Goal: Transaction & Acquisition: Purchase product/service

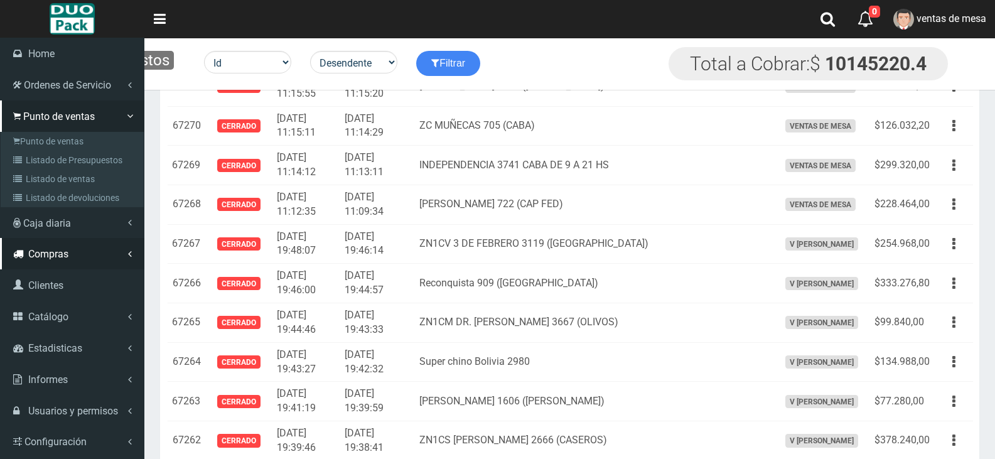
scroll to position [3391, 0]
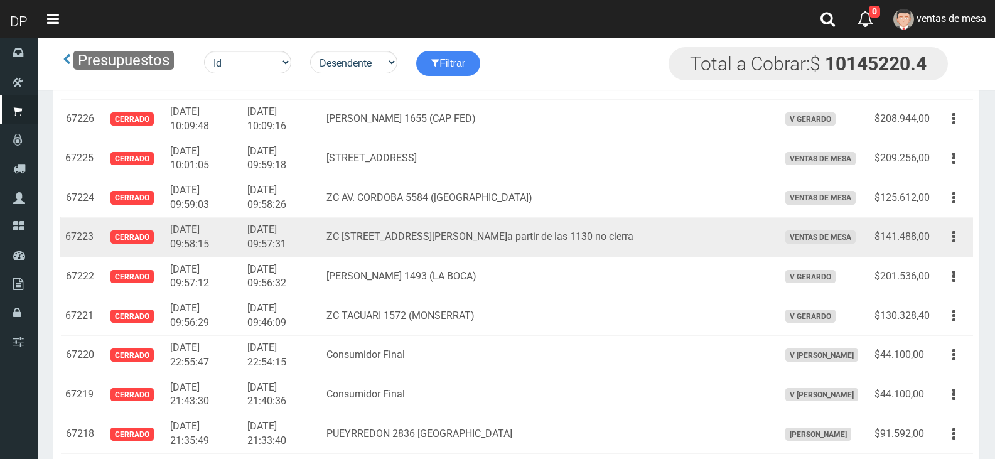
click at [951, 249] on td "Editar Imprimir Eliminar" at bounding box center [954, 237] width 38 height 40
click at [953, 248] on icon "button" at bounding box center [953, 237] width 3 height 22
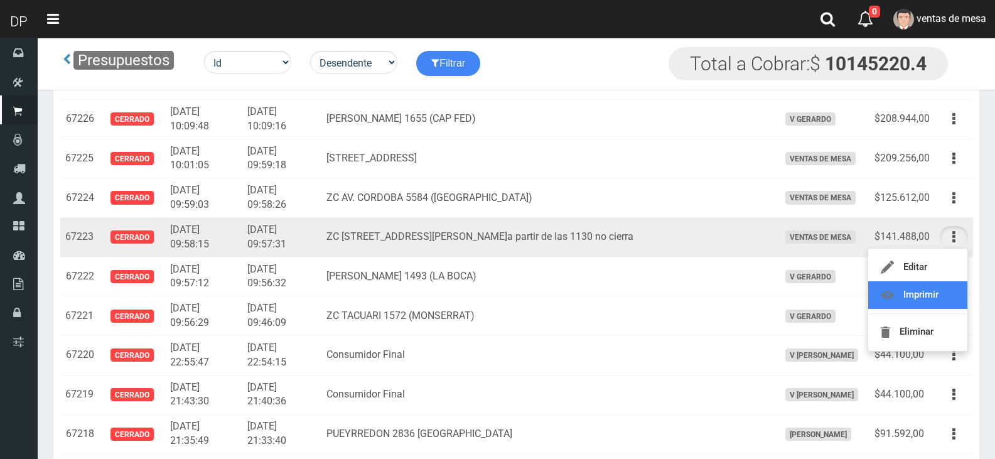
click at [926, 291] on link "Imprimir" at bounding box center [917, 295] width 99 height 28
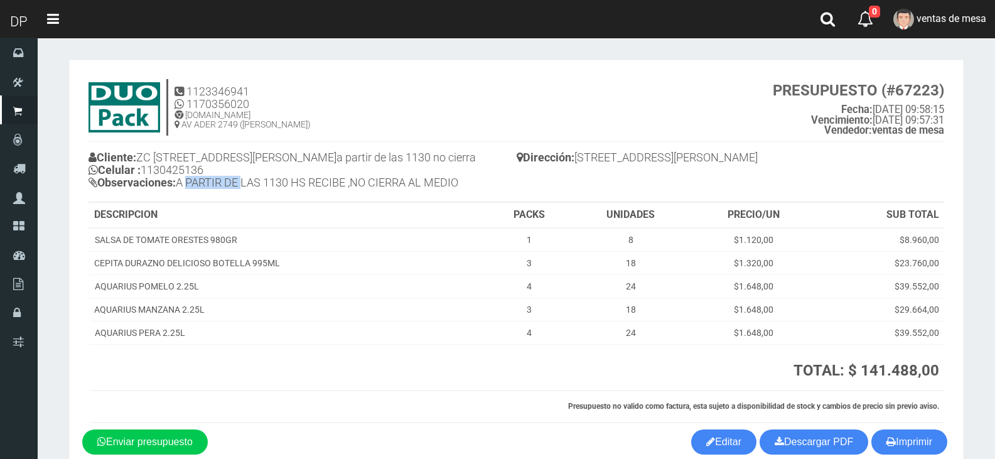
drag, startPoint x: 194, startPoint y: 194, endPoint x: 404, endPoint y: 200, distance: 210.3
click at [286, 195] on h4 "Cliente: ZC AV INDEPENDENCIA 3526 (SAN [PERSON_NAME])a partir de las 1130 no ci…" at bounding box center [302, 171] width 428 height 46
drag, startPoint x: 404, startPoint y: 200, endPoint x: 423, endPoint y: 202, distance: 18.9
click at [423, 195] on h4 "Cliente: ZC AV INDEPENDENCIA 3526 (SAN CRISTOBAL)a partir de las 1130 no cierra…" at bounding box center [302, 171] width 428 height 46
click at [431, 195] on h4 "Cliente: ZC AV INDEPENDENCIA 3526 (SAN CRISTOBAL)a partir de las 1130 no cierra…" at bounding box center [302, 171] width 428 height 46
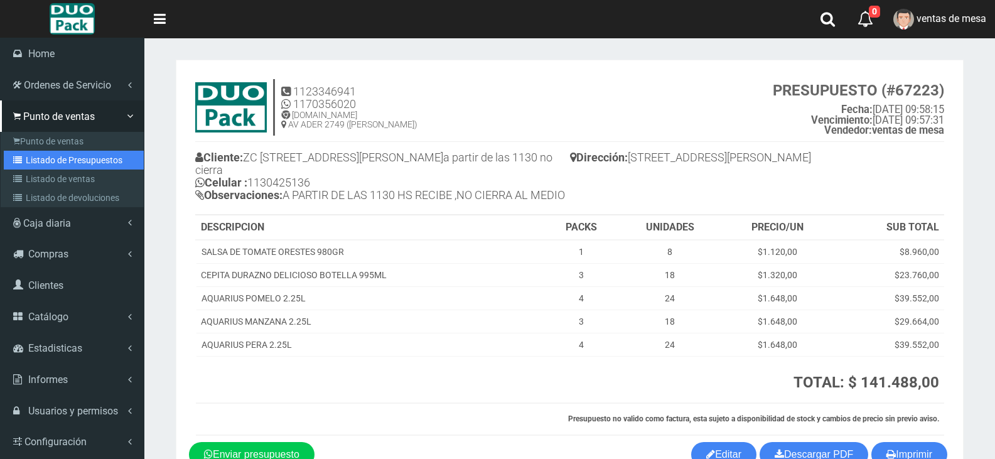
click at [36, 164] on link "Listado de Presupuestos" at bounding box center [74, 160] width 140 height 19
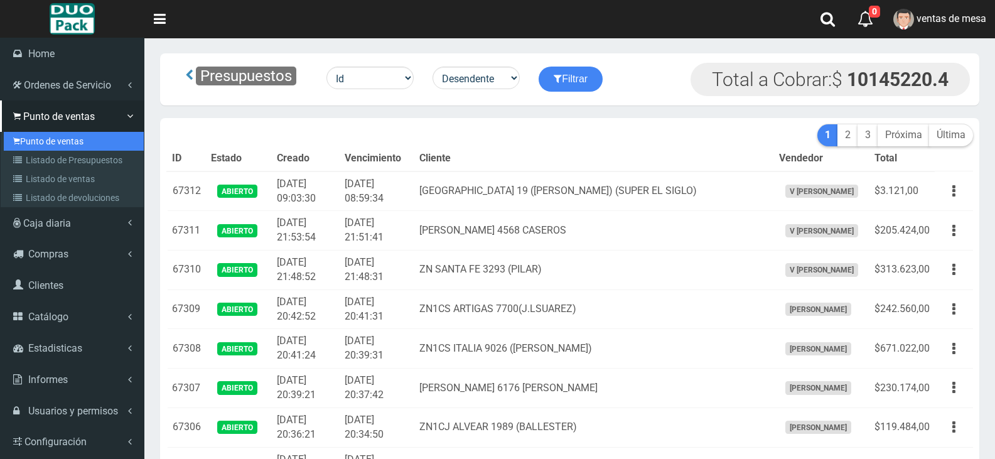
click at [66, 142] on link "Punto de ventas" at bounding box center [74, 141] width 140 height 19
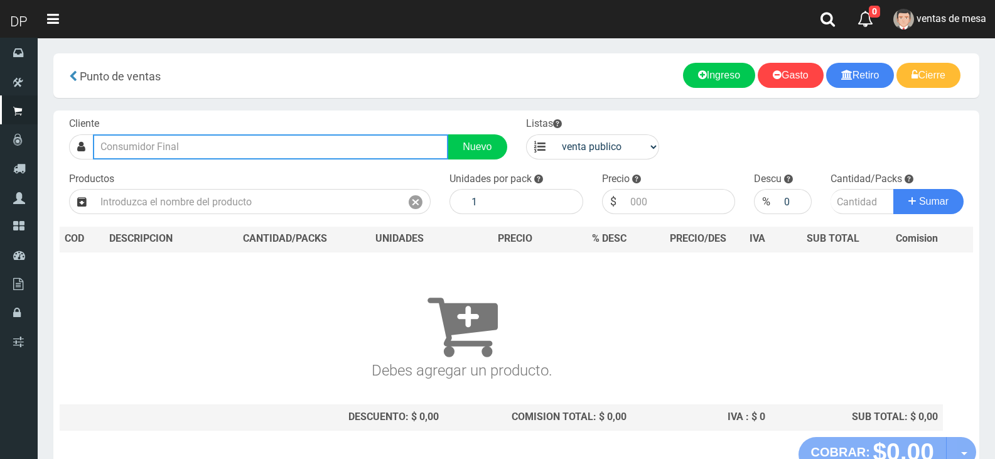
click at [146, 156] on input "text" at bounding box center [270, 146] width 355 height 25
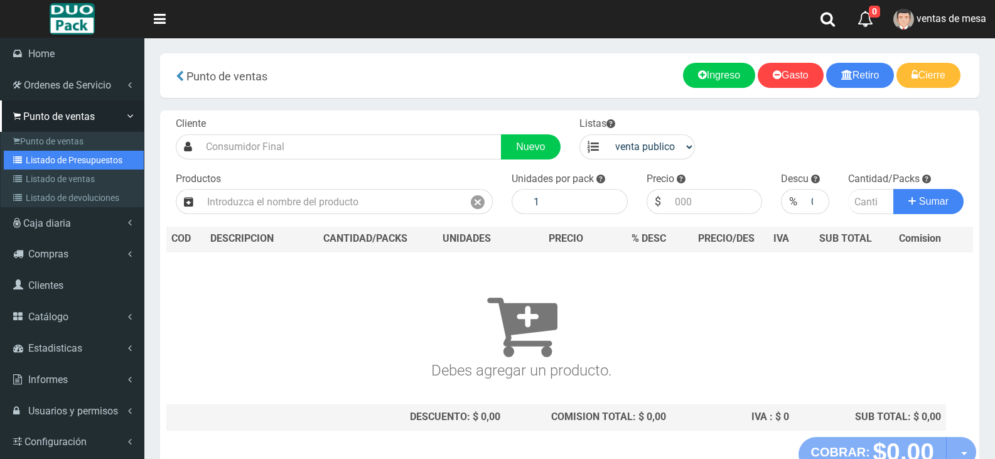
click at [21, 163] on icon at bounding box center [19, 160] width 13 height 9
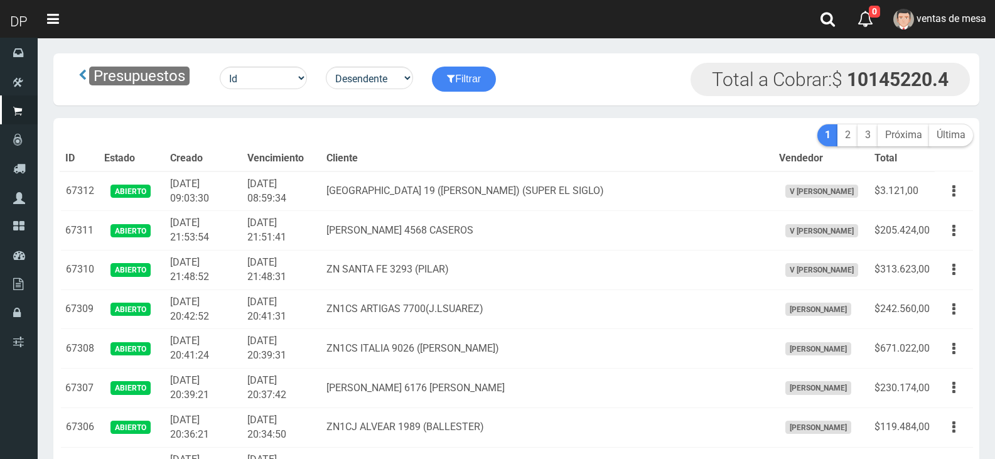
click at [669, 169] on th "Cliente" at bounding box center [547, 158] width 453 height 25
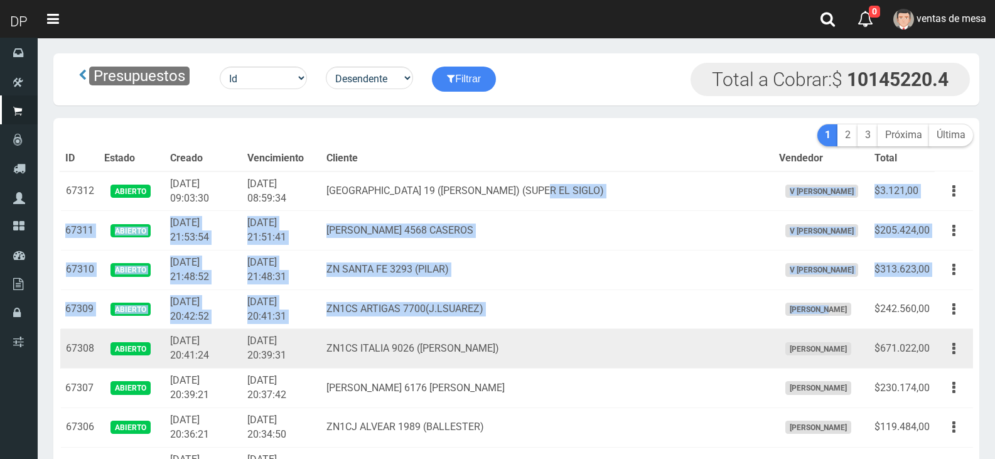
drag, startPoint x: 682, startPoint y: 185, endPoint x: 801, endPoint y: 350, distance: 204.0
click at [800, 349] on span "Betiana Paola Casco" at bounding box center [818, 348] width 66 height 13
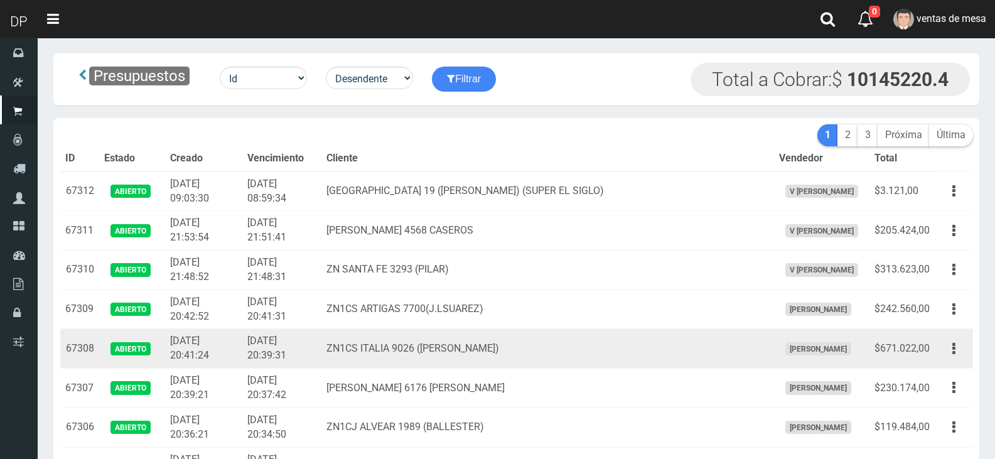
click at [802, 350] on span "[PERSON_NAME]" at bounding box center [818, 348] width 66 height 13
click at [802, 350] on span "Betiana Paola Casco" at bounding box center [818, 348] width 66 height 13
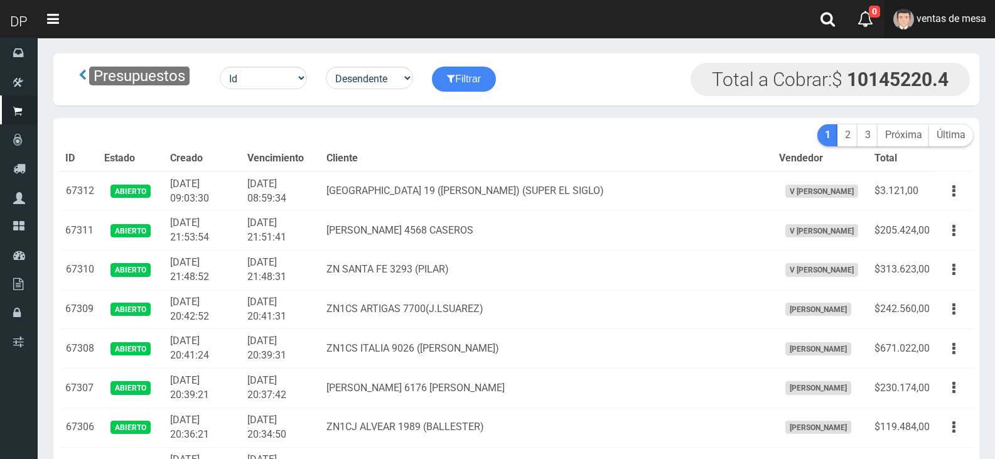
click at [965, 15] on span "ventas de mesa" at bounding box center [951, 19] width 70 height 12
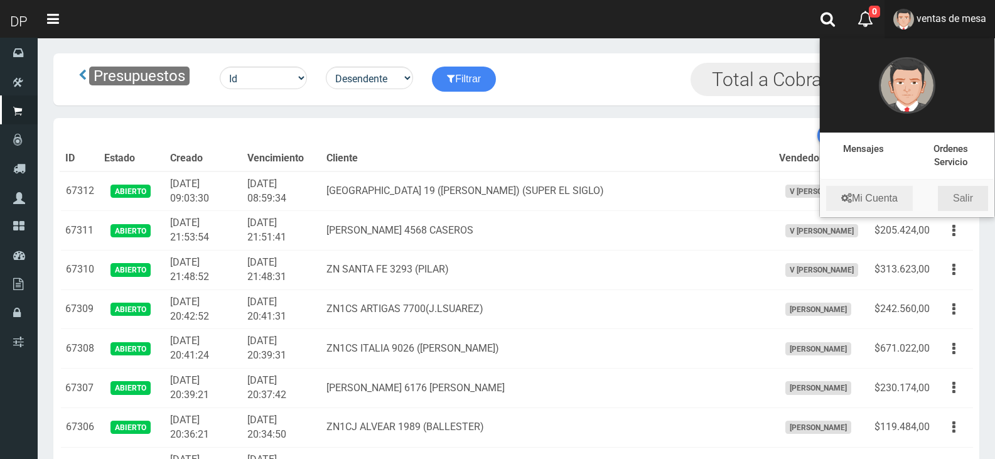
click at [969, 200] on link "Salir" at bounding box center [963, 198] width 50 height 25
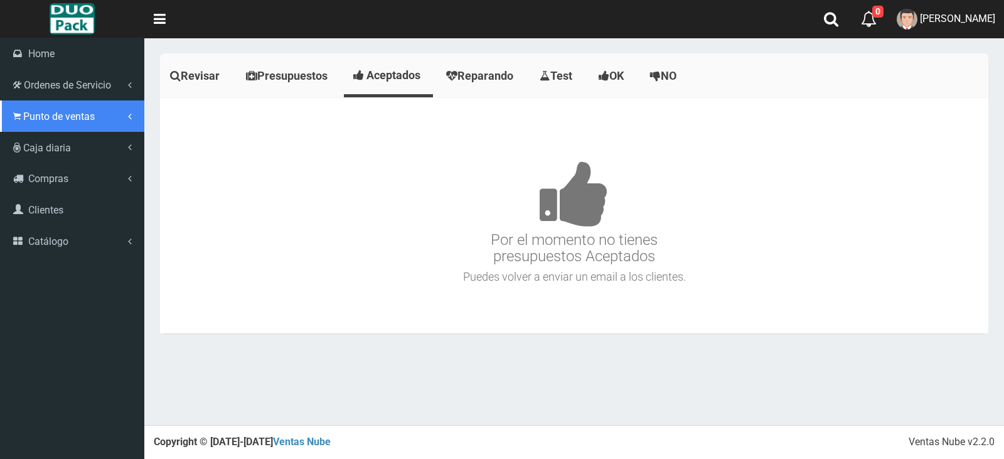
click at [50, 114] on span "Punto de ventas" at bounding box center [59, 116] width 72 height 12
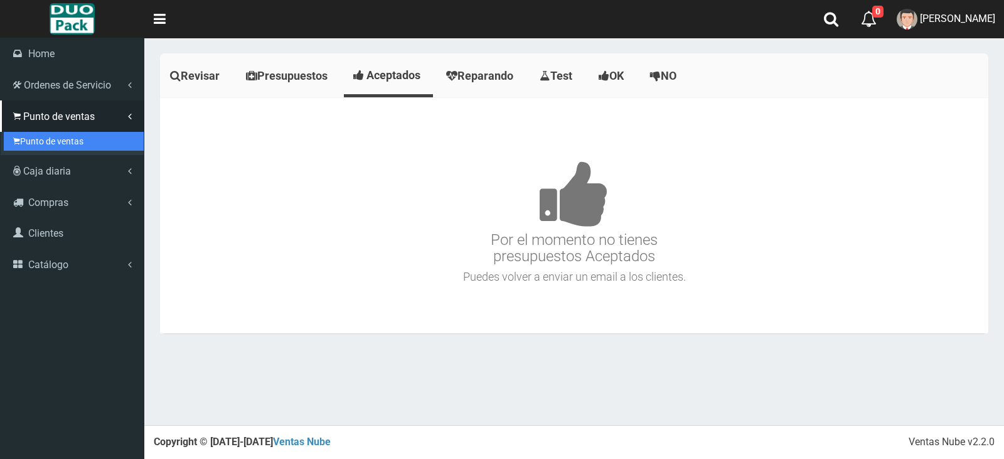
click at [46, 148] on link "Punto de ventas" at bounding box center [74, 141] width 140 height 19
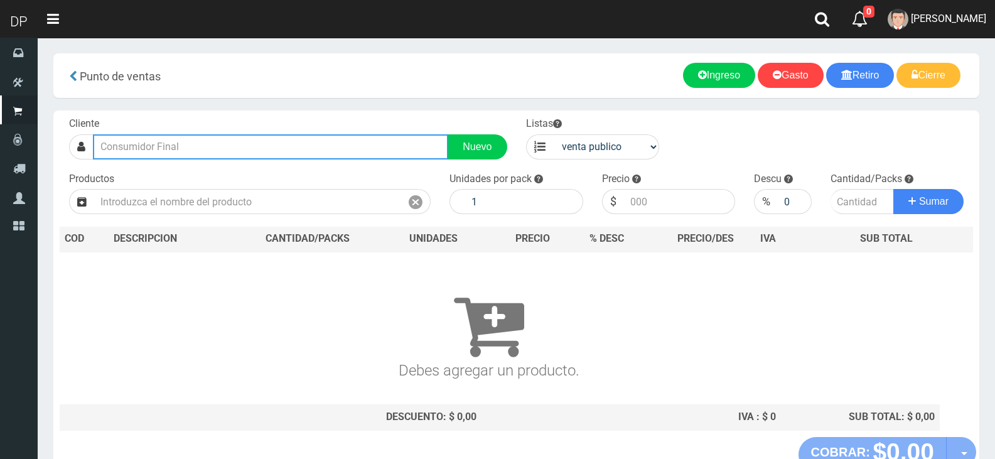
click at [225, 145] on input "text" at bounding box center [270, 146] width 355 height 25
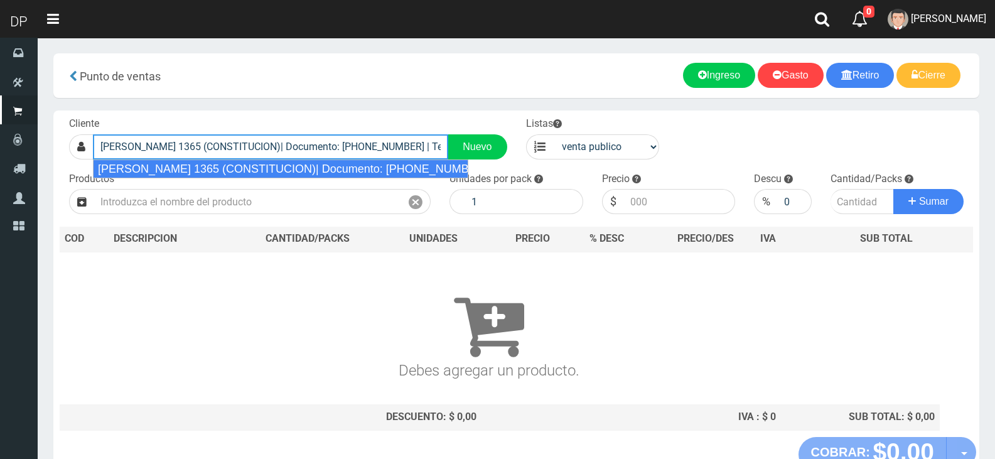
type input "[PERSON_NAME] 1365 (CONSTITUCION)| Documento: [PHONE_NUMBER] | Teléfono:"
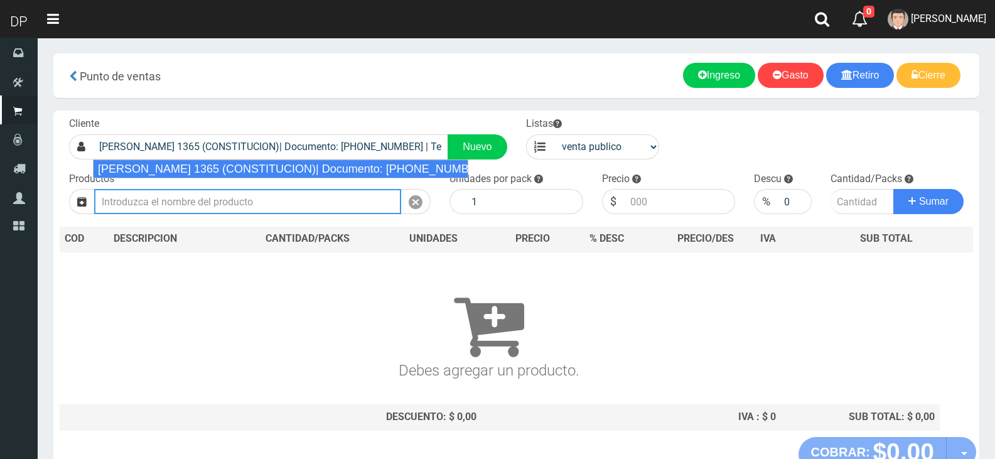
select select "2"
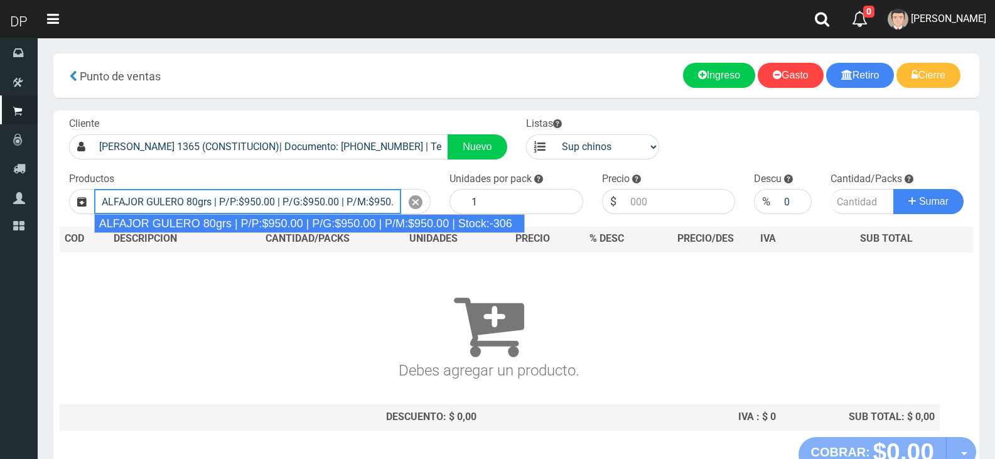
type input "ALFAJOR GULERO 80grs | P/P:$950.00 | P/G:$950.00 | P/M:$950.00 | Stock:-306"
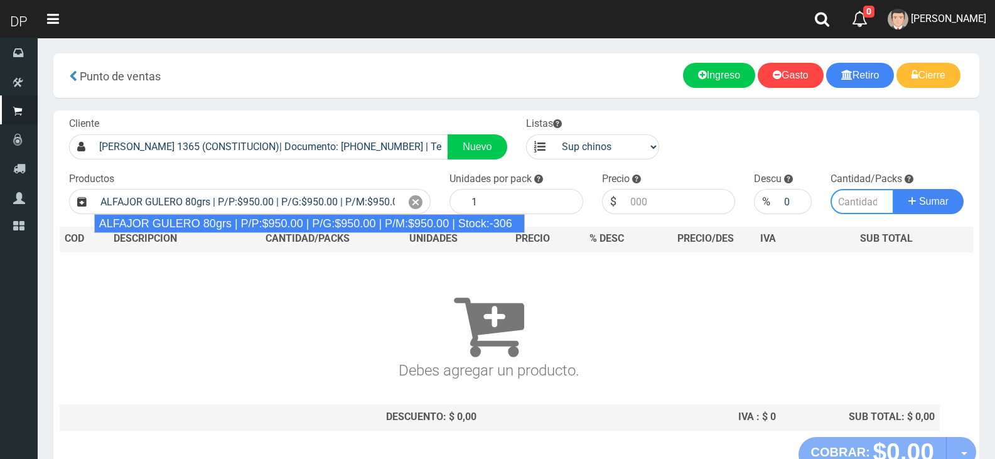
type input "18"
type input "950.00"
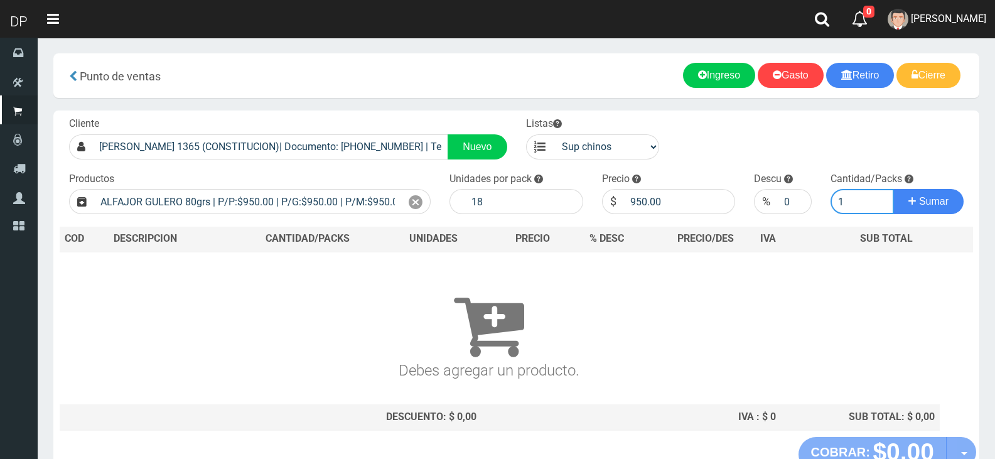
type input "1"
click at [893, 189] on button "Sumar" at bounding box center [928, 201] width 70 height 25
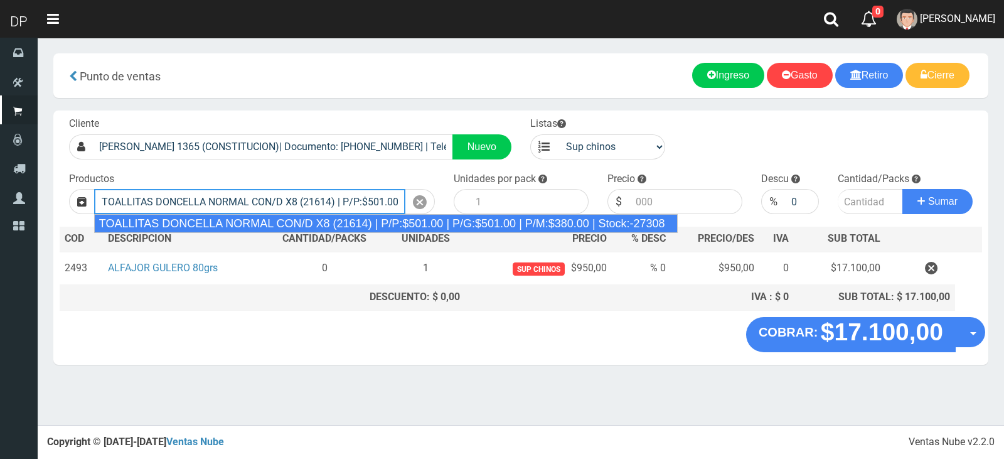
type input "TOALLITAS DONCELLA NORMAL CON/D X8 (21614) | P/P:$501.00 | P/G:$501.00 | P/M:$3…"
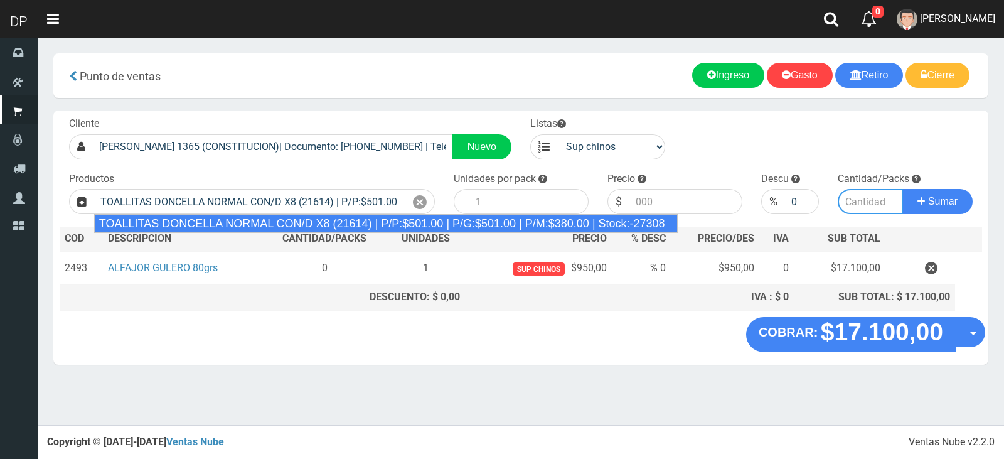
type input "50"
type input "501.00"
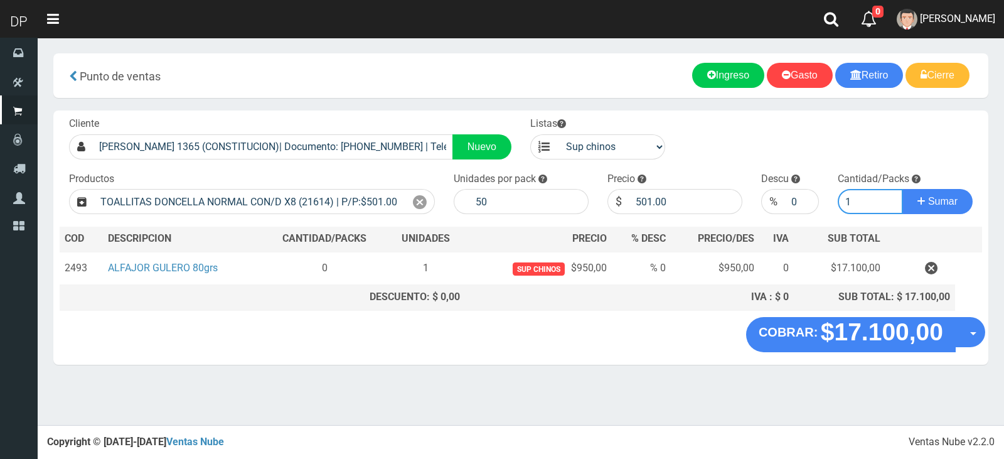
type input "1"
click at [903, 189] on button "Sumar" at bounding box center [938, 201] width 70 height 25
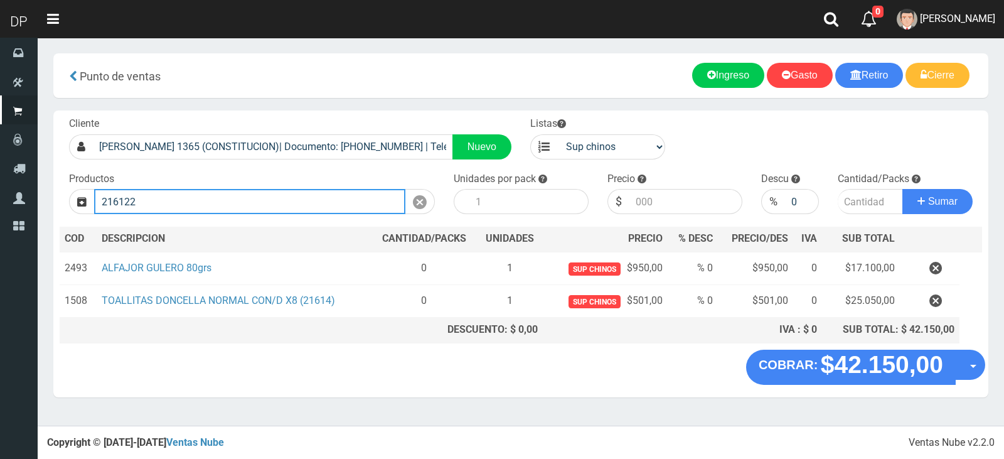
type input "216122"
click at [903, 189] on button "Sumar" at bounding box center [938, 201] width 70 height 25
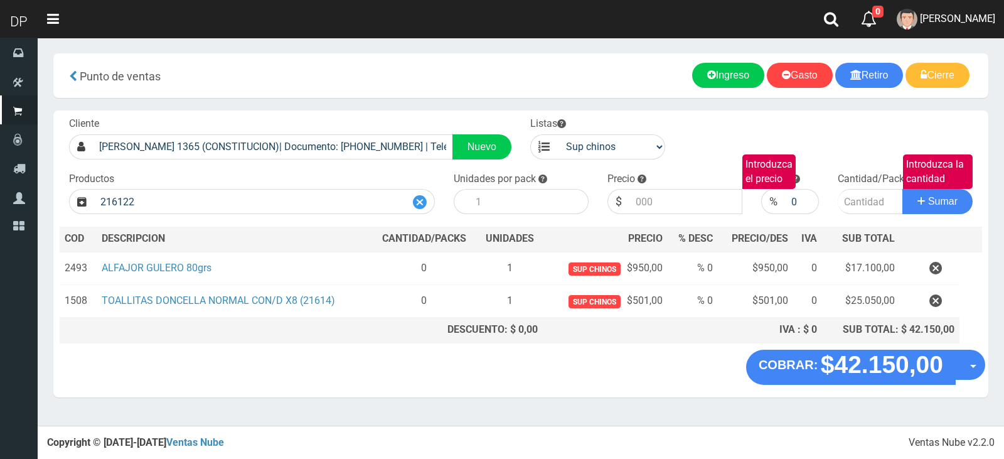
click at [428, 198] on div at bounding box center [419, 201] width 29 height 25
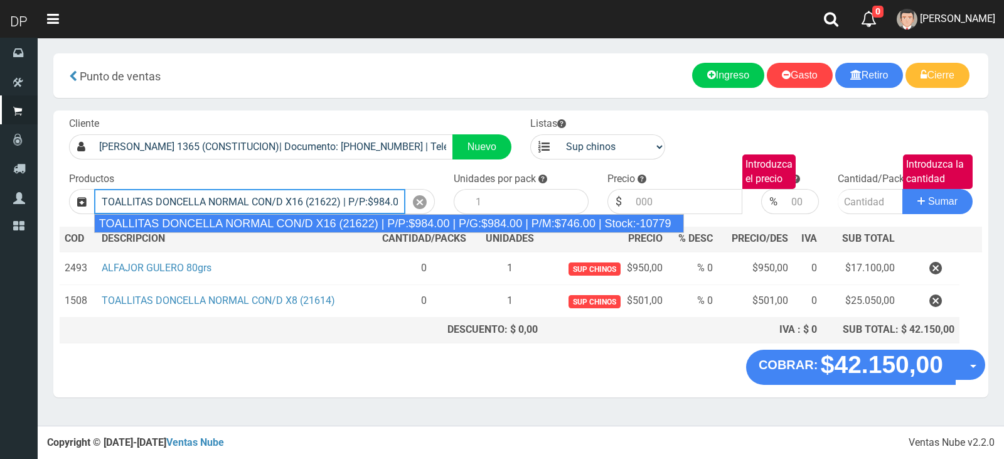
type input "TOALLITAS DONCELLA NORMAL CON/D X16 (21622) | P/P:$984.00 | P/G:$984.00 | P/M:$…"
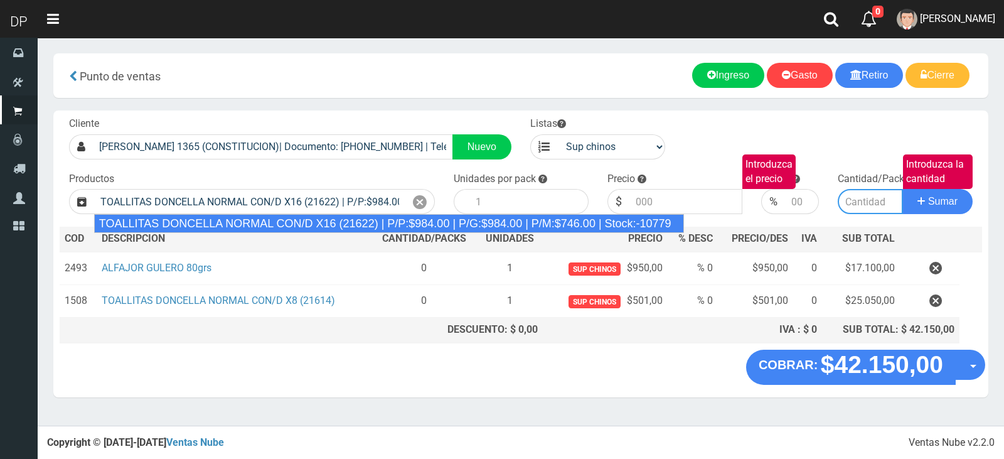
type input "25"
type input "984.00"
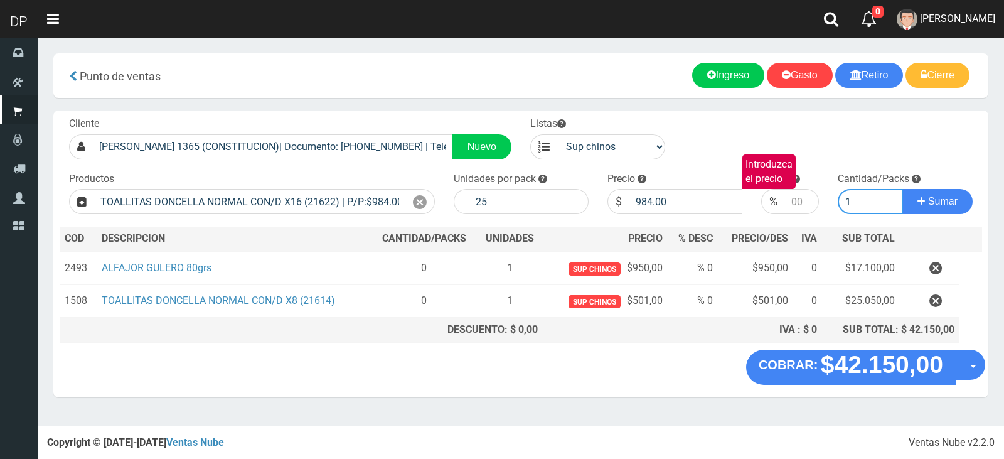
type input "1"
click at [903, 189] on button "Sumar" at bounding box center [938, 201] width 70 height 25
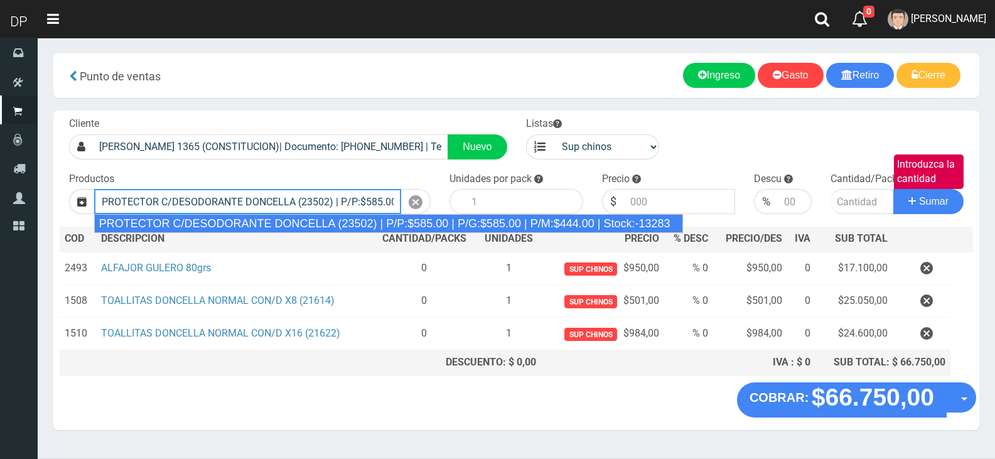
type input "PROTECTOR C/DESODORANTE DONCELLA (23502) | P/P:$585.00 | P/G:$585.00 | P/M:$444…"
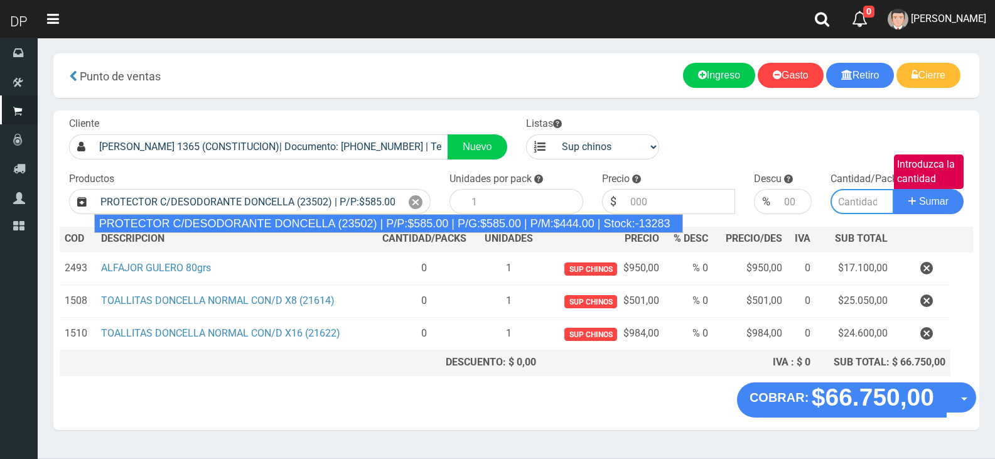
type input "30"
type input "585.00"
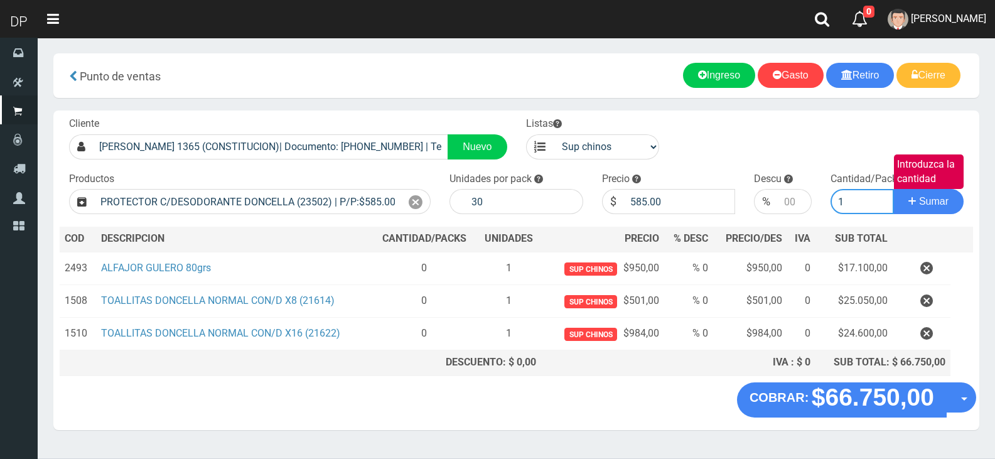
type input "1"
click at [893, 189] on button "Sumar" at bounding box center [928, 201] width 70 height 25
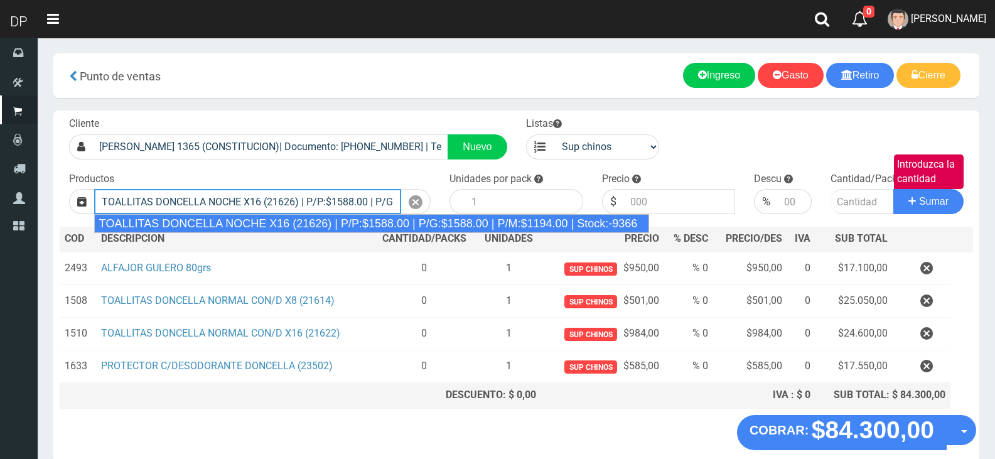
type input "TOALLITAS DONCELLA NOCHE X16 (21626) | P/P:$1588.00 | P/G:$1588.00 | P/M:$1194.…"
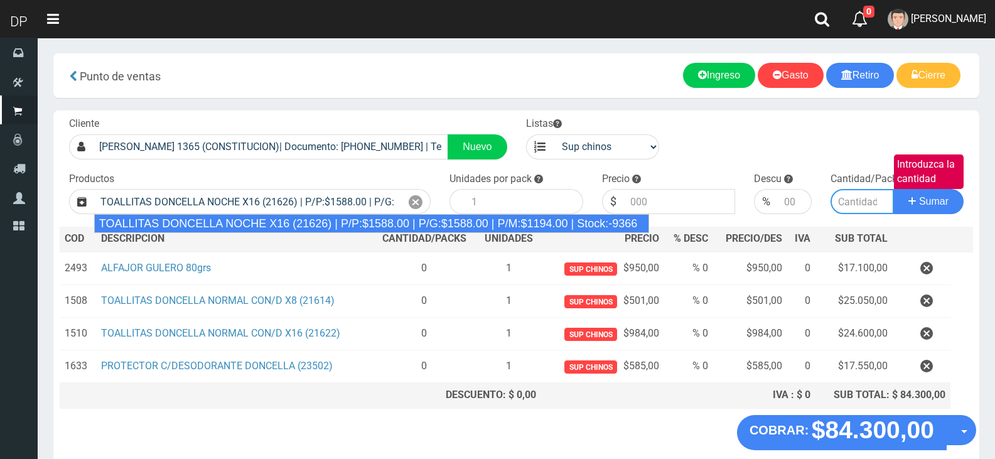
type input "25"
type input "1588.00"
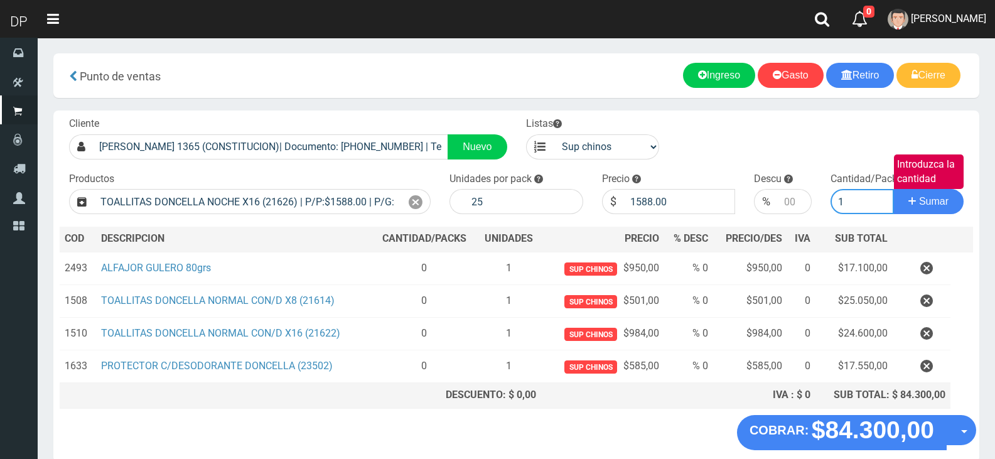
type input "1"
click at [893, 189] on button "Sumar" at bounding box center [928, 201] width 70 height 25
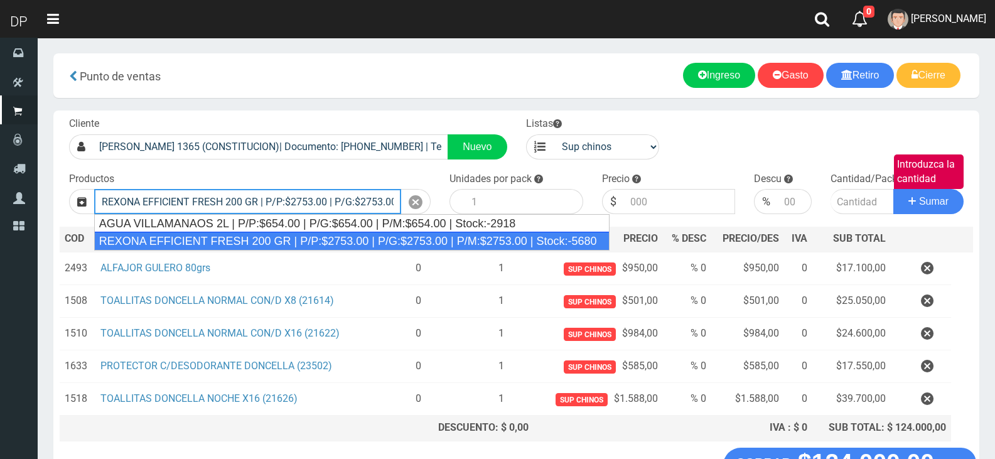
type input "REXONA EFFICIENT FRESH 200 GR | P/P:$2753.00 | P/G:$2753.00 | P/M:$2753.00 | St…"
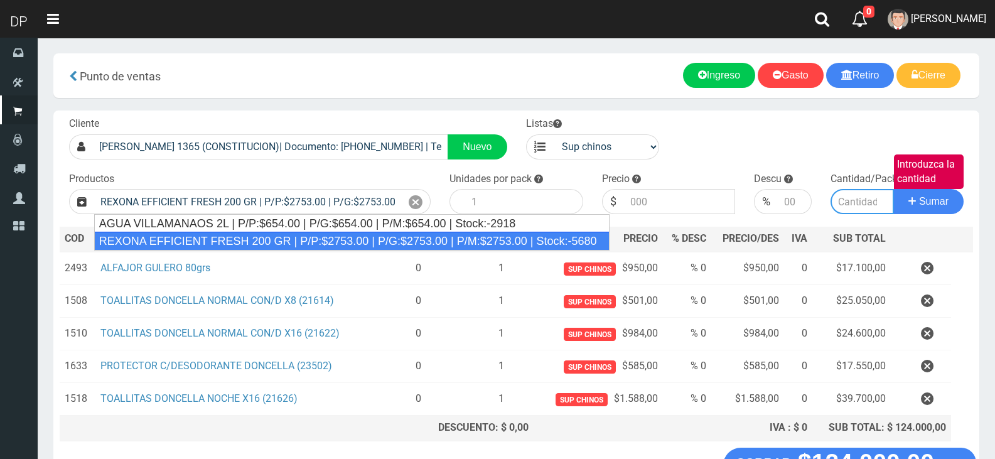
type input "12"
type input "2753.00"
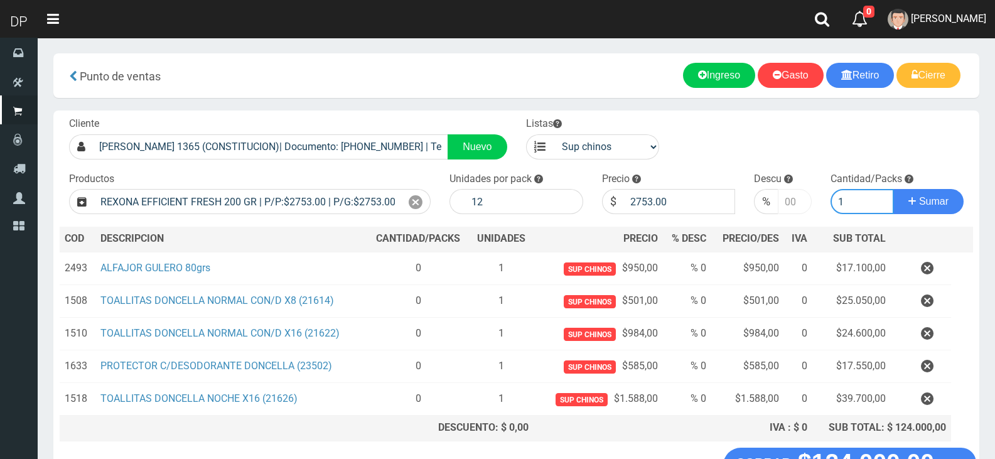
type input "1"
click at [791, 201] on input "number" at bounding box center [794, 201] width 33 height 25
type input "5"
click at [893, 189] on button "Sumar" at bounding box center [928, 201] width 70 height 25
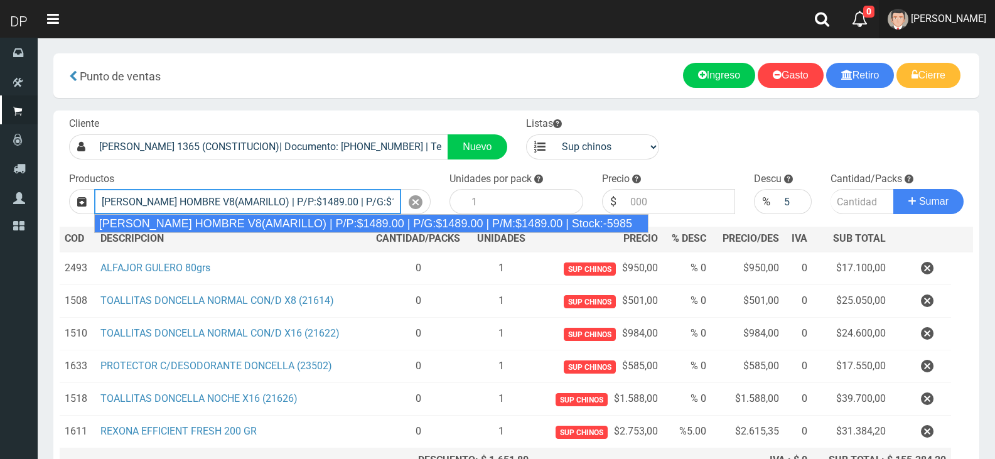
type input "REXONA ROLLON HOMBRE V8(AMARILLO) | P/P:$1489.00 | P/G:$1489.00 | P/M:$1489.00 …"
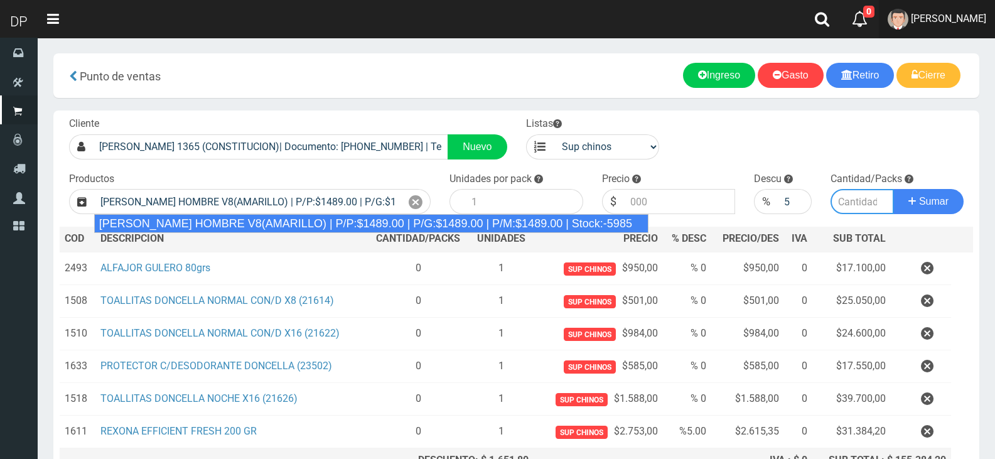
type input "12"
type input "1489.00"
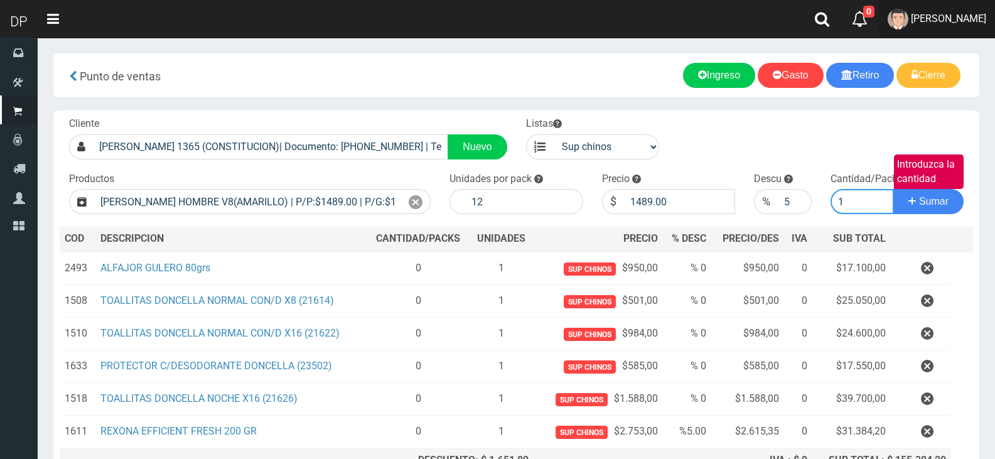
type input "1"
click at [893, 189] on button "Sumar" at bounding box center [928, 201] width 70 height 25
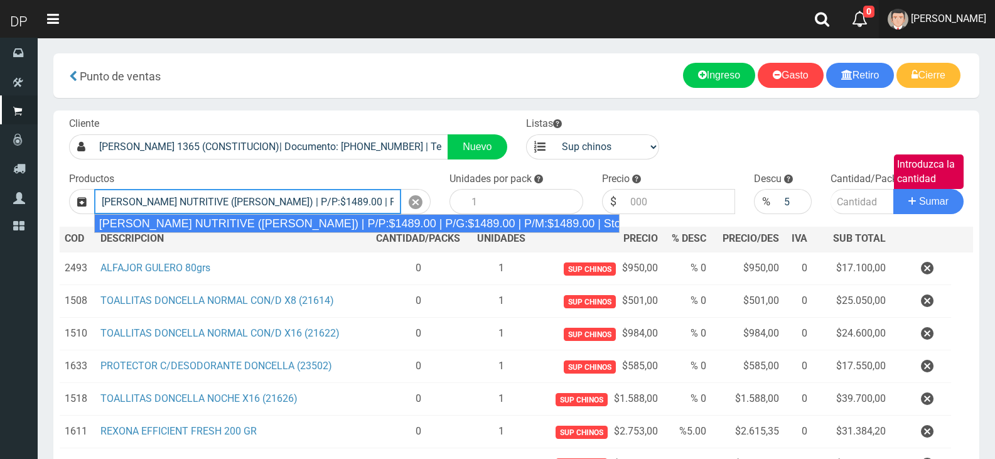
type input "REXONA ROLLON NUTRITIVE (ROSA) | P/P:$1489.00 | P/G:$1489.00 | P/M:$1489.00 | S…"
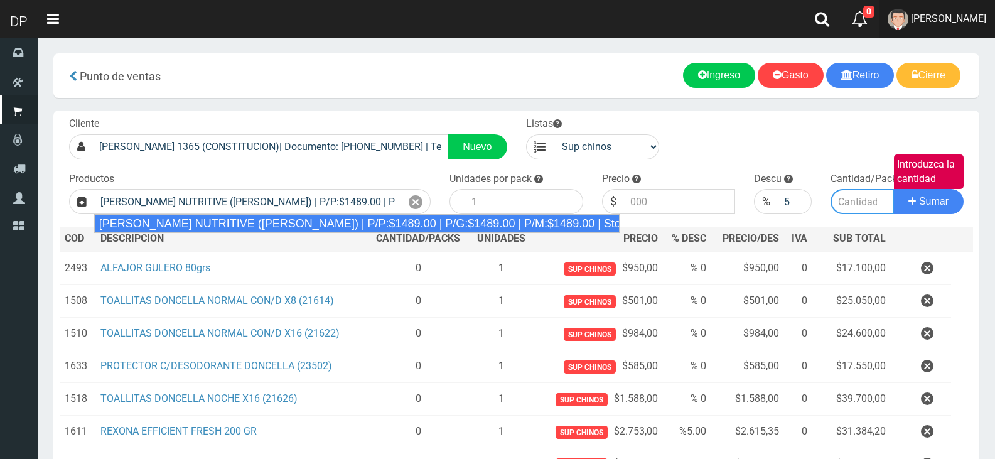
type input "12"
type input "1489.00"
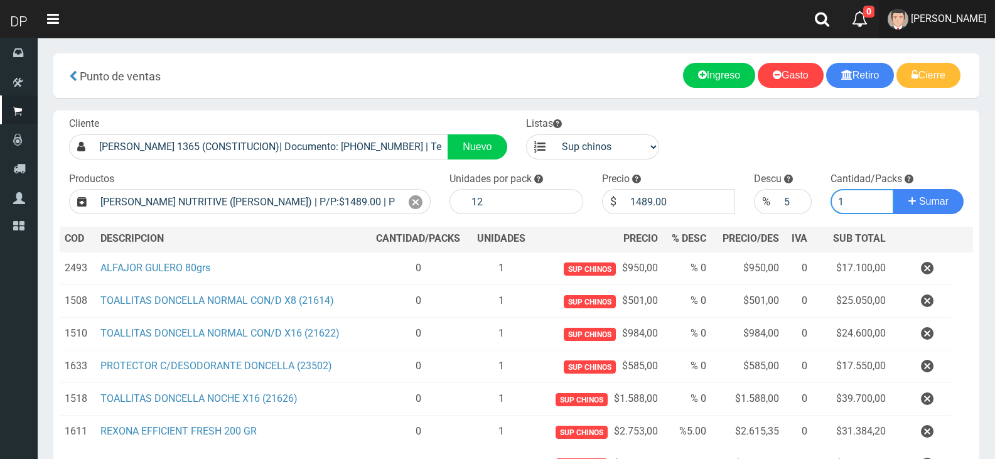
type input "1"
click at [893, 189] on button "Sumar" at bounding box center [928, 201] width 70 height 25
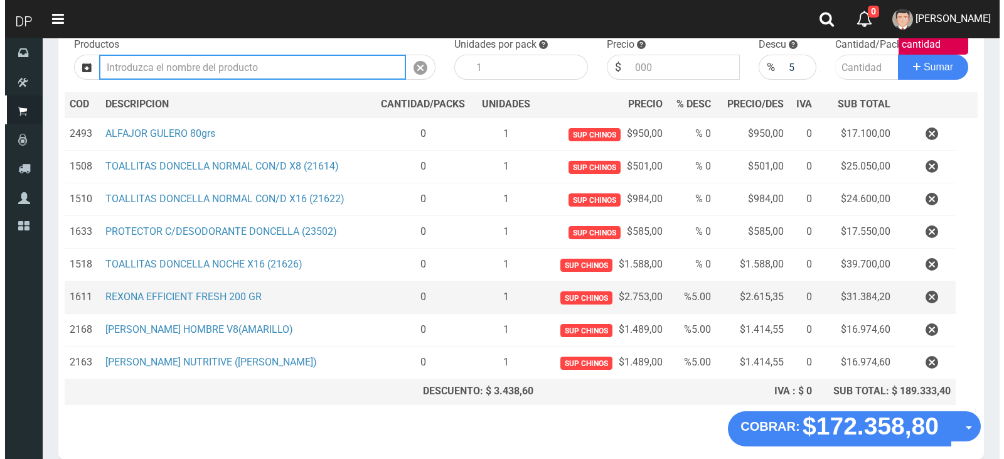
scroll to position [191, 0]
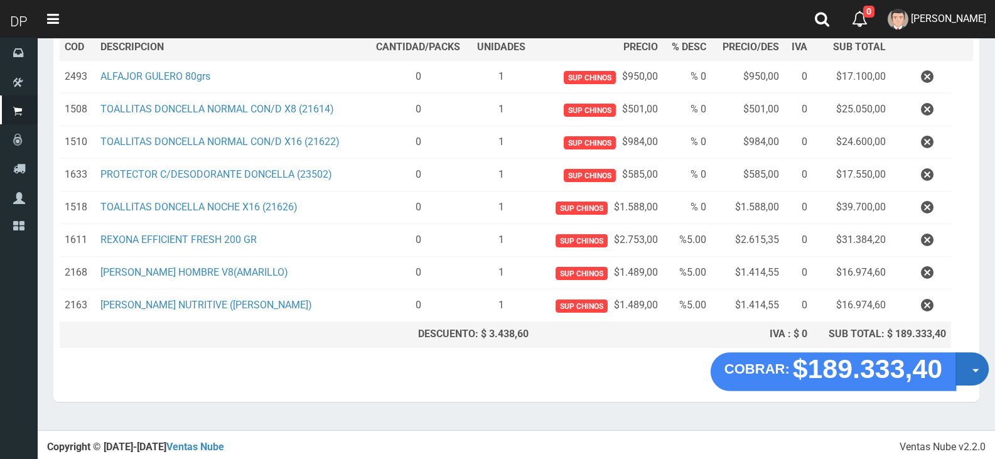
click at [963, 375] on button "Opciones" at bounding box center [971, 368] width 33 height 33
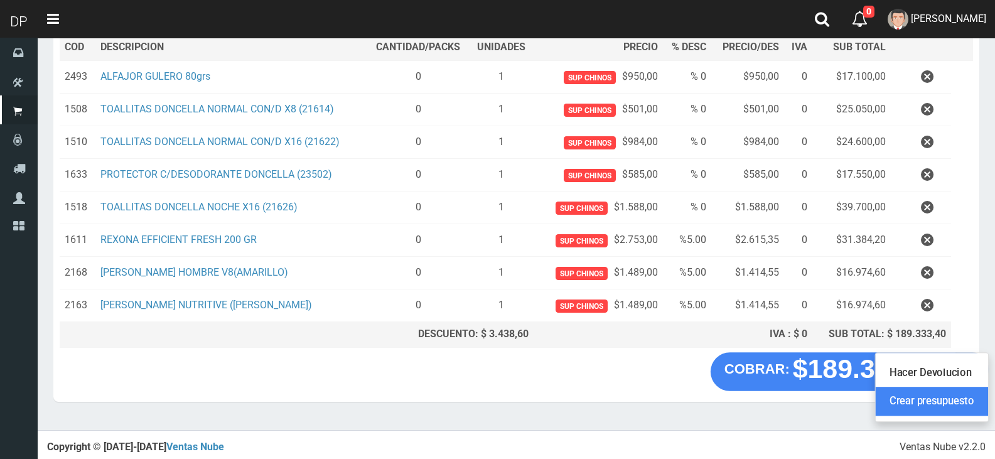
click at [967, 400] on link "Crear presupuesto" at bounding box center [932, 401] width 112 height 29
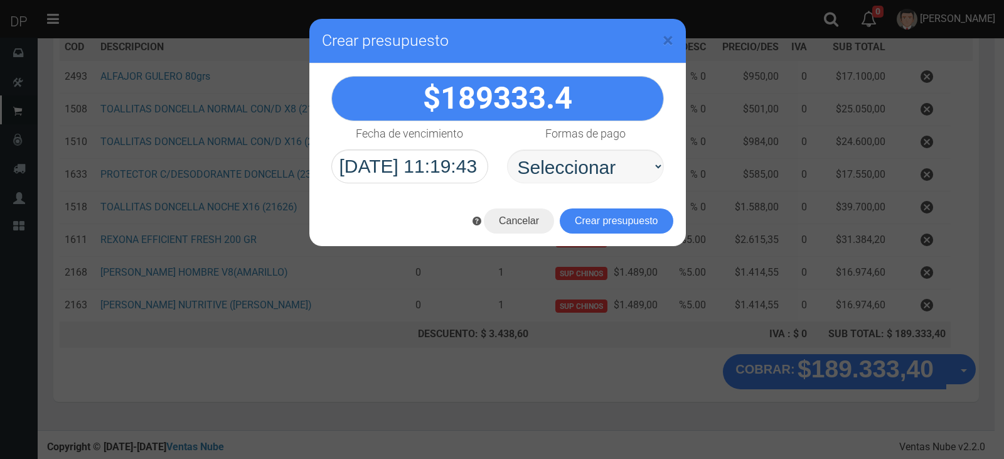
select select "Efectivo"
click at [507, 149] on select "Seleccionar Efectivo Tarjeta de Crédito Depósito Débito" at bounding box center [585, 166] width 157 height 34
click at [638, 216] on button "Crear presupuesto" at bounding box center [617, 220] width 114 height 25
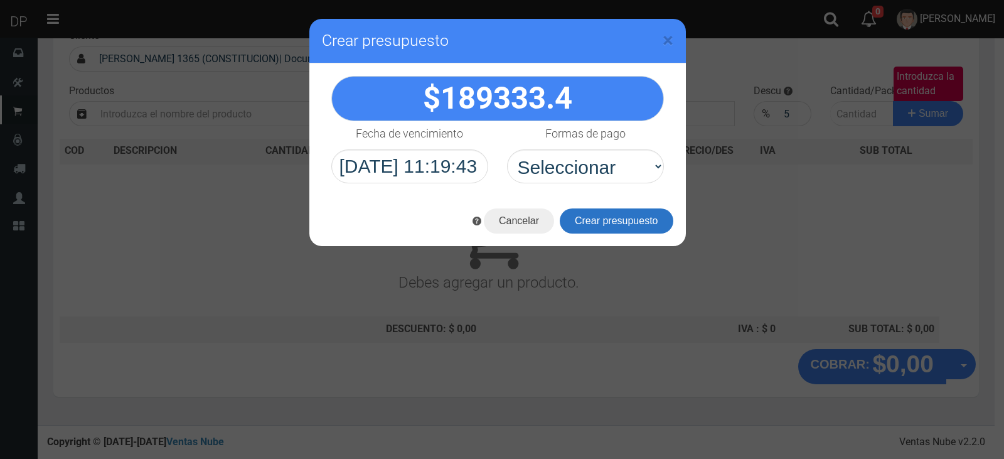
scroll to position [83, 0]
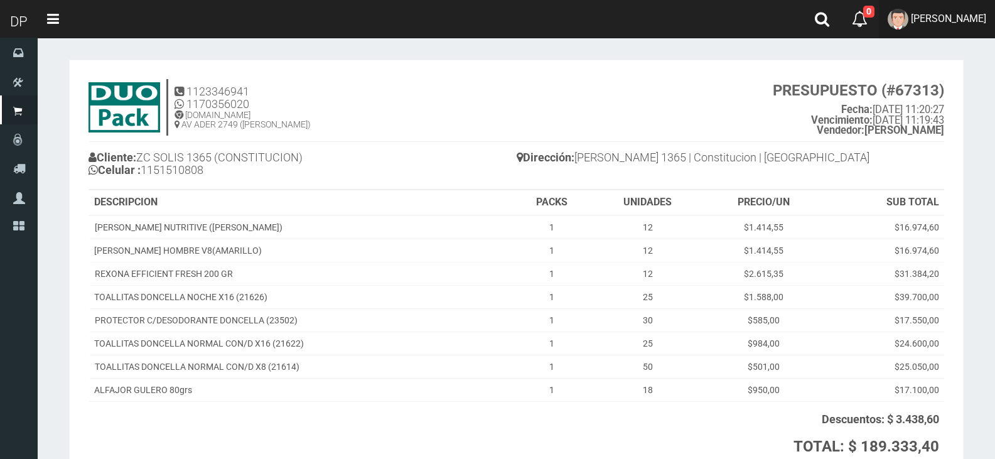
drag, startPoint x: 966, startPoint y: 24, endPoint x: 971, endPoint y: 85, distance: 61.1
click at [968, 23] on span "[PERSON_NAME]" at bounding box center [948, 19] width 75 height 12
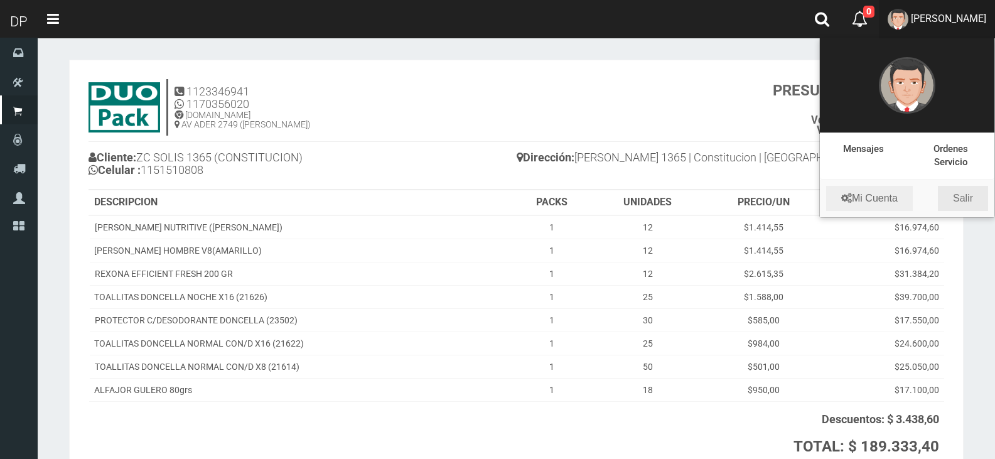
click at [981, 203] on link "Salir" at bounding box center [963, 198] width 50 height 25
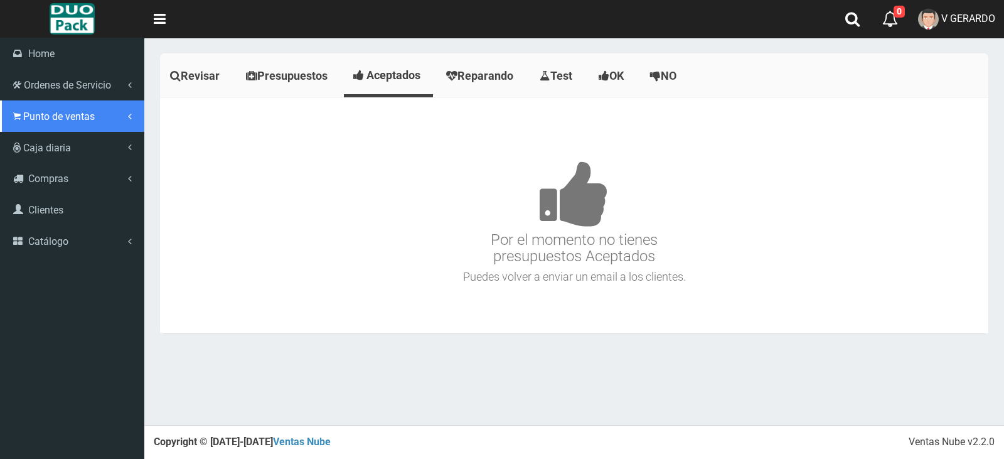
click at [21, 122] on link "Punto de ventas" at bounding box center [72, 115] width 144 height 31
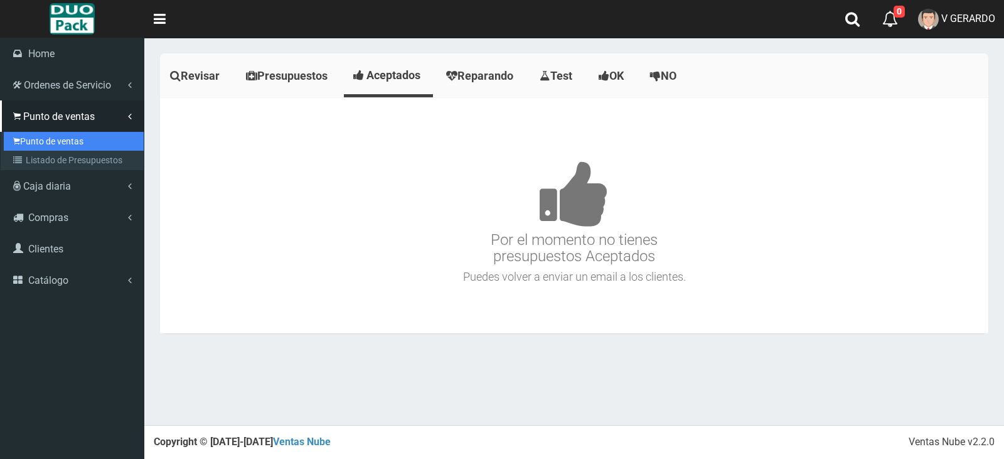
click at [46, 135] on link "Punto de ventas" at bounding box center [74, 141] width 140 height 19
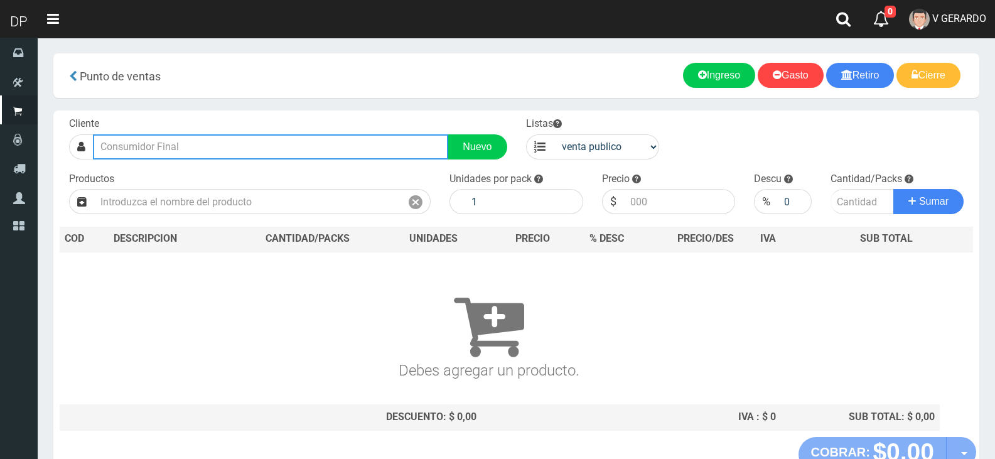
click at [183, 148] on input "text" at bounding box center [270, 146] width 355 height 25
click at [184, 147] on input "text" at bounding box center [270, 146] width 355 height 25
click at [188, 146] on input "text" at bounding box center [270, 146] width 355 height 25
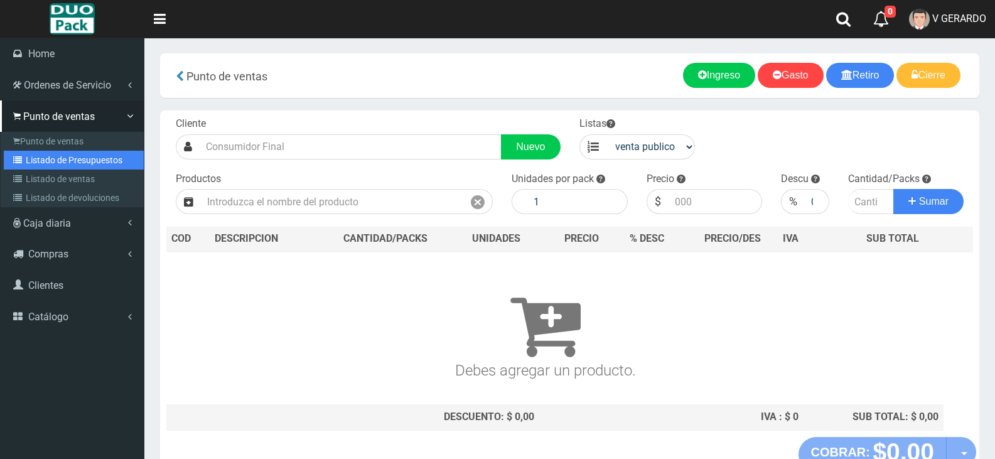
click at [31, 159] on link "Listado de Presupuestos" at bounding box center [74, 160] width 140 height 19
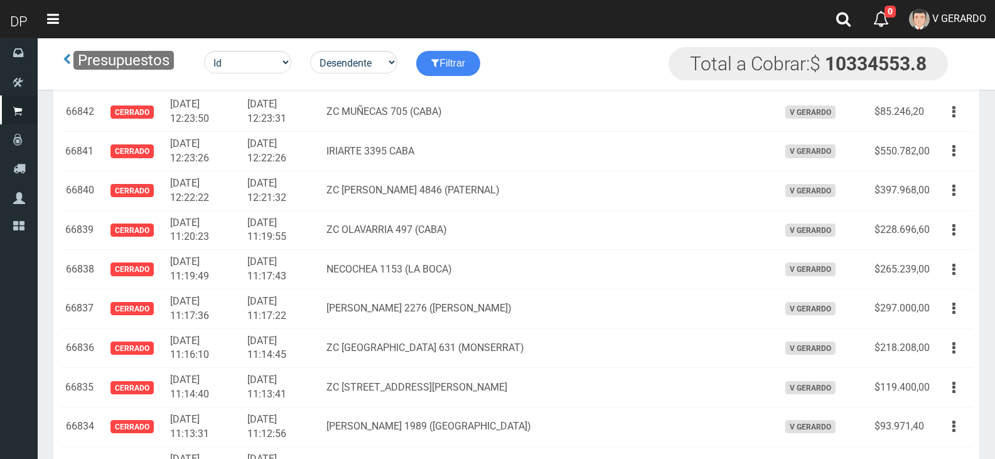
scroll to position [3005, 0]
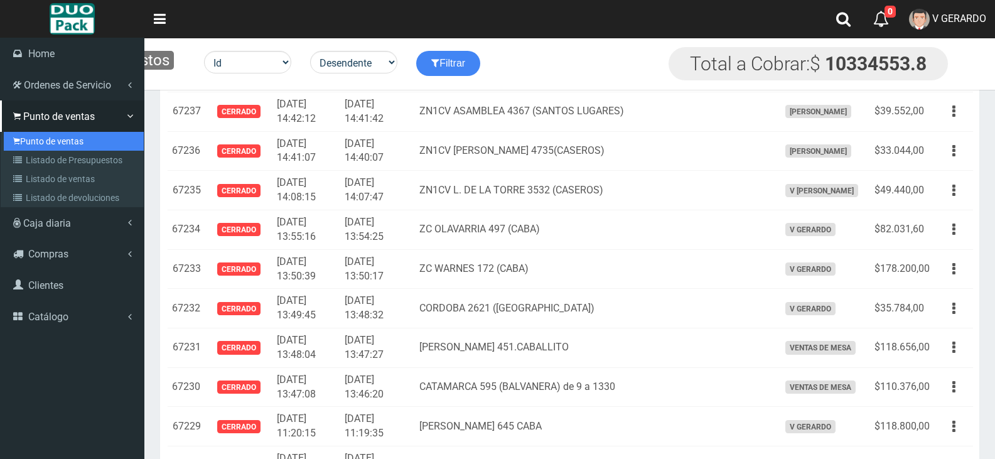
click at [31, 144] on link "Punto de ventas" at bounding box center [74, 141] width 140 height 19
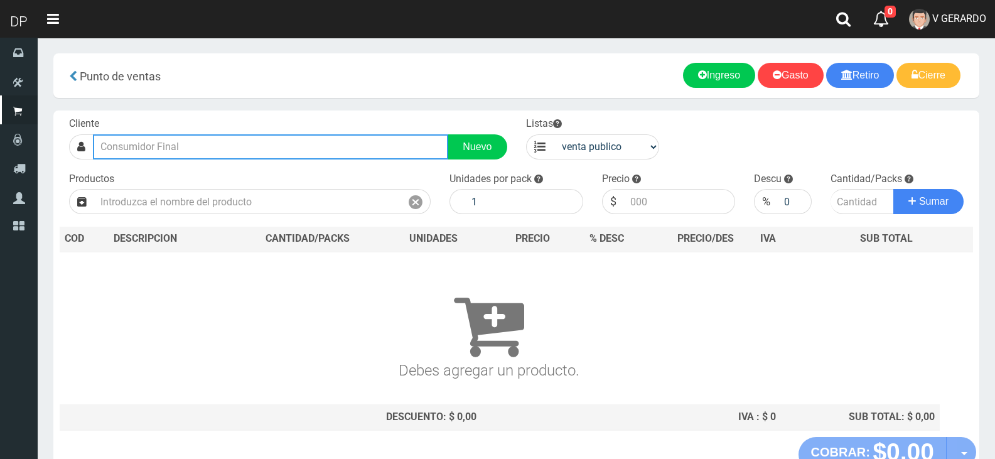
click at [256, 156] on input "text" at bounding box center [270, 146] width 355 height 25
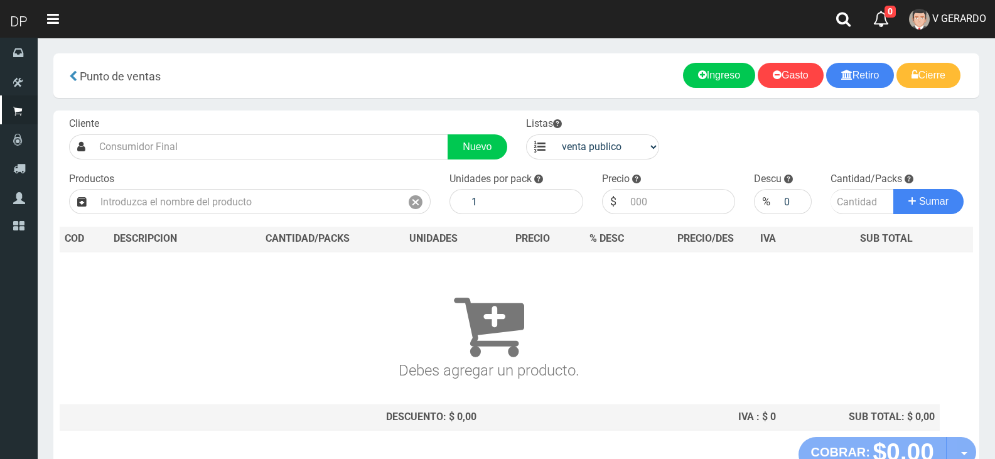
click at [257, 160] on div "Cliente Nuevo Listas venta publico Sup chinos reventas Productos" at bounding box center [516, 273] width 926 height 326
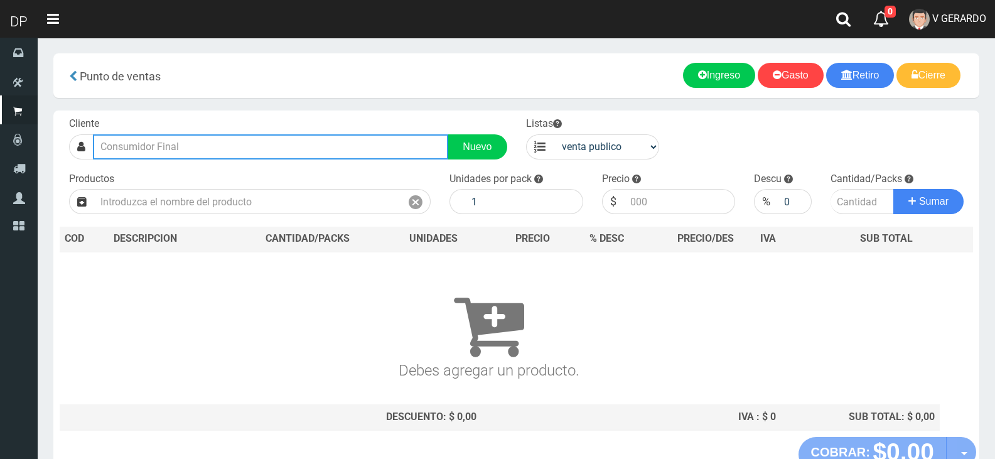
click at [261, 153] on input "text" at bounding box center [270, 146] width 355 height 25
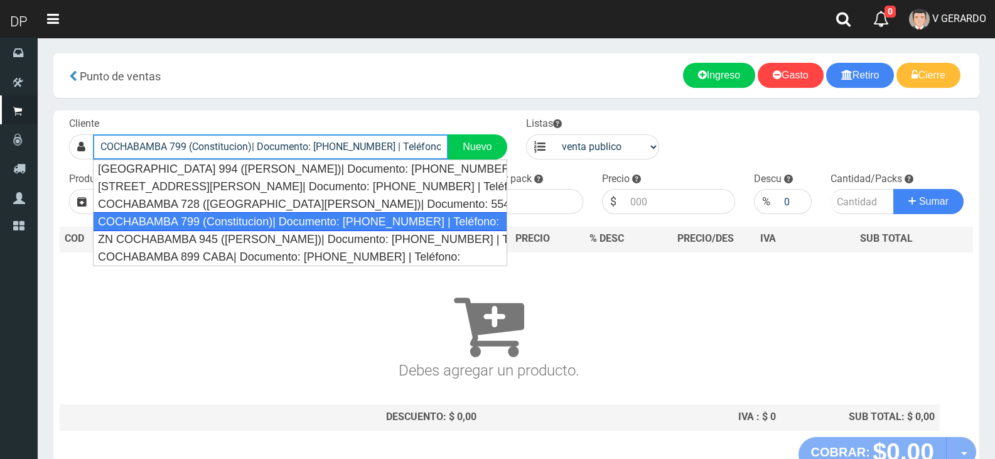
type input "COCHABAMBA 799 (Constitucion)| Documento: 89165056 | Teléfono:"
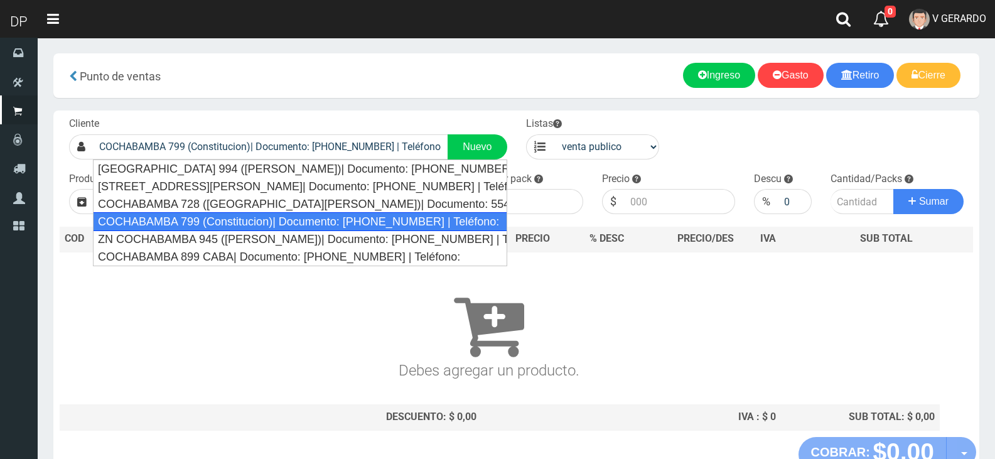
select select "2"
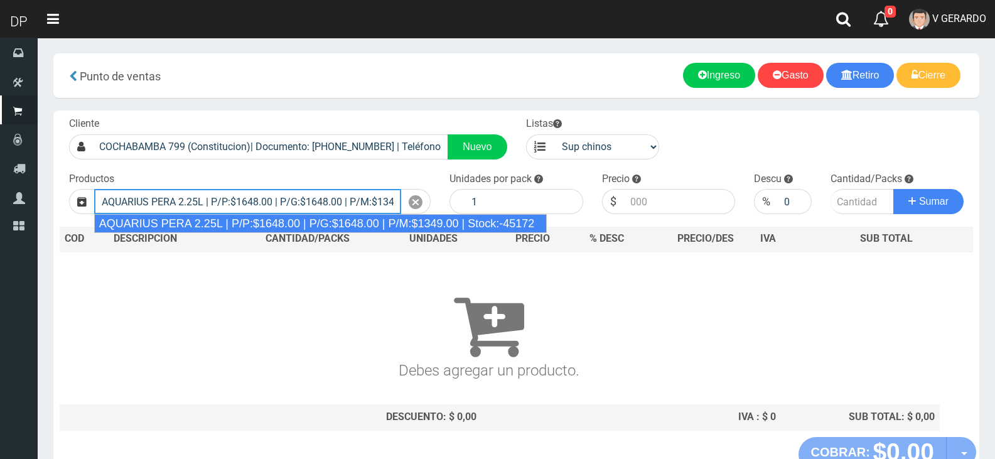
type input "AQUARIUS PERA 2.25L | P/P:$1648.00 | P/G:$1648.00 | P/M:$1349.00 | Stock:-45172"
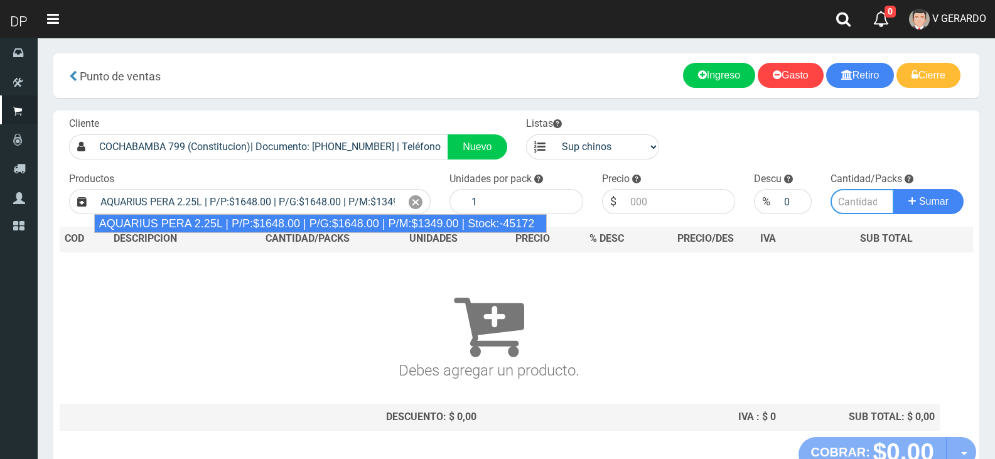
type input "6"
type input "1648.00"
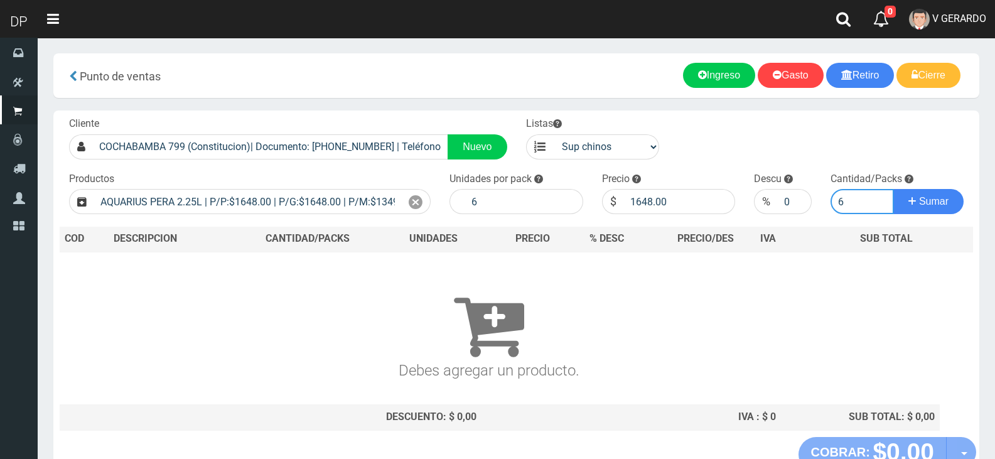
type input "6"
click at [893, 189] on button "Sumar" at bounding box center [928, 201] width 70 height 25
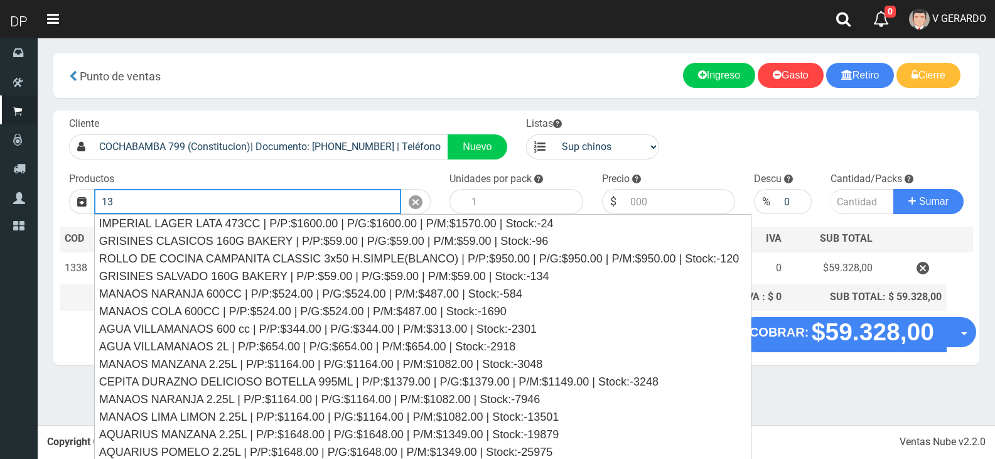
type input "1"
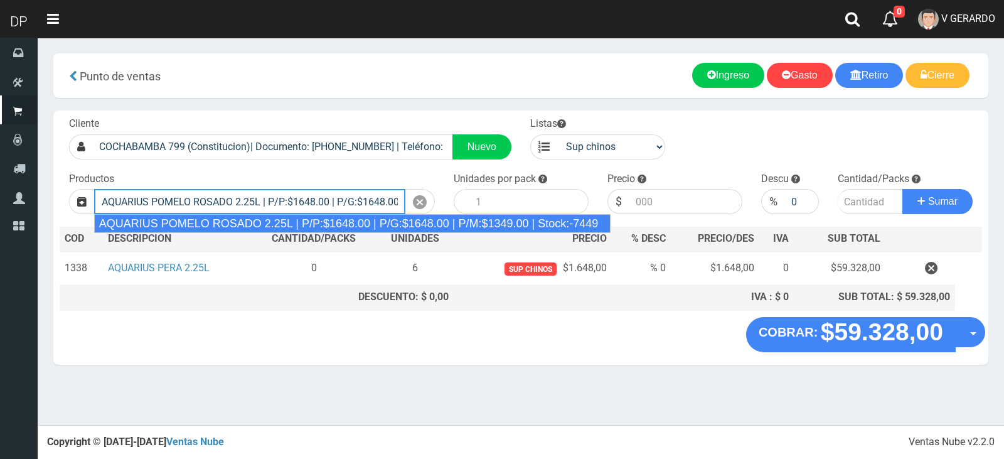
type input "AQUARIUS POMELO ROSADO 2.25L | P/P:$1648.00 | P/G:$1648.00 | P/M:$1349.00 | Sto…"
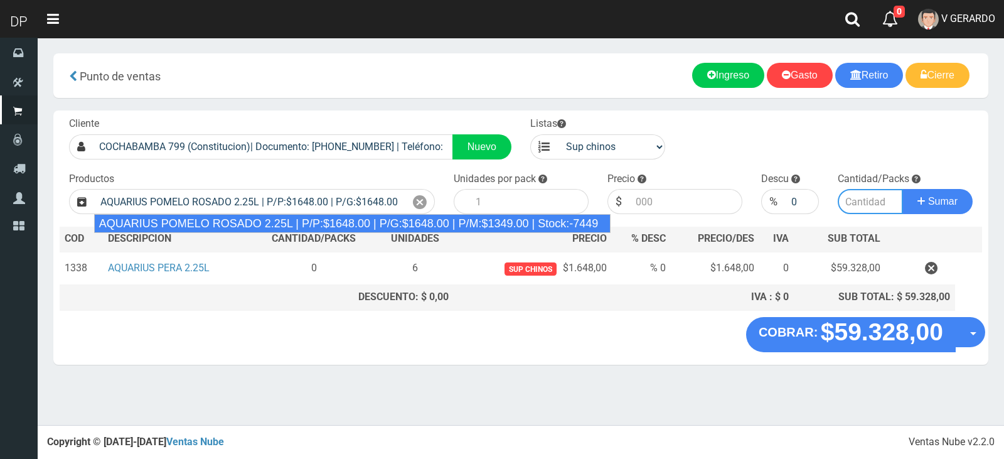
type input "6"
type input "1648.00"
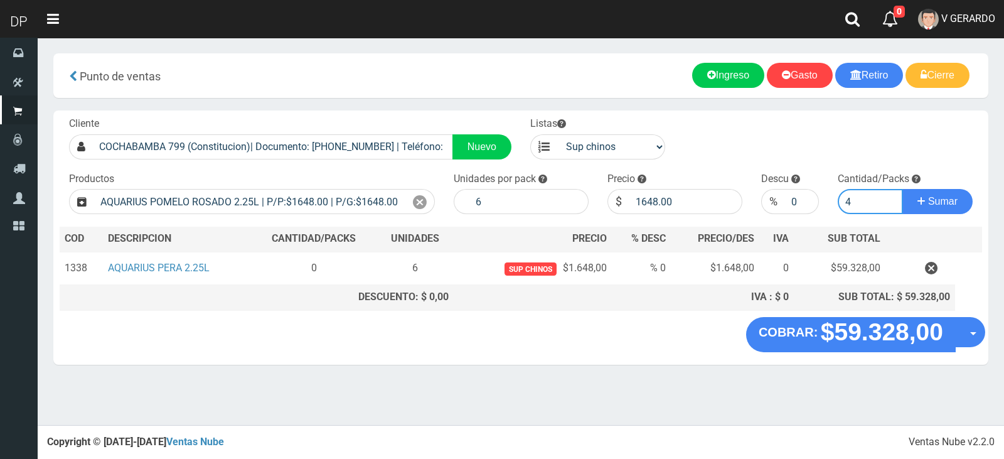
type input "4"
click at [903, 189] on button "Sumar" at bounding box center [938, 201] width 70 height 25
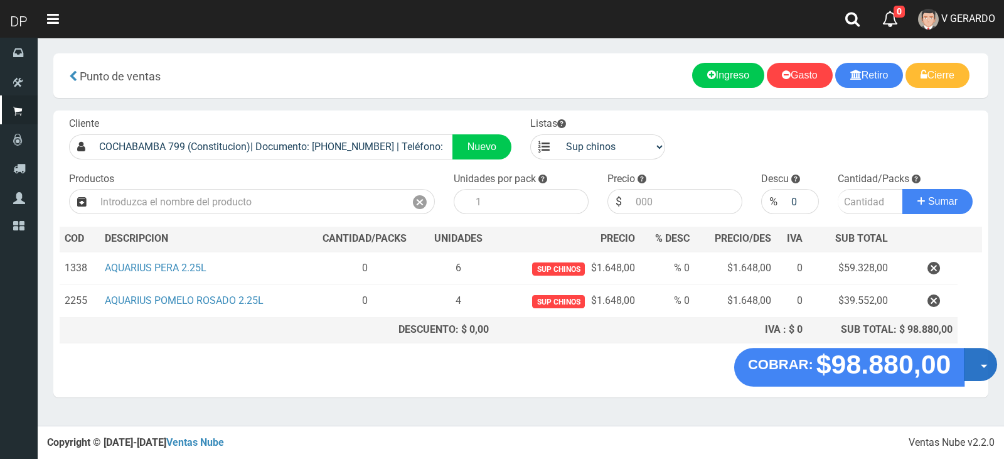
click at [978, 369] on button "Opciones" at bounding box center [980, 364] width 33 height 33
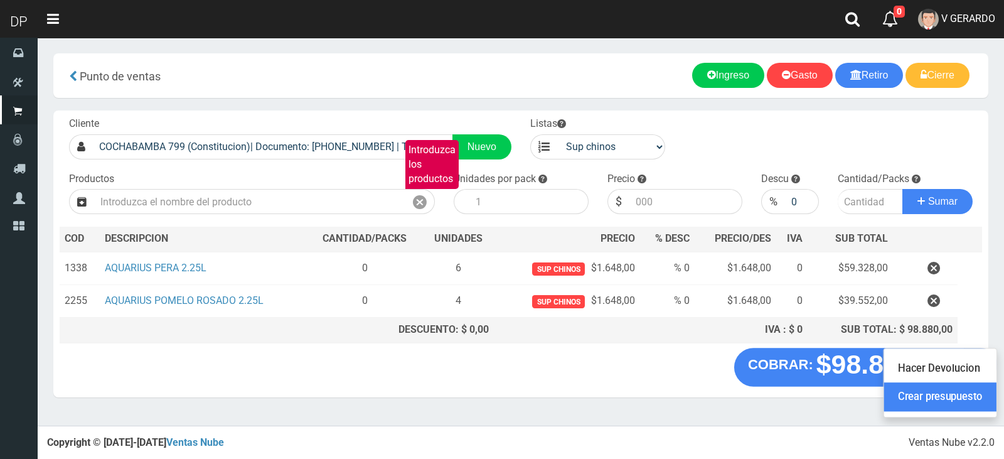
click at [980, 396] on link "Crear presupuesto" at bounding box center [940, 397] width 112 height 29
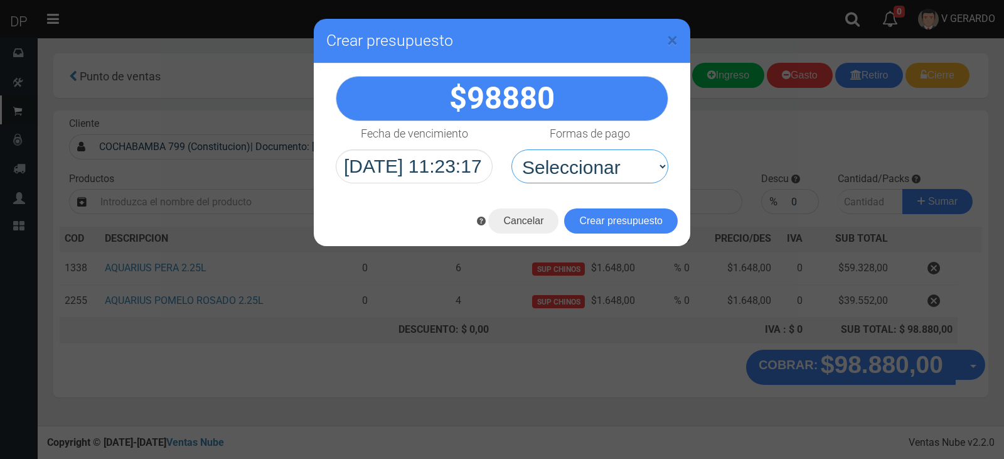
drag, startPoint x: 624, startPoint y: 176, endPoint x: 621, endPoint y: 206, distance: 30.9
click at [624, 176] on select "Seleccionar Efectivo Tarjeta de Crédito Depósito Débito" at bounding box center [590, 166] width 157 height 34
click at [622, 208] on button "Crear presupuesto" at bounding box center [621, 220] width 114 height 25
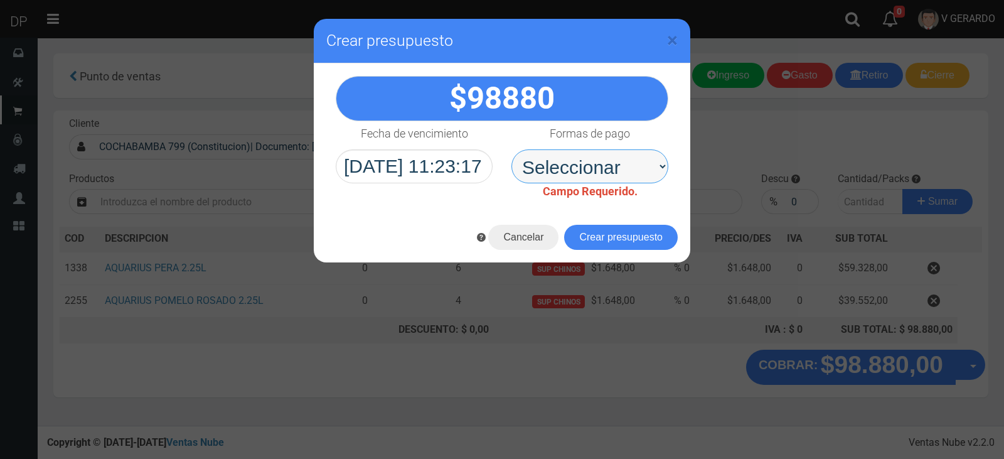
drag, startPoint x: 615, startPoint y: 157, endPoint x: 614, endPoint y: 181, distance: 24.5
click at [615, 157] on select "Seleccionar Efectivo Tarjeta de Crédito Depósito Débito" at bounding box center [590, 166] width 157 height 34
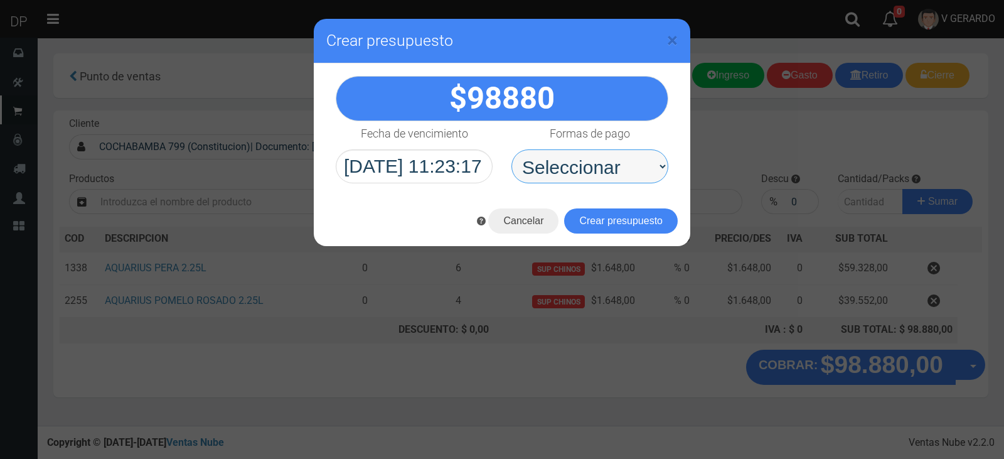
click at [614, 181] on select "Seleccionar Efectivo Tarjeta de Crédito Depósito Débito" at bounding box center [590, 166] width 157 height 34
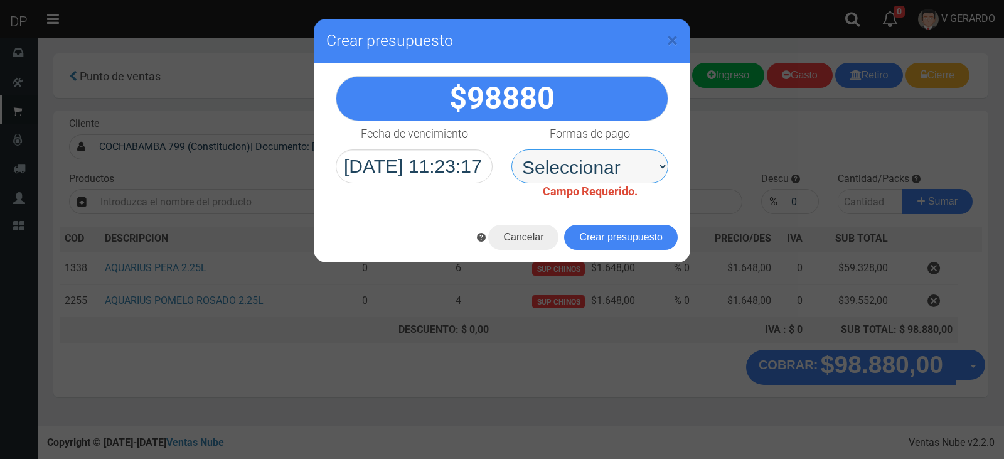
select select "Efectivo"
click at [512, 149] on select "Seleccionar Efectivo Tarjeta de Crédito Depósito Débito" at bounding box center [590, 166] width 157 height 34
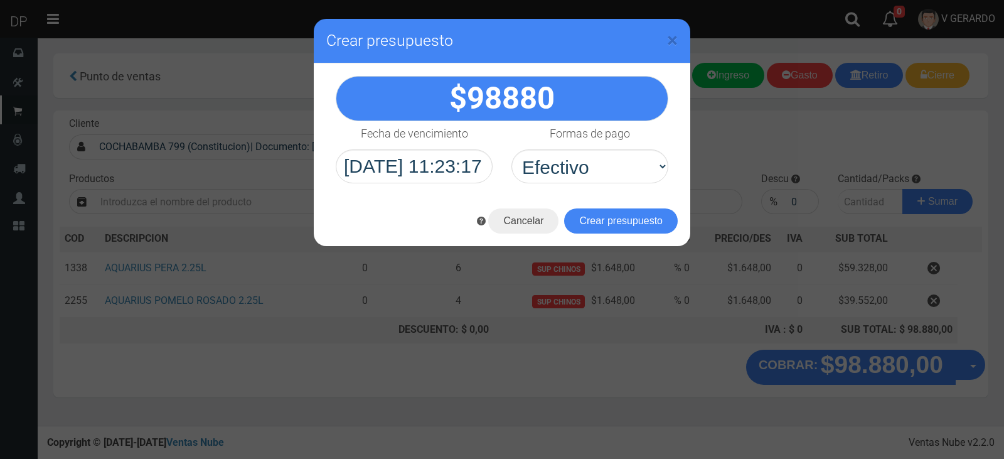
click at [635, 223] on button "Crear presupuesto" at bounding box center [621, 220] width 114 height 25
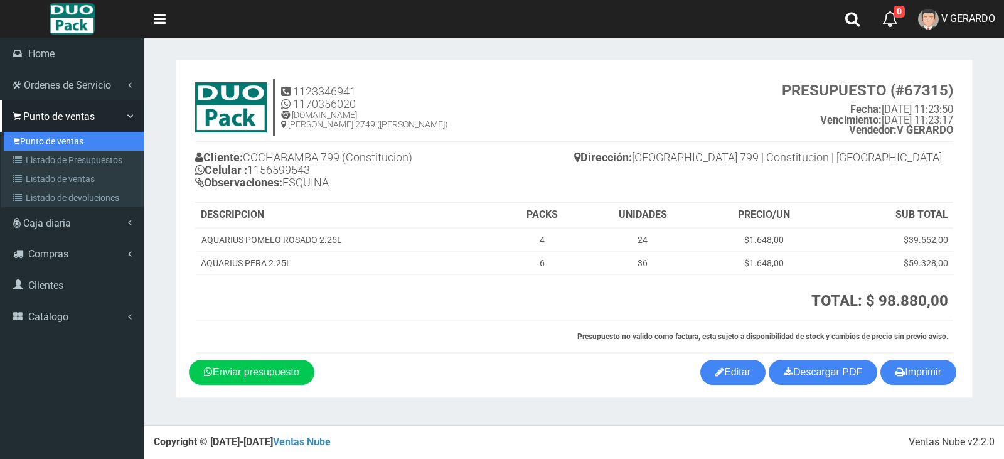
click at [15, 139] on icon at bounding box center [16, 141] width 7 height 10
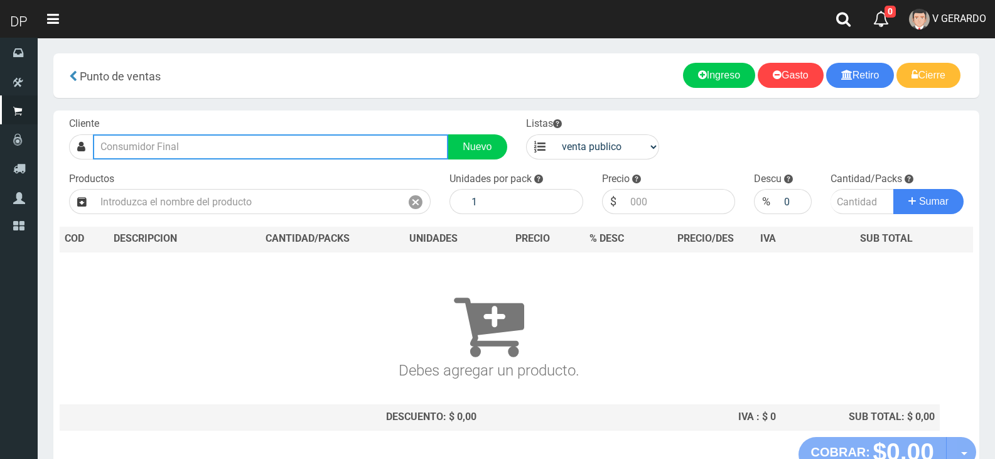
click at [160, 146] on input "text" at bounding box center [270, 146] width 355 height 25
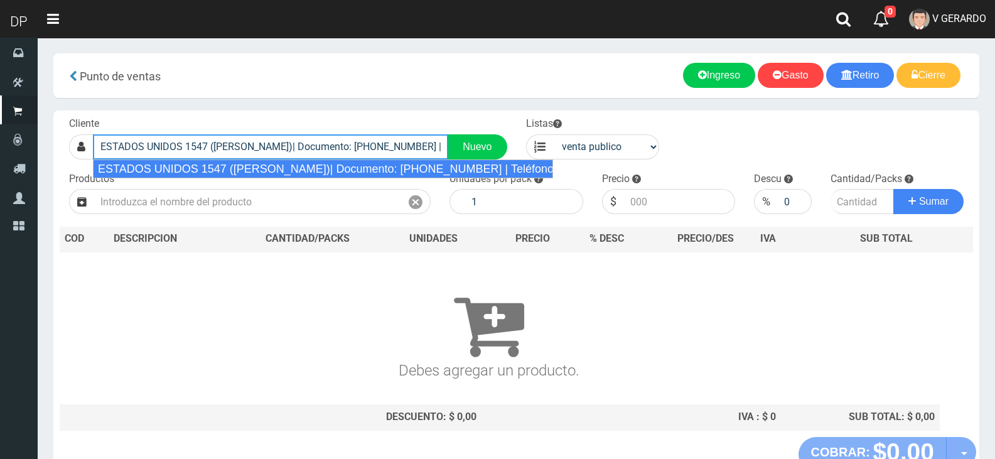
type input "ESTADOS UNIDOS 1547 (MONSERRAT)| Documento: 12222222222444458 | Teléfono:"
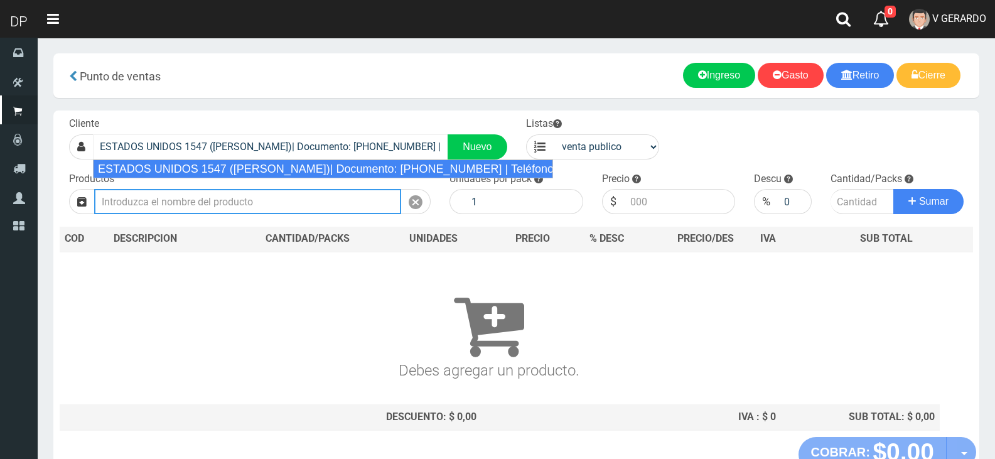
select select "2"
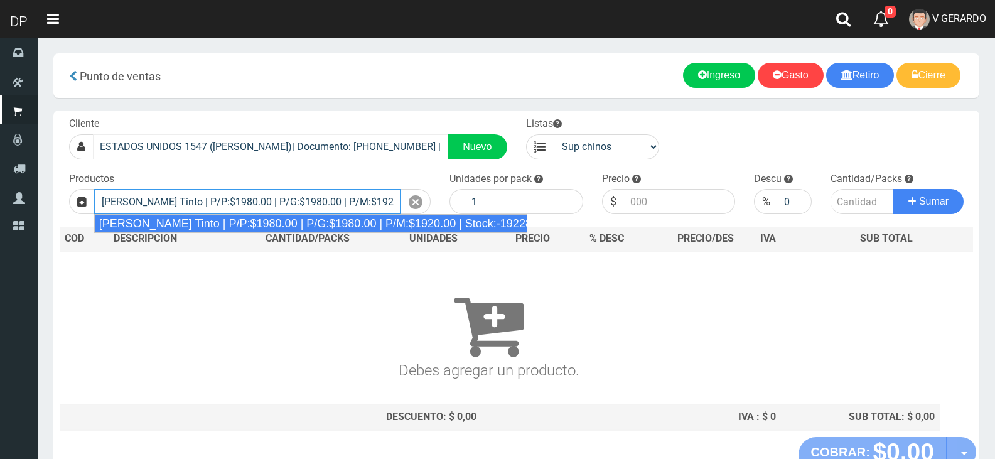
type input "Viñas de Balbo Tinto | P/P:$1980.00 | P/G:$1980.00 | P/M:$1920.00 | Stock:-19228"
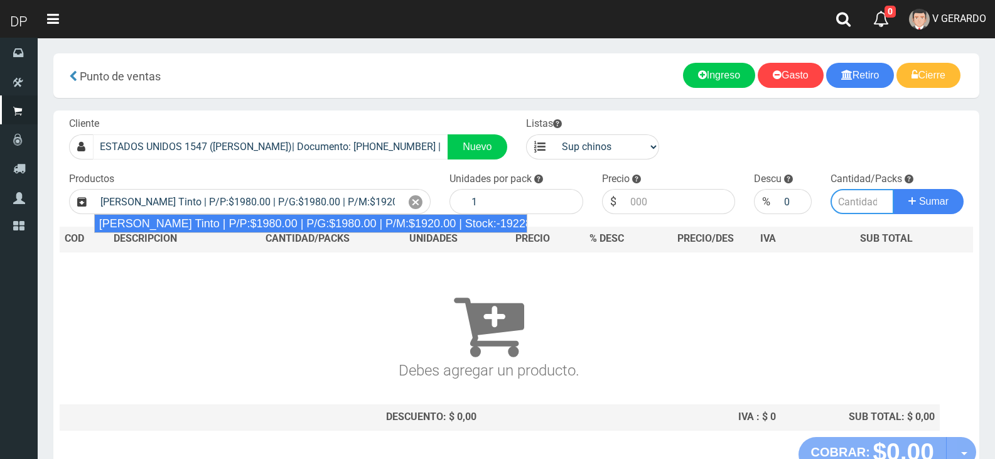
type input "6"
type input "1980.00"
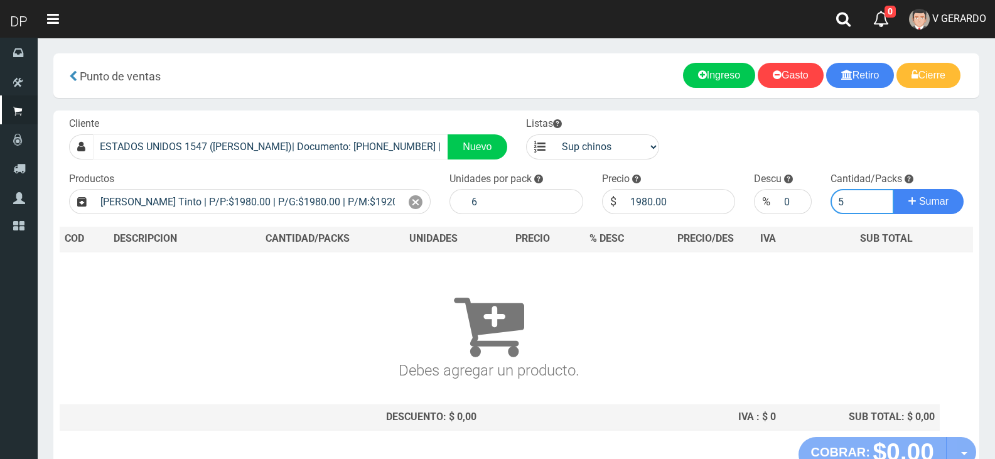
type input "5"
click at [893, 189] on button "Sumar" at bounding box center [928, 201] width 70 height 25
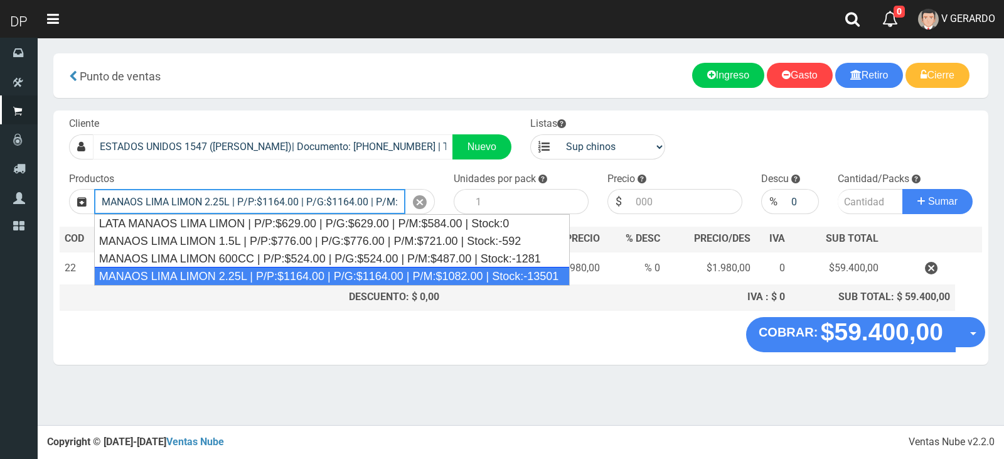
type input "MANAOS LIMA LIMON 2.25L | P/P:$1164.00 | P/G:$1164.00 | P/M:$1082.00 | Stock:-1…"
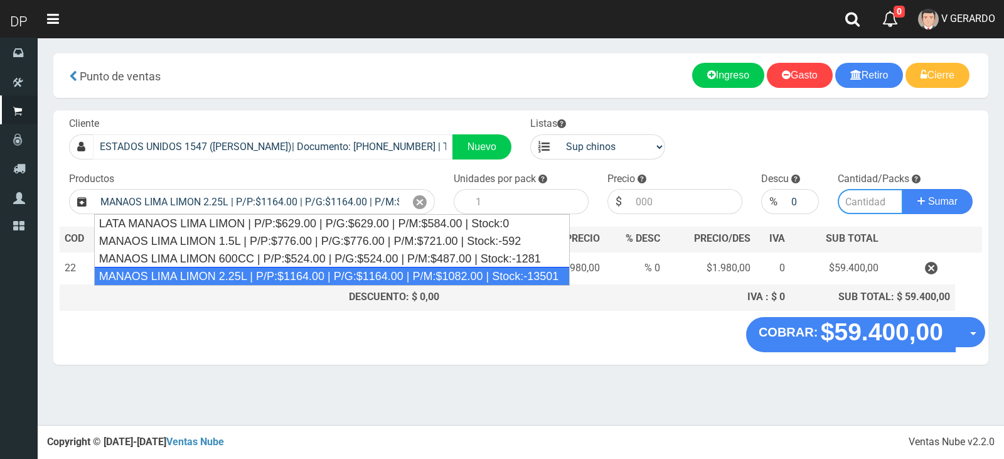
type input "6"
type input "1164.00"
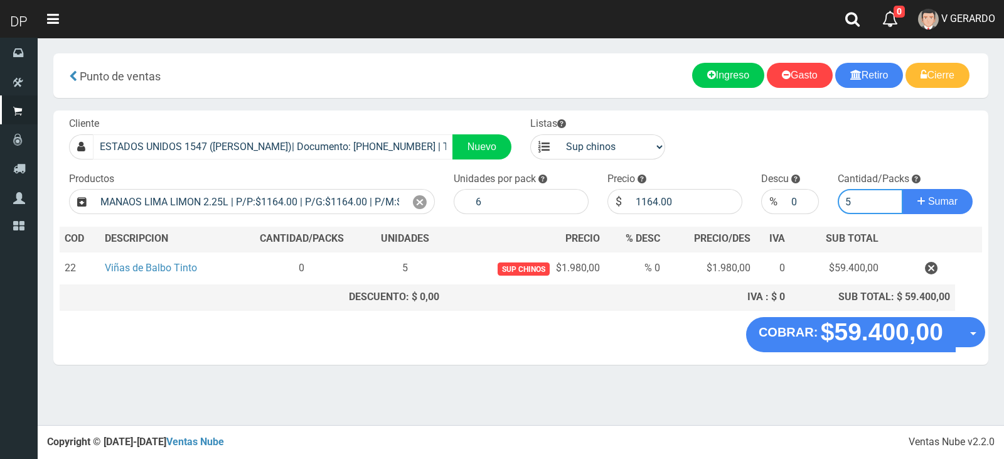
type input "5"
click at [903, 189] on button "Sumar" at bounding box center [938, 201] width 70 height 25
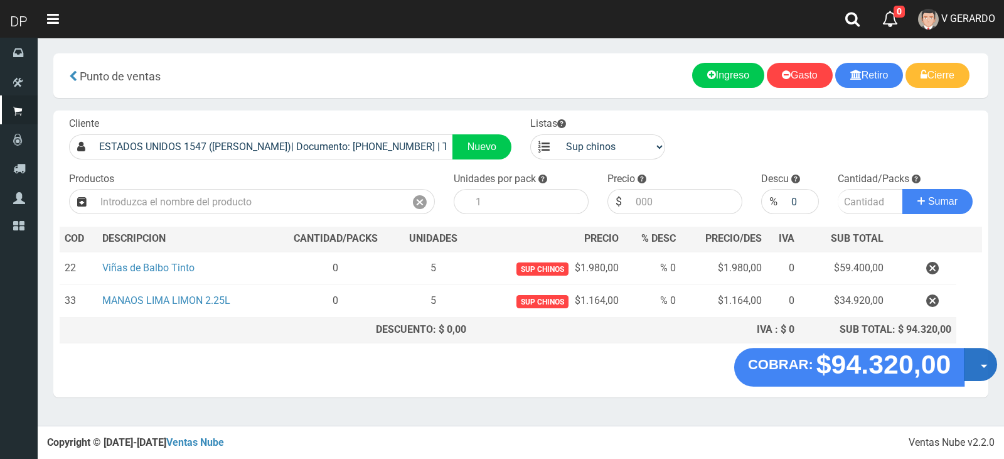
click at [996, 362] on button "Opciones" at bounding box center [980, 364] width 33 height 33
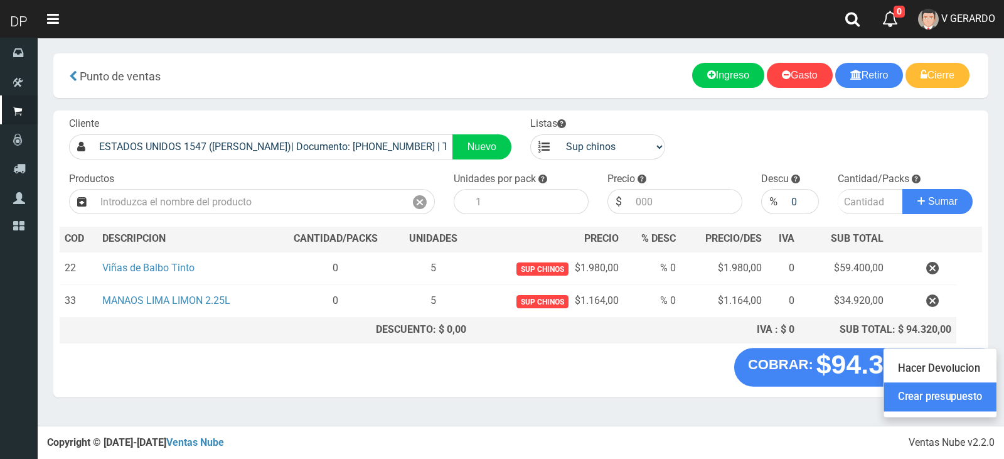
click at [977, 397] on link "Crear presupuesto" at bounding box center [940, 397] width 112 height 29
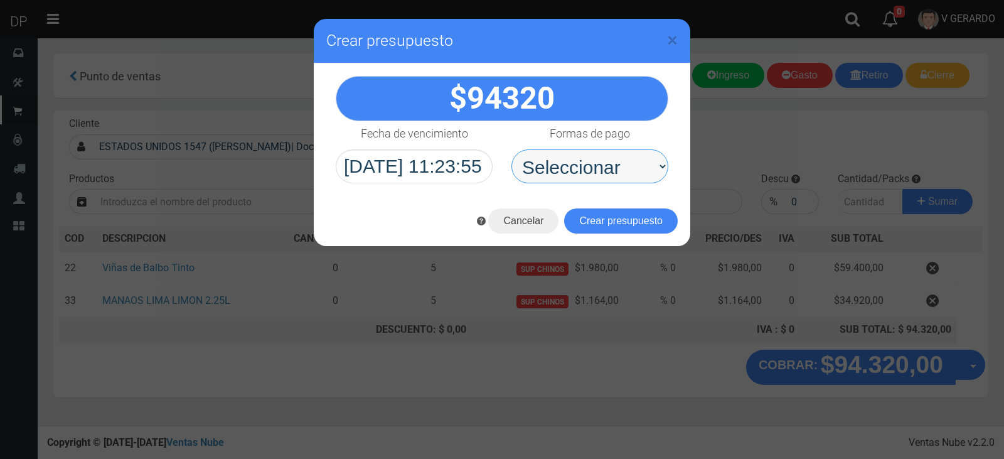
drag, startPoint x: 560, startPoint y: 152, endPoint x: 578, endPoint y: 176, distance: 30.1
click at [560, 152] on select "Seleccionar Efectivo Tarjeta de Crédito Depósito Débito" at bounding box center [590, 166] width 157 height 34
select select "Efectivo"
click at [512, 149] on select "Seleccionar Efectivo Tarjeta de Crédito Depósito Débito" at bounding box center [590, 166] width 157 height 34
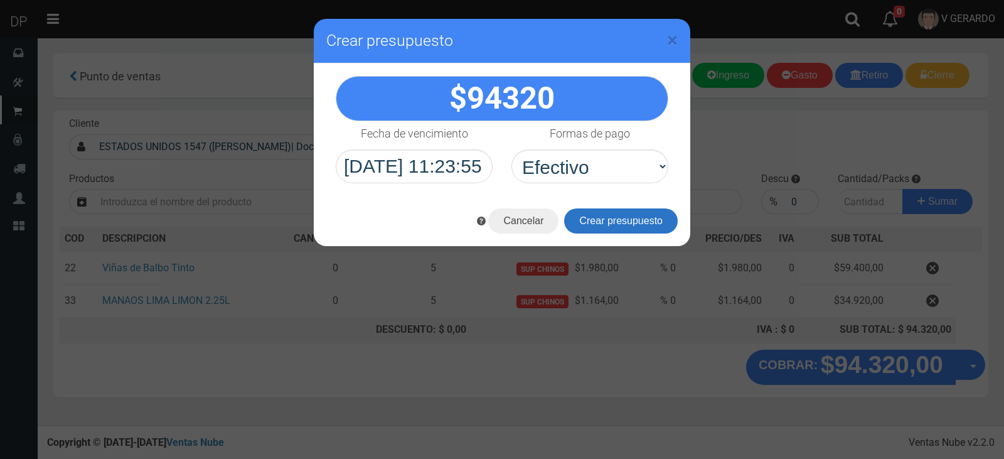
click at [589, 215] on button "Crear presupuesto" at bounding box center [621, 220] width 114 height 25
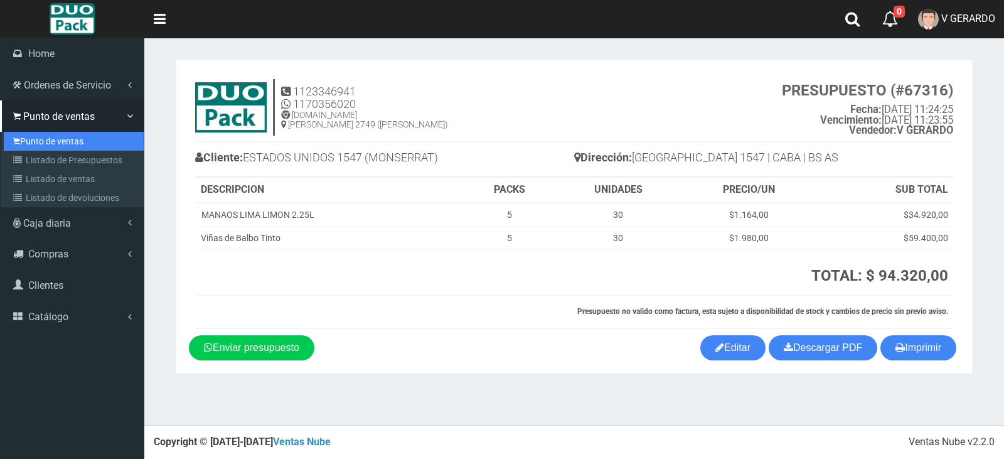
click at [31, 139] on link "Punto de ventas" at bounding box center [74, 141] width 140 height 19
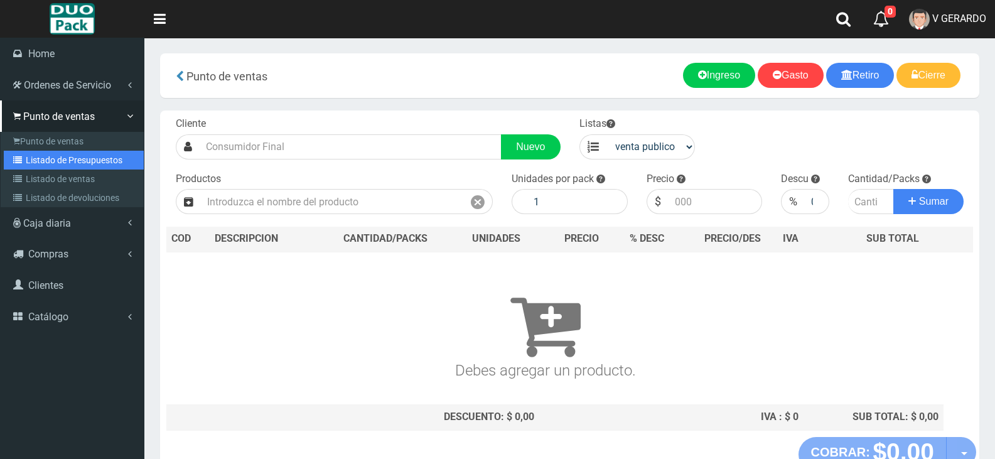
click at [29, 155] on link "Listado de Presupuestos" at bounding box center [74, 160] width 140 height 19
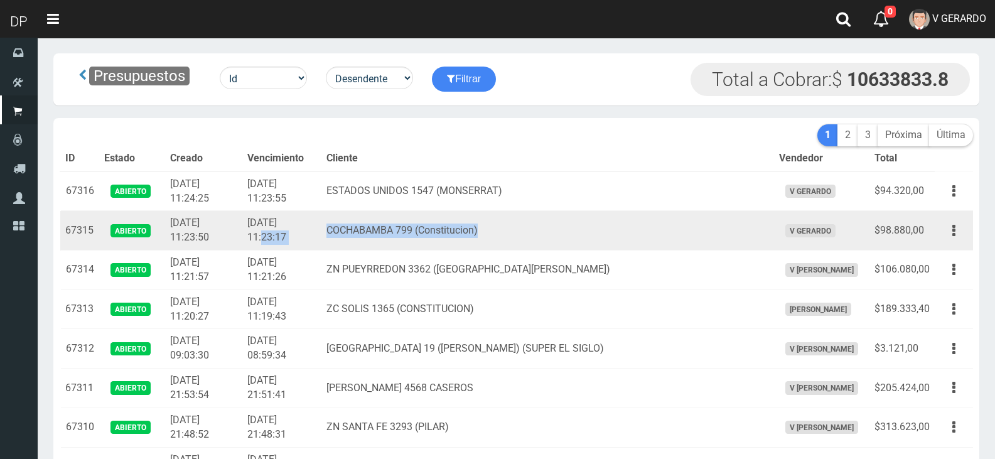
drag, startPoint x: 577, startPoint y: 240, endPoint x: 340, endPoint y: 214, distance: 238.6
click at [355, 213] on tr "67315 Abierto [DATE] 11:23:50 [DATE] 11:23:17 [GEOGRAPHIC_DATA] 799 (Constituci…" at bounding box center [516, 231] width 913 height 40
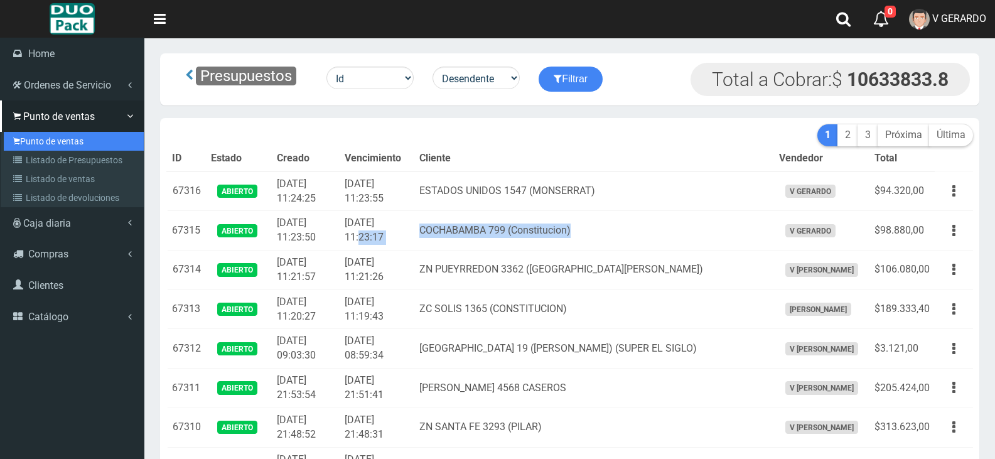
click at [19, 135] on link "Punto de ventas" at bounding box center [74, 141] width 140 height 19
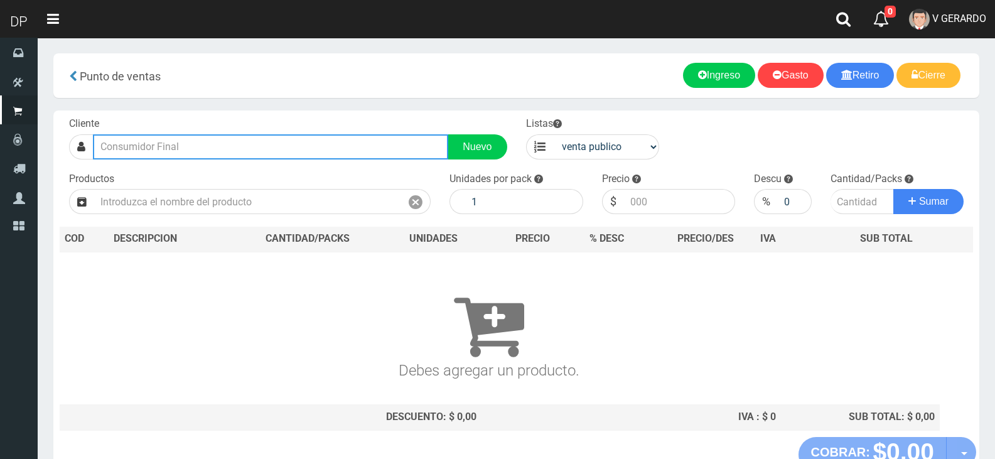
click at [272, 153] on input "text" at bounding box center [270, 146] width 355 height 25
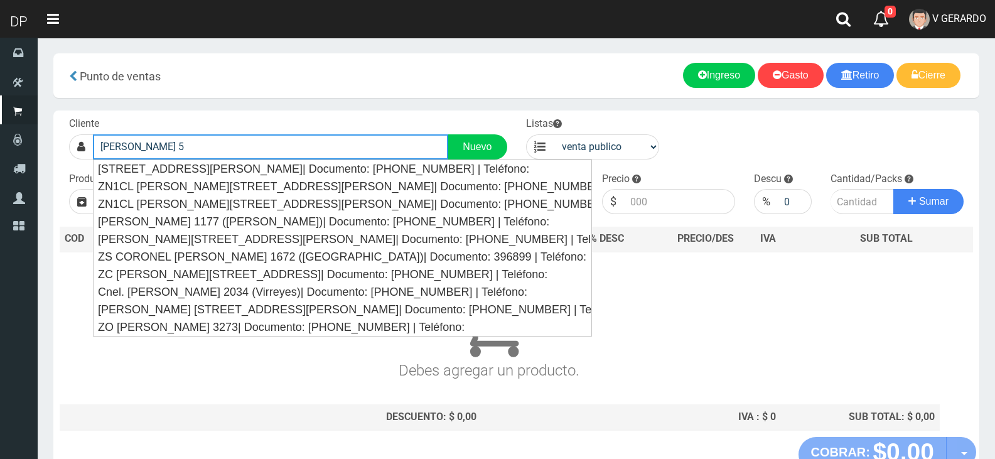
click at [893, 189] on button "Sumar" at bounding box center [928, 201] width 70 height 25
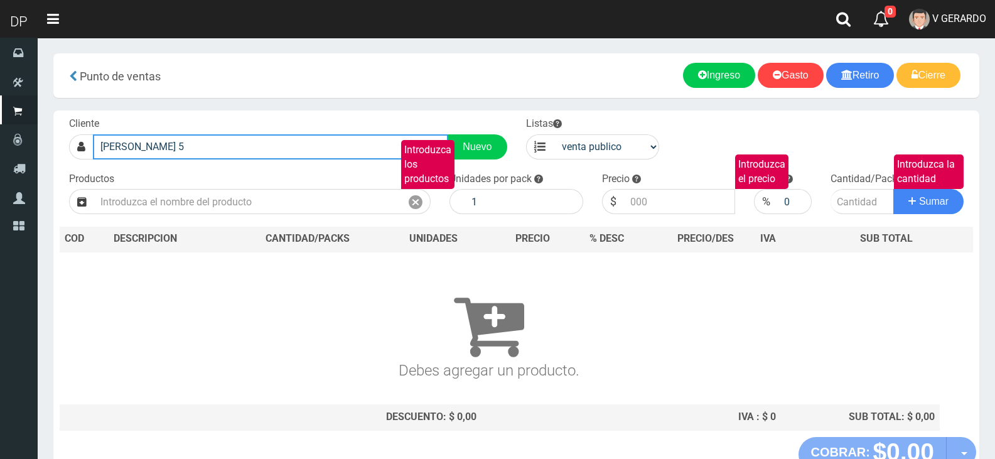
click at [272, 153] on input "brandsen 5" at bounding box center [270, 146] width 355 height 25
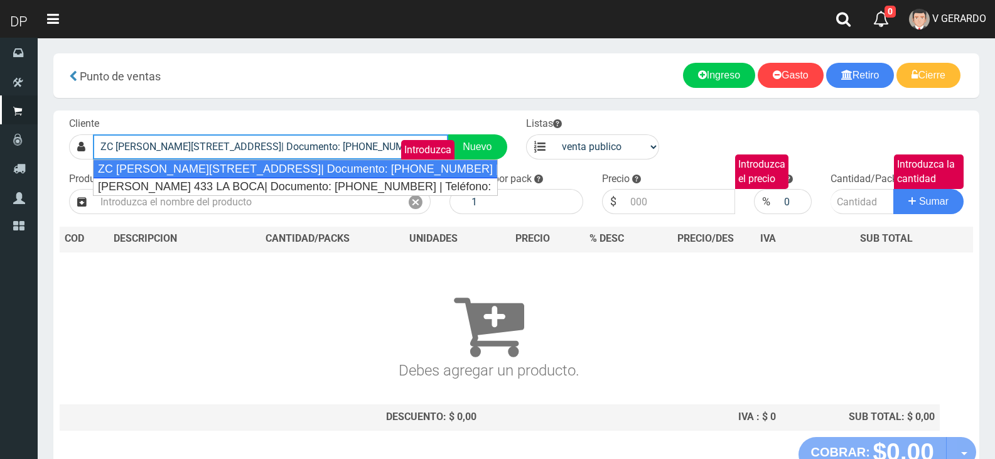
type input "ZC BRANDSEN 433 (LA BOCA)9 a 20| Documento: 6526121 | Teléfono:"
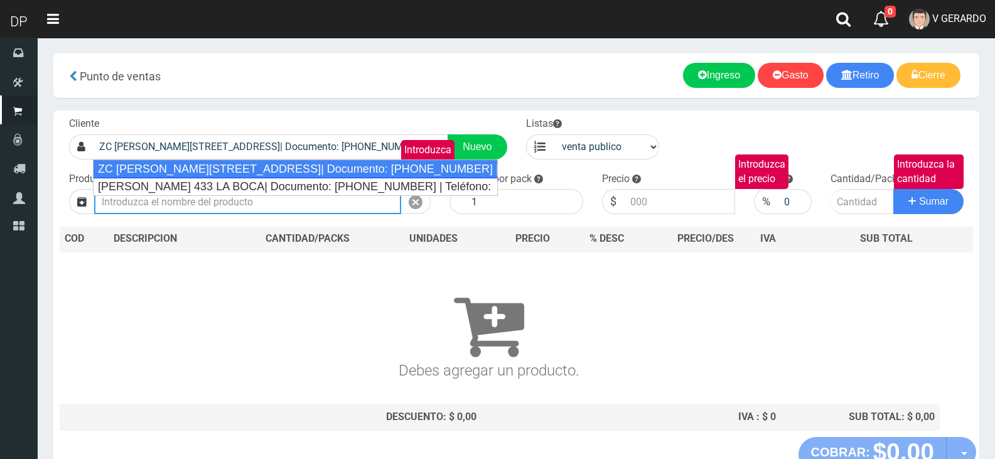
select select "2"
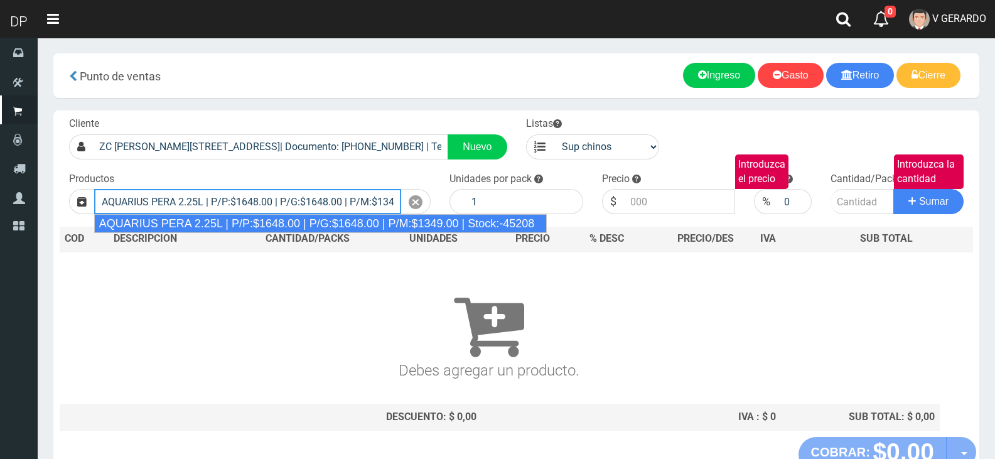
type input "AQUARIUS PERA 2.25L | P/P:$1648.00 | P/G:$1648.00 | P/M:$1349.00 | Stock:-45208"
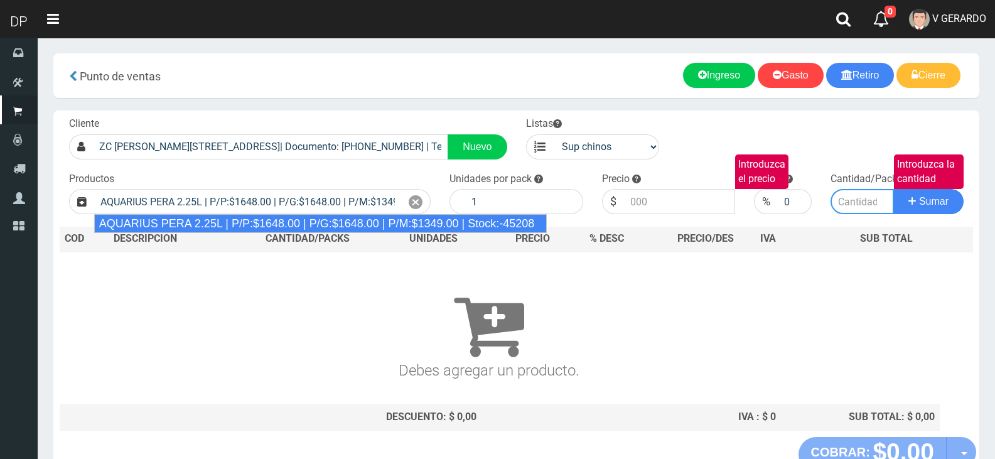
type input "6"
type input "1648.00"
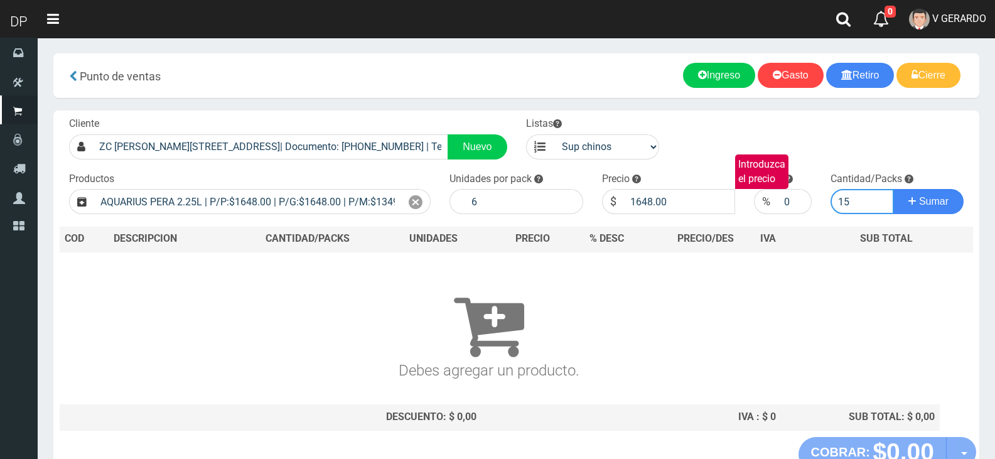
type input "15"
click at [893, 189] on button "Sumar" at bounding box center [928, 201] width 70 height 25
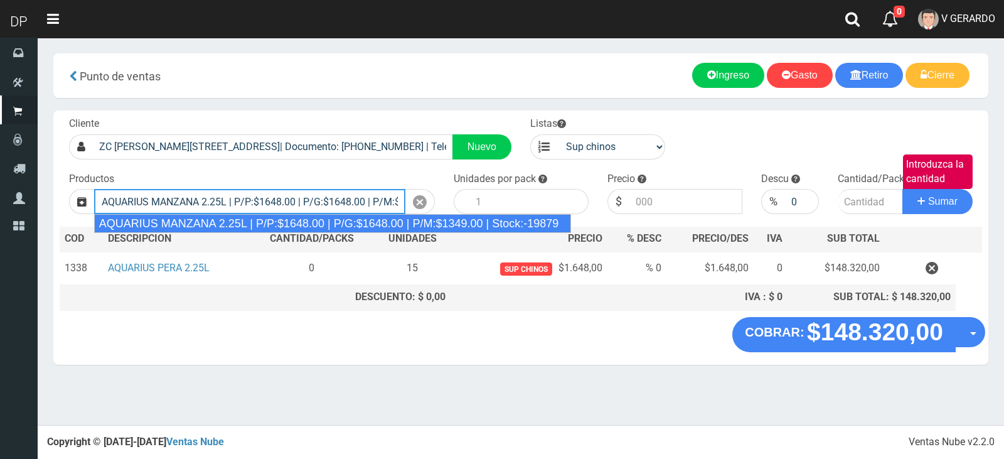
type input "AQUARIUS MANZANA 2.25L | P/P:$1648.00 | P/G:$1648.00 | P/M:$1349.00 | Stock:-19…"
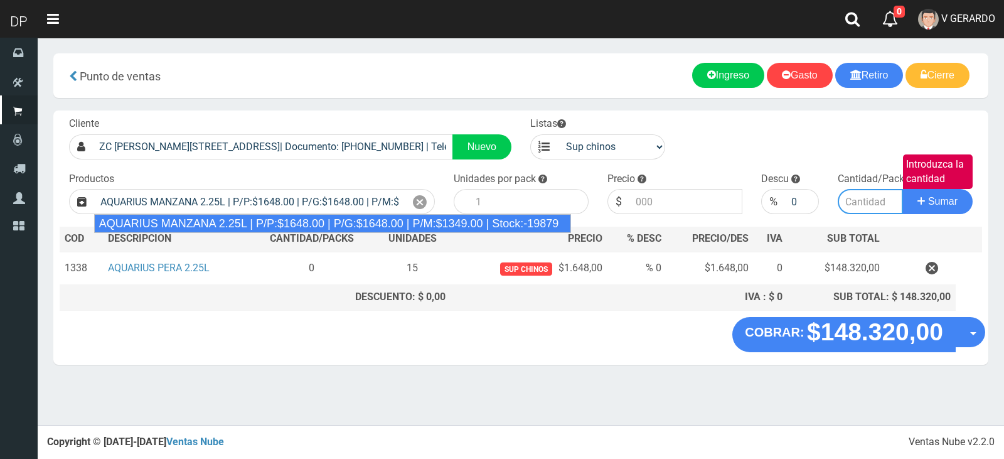
type input "6"
type input "1648.00"
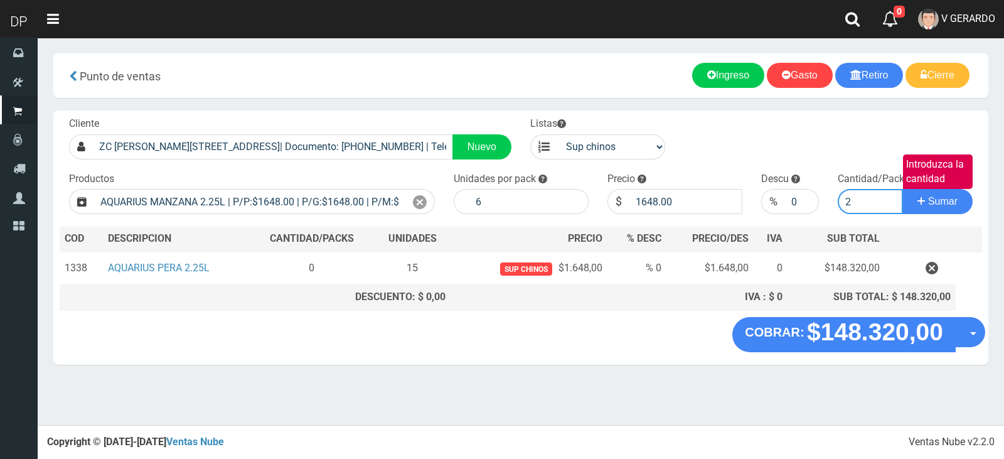
type input "2"
click at [903, 189] on button "Sumar" at bounding box center [938, 201] width 70 height 25
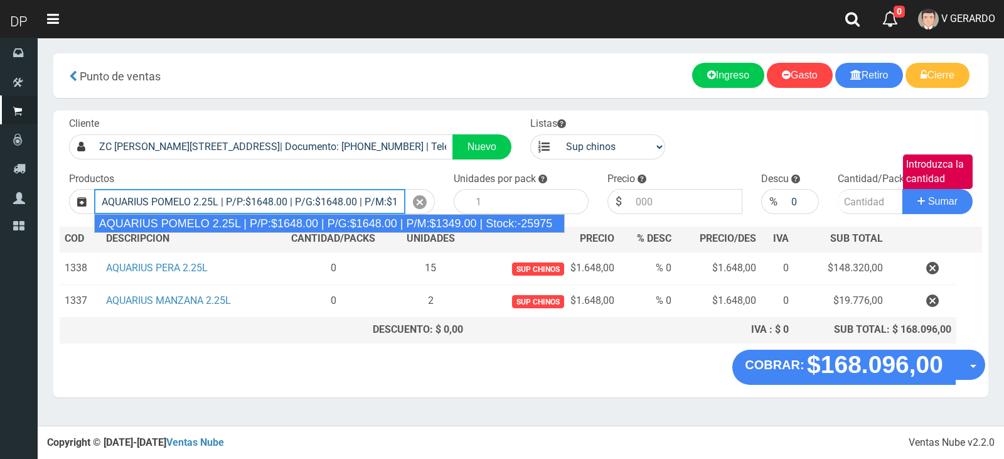
type input "AQUARIUS POMELO 2.25L | P/P:$1648.00 | P/G:$1648.00 | P/M:$1349.00 | Stock:-259…"
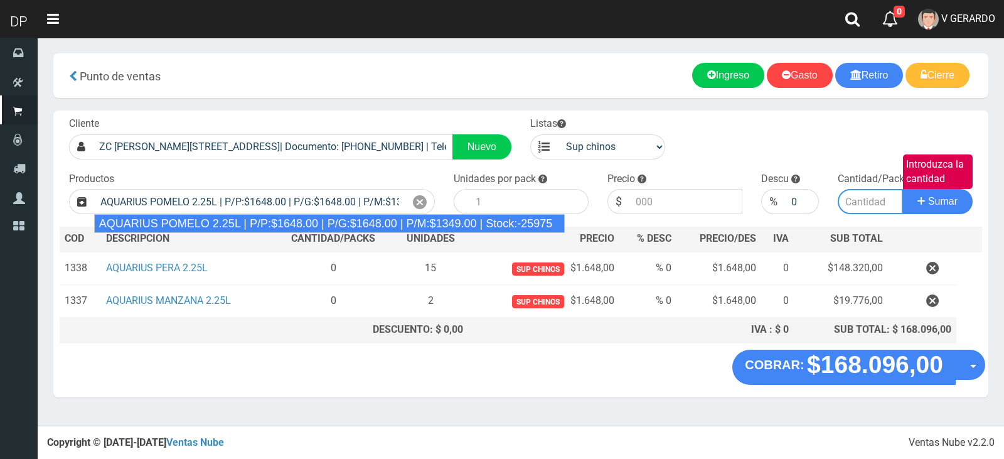
type input "6"
type input "1648.00"
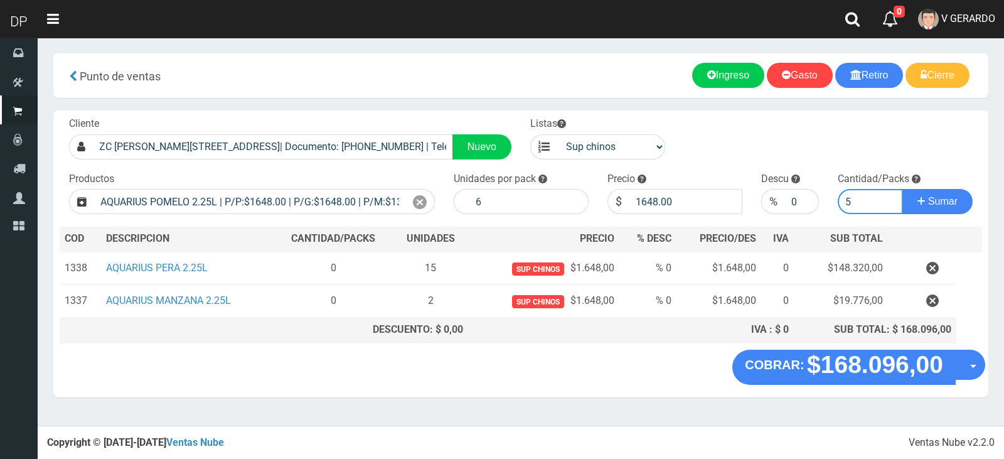
type input "5"
click at [903, 189] on button "Sumar" at bounding box center [938, 201] width 70 height 25
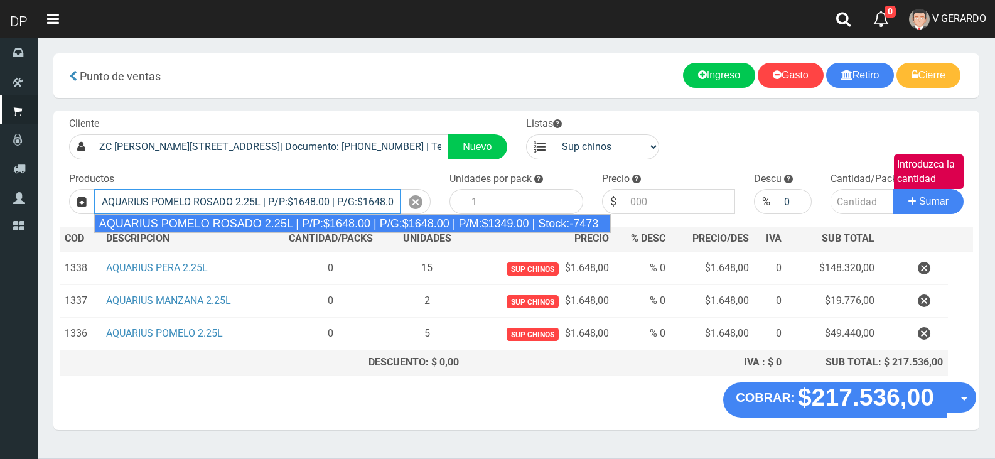
type input "AQUARIUS POMELO ROSADO 2.25L | P/P:$1648.00 | P/G:$1648.00 | P/M:$1349.00 | Sto…"
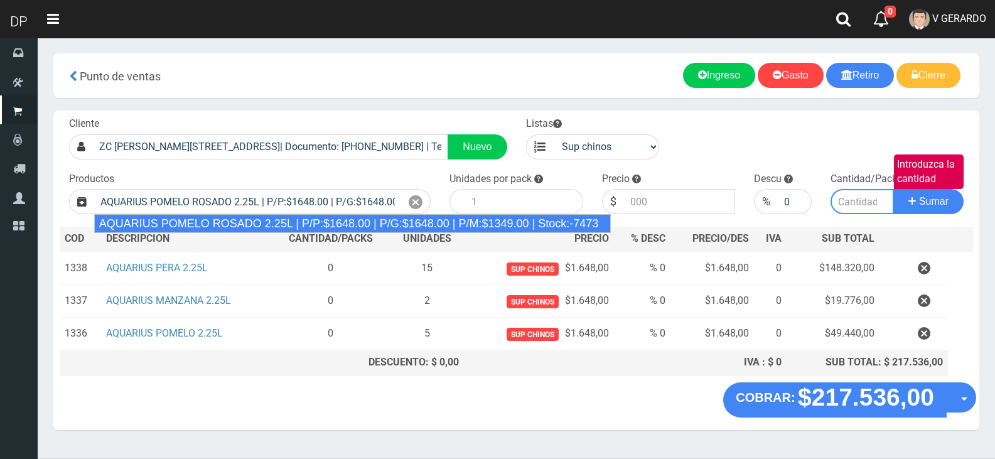
type input "6"
type input "1648.00"
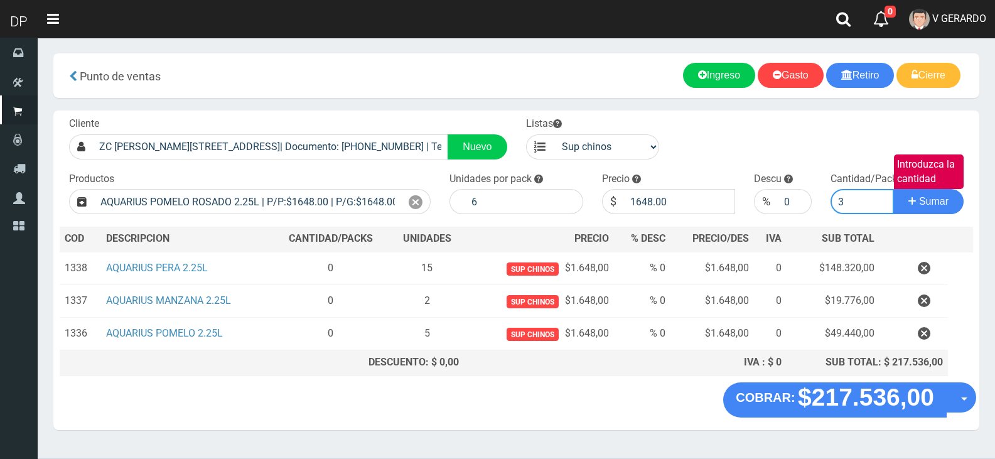
type input "3"
click at [893, 189] on button "Sumar" at bounding box center [928, 201] width 70 height 25
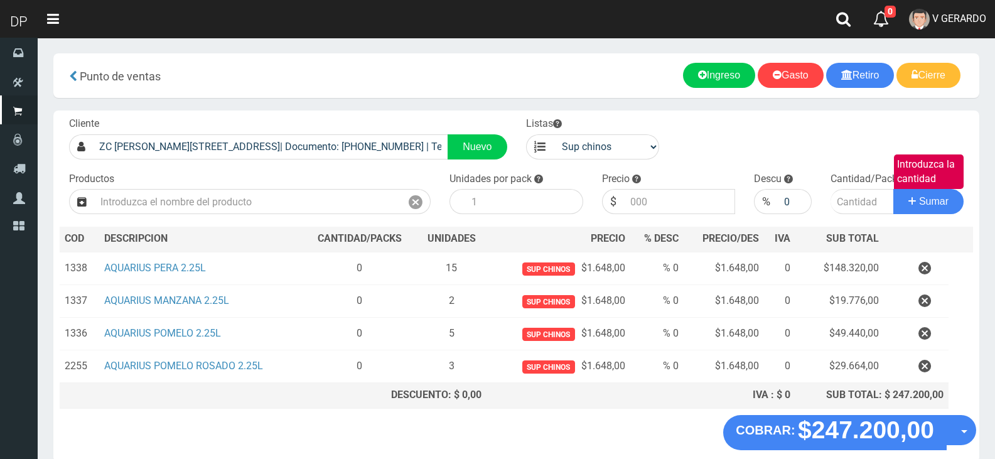
click at [980, 432] on section "× Titulo del Msj texto Mas Texto Cancelar Aceptar Punto de ventas Ingreso" at bounding box center [516, 264] width 957 height 453
click at [975, 436] on div "COBRAR: $247.200,00 Opciones Hacer Devolucion Crear presupuesto" at bounding box center [516, 439] width 926 height 48
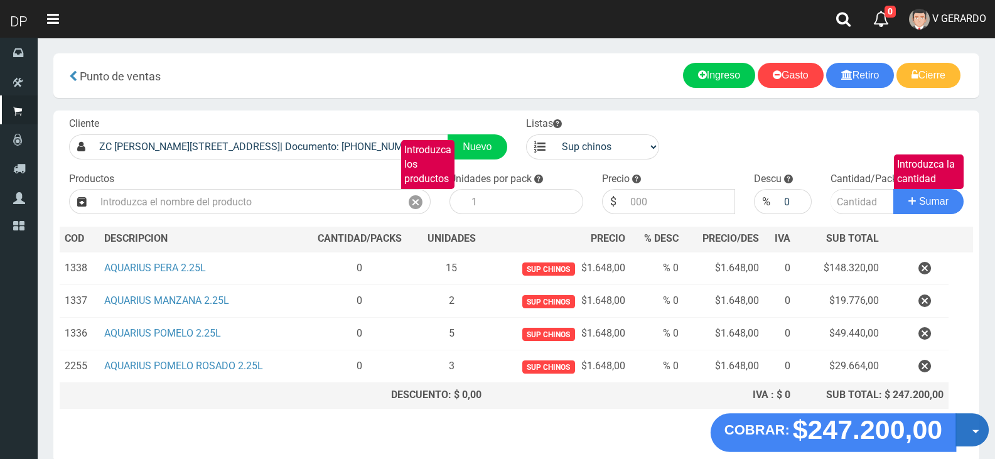
click at [975, 437] on button "Opciones" at bounding box center [971, 429] width 33 height 33
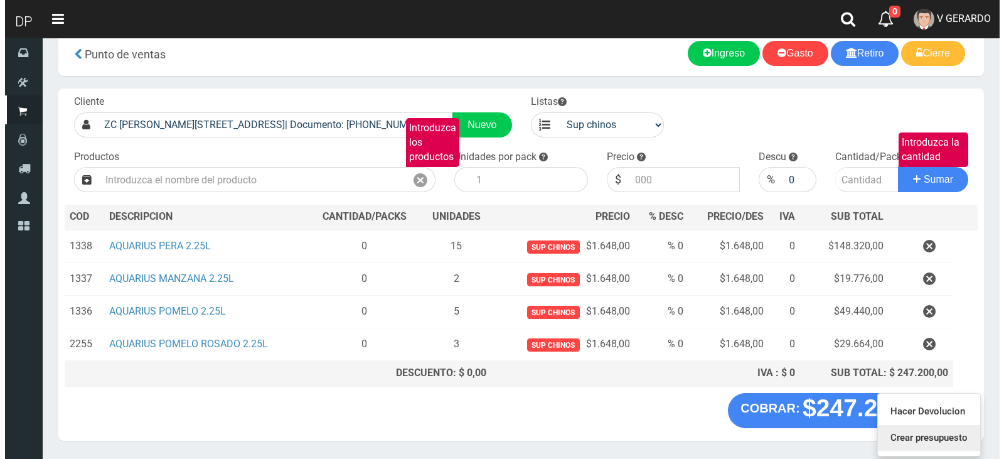
scroll to position [61, 0]
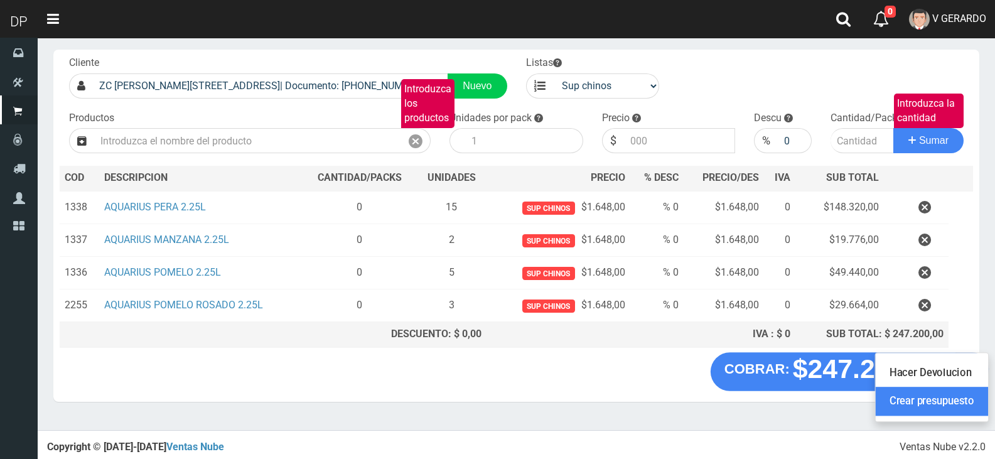
click at [942, 390] on link "Crear presupuesto" at bounding box center [932, 401] width 112 height 29
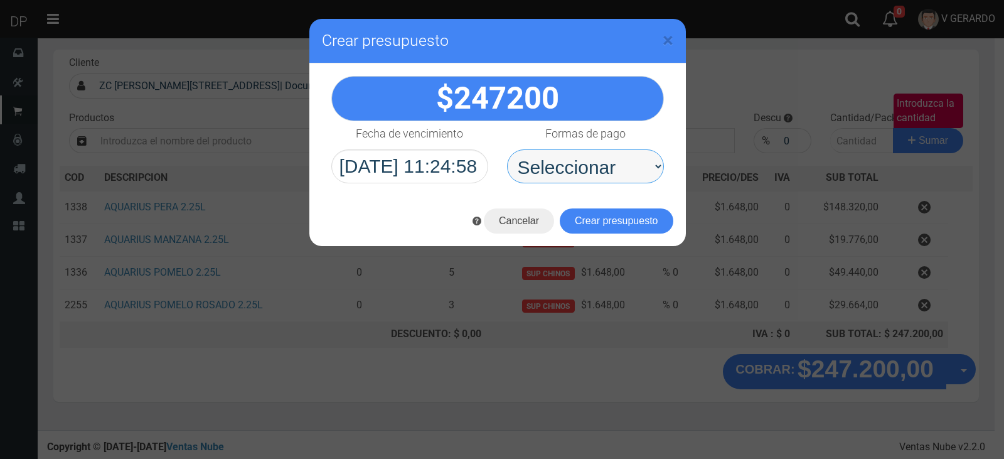
click at [582, 162] on select "Seleccionar Efectivo Tarjeta de Crédito Depósito Débito" at bounding box center [585, 166] width 157 height 34
click at [507, 149] on select "Seleccionar Efectivo Tarjeta de Crédito Depósito Débito" at bounding box center [585, 166] width 157 height 34
click at [585, 169] on select "Seleccionar Efectivo Tarjeta de Crédito Depósito Débito" at bounding box center [585, 166] width 157 height 34
click at [582, 171] on select "Seleccionar Efectivo Tarjeta de Crédito Depósito Débito" at bounding box center [585, 166] width 157 height 34
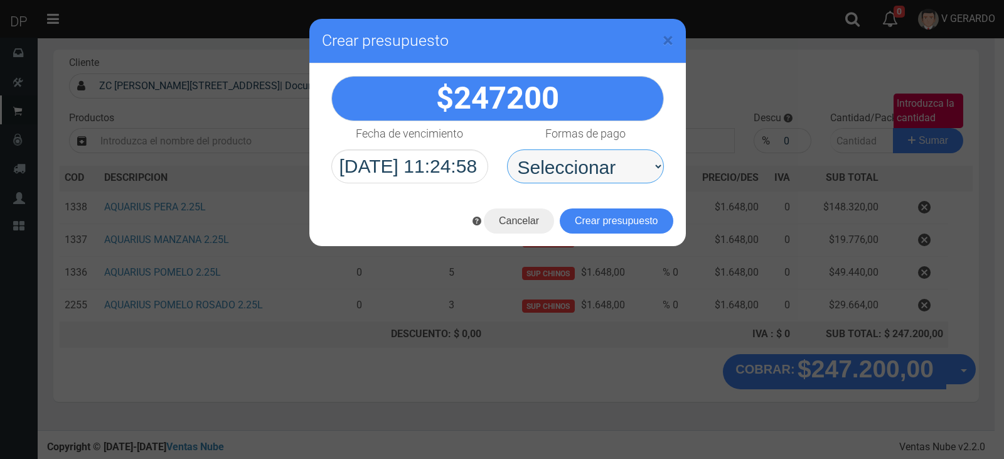
select select "Efectivo"
click at [507, 149] on select "Seleccionar Efectivo Tarjeta de Crédito Depósito Débito" at bounding box center [585, 166] width 157 height 34
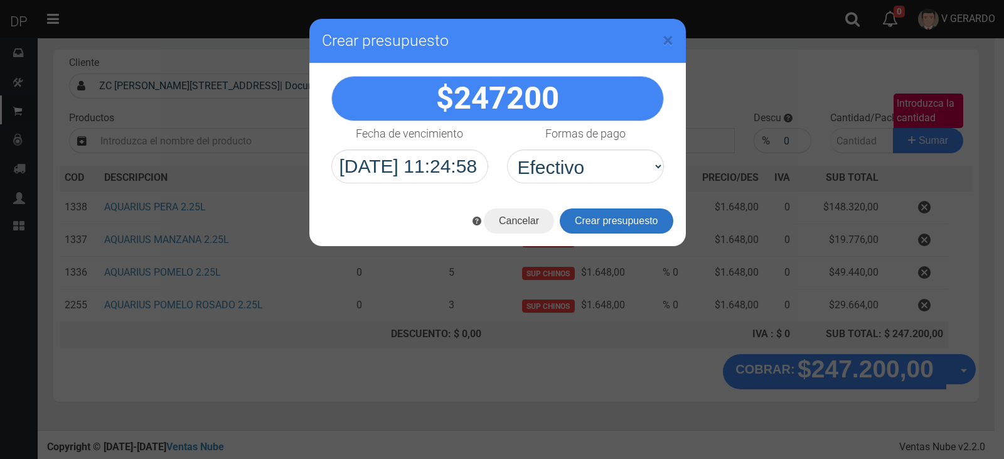
click at [584, 215] on button "Crear presupuesto" at bounding box center [617, 220] width 114 height 25
click at [0, 0] on div "Cargando..." at bounding box center [0, 0] width 0 height 0
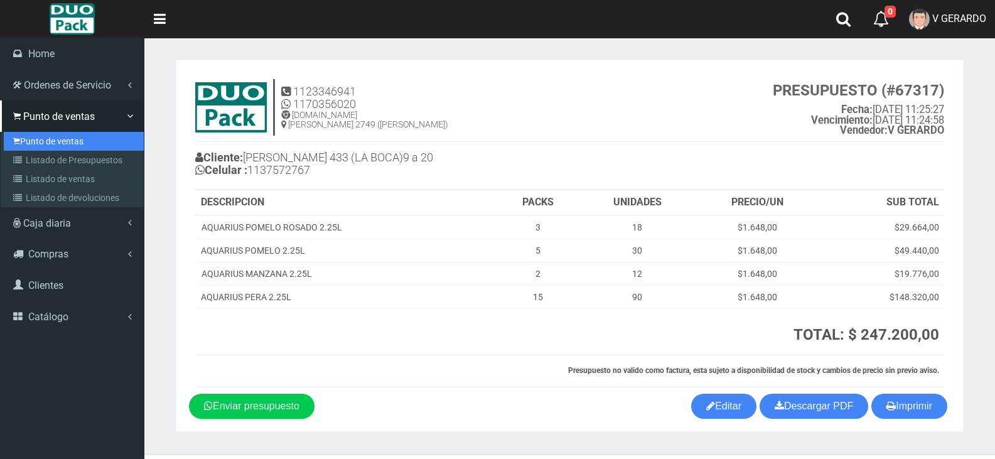
click at [46, 146] on link "Punto de ventas" at bounding box center [74, 141] width 140 height 19
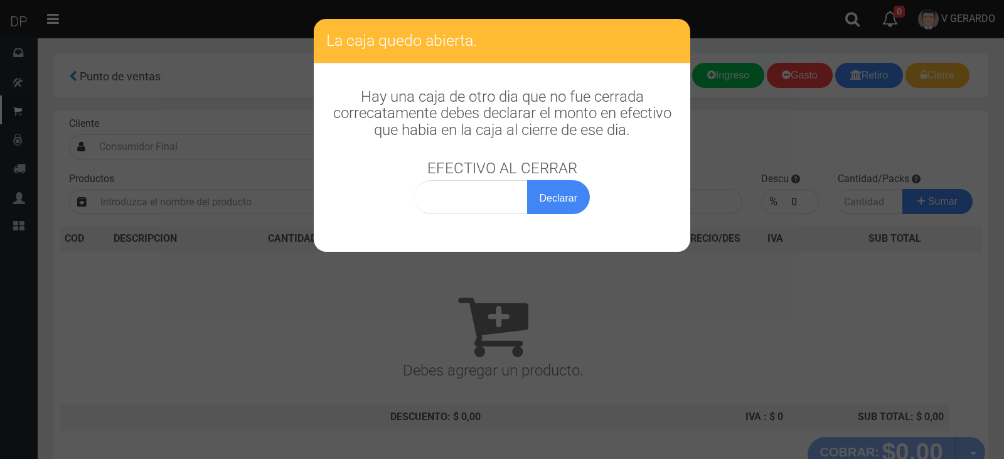
drag, startPoint x: 977, startPoint y: 28, endPoint x: 968, endPoint y: 19, distance: 12.0
click at [973, 23] on div "La caja quedo abierta. Hay una caja de otro dia que no fue cerrada correcatamen…" at bounding box center [502, 229] width 1004 height 459
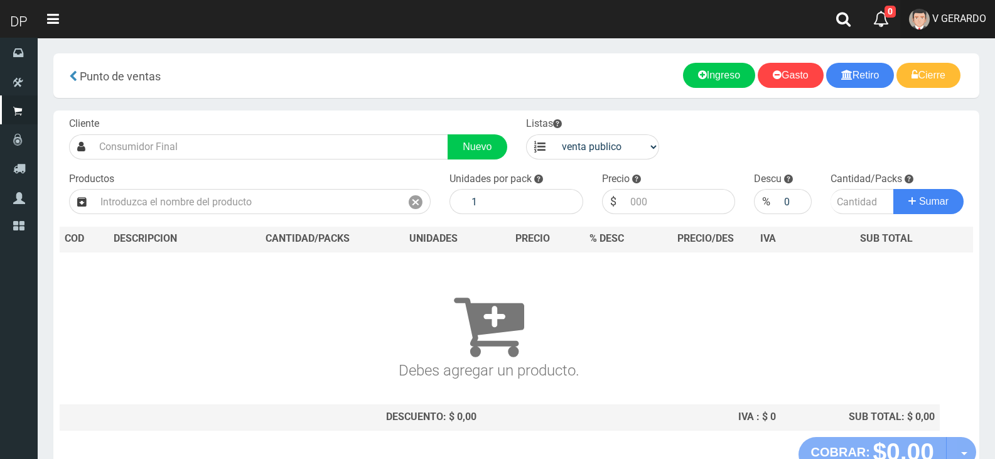
click at [958, 3] on link "V GERARDO" at bounding box center [947, 19] width 95 height 38
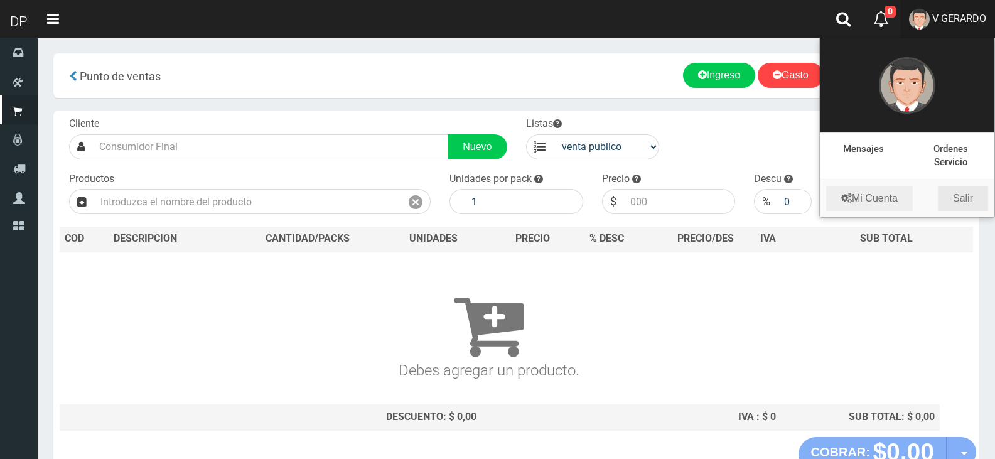
click at [942, 198] on link "Salir" at bounding box center [963, 198] width 50 height 25
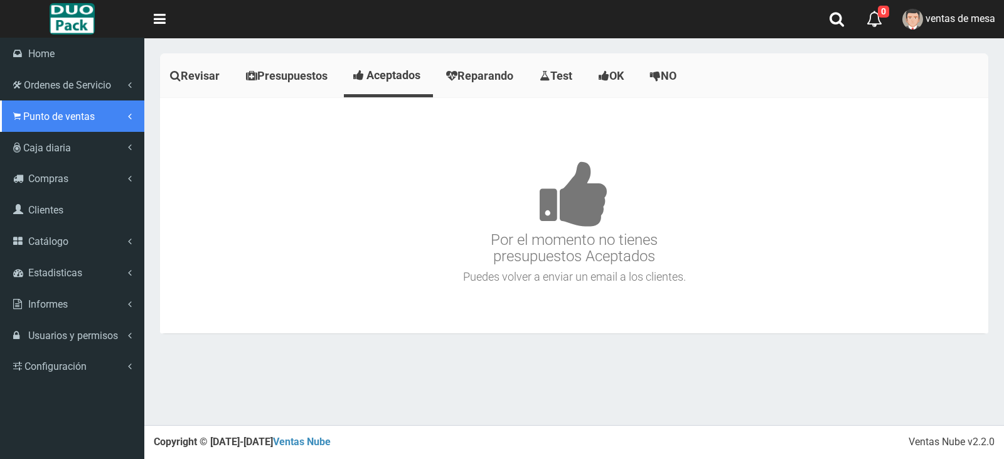
click at [63, 111] on span "Punto de ventas" at bounding box center [59, 116] width 72 height 12
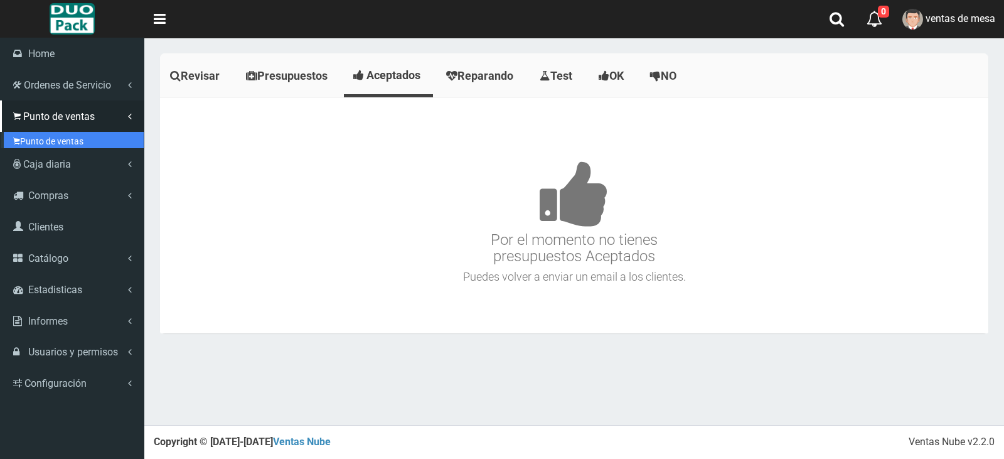
click at [78, 139] on link "Punto de ventas" at bounding box center [74, 141] width 140 height 19
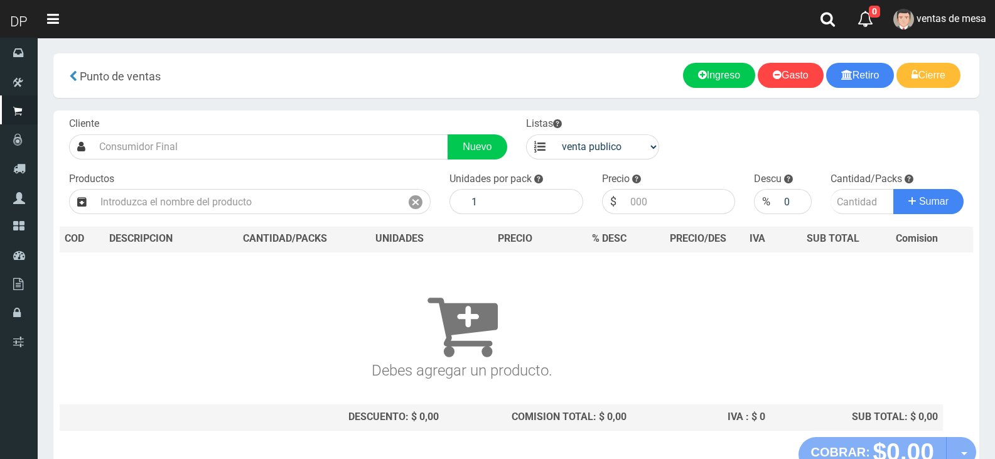
click at [360, 161] on div "Cliente Nuevo Listas venta publico Sup chinos reventas Productos" at bounding box center [516, 273] width 926 height 326
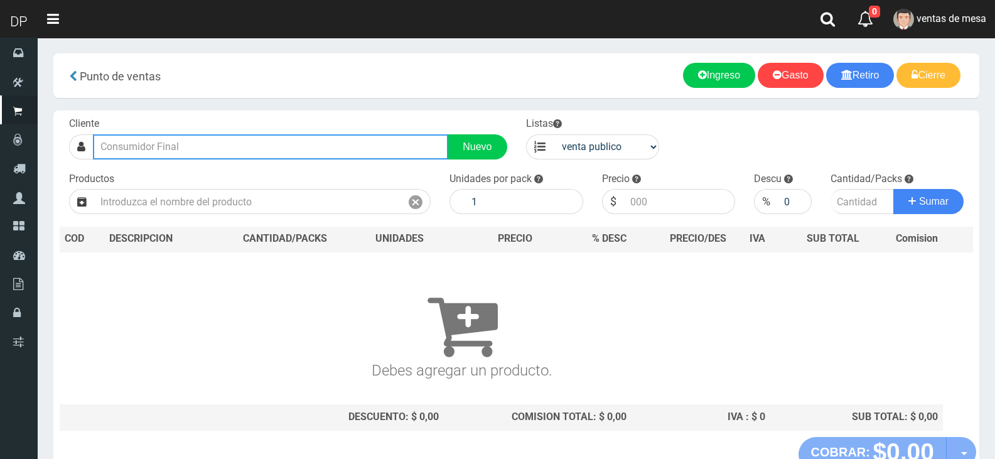
click at [359, 152] on input "text" at bounding box center [270, 146] width 355 height 25
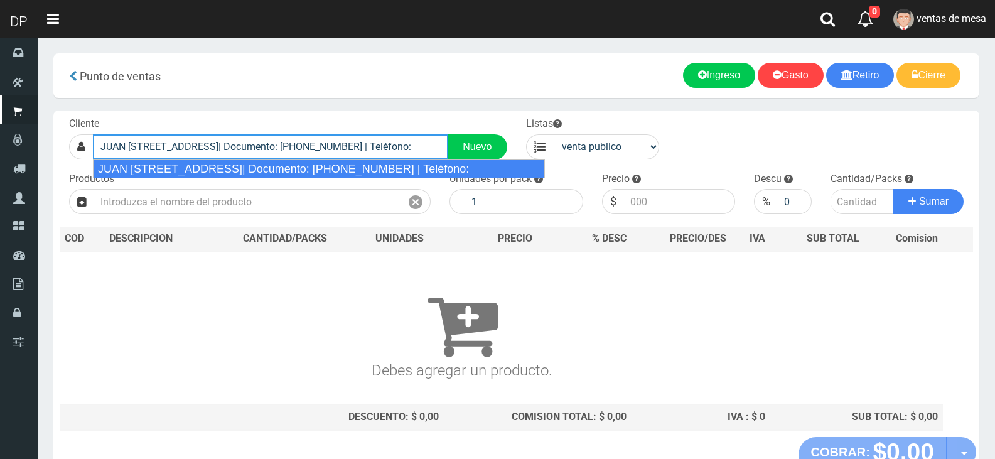
type input "JUAN B. ALBERDI 7487 (MATADEROS)CABA| Documento: 165813364531 | Teléfono:"
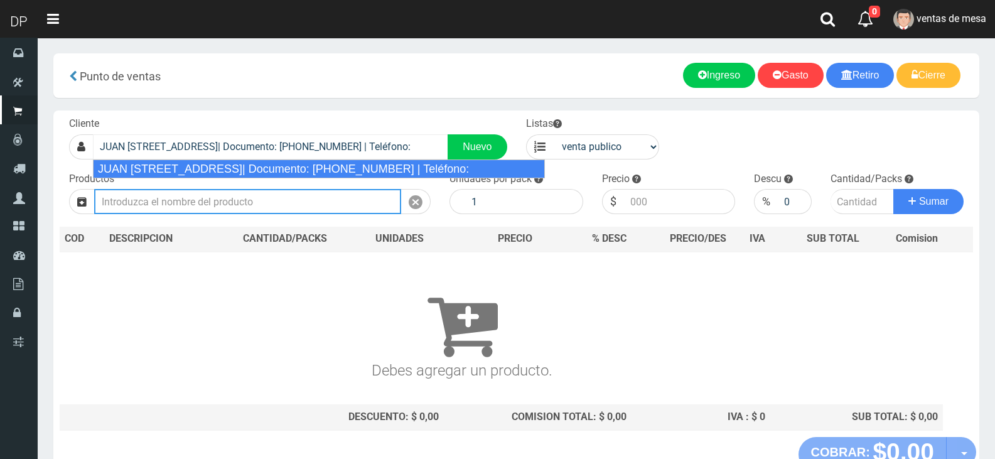
select select "2"
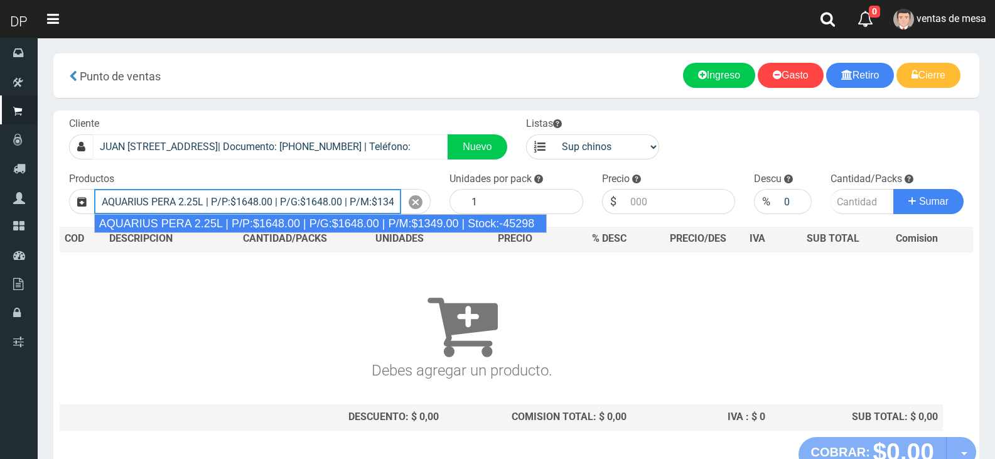
type input "AQUARIUS PERA 2.25L | P/P:$1648.00 | P/G:$1648.00 | P/M:$1349.00 | Stock:-45298"
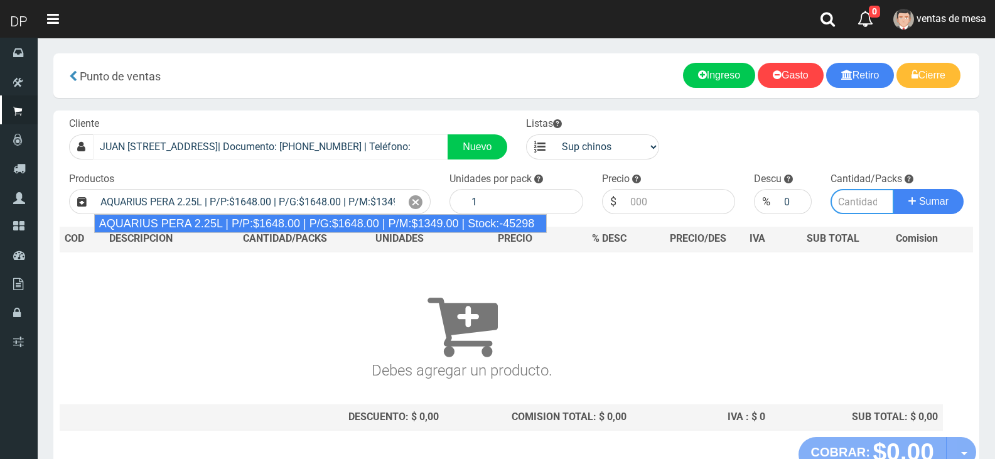
type input "6"
type input "1648.00"
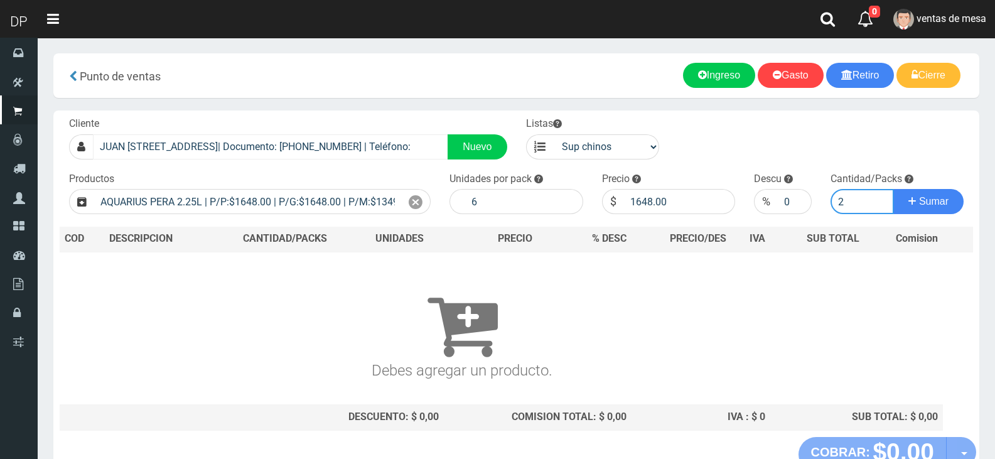
type input "2"
click at [893, 189] on button "Sumar" at bounding box center [928, 201] width 70 height 25
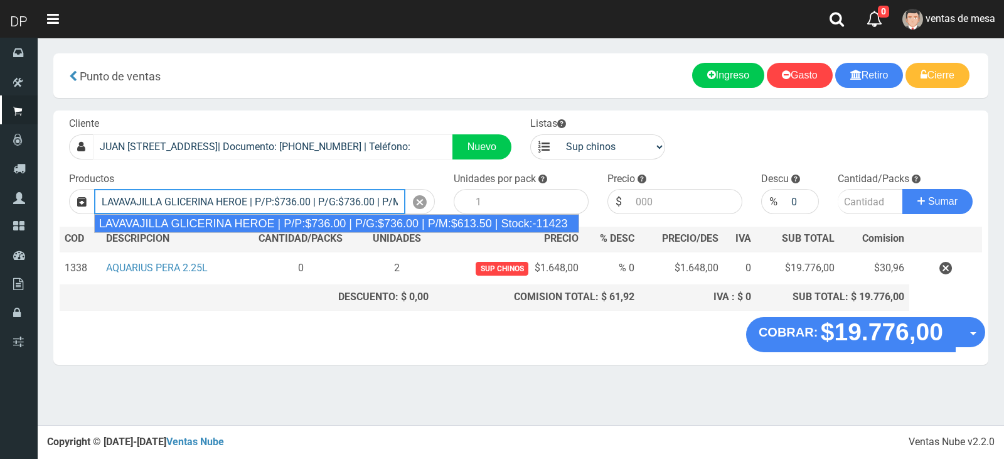
type input "LAVAVAJILLA GLICERINA HEROE | P/P:$736.00 | P/G:$736.00 | P/M:$613.50 | Stock:-…"
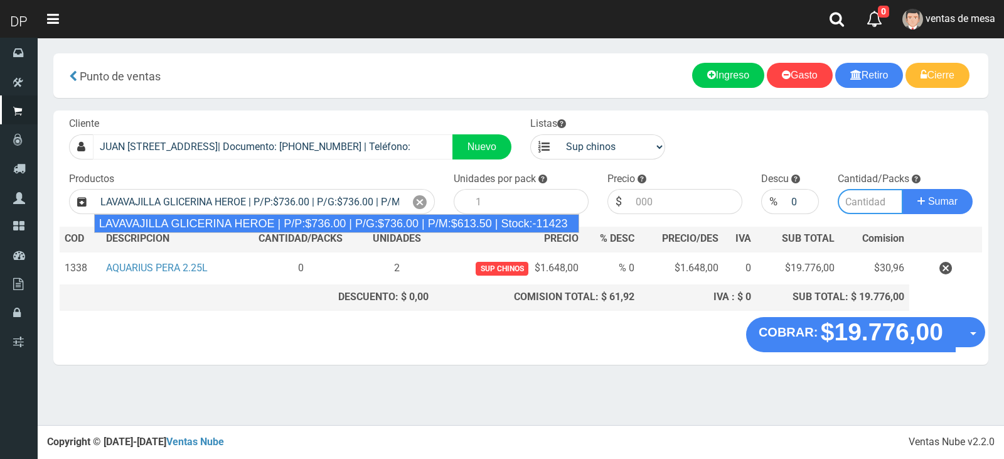
type input "15"
type input "736.00"
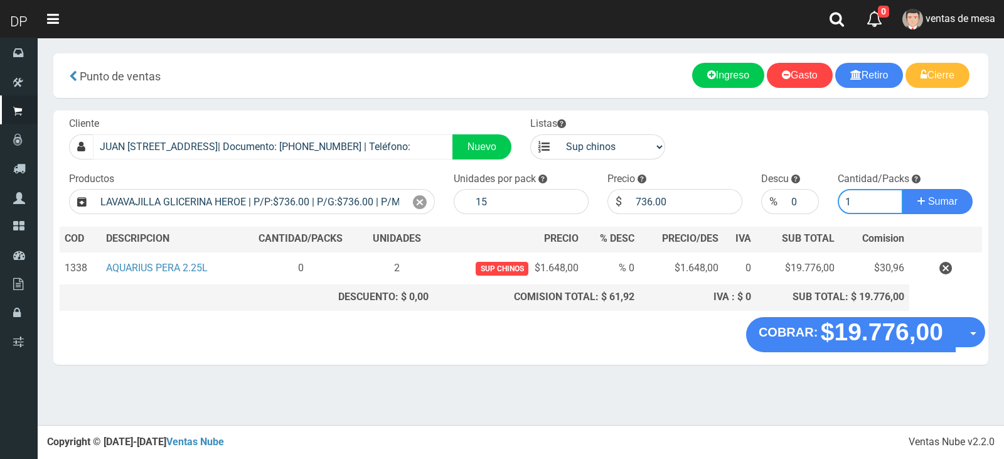
type input "1"
click at [903, 189] on button "Sumar" at bounding box center [938, 201] width 70 height 25
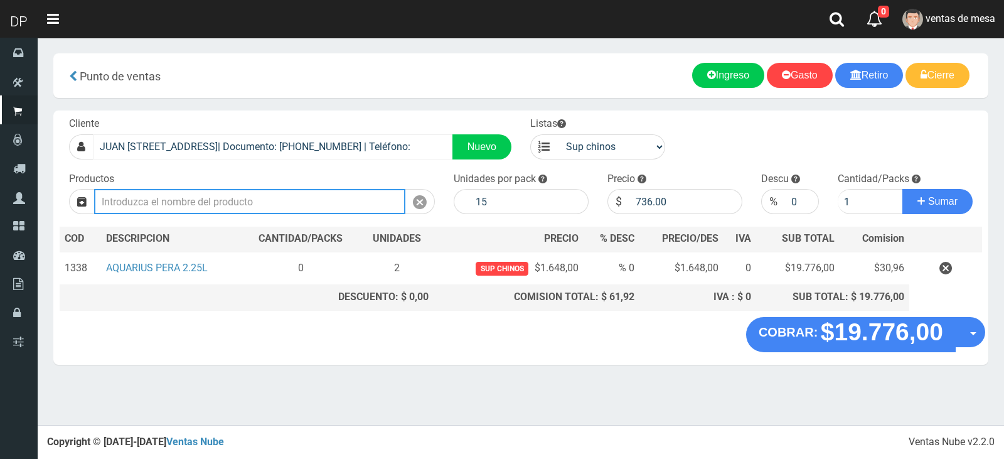
type input "1"
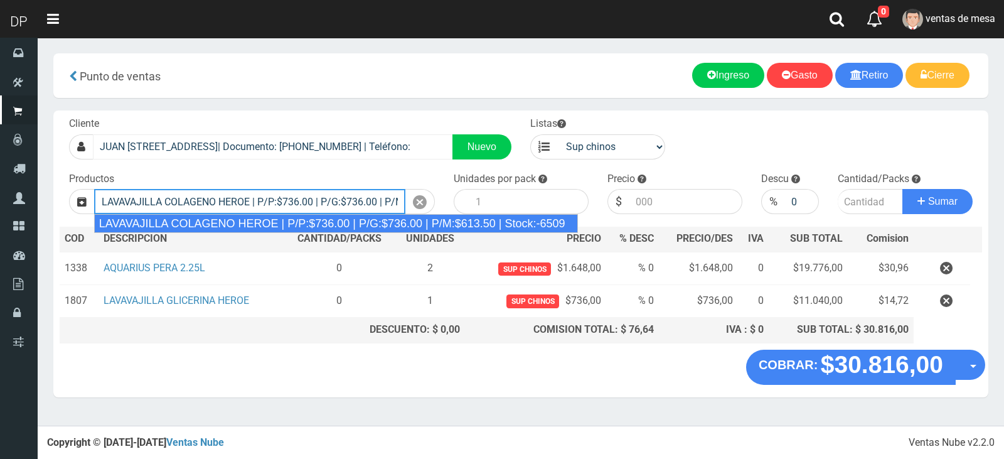
type input "LAVAVAJILLA COLAGENO HEROE | P/P:$736.00 | P/G:$736.00 | P/M:$613.50 | Stock:-6…"
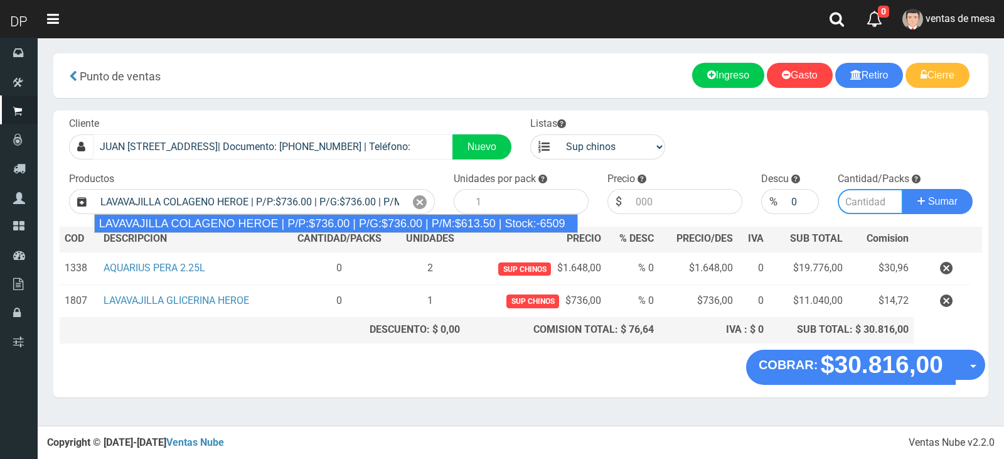
type input "15"
type input "736.00"
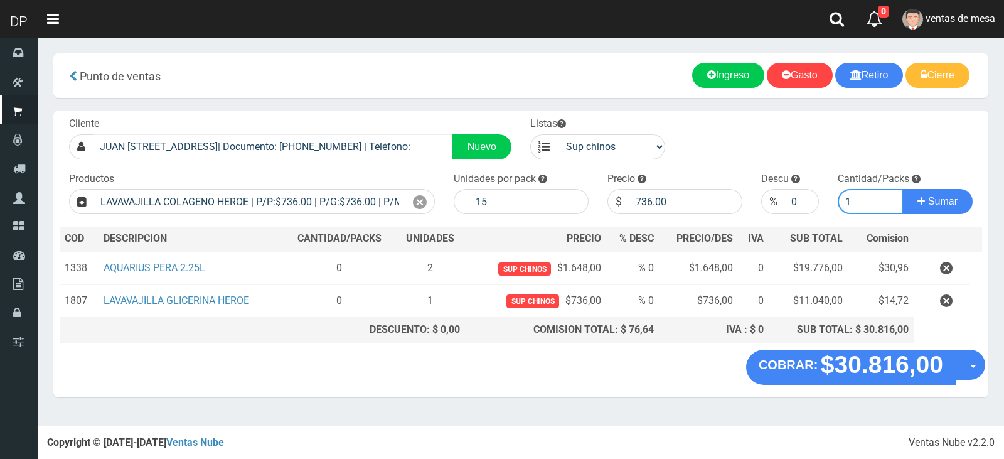
type input "1"
click at [903, 189] on button "Sumar" at bounding box center [938, 201] width 70 height 25
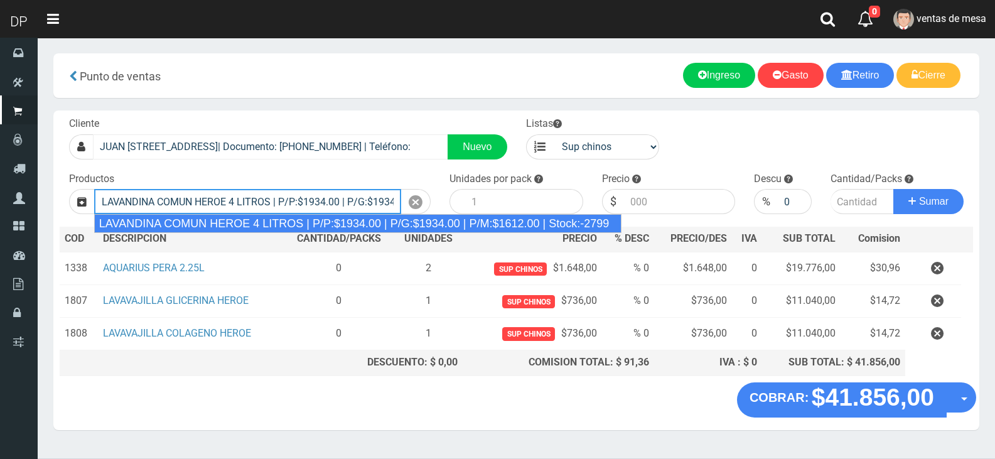
type input "LAVANDINA COMUN HEROE 4 LITROS | P/P:$1934.00 | P/G:$1934.00 | P/M:$1612.00 | S…"
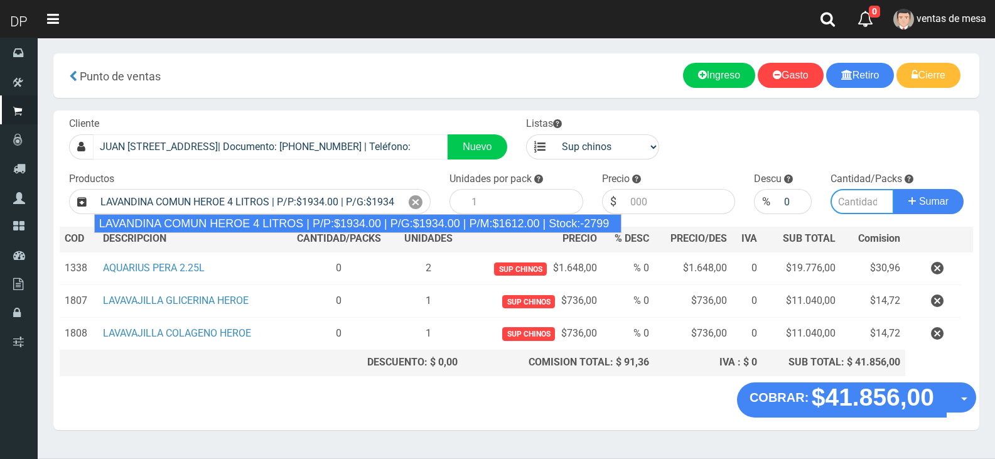
type input "3"
type input "1934.00"
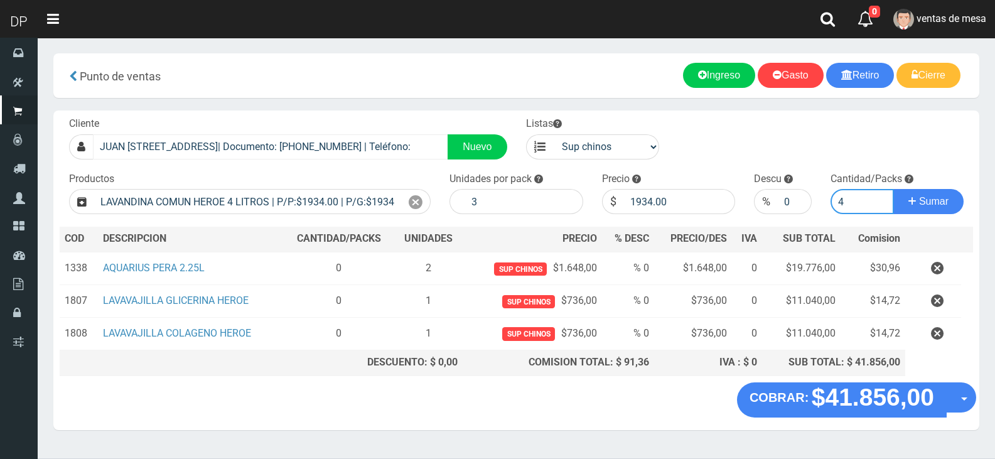
type input "4"
click at [893, 189] on button "Sumar" at bounding box center [928, 201] width 70 height 25
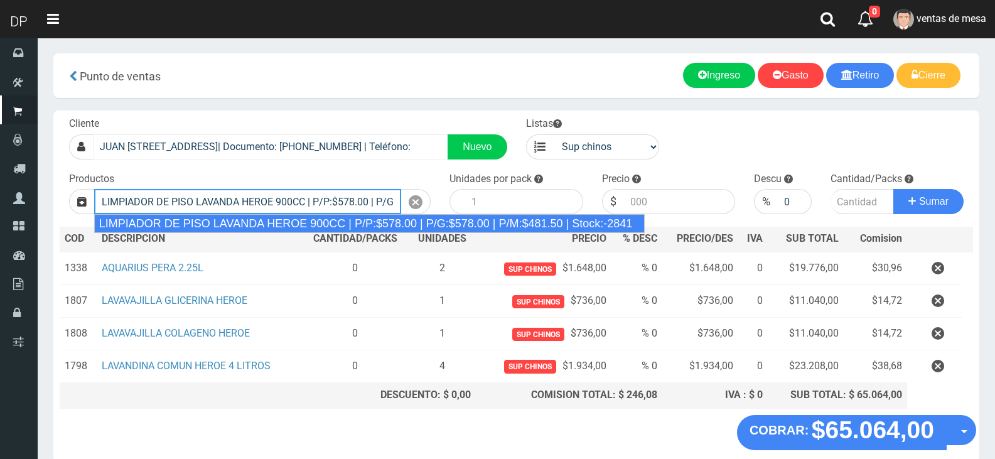
type input "LIMPIADOR DE PISO LAVANDA HEROE 900CC | P/P:$578.00 | P/G:$578.00 | P/M:$481.50…"
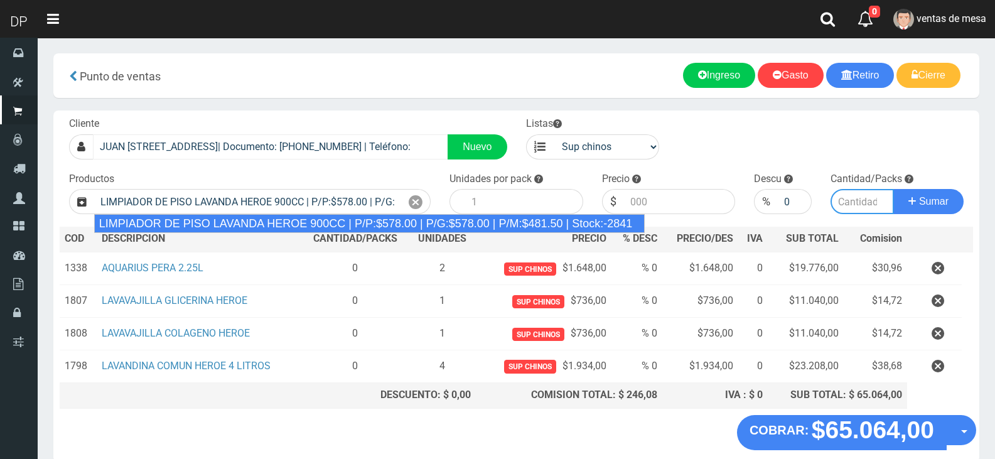
type input "12"
type input "578.00"
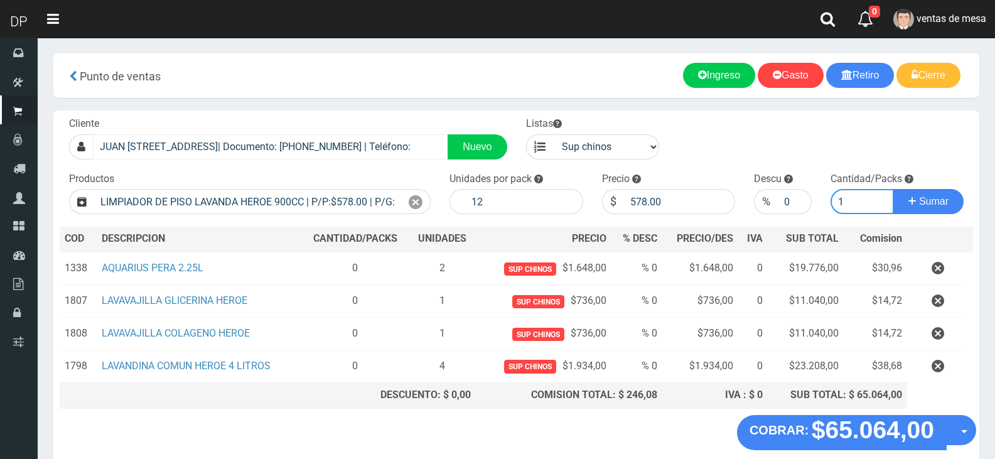
type input "1"
click at [893, 189] on button "Sumar" at bounding box center [928, 201] width 70 height 25
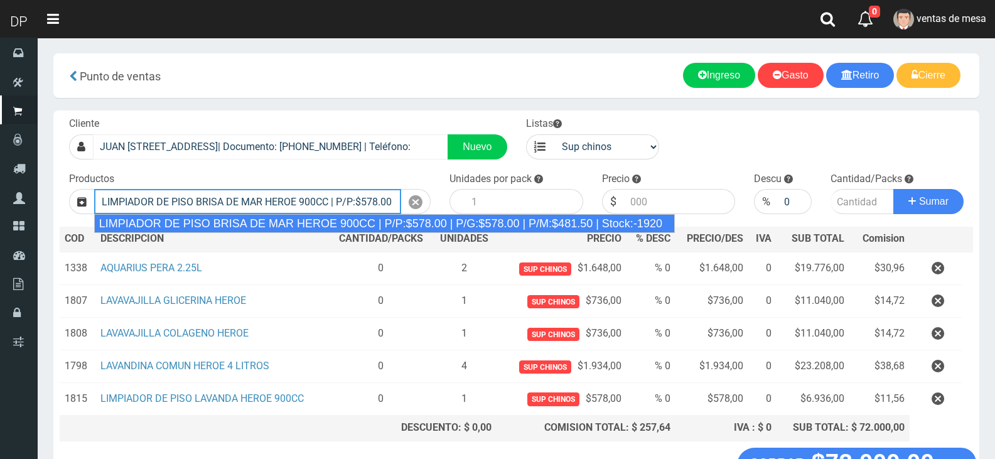
type input "LIMPIADOR DE PISO BRISA DE MAR HEROE 900CC | P/P:$578.00 | P/G:$578.00 | P/M:$4…"
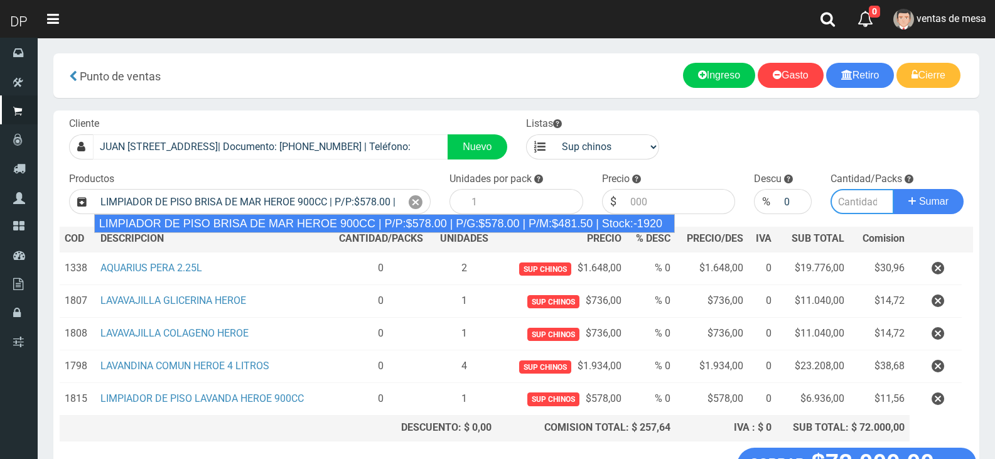
type input "12"
type input "578.00"
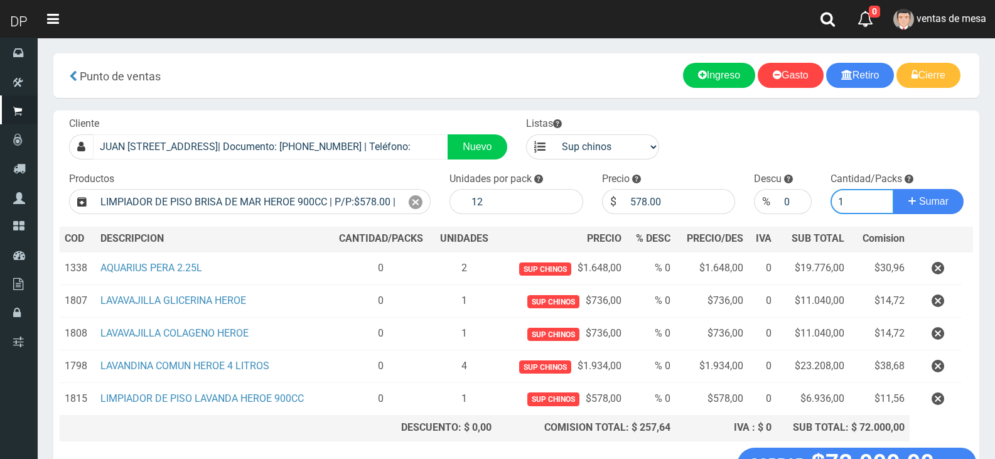
type input "1"
click at [893, 189] on button "Sumar" at bounding box center [928, 201] width 70 height 25
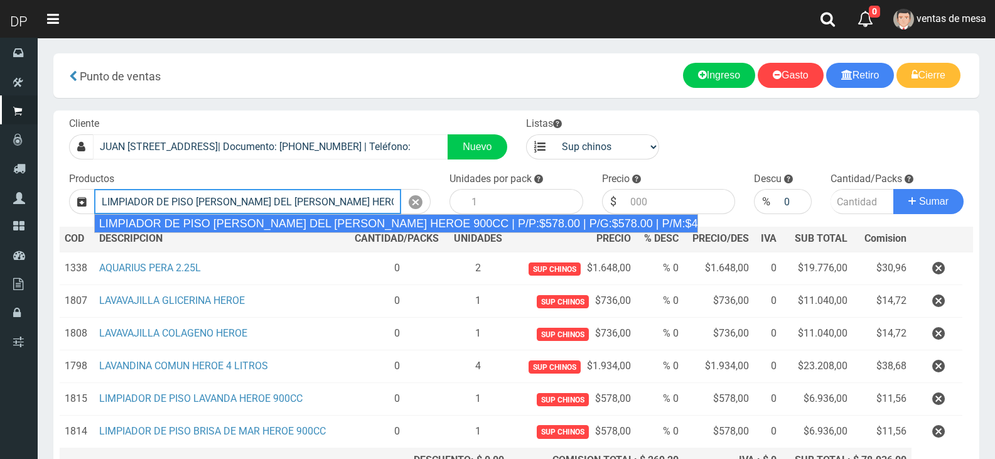
type input "LIMPIADOR DE PISO LIMON DEL PRADO HEROE 900CC | P/P:$578.00 | P/G:$578.00 | P/M…"
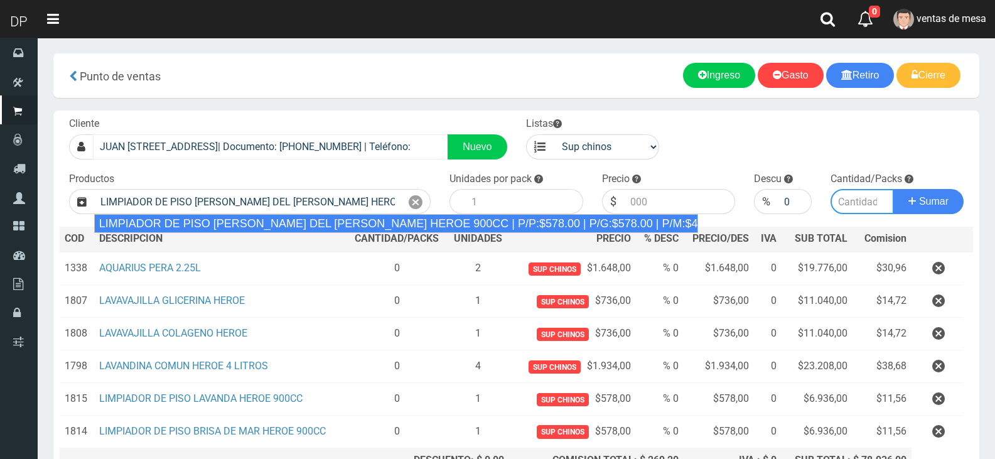
type input "12"
type input "578.00"
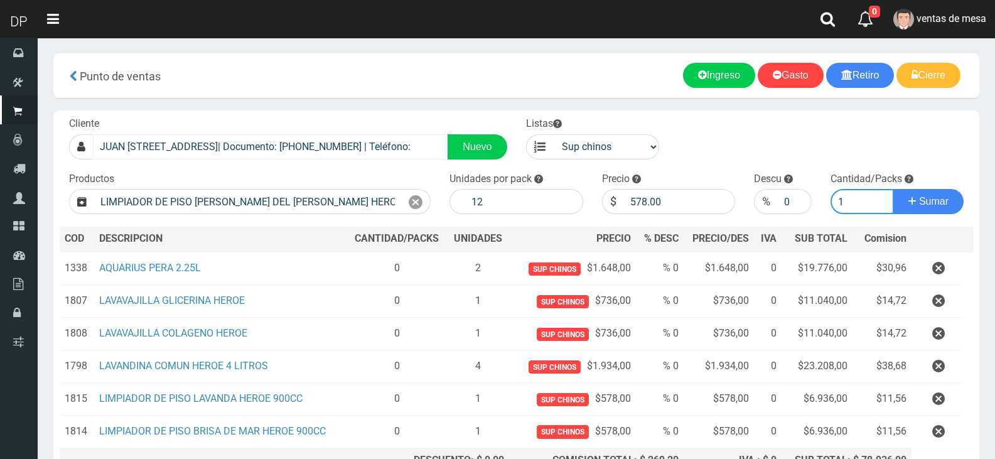
type input "1"
click at [893, 189] on button "Sumar" at bounding box center [928, 201] width 70 height 25
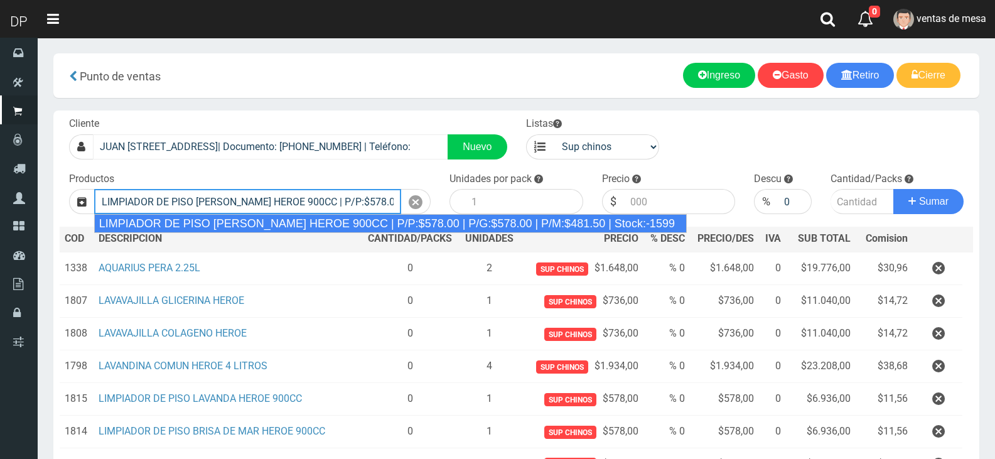
type input "LIMPIADOR DE PISO PINO SILVESTRE HEROE 900CC | P/P:$578.00 | P/G:$578.00 | P/M:…"
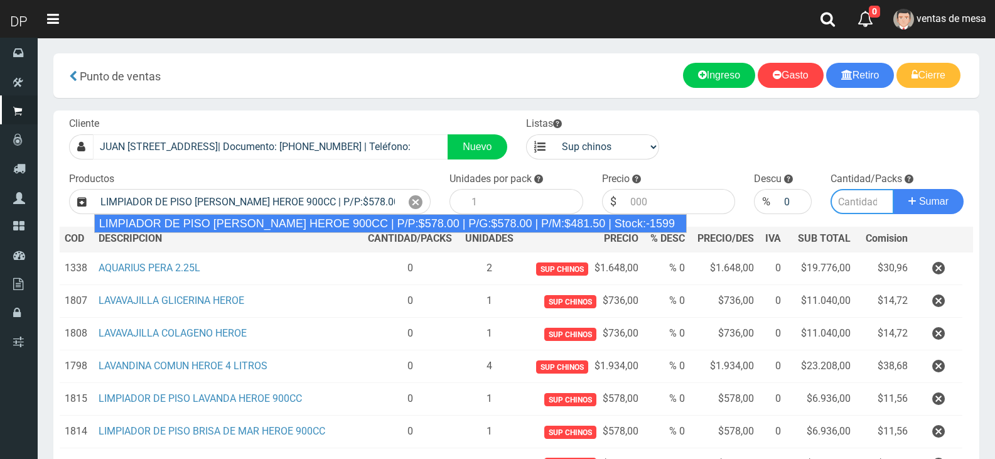
type input "12"
type input "578.00"
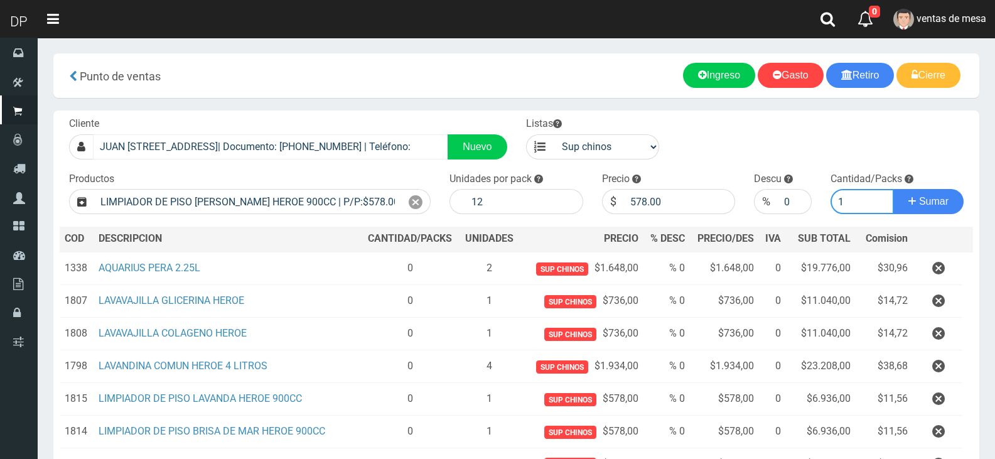
type input "1"
click at [893, 189] on button "Sumar" at bounding box center [928, 201] width 70 height 25
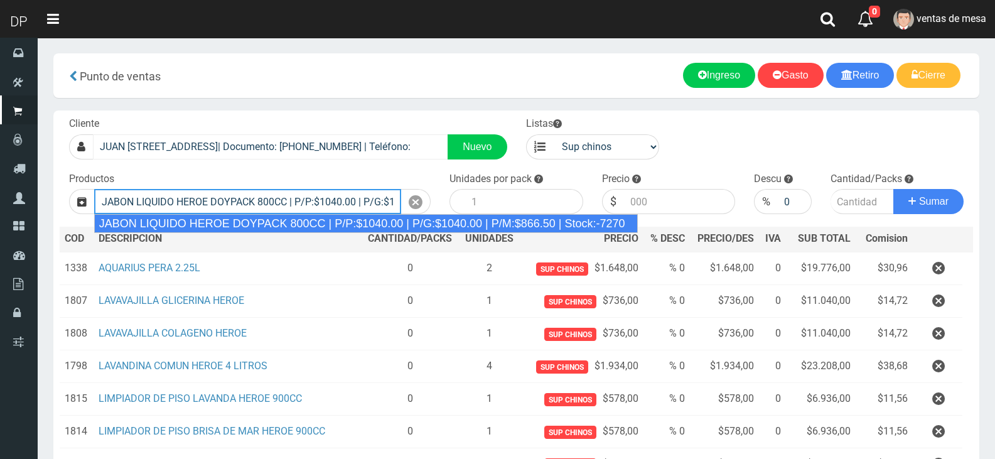
type input "JABON LIQUIDO HEROE DOYPACK 800CC | P/P:$1040.00 | P/G:$1040.00 | P/M:$866.50 |…"
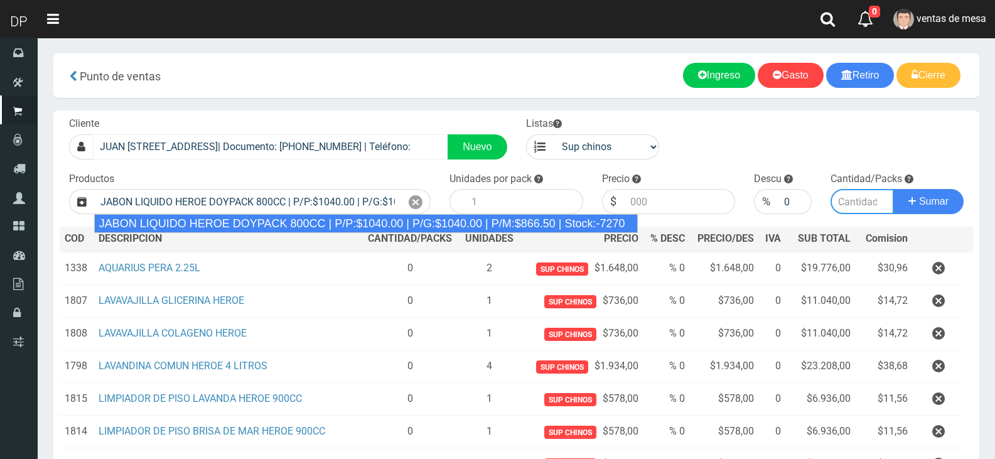
type input "12"
type input "1040.00"
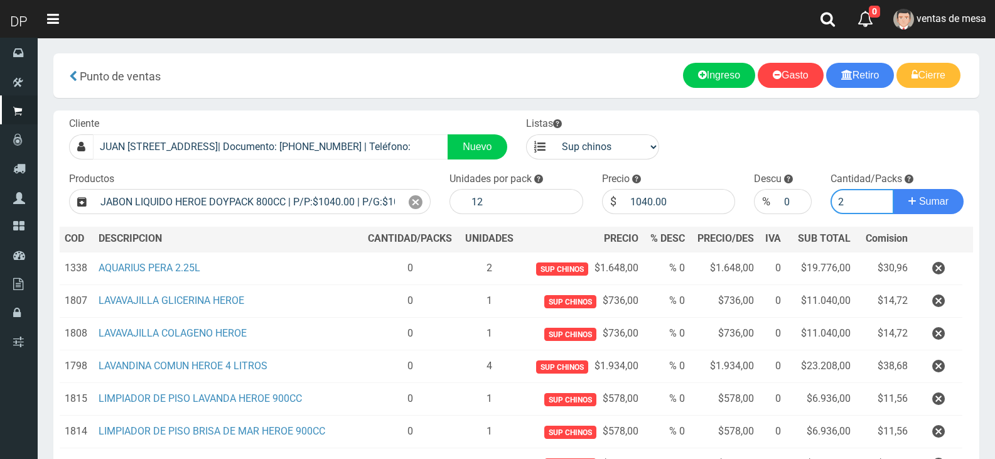
type input "2"
click at [893, 189] on button "Sumar" at bounding box center [928, 201] width 70 height 25
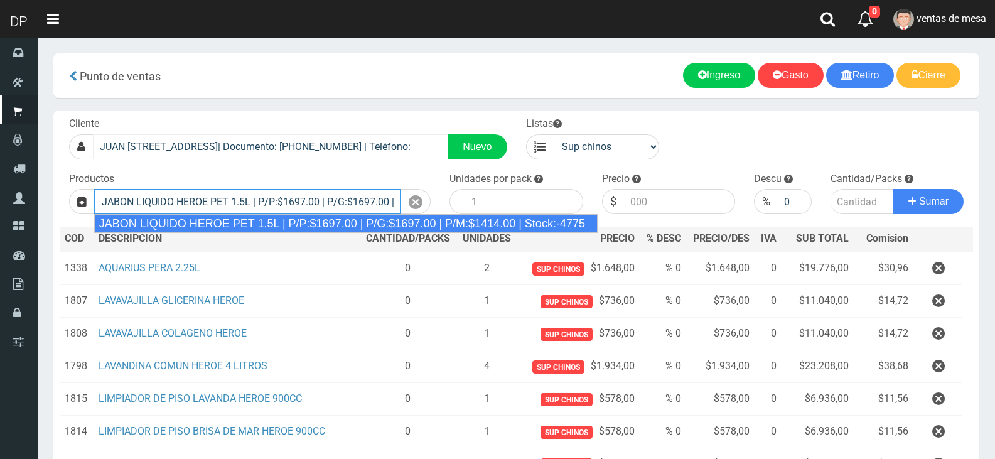
type input "JABON LIQUIDO HEROE PET 1.5L | P/P:$1697.00 | P/G:$1697.00 | P/M:$1414.00 | Sto…"
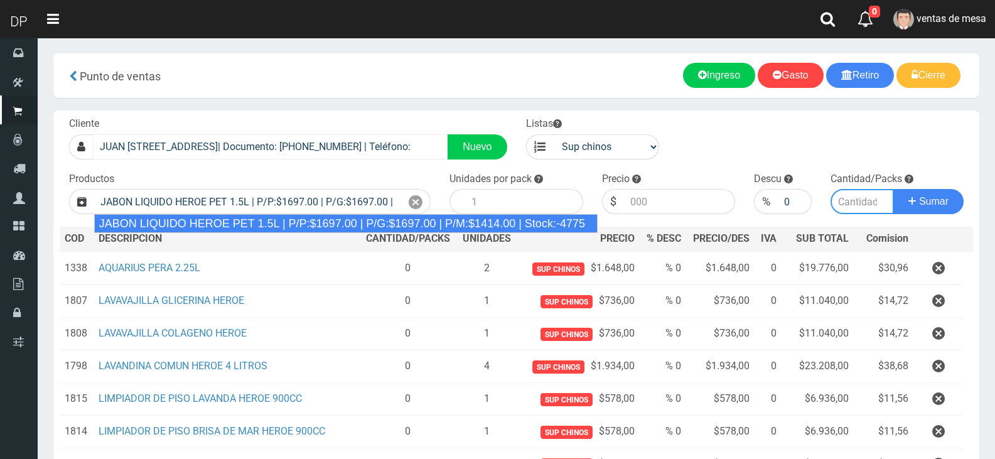
type input "6"
type input "1697.00"
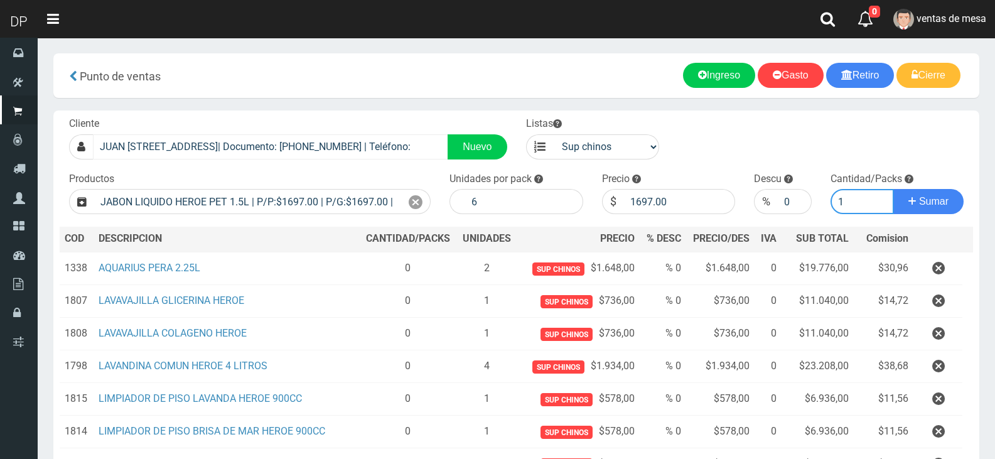
type input "2"
click at [893, 189] on button "Sumar" at bounding box center [928, 201] width 70 height 25
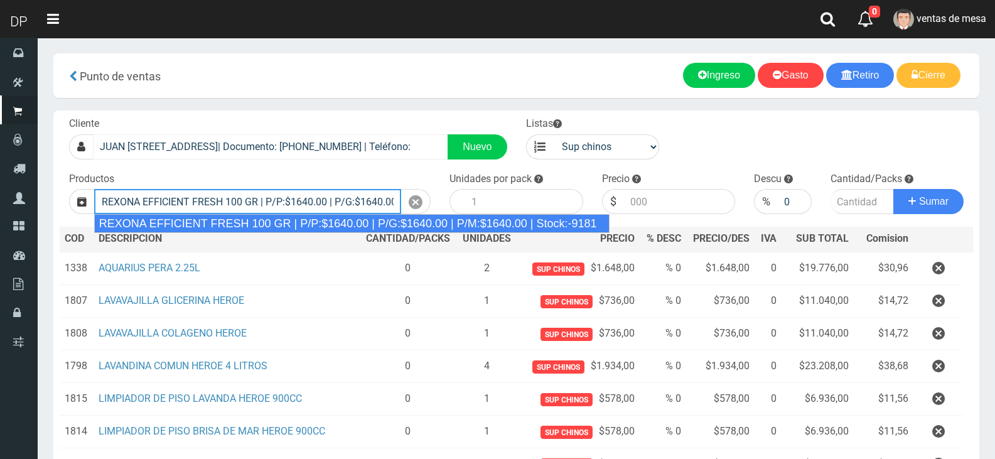
type input "REXONA EFFICIENT FRESH 100 GR | P/P:$1640.00 | P/G:$1640.00 | P/M:$1640.00 | St…"
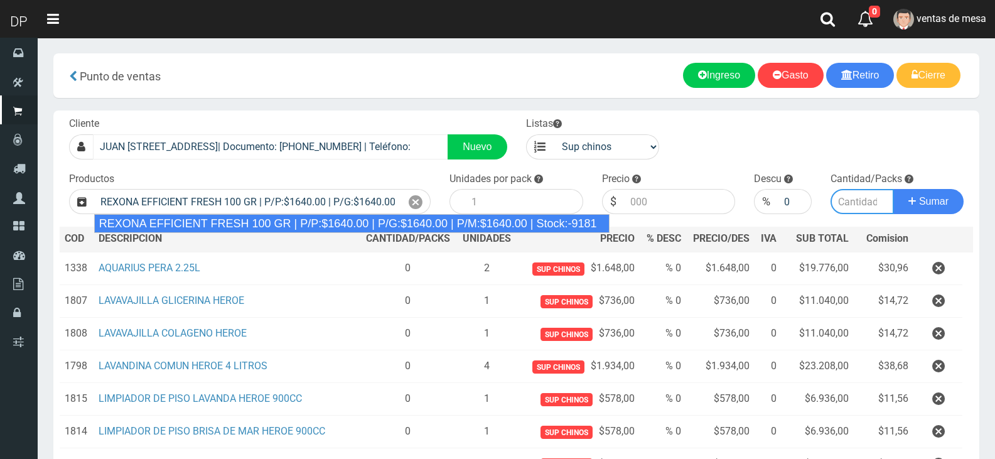
type input "12"
type input "1640.00"
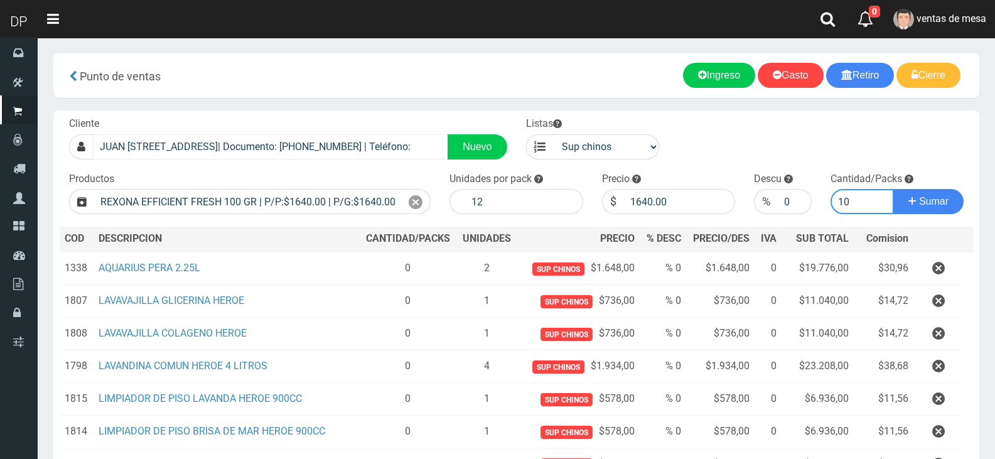
type input "1"
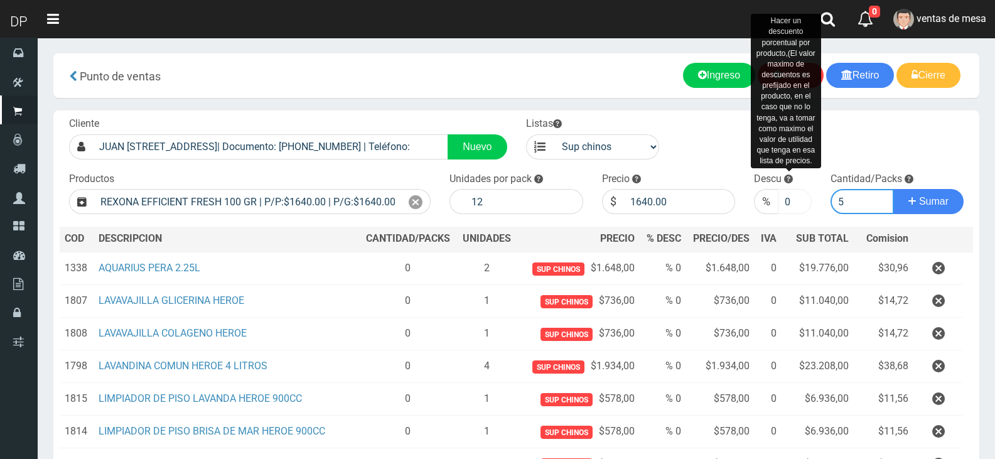
type input "5"
click at [788, 191] on input "0" at bounding box center [794, 201] width 33 height 25
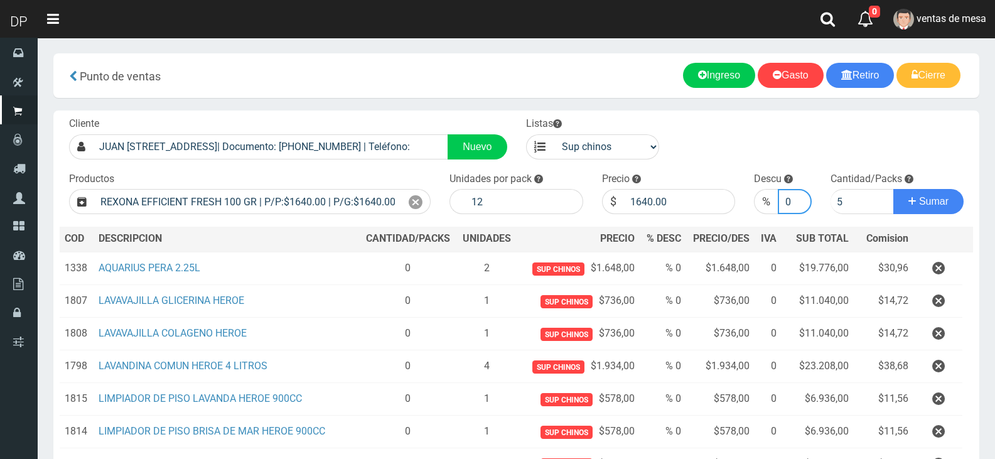
click at [790, 193] on input "0" at bounding box center [794, 201] width 33 height 25
click at [790, 194] on input "0" at bounding box center [794, 201] width 33 height 25
type input "5"
click at [893, 189] on button "Sumar" at bounding box center [928, 201] width 70 height 25
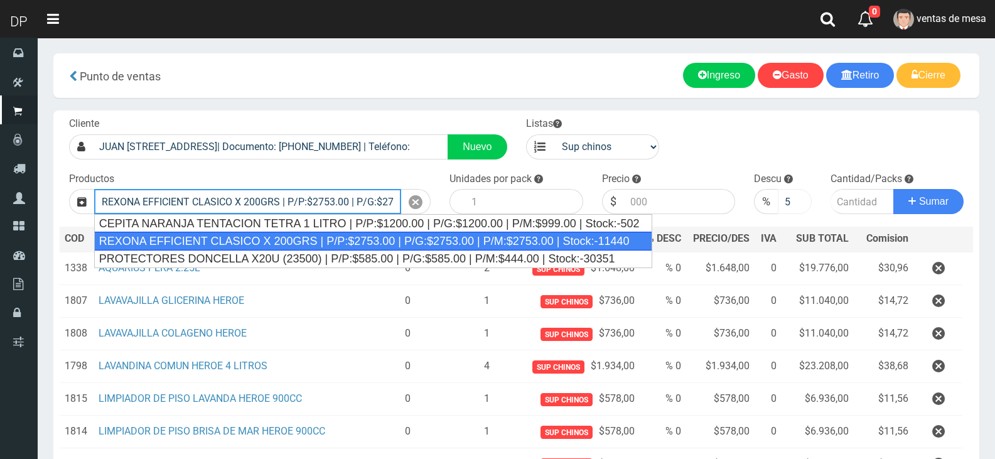
type input "REXONA EFFICIENT CLASICO X 200GRS | P/P:$2753.00 | P/G:$2753.00 | P/M:$2753.00 …"
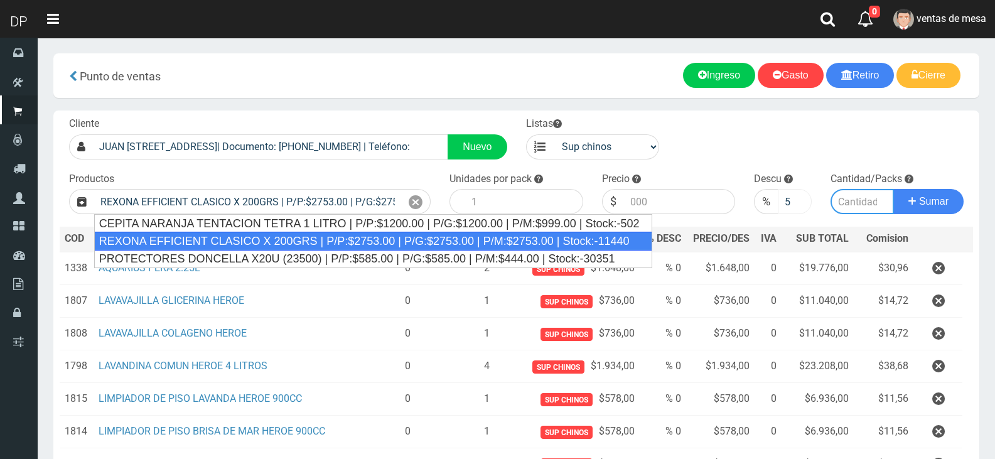
type input "12"
type input "2753.00"
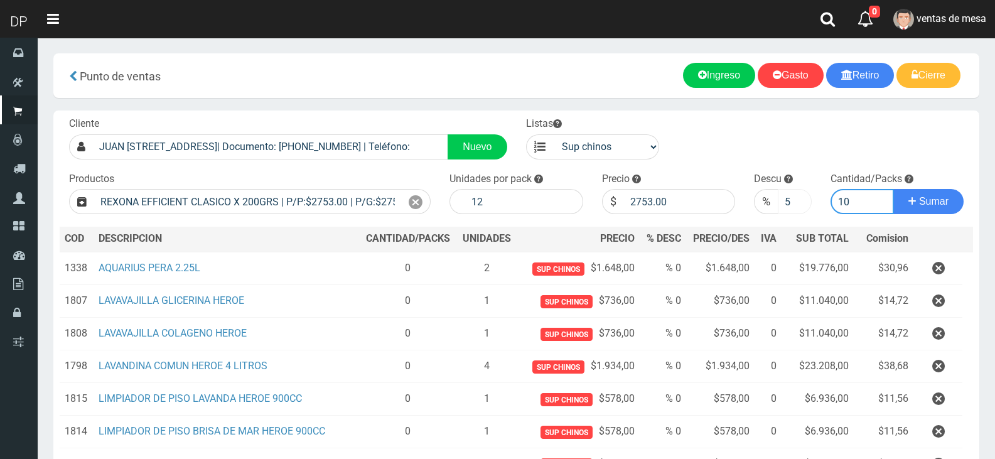
type input "10"
click at [893, 189] on button "Sumar" at bounding box center [928, 201] width 70 height 25
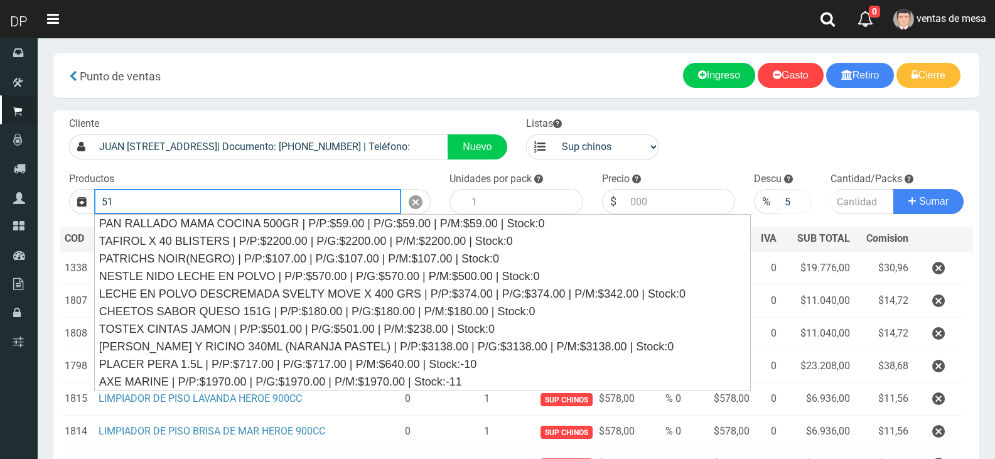
type input "5"
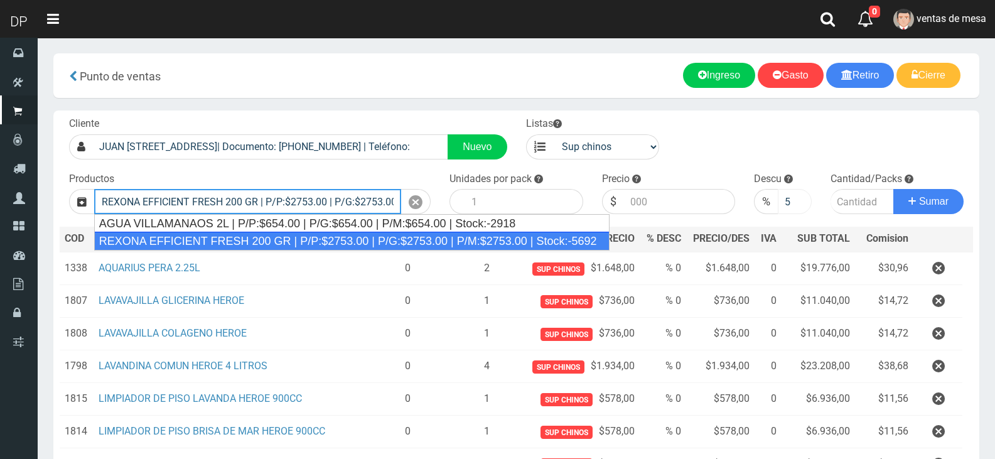
type input "REXONA EFFICIENT FRESH 200 GR | P/P:$2753.00 | P/G:$2753.00 | P/M:$2753.00 | St…"
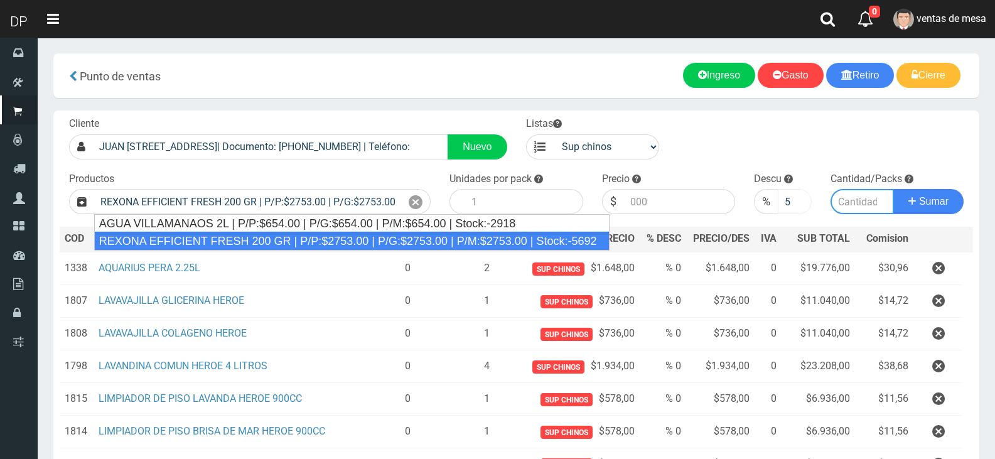
type input "12"
type input "2753.00"
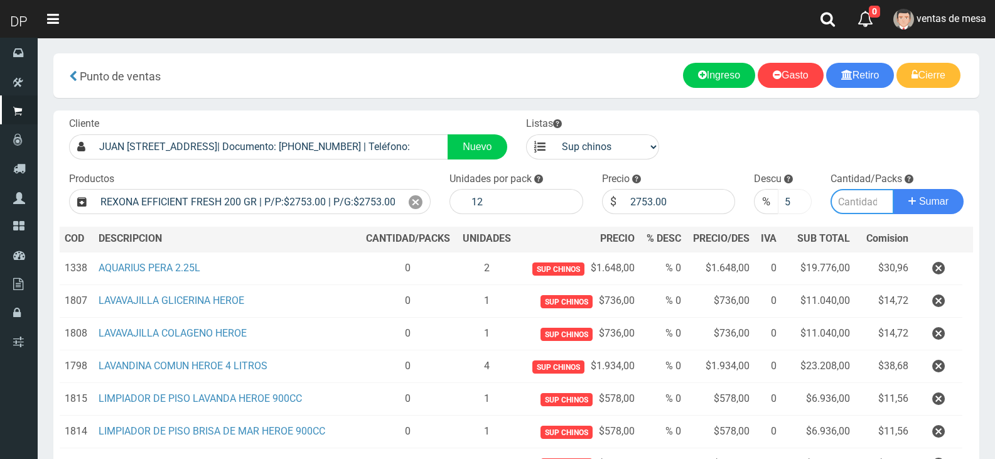
type input "1"
type input "5"
click at [893, 189] on button "Sumar" at bounding box center [928, 201] width 70 height 25
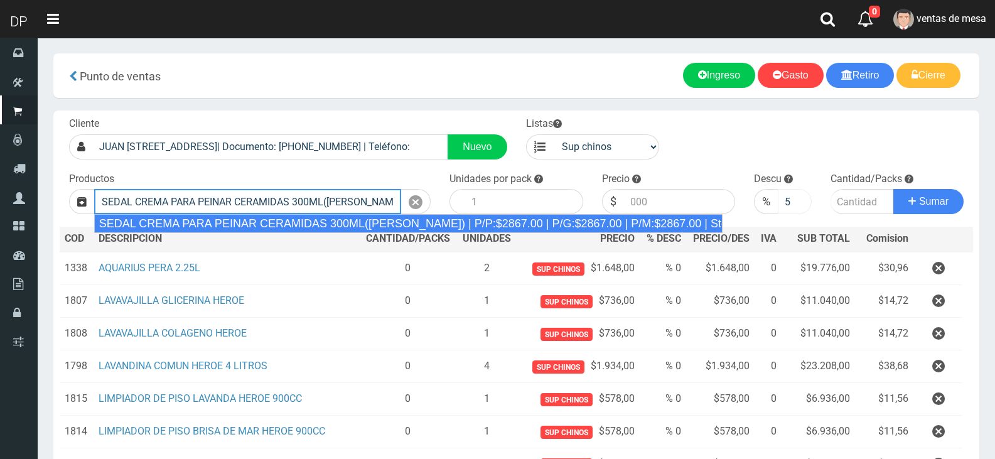
type input "SEDAL CREMA PARA PEINAR CERAMIDAS 300ML(ROSA) | P/P:$2867.00 | P/G:$2867.00 | P…"
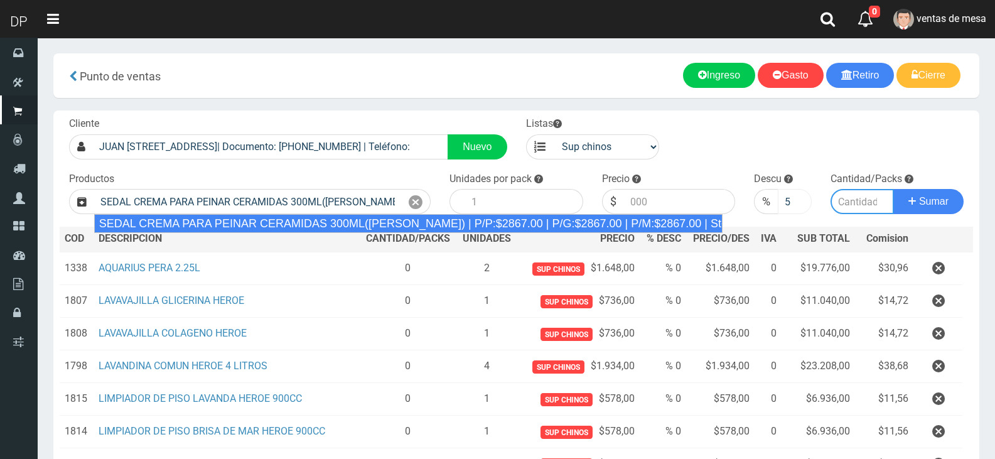
type input "12"
type input "2867.00"
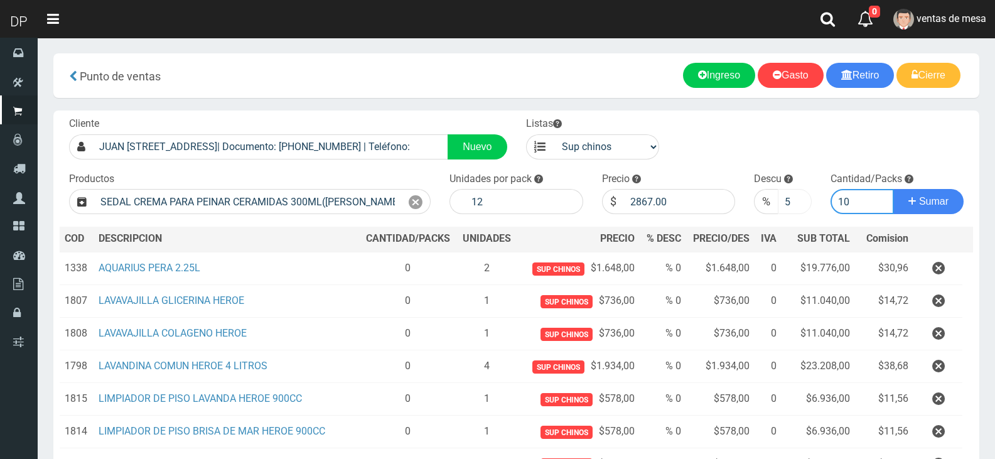
type input "10"
click at [893, 189] on button "Sumar" at bounding box center [928, 201] width 70 height 25
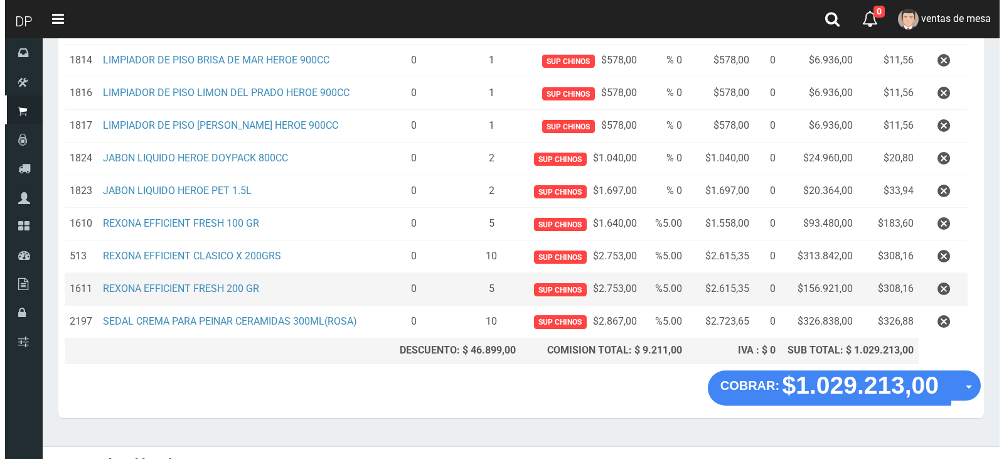
scroll to position [387, 0]
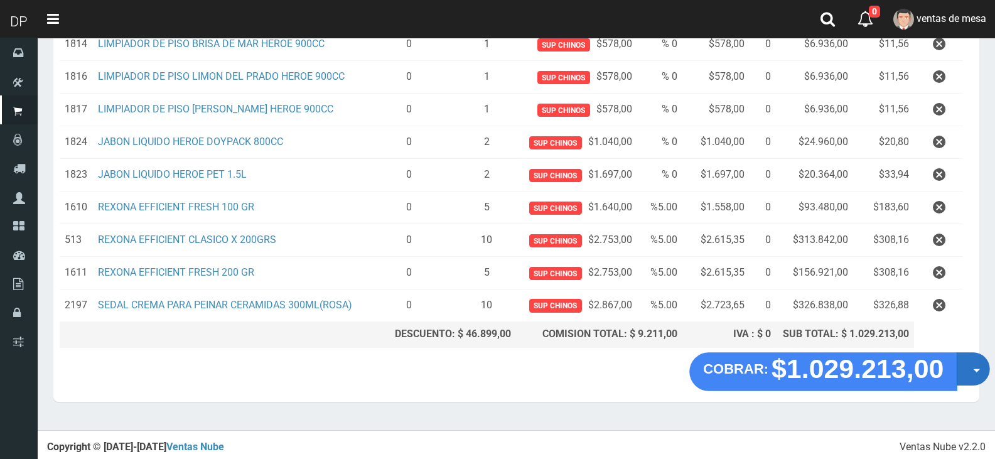
click at [980, 373] on button "Opciones" at bounding box center [973, 368] width 33 height 33
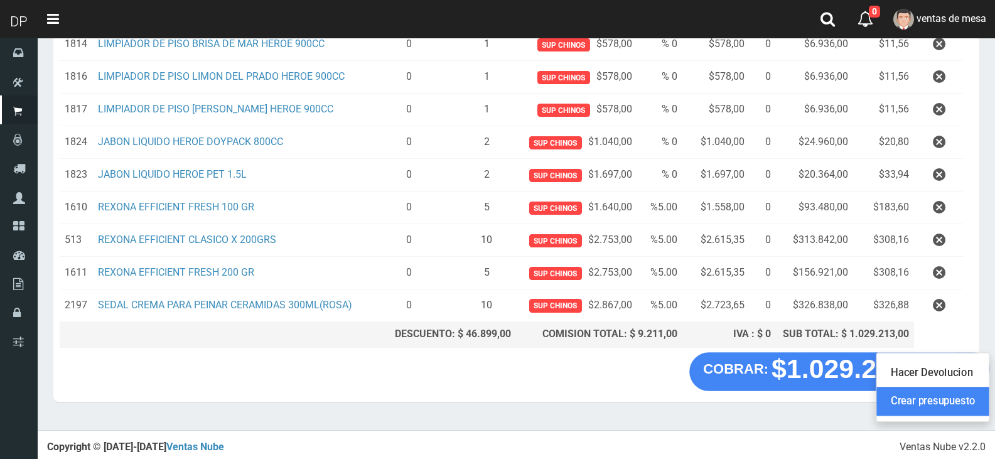
click at [970, 397] on link "Crear presupuesto" at bounding box center [932, 401] width 112 height 29
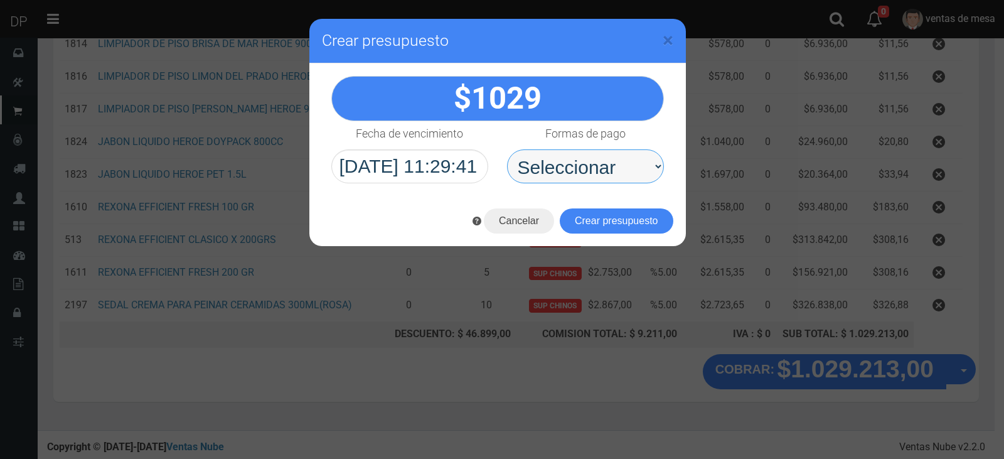
click at [589, 163] on select "Seleccionar Efectivo Tarjeta de Crédito Depósito Débito" at bounding box center [585, 166] width 157 height 34
select select "Efectivo"
click at [507, 149] on select "Seleccionar Efectivo Tarjeta de Crédito Depósito Débito" at bounding box center [585, 166] width 157 height 34
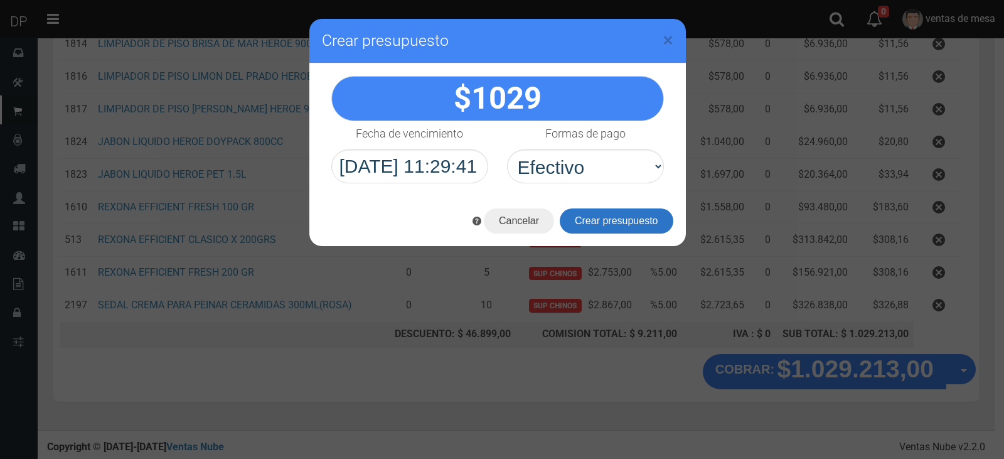
click at [612, 216] on button "Crear presupuesto" at bounding box center [617, 220] width 114 height 25
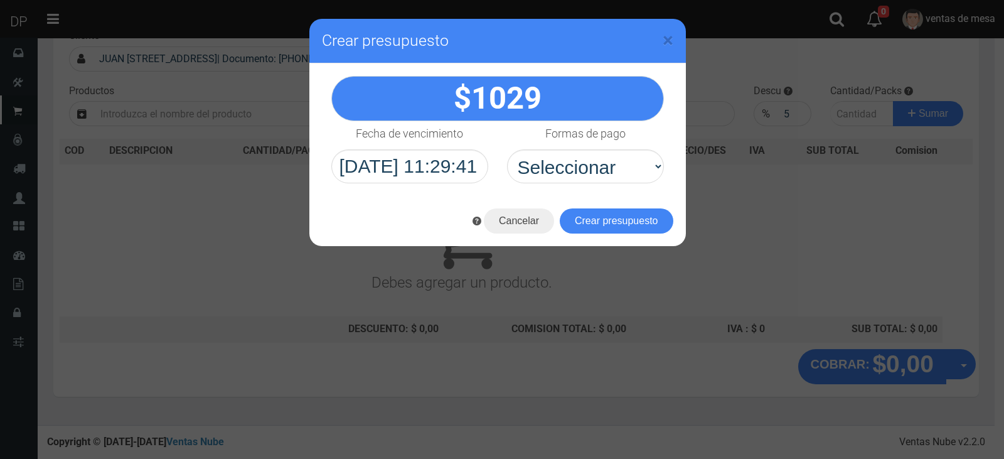
scroll to position [0, 0]
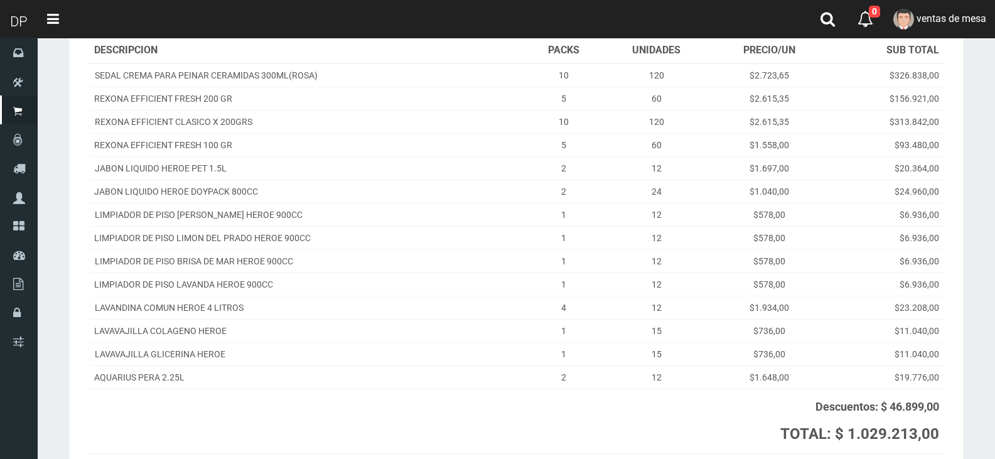
scroll to position [280, 0]
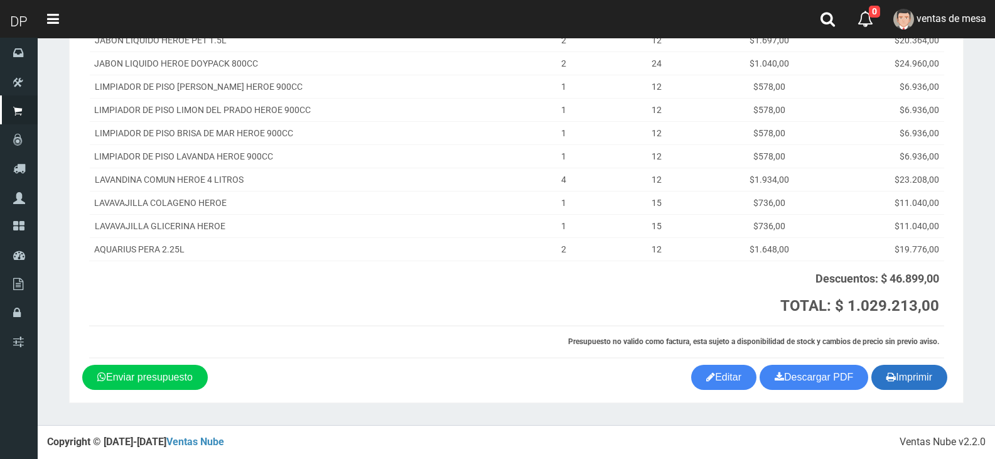
click at [928, 376] on button "Imprimir" at bounding box center [909, 377] width 76 height 25
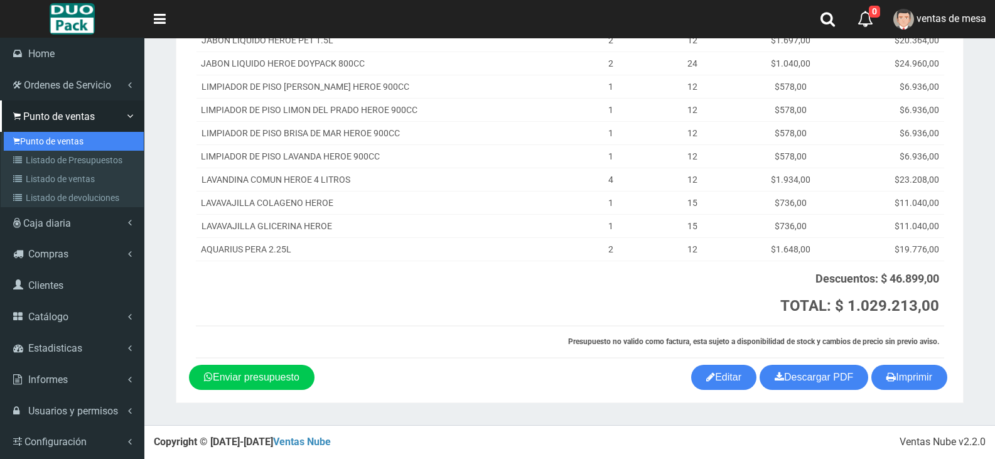
click at [50, 136] on link "Punto de ventas" at bounding box center [74, 141] width 140 height 19
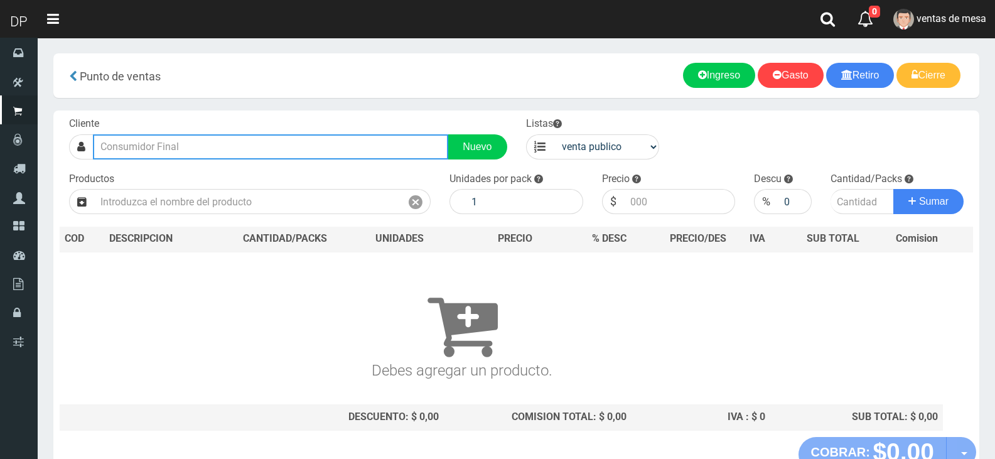
click at [128, 144] on input "text" at bounding box center [270, 146] width 355 height 25
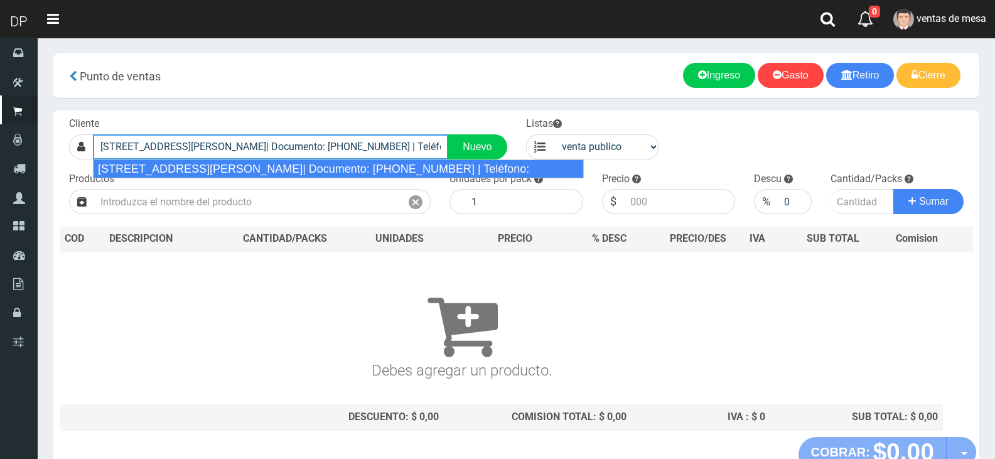
type input "AV RICARDO BALBIN 4150 CAP FEDERAL| Documento: 41500000000000000000 | Teléfono:"
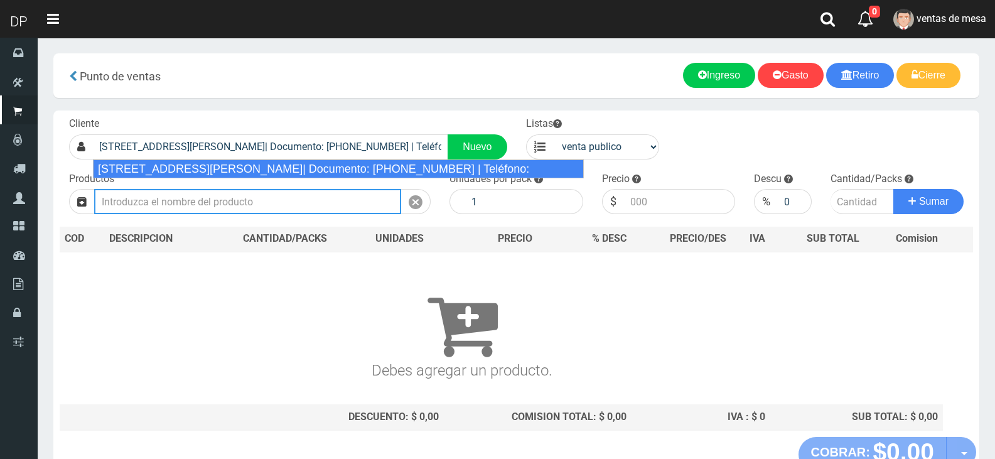
select select "2"
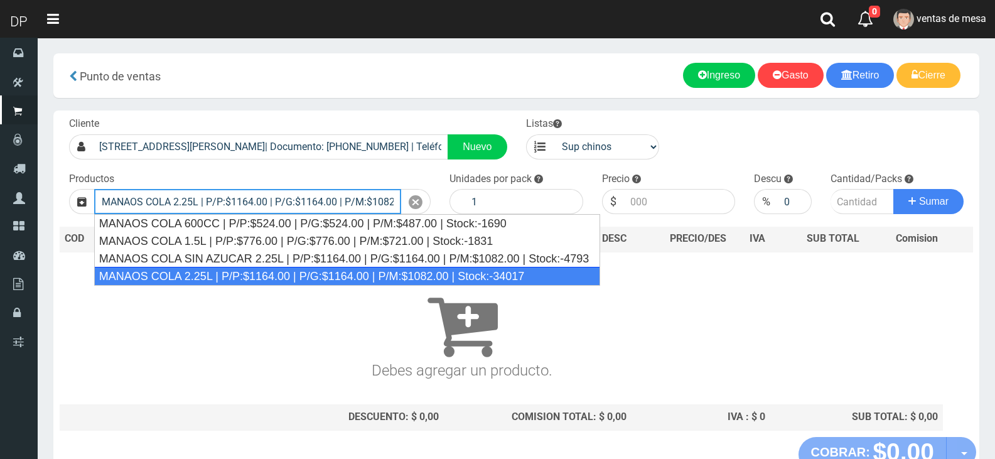
type input "MANAOS COLA 2.25L | P/P:$1164.00 | P/G:$1164.00 | P/M:$1082.00 | Stock:-34017"
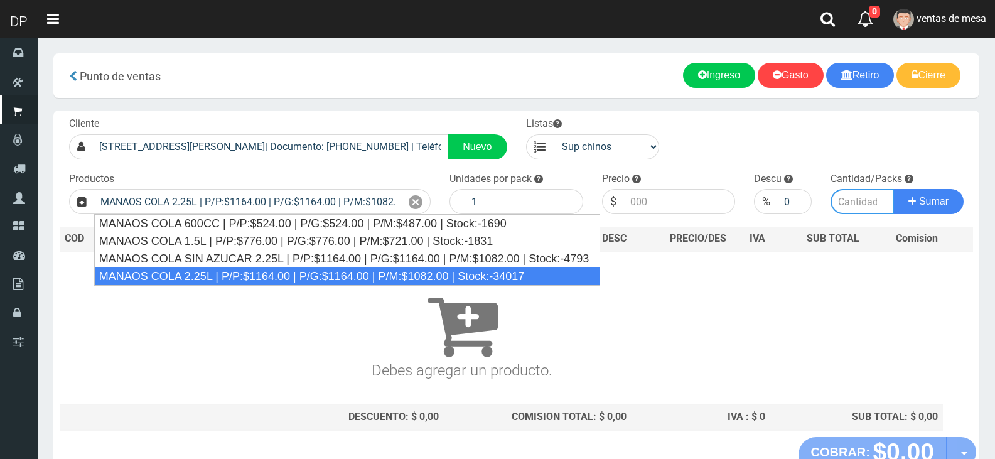
type input "6"
type input "1164.00"
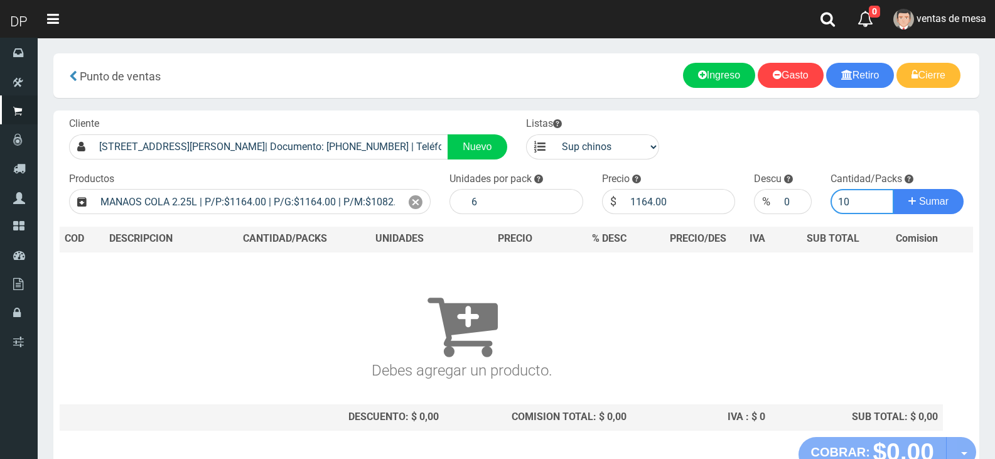
type input "10"
click at [893, 189] on button "Sumar" at bounding box center [928, 201] width 70 height 25
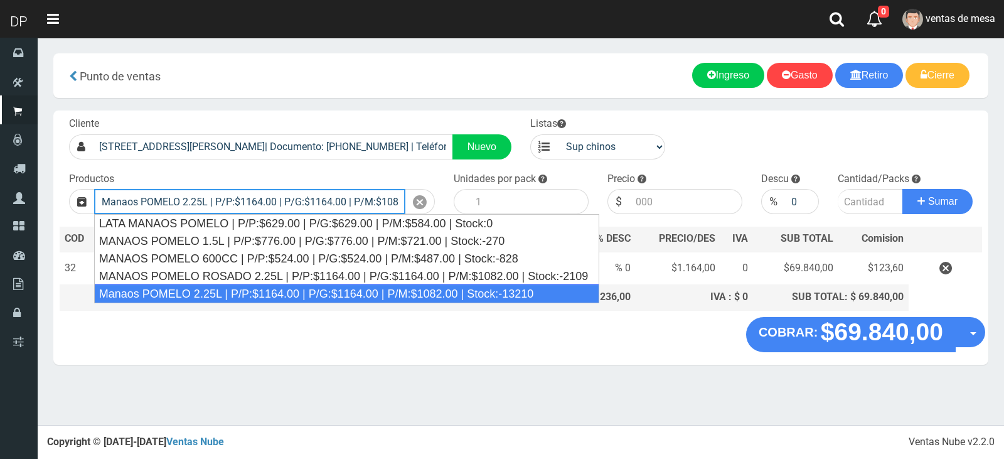
type input "Manaos POMELO 2.25L | P/P:$1164.00 | P/G:$1164.00 | P/M:$1082.00 | Stock:-13210"
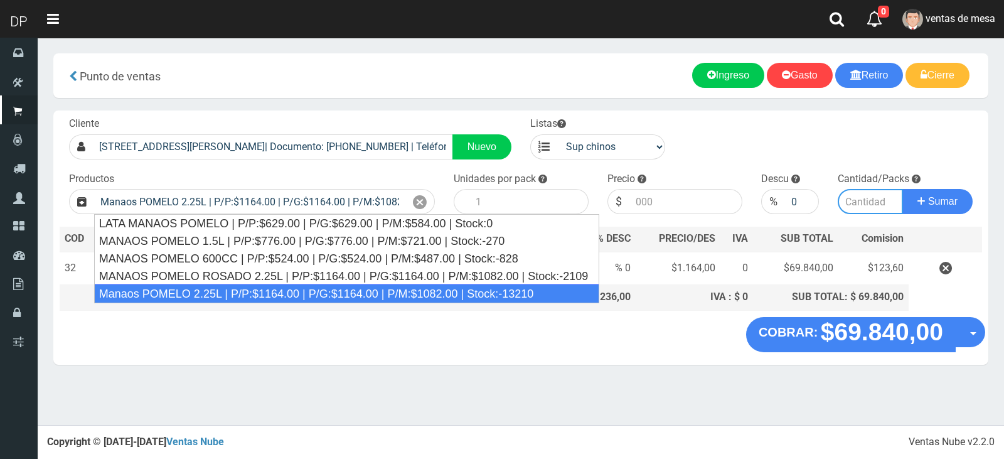
type input "6"
type input "1164.00"
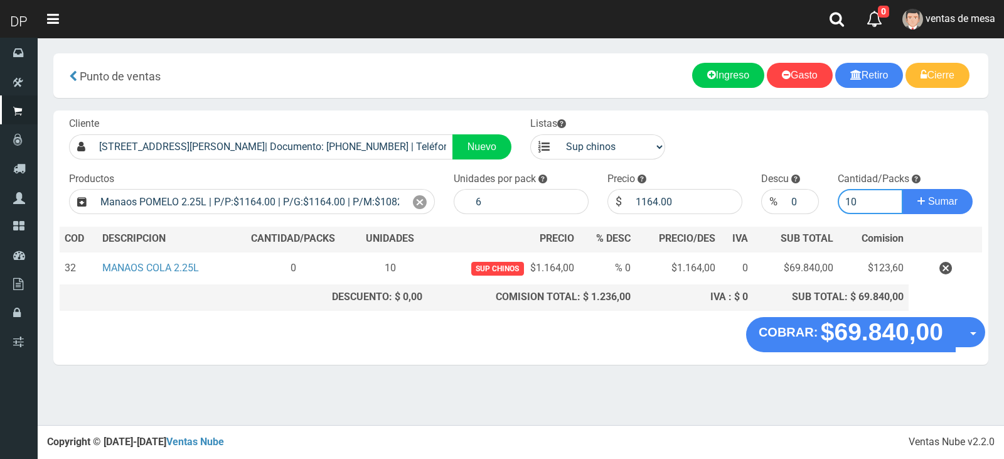
type input "10"
click at [903, 189] on button "Sumar" at bounding box center [938, 201] width 70 height 25
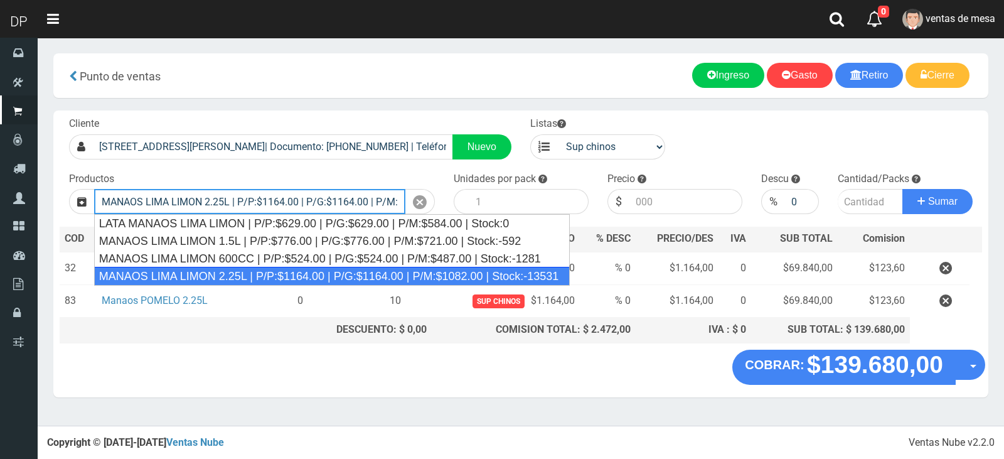
type input "MANAOS LIMA LIMON 2.25L | P/P:$1164.00 | P/G:$1164.00 | P/M:$1082.00 | Stock:-1…"
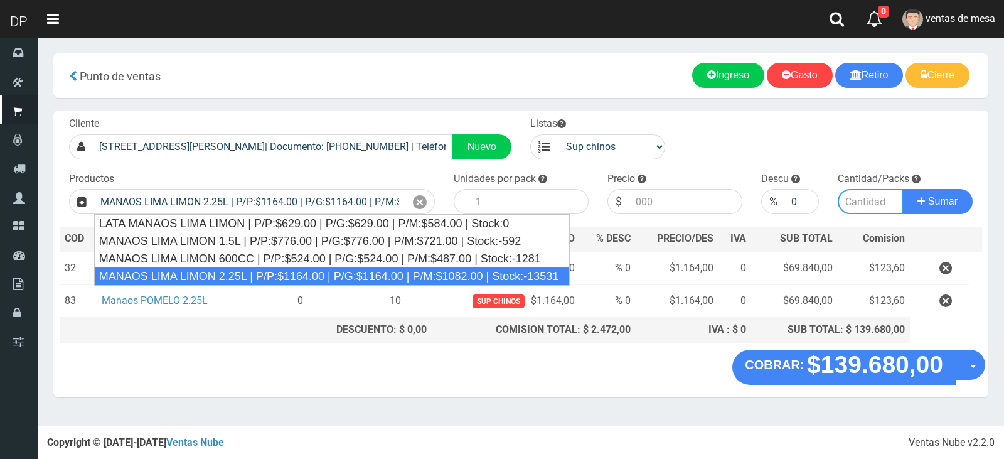
type input "6"
type input "1164.00"
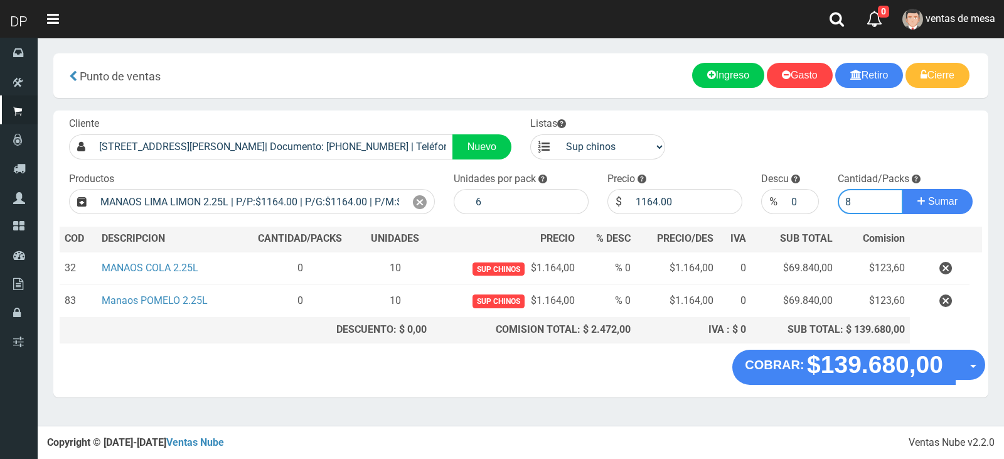
type input "8"
click at [903, 189] on button "Sumar" at bounding box center [938, 201] width 70 height 25
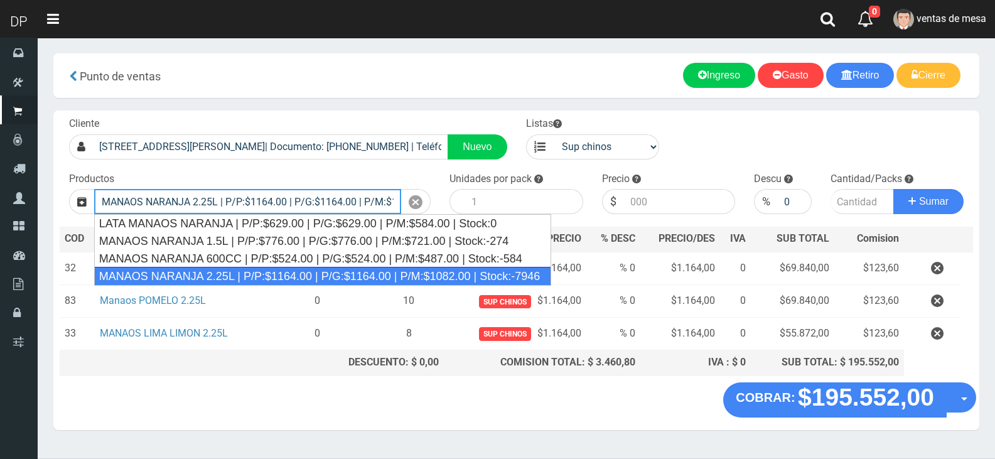
type input "MANAOS NARANJA 2.25L | P/P:$1164.00 | P/G:$1164.00 | P/M:$1082.00 | Stock:-7946"
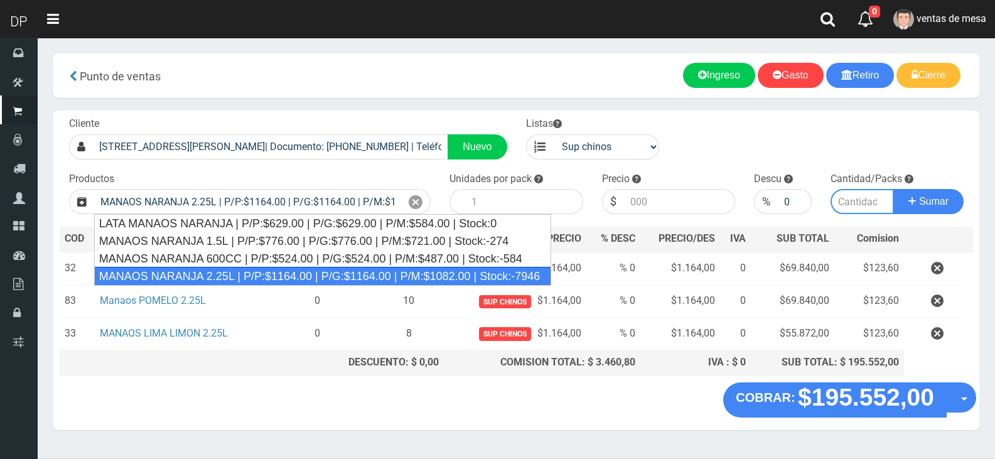
type input "6"
type input "1164.00"
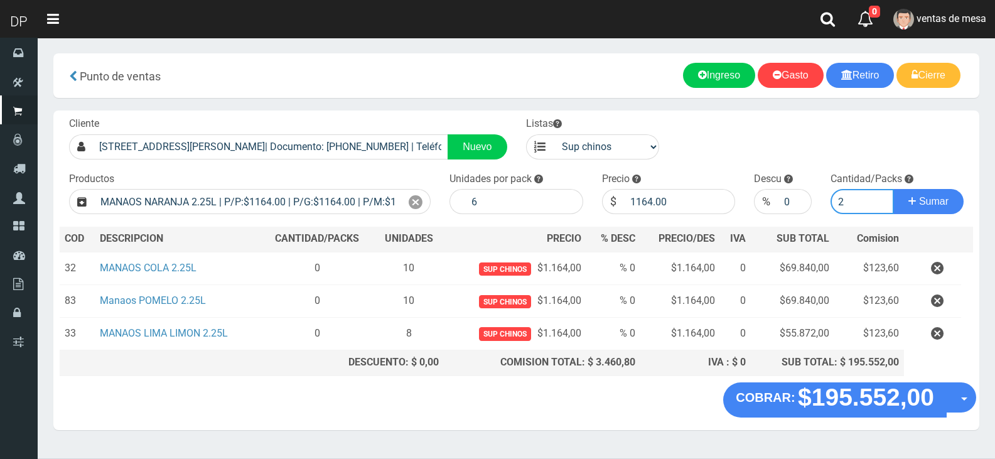
type input "2"
click at [893, 189] on button "Sumar" at bounding box center [928, 201] width 70 height 25
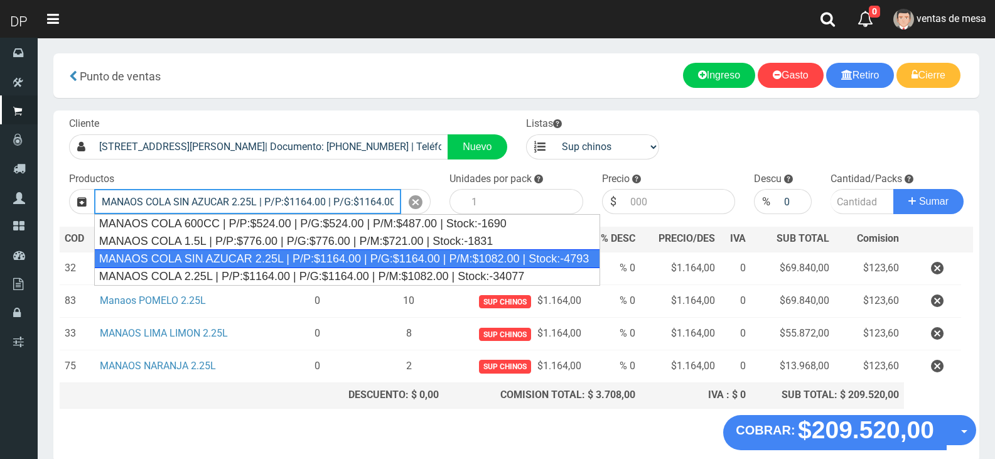
type input "MANAOS COLA SIN AZUCAR 2.25L | P/P:$1164.00 | P/G:$1164.00 | P/M:$1082.00 | Sto…"
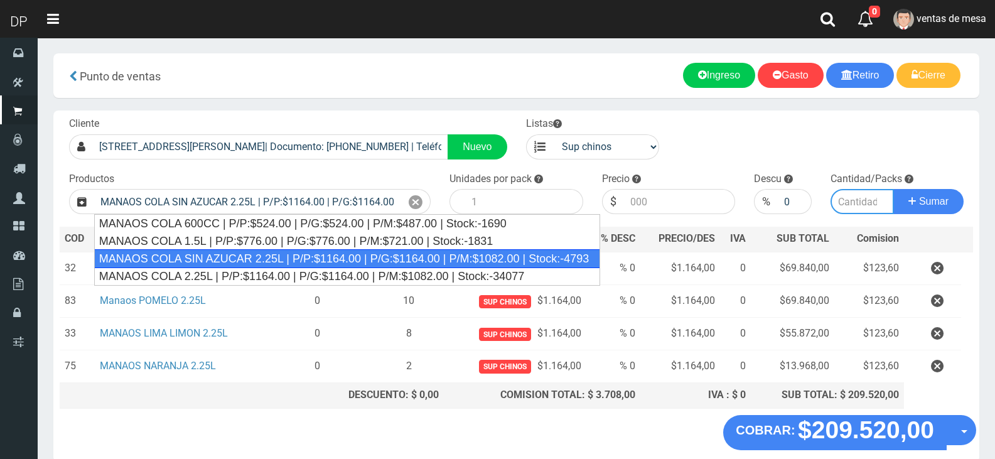
type input "6"
type input "1164.00"
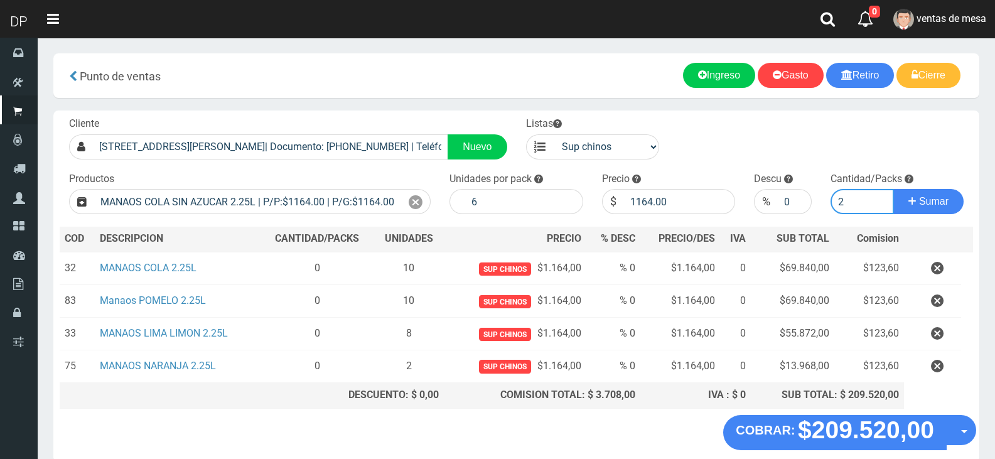
type input "2"
click at [893, 189] on button "Sumar" at bounding box center [928, 201] width 70 height 25
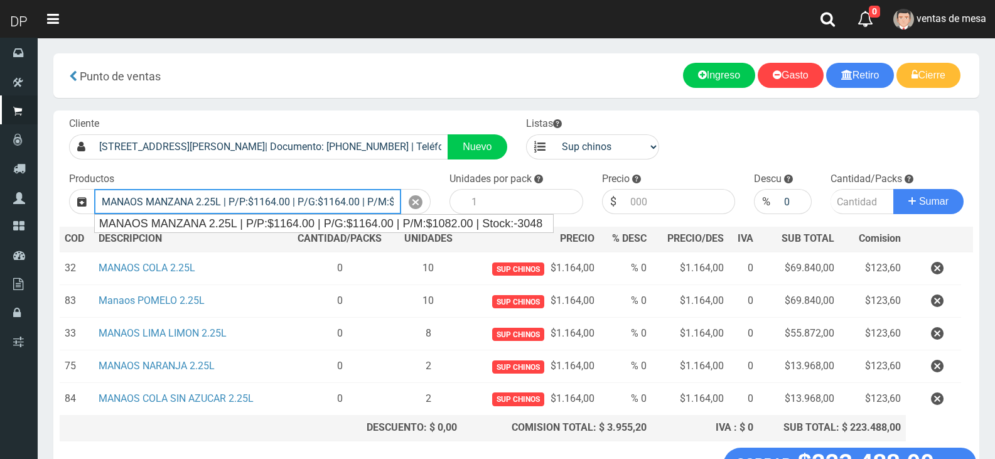
type input "MANAOS MANZANA 2.25L | P/P:$1164.00 | P/G:$1164.00 | P/M:$1082.00 | Stock:-3048"
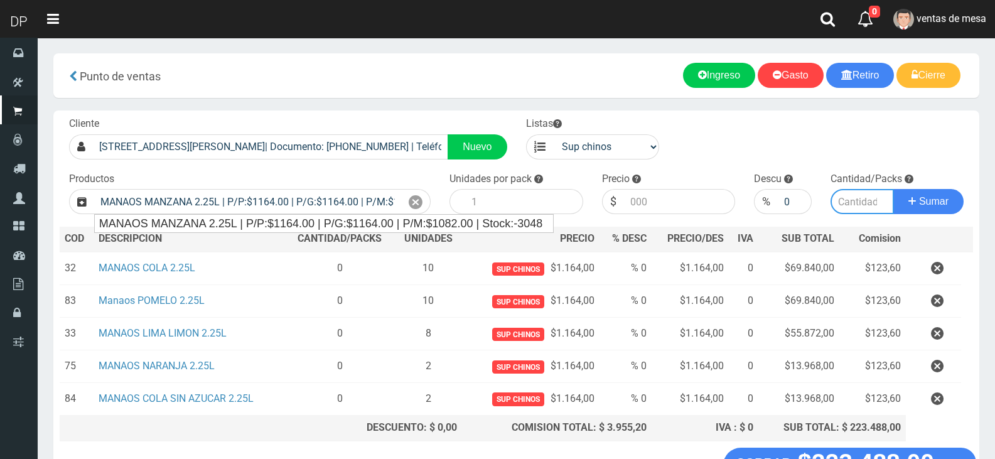
type input "6"
type input "1164.00"
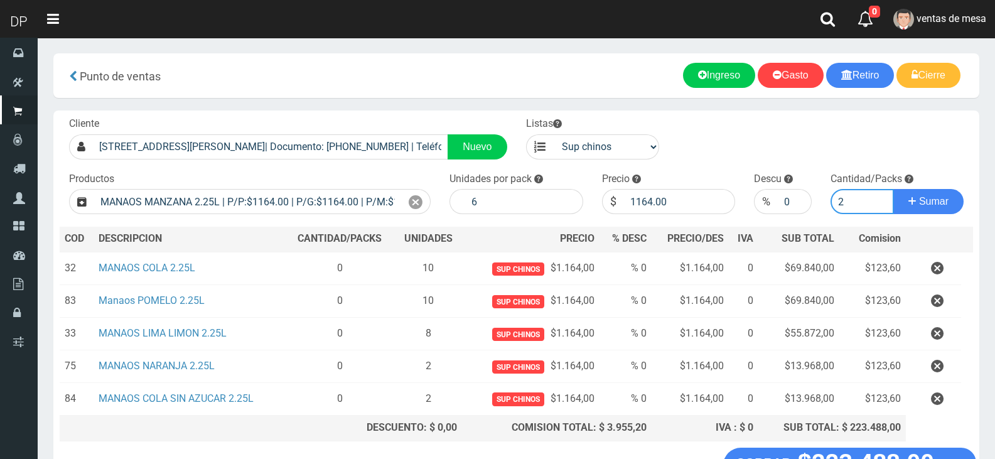
type input "2"
click at [893, 189] on button "Sumar" at bounding box center [928, 201] width 70 height 25
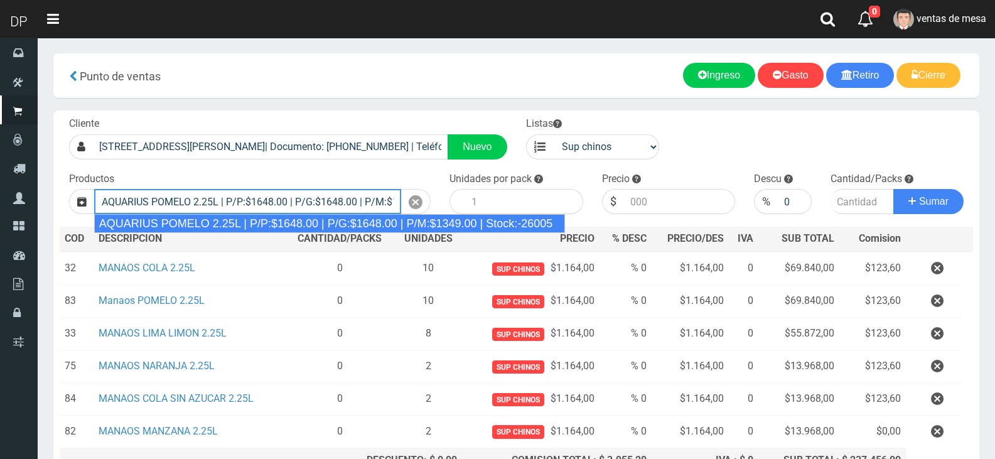
type input "AQUARIUS POMELO 2.25L | P/P:$1648.00 | P/G:$1648.00 | P/M:$1349.00 | Stock:-260…"
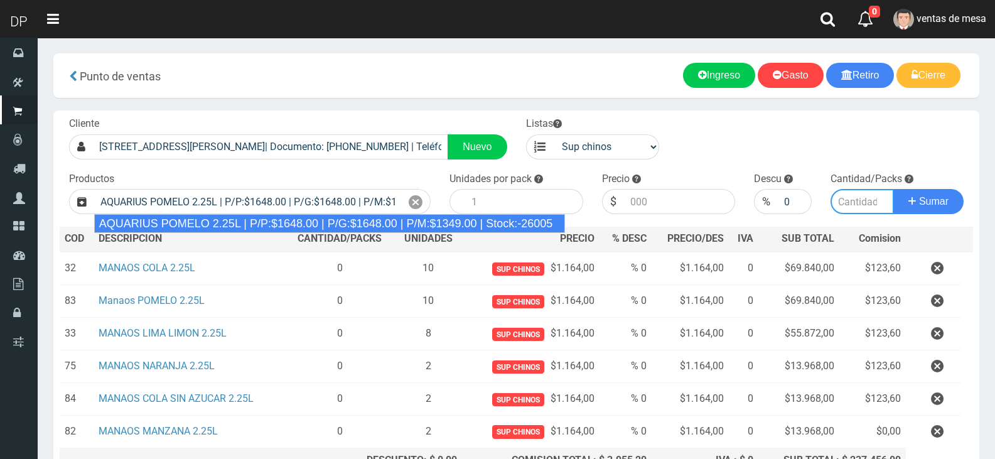
type input "6"
type input "1648.00"
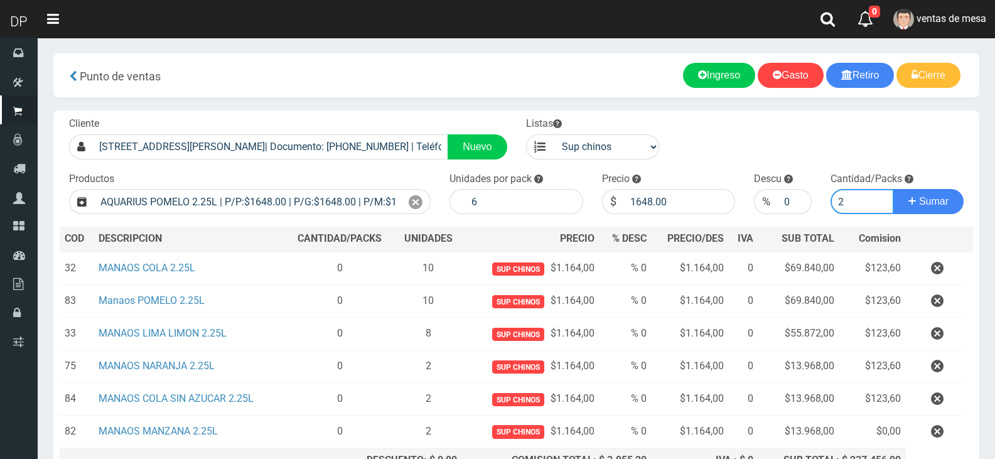
type input "2"
click at [893, 189] on button "Sumar" at bounding box center [928, 201] width 70 height 25
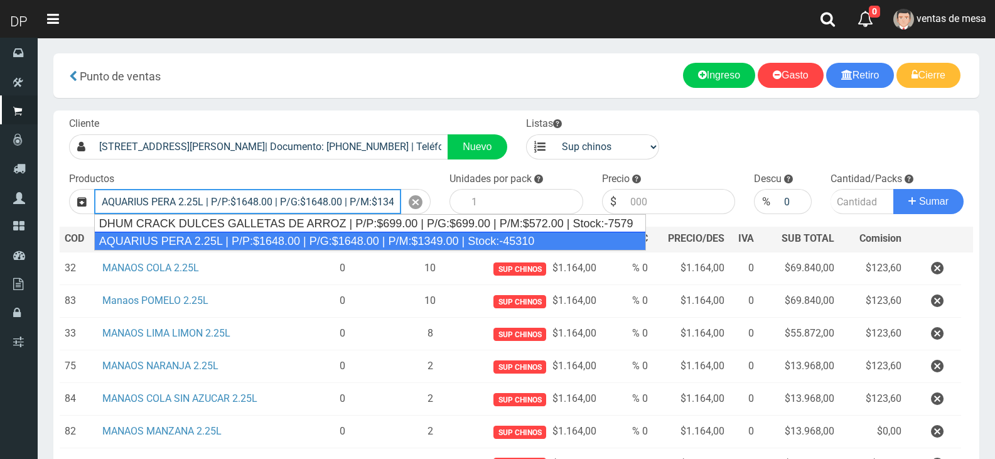
type input "AQUARIUS PERA 2.25L | P/P:$1648.00 | P/G:$1648.00 | P/M:$1349.00 | Stock:-45310"
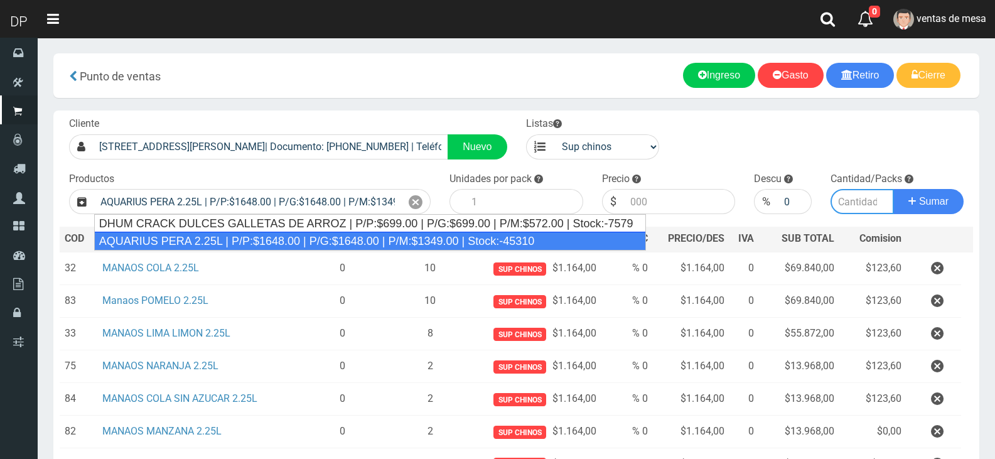
type input "6"
type input "1648.00"
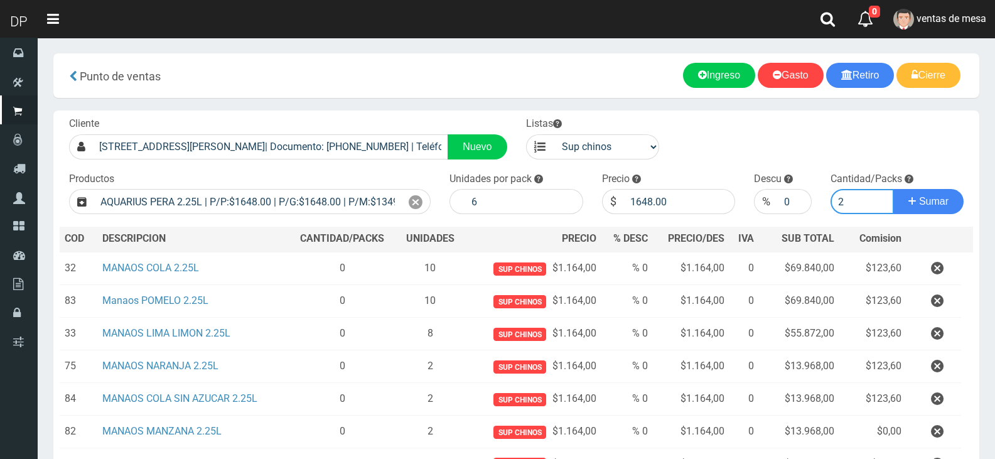
type input "2"
click at [893, 189] on button "Sumar" at bounding box center [928, 201] width 70 height 25
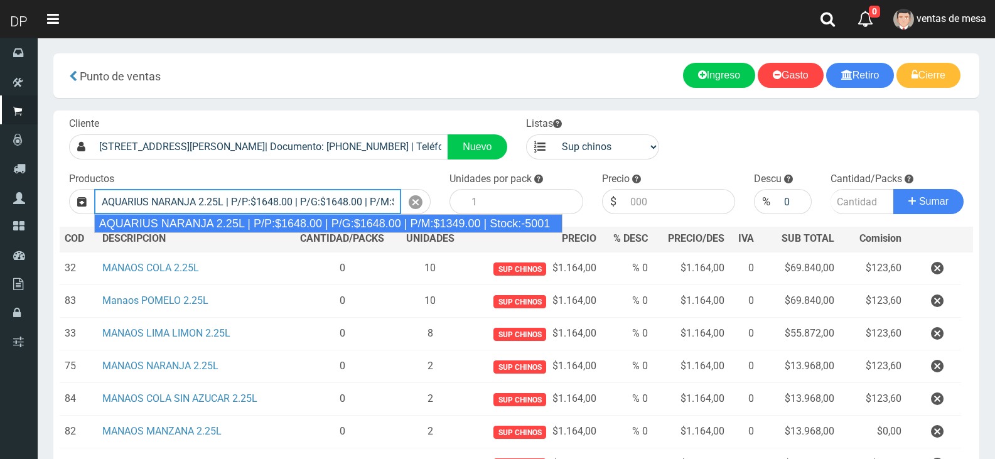
type input "AQUARIUS NARANJA 2.25L | P/P:$1648.00 | P/G:$1648.00 | P/M:$1349.00 | Stock:-50…"
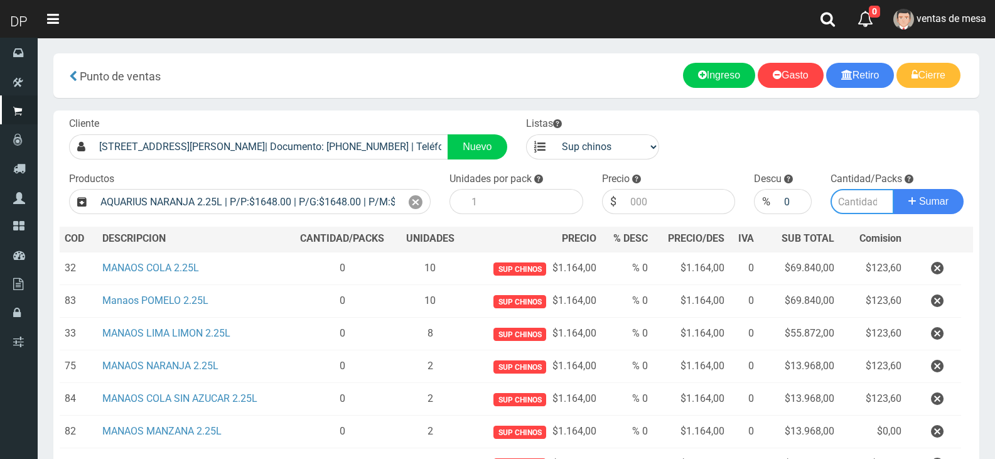
type input "6"
type input "1648.00"
type input "1"
click at [893, 189] on button "Sumar" at bounding box center [928, 201] width 70 height 25
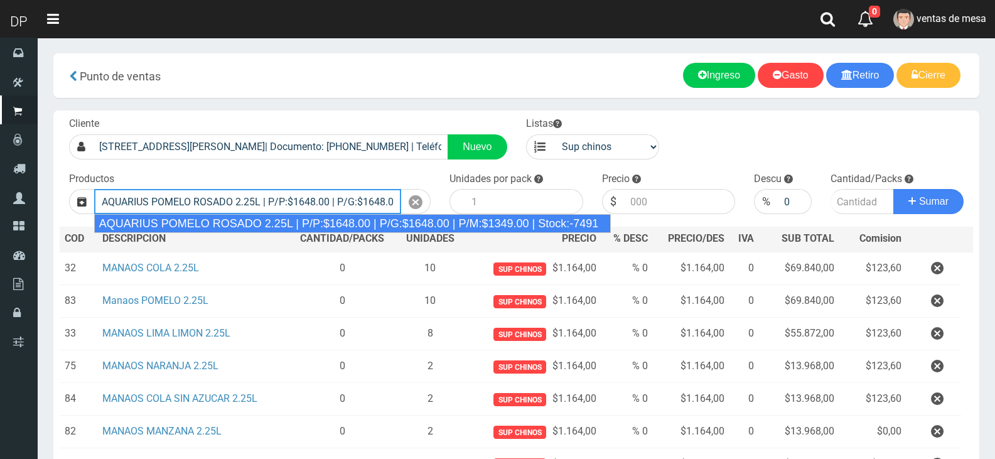
type input "AQUARIUS POMELO ROSADO 2.25L | P/P:$1648.00 | P/G:$1648.00 | P/M:$1349.00 | Sto…"
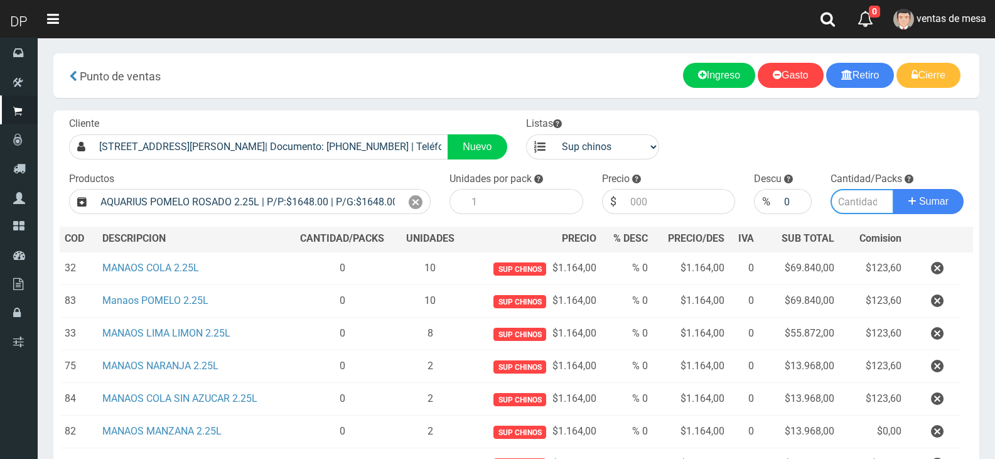
type input "6"
type input "1648.00"
type input "1"
click at [893, 189] on button "Sumar" at bounding box center [928, 201] width 70 height 25
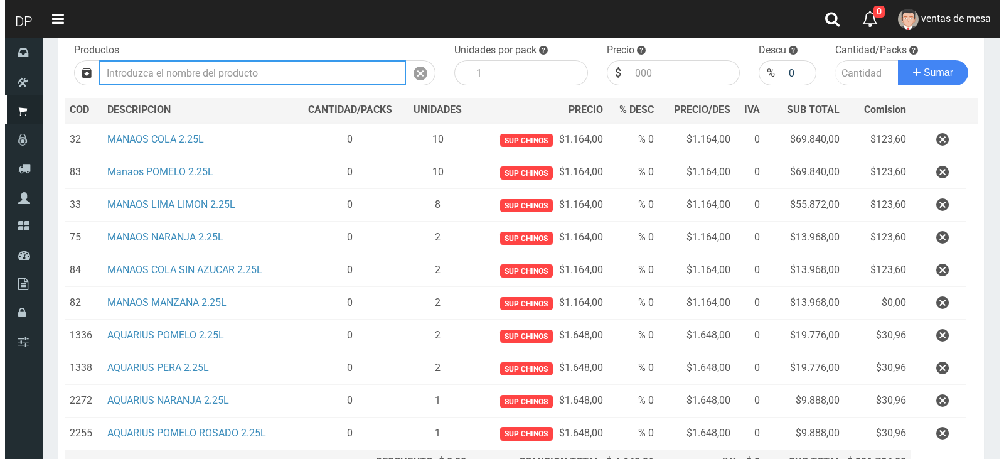
scroll to position [257, 0]
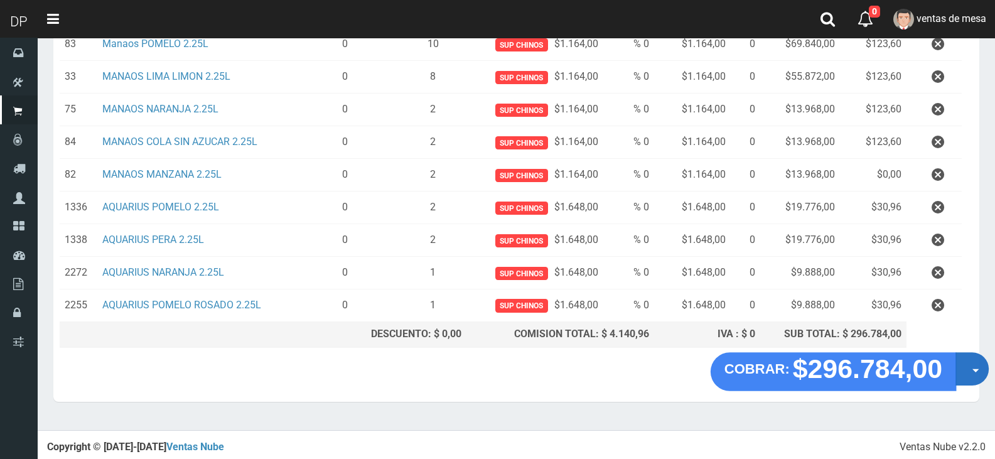
click at [963, 373] on button "Opciones" at bounding box center [971, 368] width 33 height 33
click at [0, 0] on link "Crear presupuesto" at bounding box center [0, 0] width 0 height 0
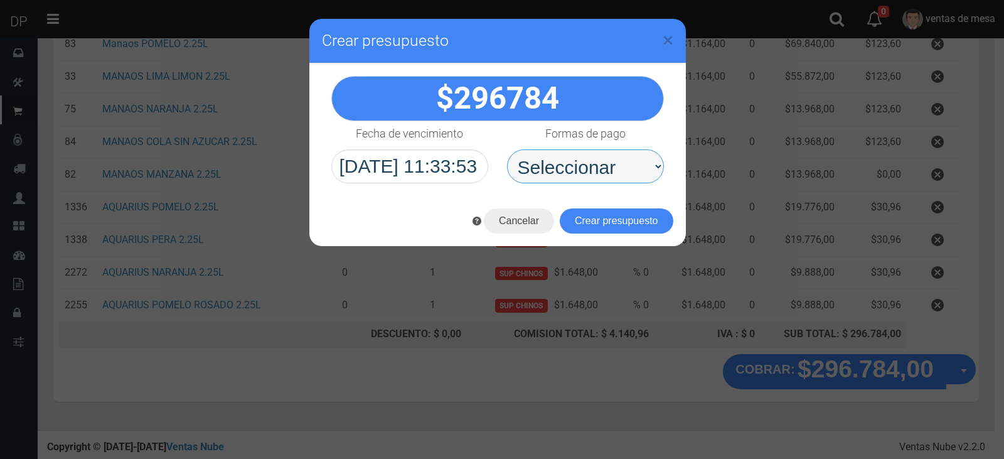
click at [624, 181] on select "Seleccionar Efectivo Tarjeta de Crédito Depósito Débito" at bounding box center [585, 166] width 157 height 34
drag, startPoint x: 614, startPoint y: 173, endPoint x: 613, endPoint y: 181, distance: 8.3
click at [614, 177] on select "Seleccionar Efectivo Tarjeta de Crédito Depósito Débito" at bounding box center [585, 166] width 157 height 34
select select "Efectivo"
click at [507, 149] on select "Seleccionar Efectivo Tarjeta de Crédito Depósito Débito" at bounding box center [585, 166] width 157 height 34
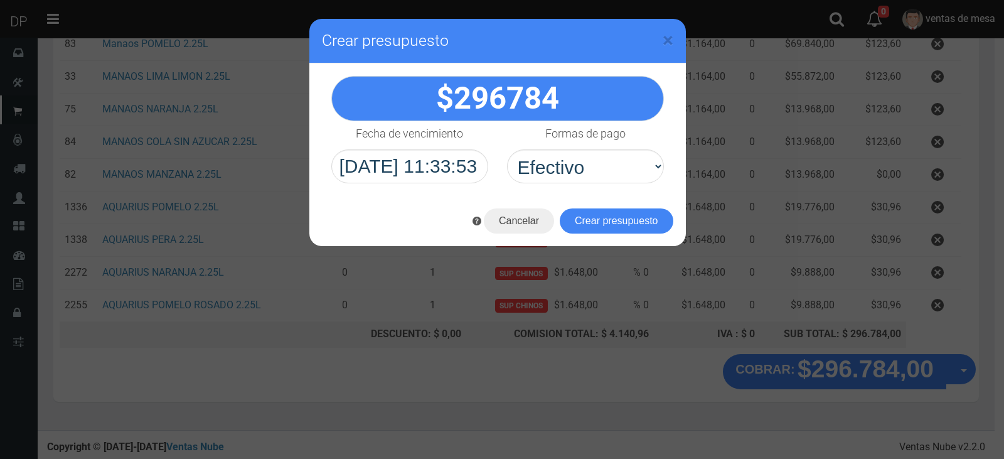
drag, startPoint x: 613, startPoint y: 181, endPoint x: 606, endPoint y: 217, distance: 36.6
click at [606, 217] on button "Crear presupuesto" at bounding box center [617, 220] width 114 height 25
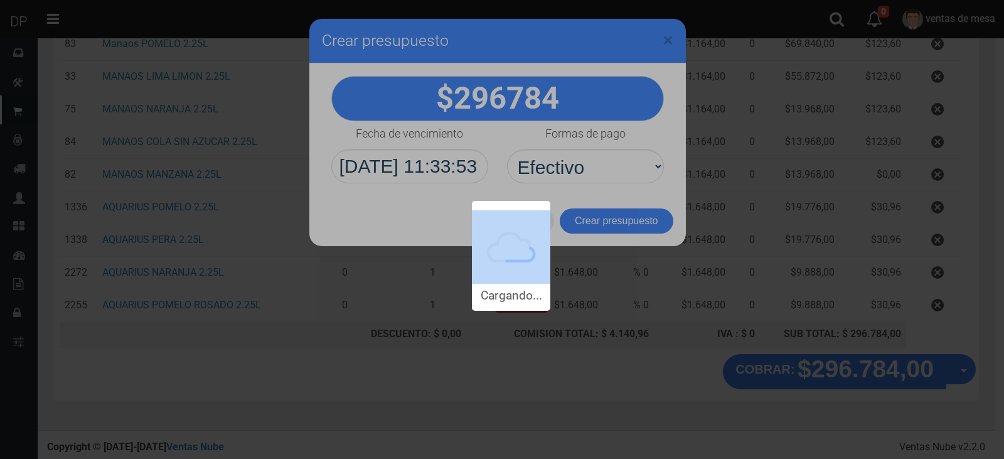
click at [606, 217] on div "Cargando..." at bounding box center [502, 155] width 1004 height 311
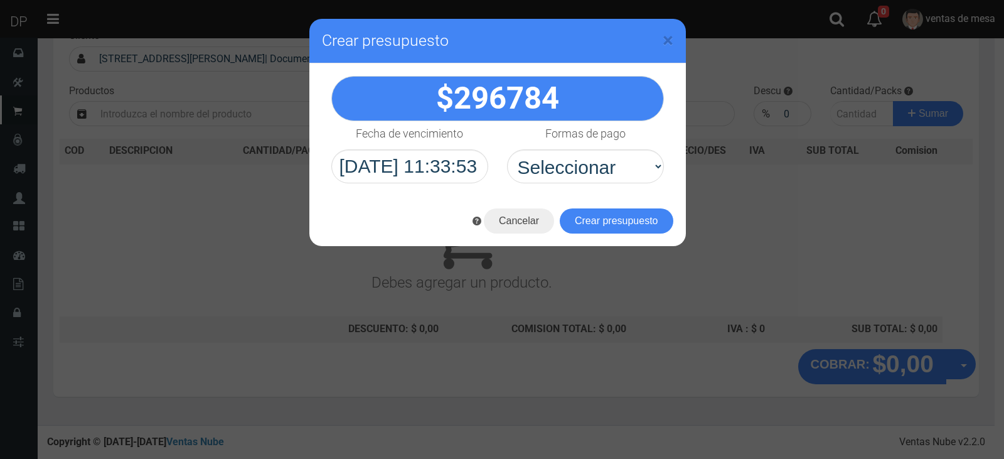
scroll to position [0, 0]
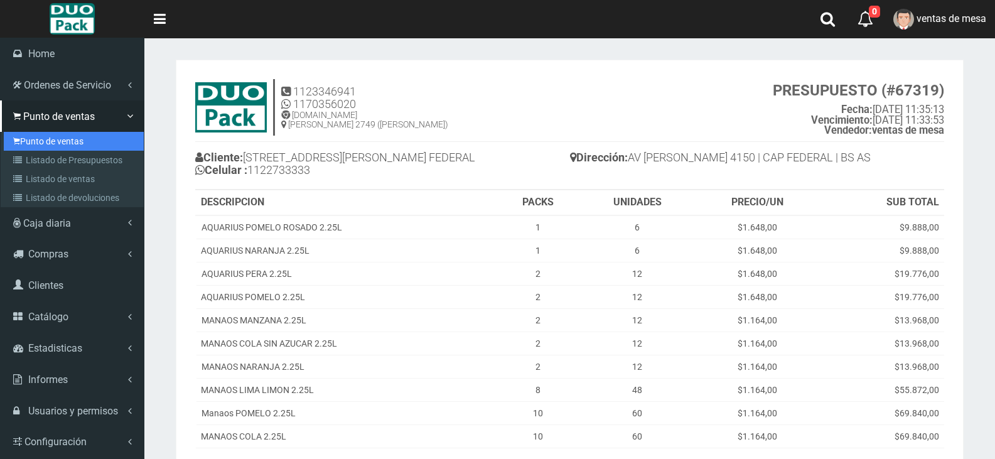
click at [49, 134] on link "Punto de ventas" at bounding box center [74, 141] width 140 height 19
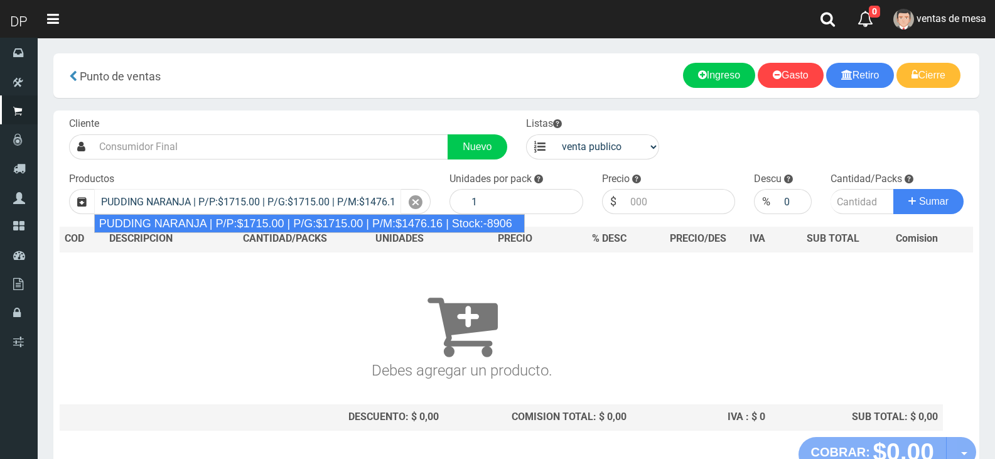
type input "PUDDING NARANJA | P/P:$1715.00 | P/G:$1715.00 | P/M:$1476.16 | Stock:-8906"
type input "8"
type input "1715.00"
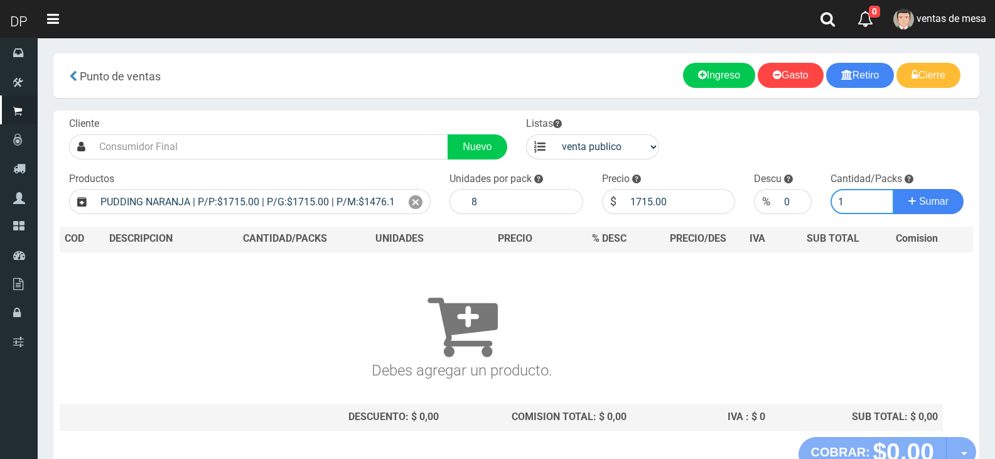
type input "1"
click at [449, 161] on div "Cliente Nuevo Listas venta publico Sup chinos reventas Productos" at bounding box center [516, 273] width 926 height 326
click at [452, 154] on link "Nuevo" at bounding box center [476, 146] width 59 height 25
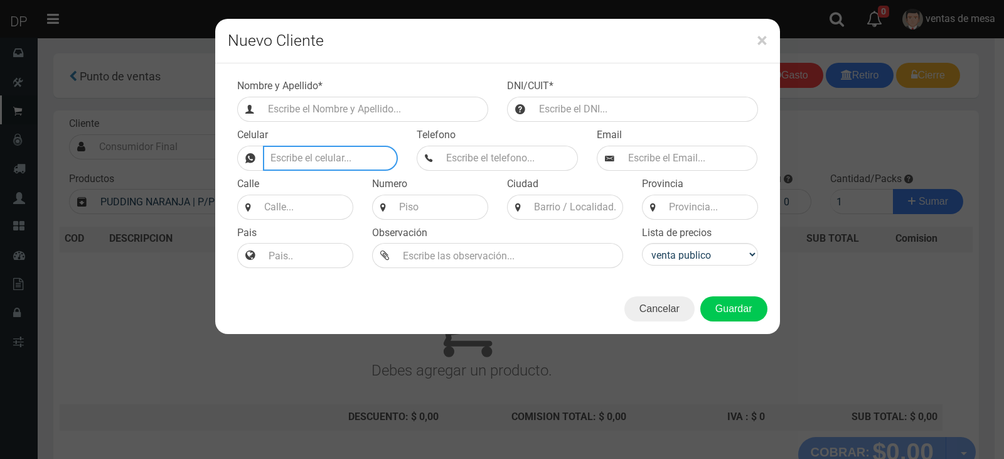
click at [332, 146] on input "Nombre y Apellido *" at bounding box center [331, 158] width 136 height 25
click at [348, 122] on div "Nombre y Apellido * DNI/CUIT * Celular Telefono Email" at bounding box center [497, 173] width 565 height 220
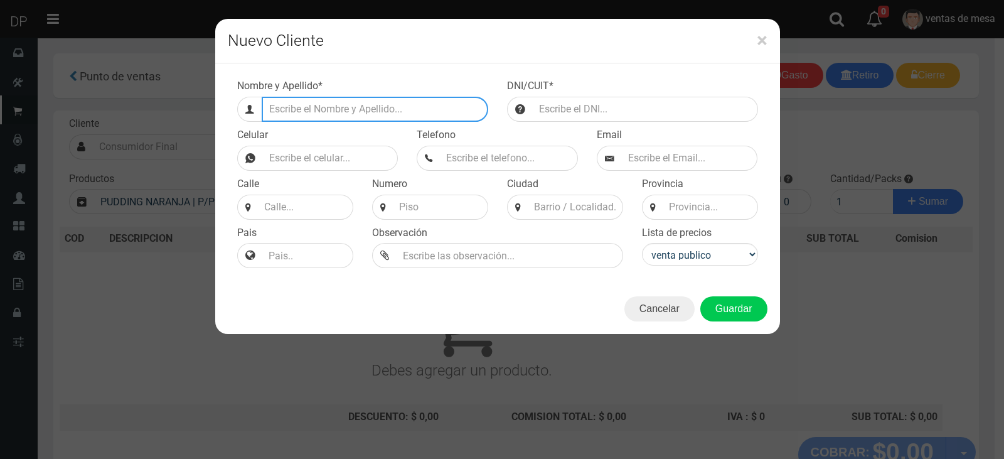
click at [353, 104] on input "Efectivo a retirar" at bounding box center [375, 109] width 227 height 25
type input "b"
type input "BESARES 2755 (JOSE INGENIEROS)"
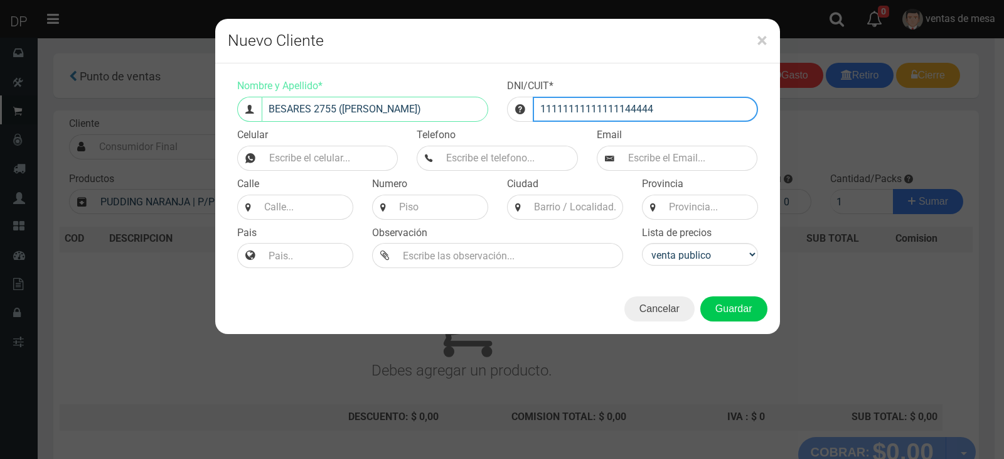
type input "11111111111111144444"
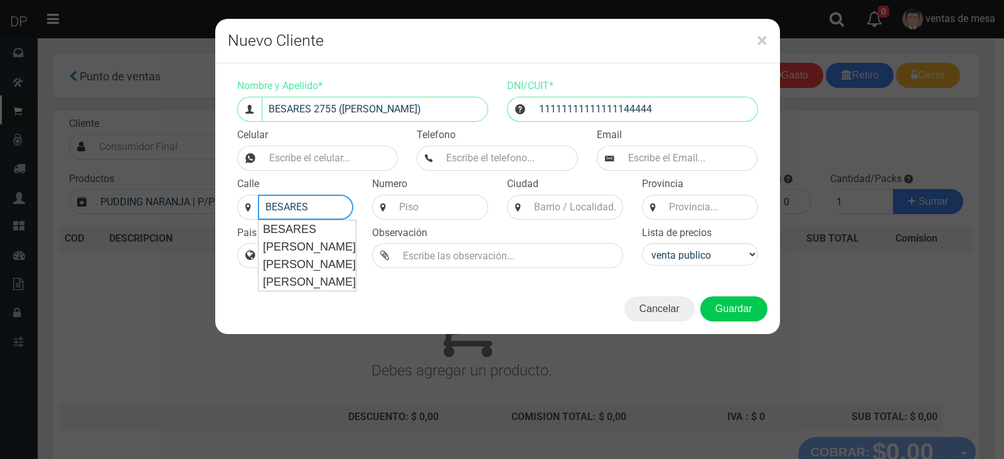
type input "BESARES"
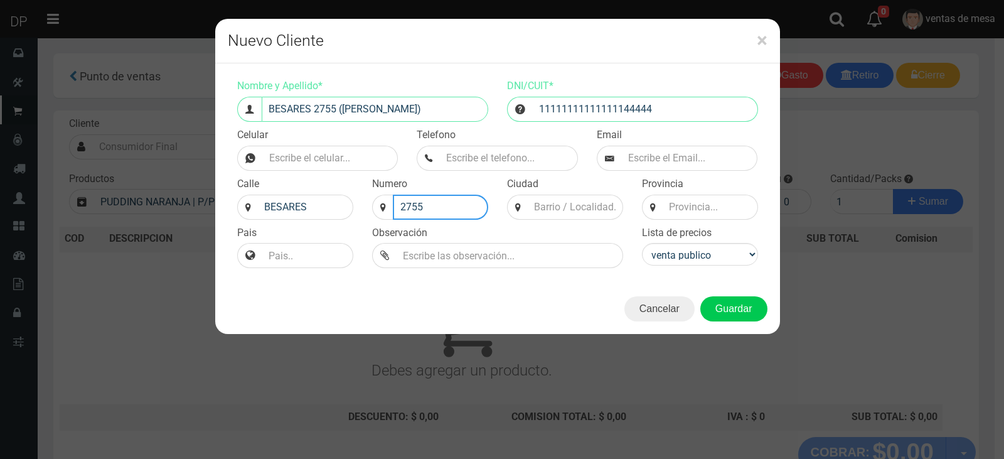
type input "2755"
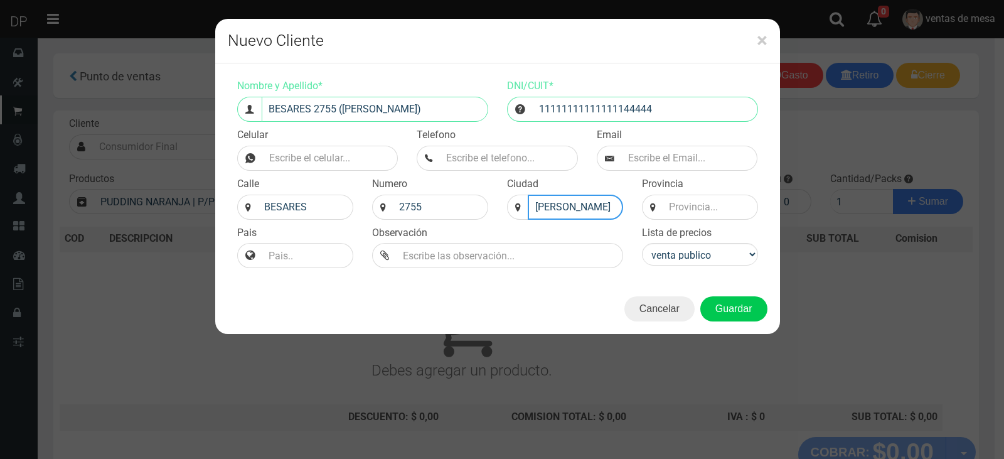
scroll to position [0, 3]
type input "JOSE INGENIEROS"
type input "BS AS"
click at [667, 265] on select "venta publico Sup chinos reventas" at bounding box center [700, 254] width 116 height 23
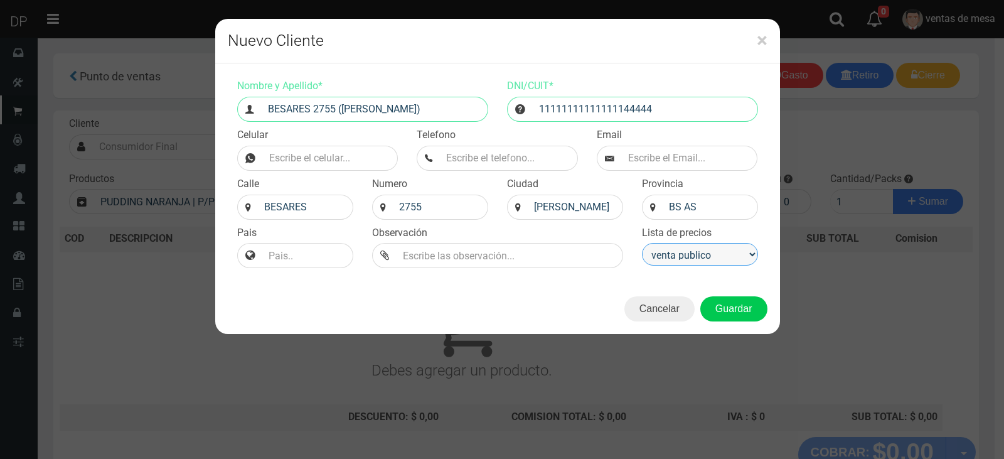
select select "2"
click at [642, 243] on select "venta publico Sup chinos reventas" at bounding box center [700, 254] width 116 height 23
click at [356, 156] on input "Nombre y Apellido *" at bounding box center [331, 158] width 136 height 25
type input "1168050750"
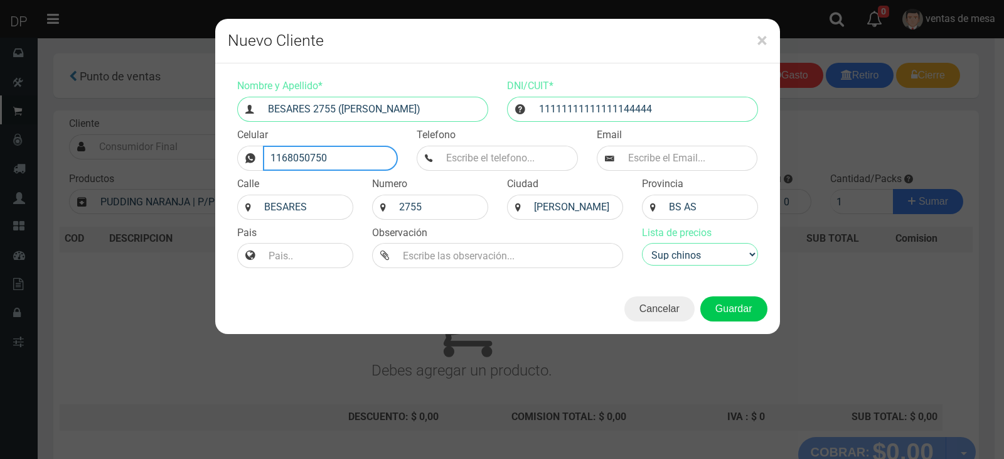
click at [700, 296] on button "Guardar" at bounding box center [733, 308] width 67 height 25
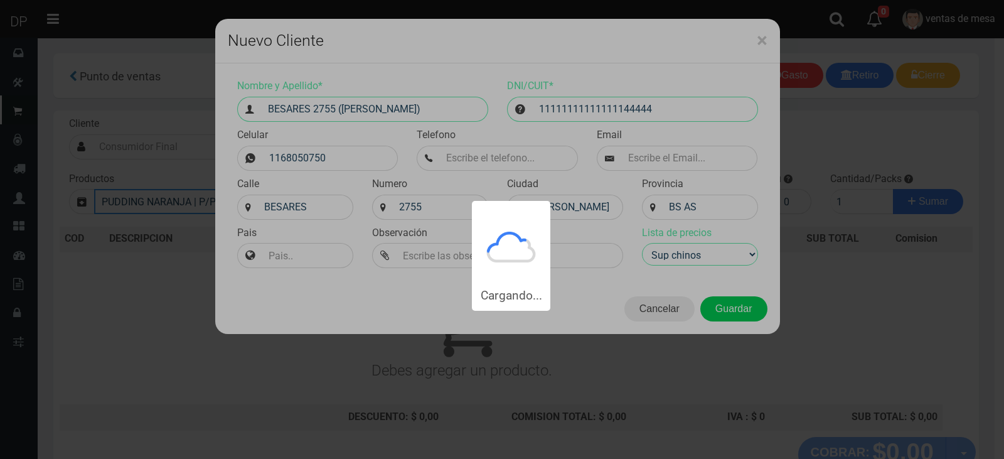
type input "BESARES 2755 (JOSE INGENIEROS) | Documento: 11111111111111144444"
select select "2"
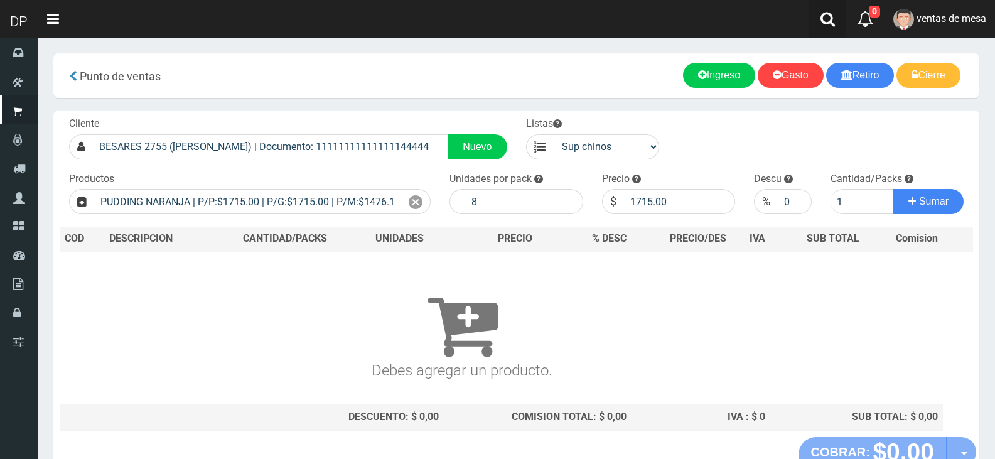
drag, startPoint x: 798, startPoint y: 16, endPoint x: 812, endPoint y: 19, distance: 13.4
click at [799, 16] on nav "Toggle navigation 0 0 Eliminar ventas de mesa Mensajes Ordenes Servicio Mi Cuen…" at bounding box center [516, 19] width 957 height 38
click at [800, 16] on nav "Toggle navigation 0 0 Eliminar ventas de mesa Mensajes Ordenes Servicio Mi Cuen…" at bounding box center [516, 19] width 957 height 38
click at [809, 20] on link at bounding box center [827, 19] width 37 height 38
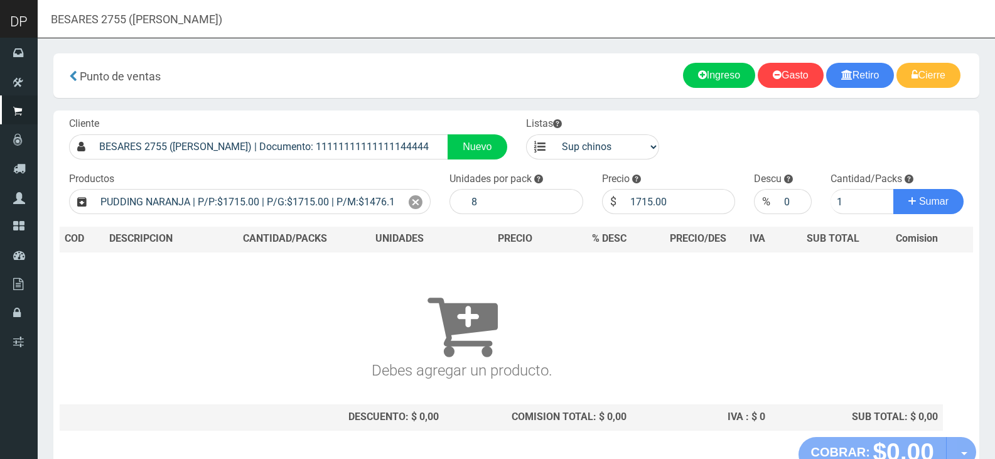
type input "BESARES 2755 (JOSE INGENIEROS)"
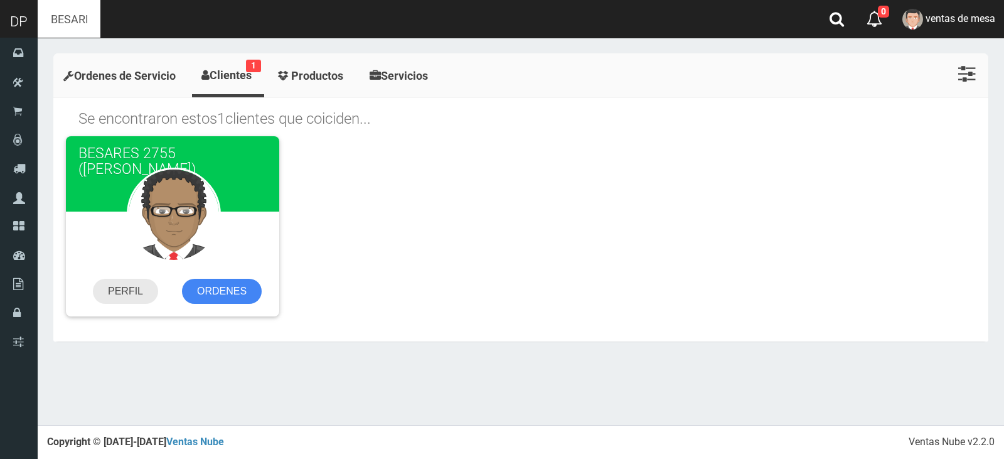
click at [127, 296] on link "PERFIL" at bounding box center [125, 291] width 65 height 25
click at [128, 296] on link "PERFIL" at bounding box center [125, 291] width 65 height 25
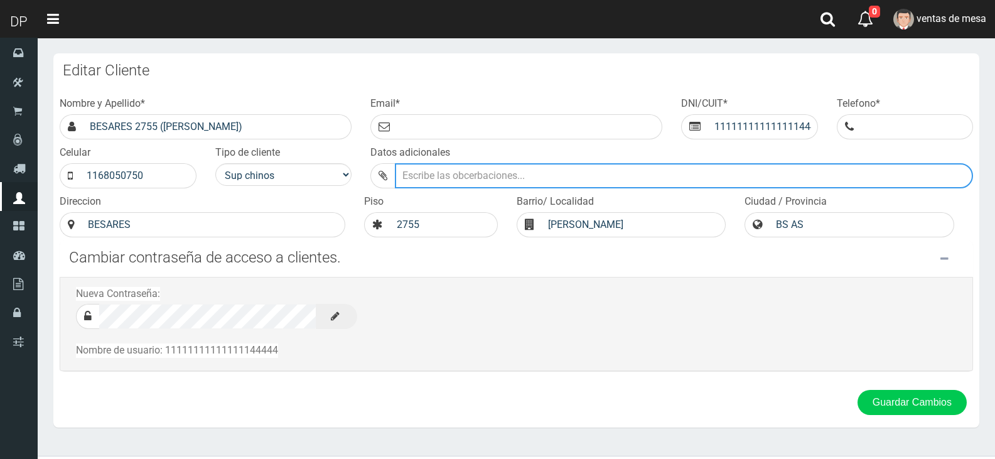
click at [485, 178] on input "Datos adicionales" at bounding box center [684, 175] width 578 height 25
click at [570, 182] on input "Datos adicionales" at bounding box center [684, 175] width 578 height 25
type input "ALMACEN DE ARTICULOS LIMPIEZA"
click at [857, 390] on button "Guardar Cambios" at bounding box center [911, 402] width 109 height 25
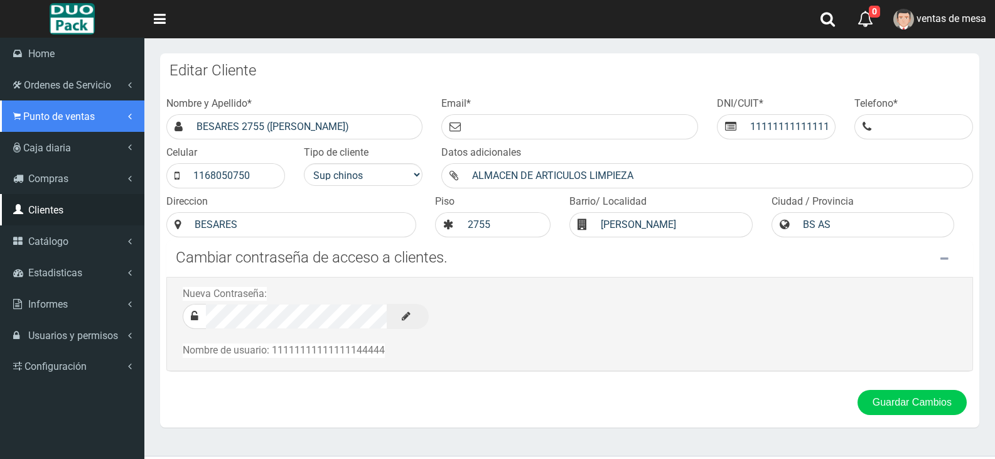
click at [41, 122] on span "Punto de ventas" at bounding box center [59, 116] width 72 height 12
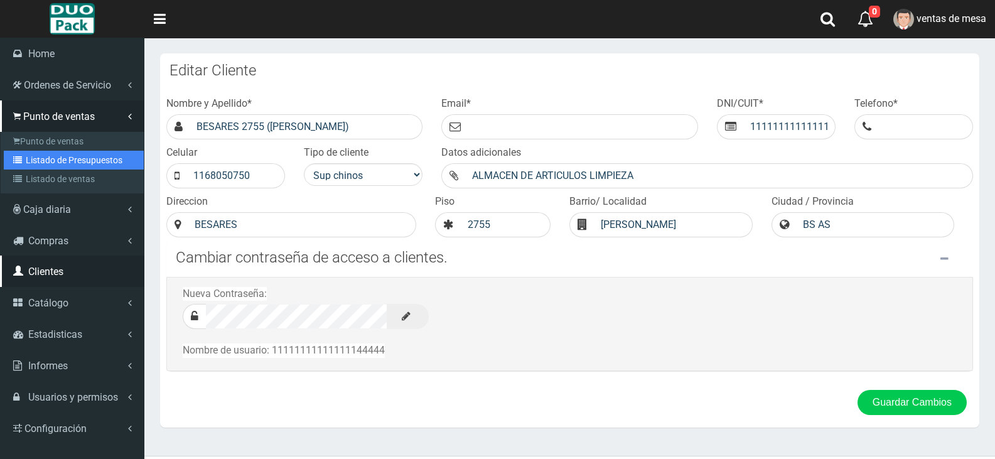
click at [45, 151] on link "Listado de Presupuestos" at bounding box center [74, 160] width 140 height 19
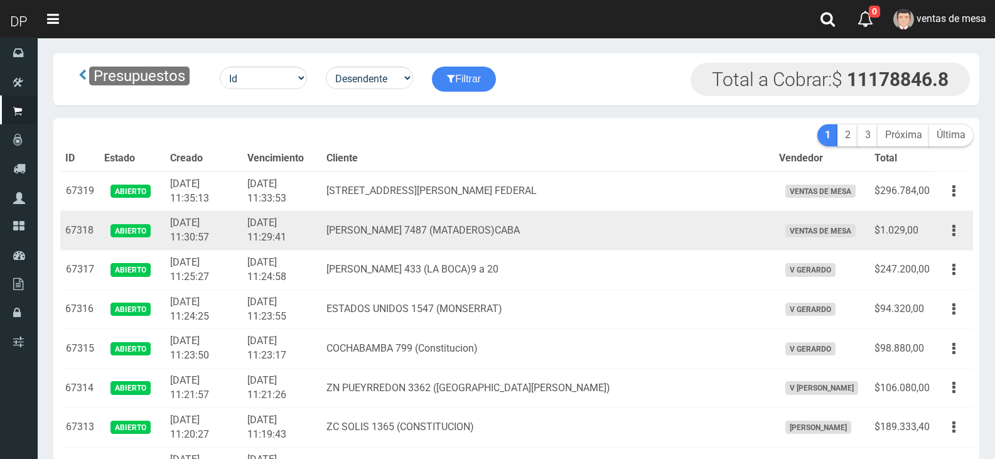
drag, startPoint x: 399, startPoint y: 227, endPoint x: 584, endPoint y: 232, distance: 184.6
click at [584, 232] on td "[PERSON_NAME] 7487 (MATADEROS)CABA" at bounding box center [547, 231] width 453 height 40
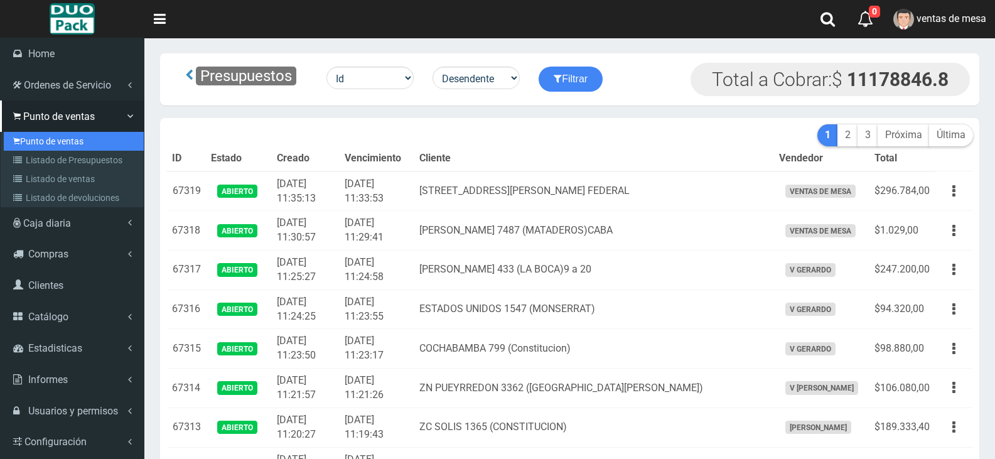
click at [17, 144] on icon at bounding box center [16, 141] width 7 height 10
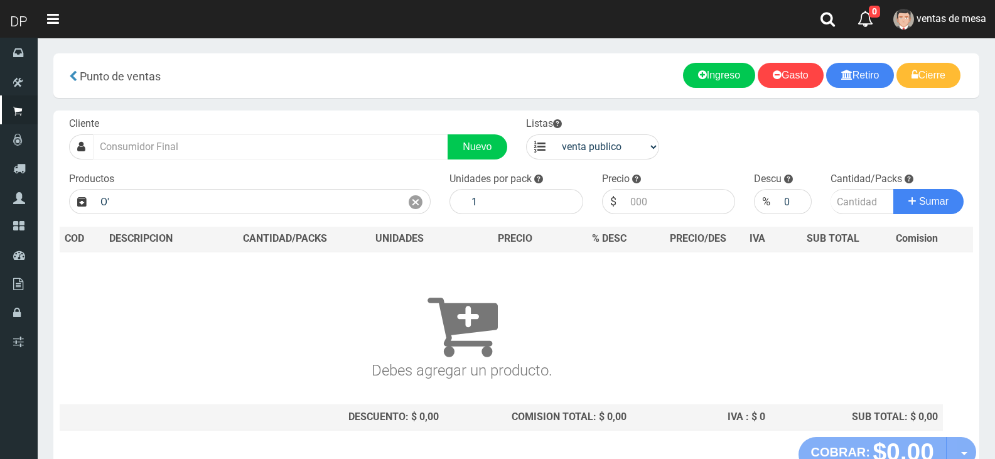
type input "O'"
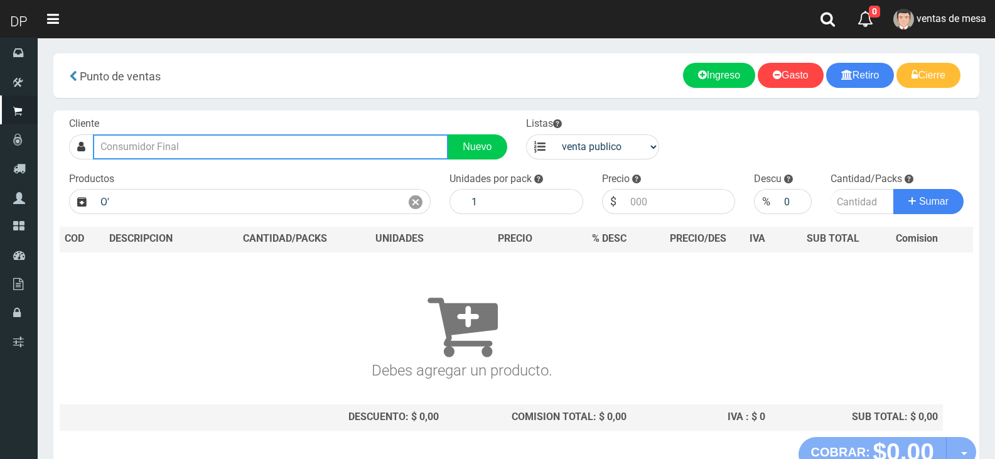
click at [291, 139] on input "text" at bounding box center [270, 146] width 355 height 25
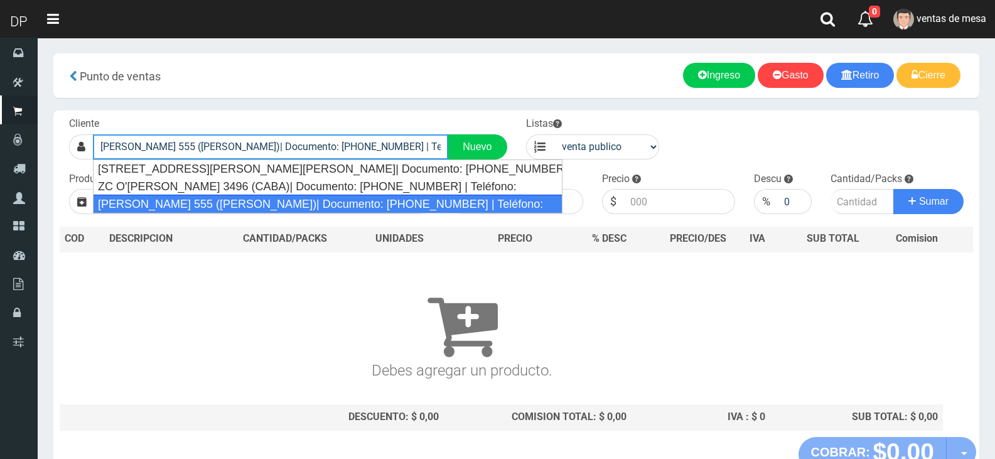
type input "GRAL O'BRIEN 555 (LOMAS DEL MIRADOR)| Documento: 555555555555555 | Teléfono:"
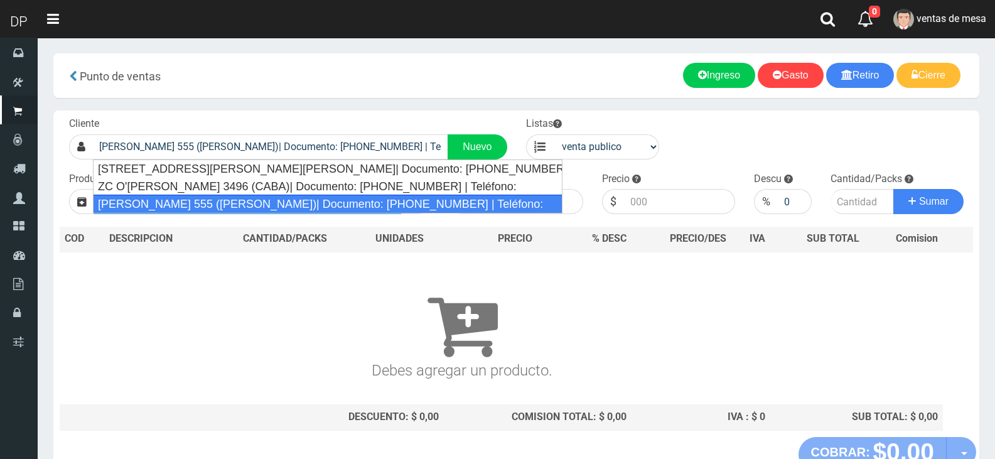
select select "2"
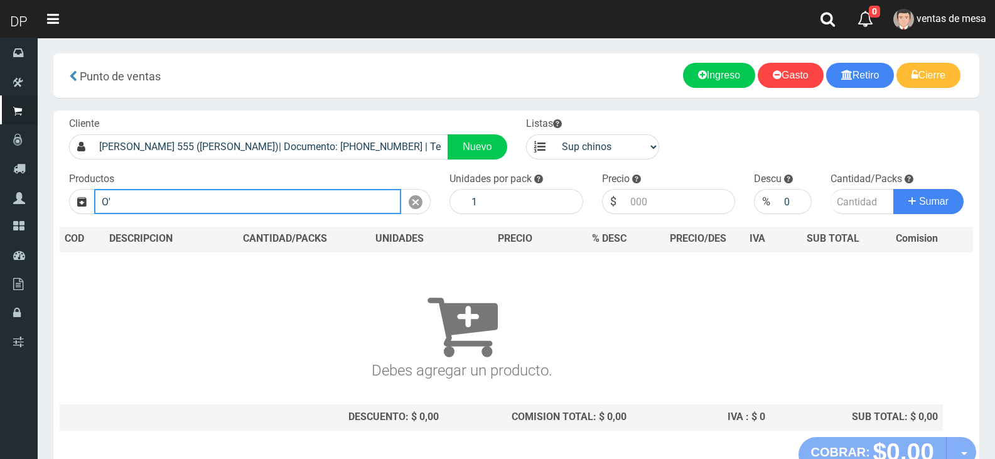
type input "O"
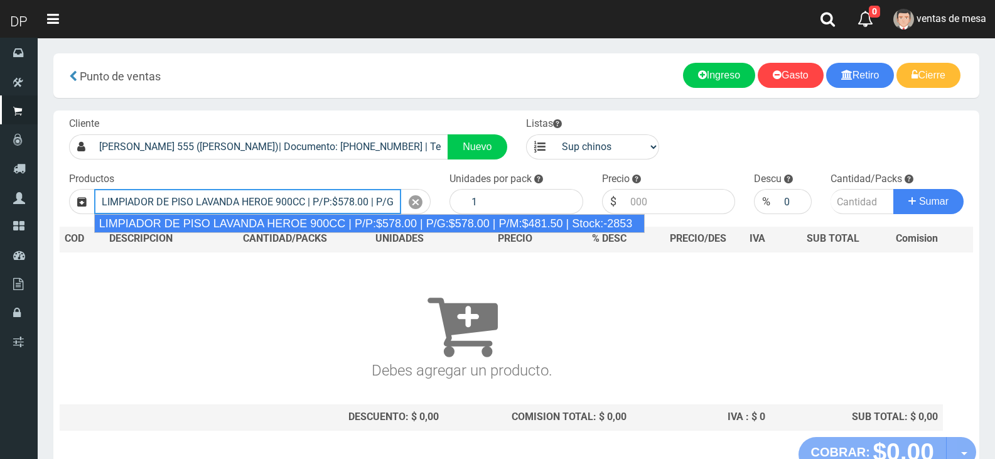
type input "LIMPIADOR DE PISO LAVANDA HEROE 900CC | P/P:$578.00 | P/G:$578.00 | P/M:$481.50…"
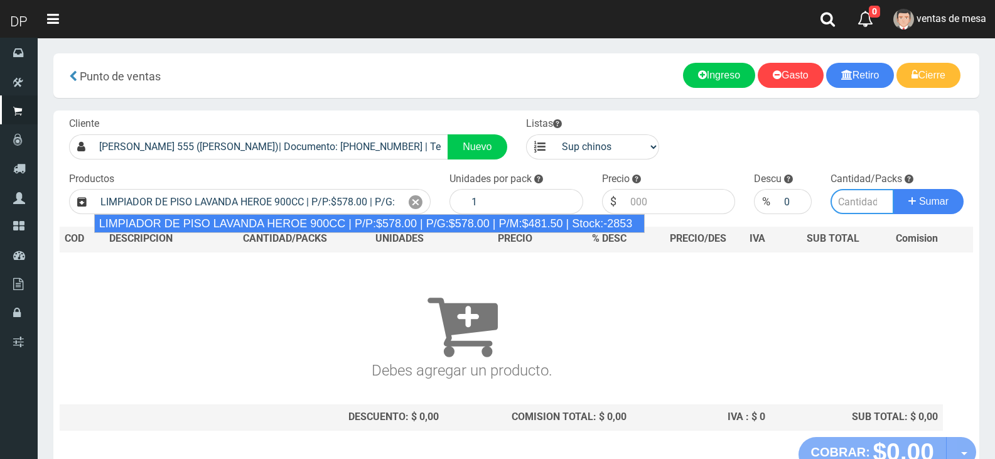
type input "12"
type input "578.00"
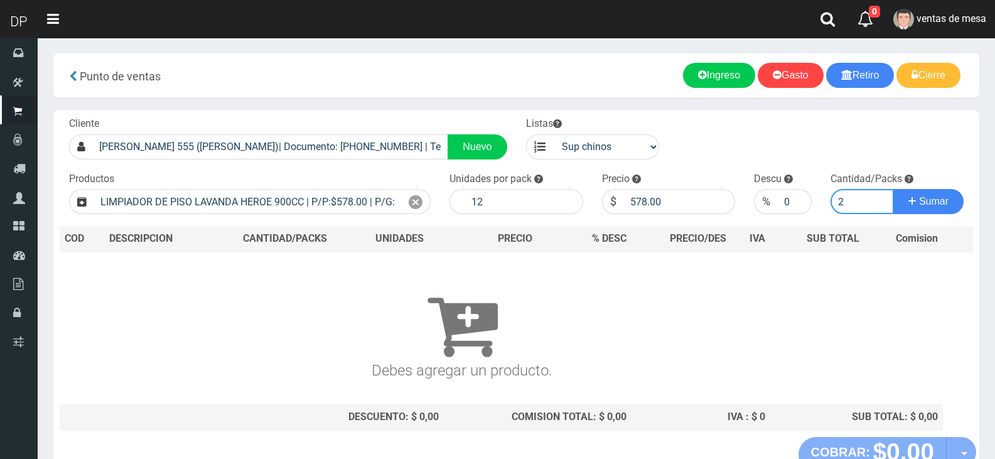
type input "2"
click at [893, 189] on button "Sumar" at bounding box center [928, 201] width 70 height 25
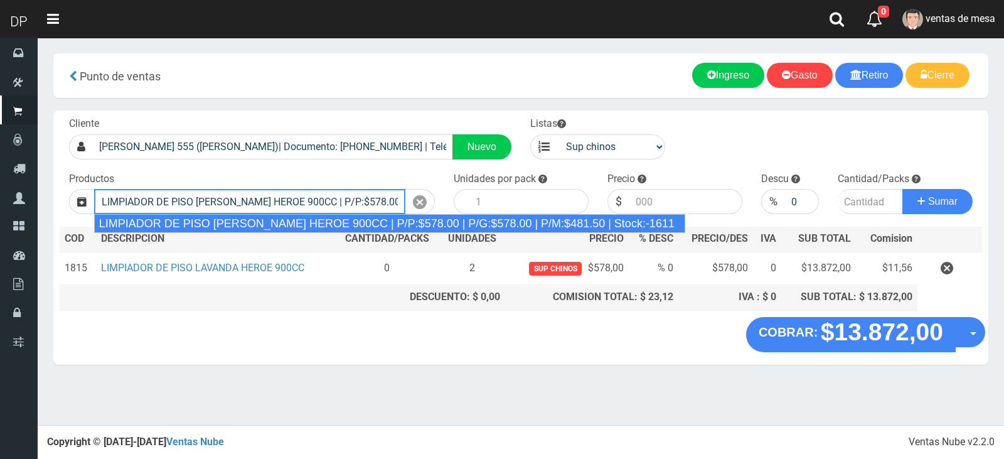
type input "LIMPIADOR DE PISO PINO SILVESTRE HEROE 900CC | P/P:$578.00 | P/G:$578.00 | P/M:…"
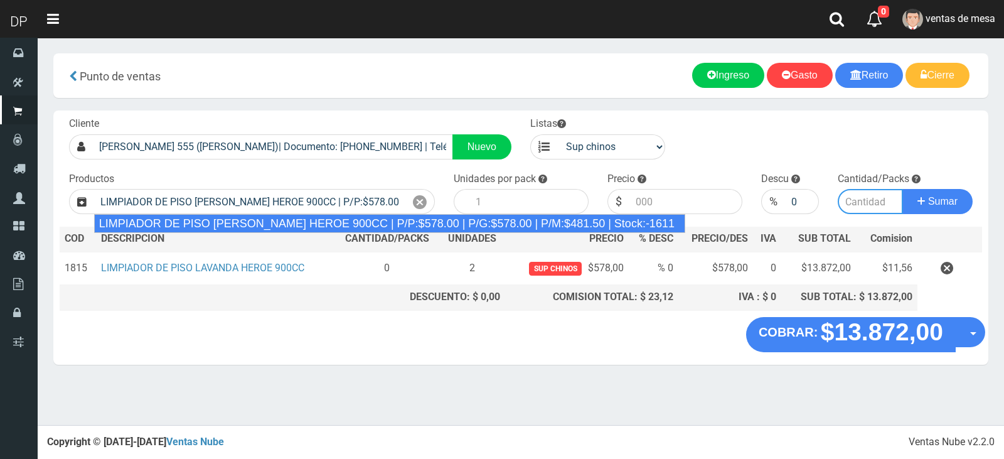
type input "12"
type input "578.00"
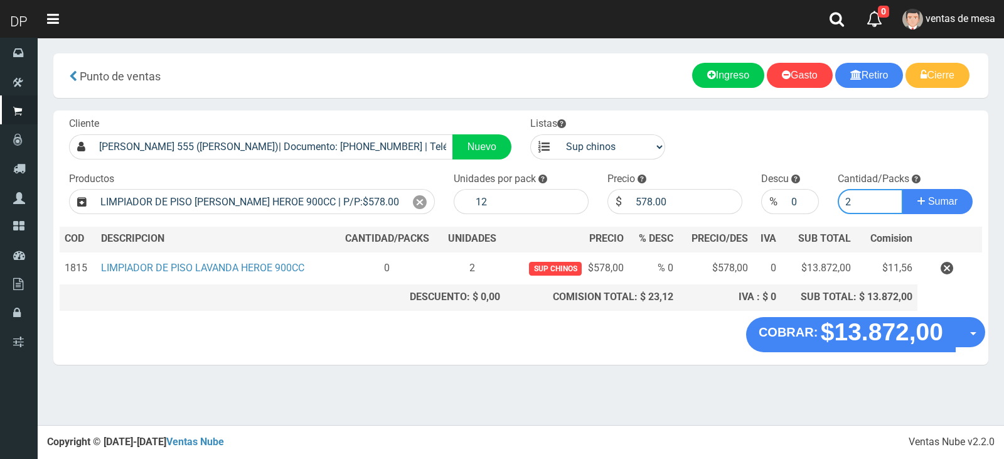
type input "2"
click at [903, 189] on button "Sumar" at bounding box center [938, 201] width 70 height 25
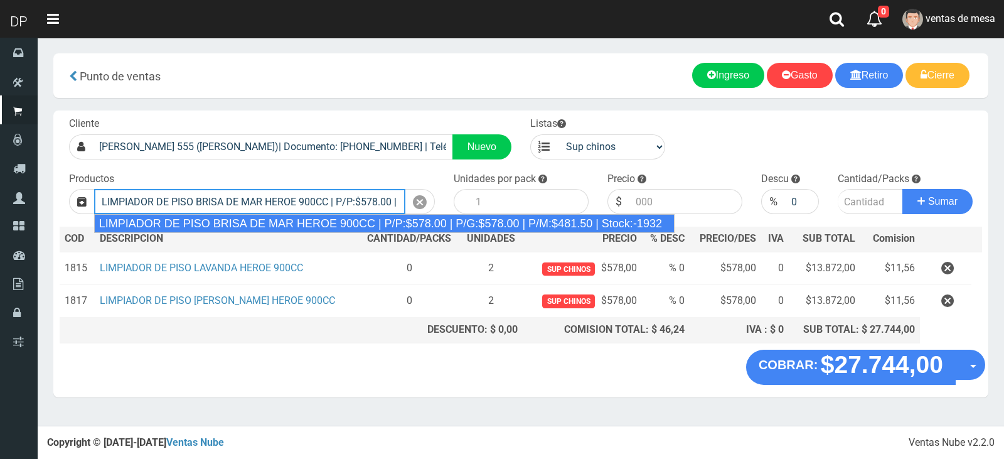
type input "LIMPIADOR DE PISO BRISA DE MAR HEROE 900CC | P/P:$578.00 | P/G:$578.00 | P/M:$4…"
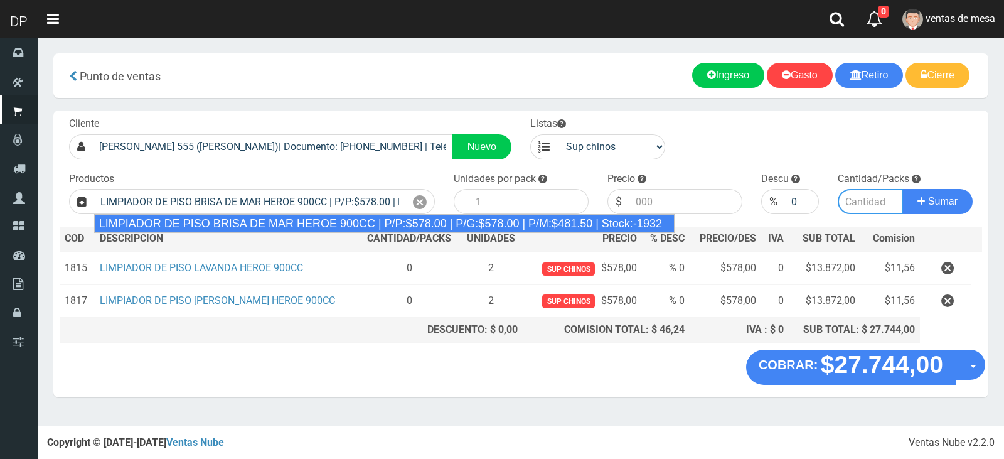
type input "12"
type input "578.00"
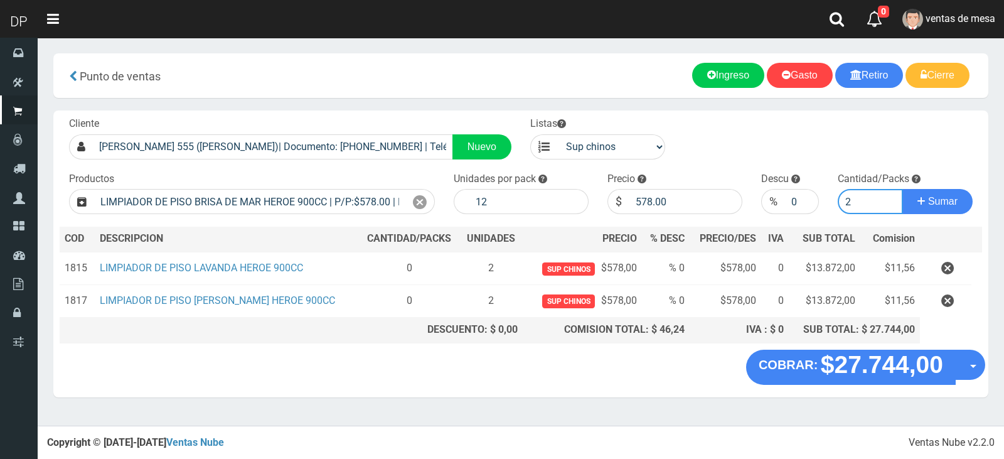
type input "2"
click at [903, 189] on button "Sumar" at bounding box center [938, 201] width 70 height 25
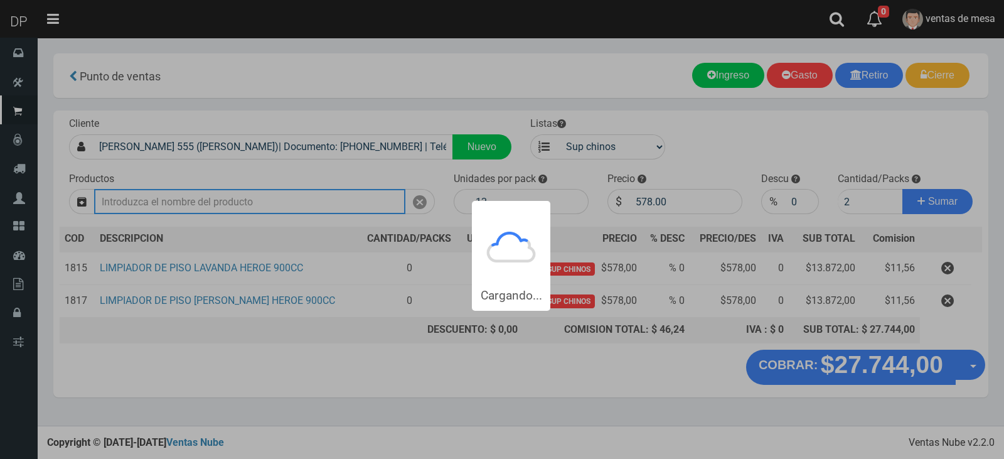
type input "1"
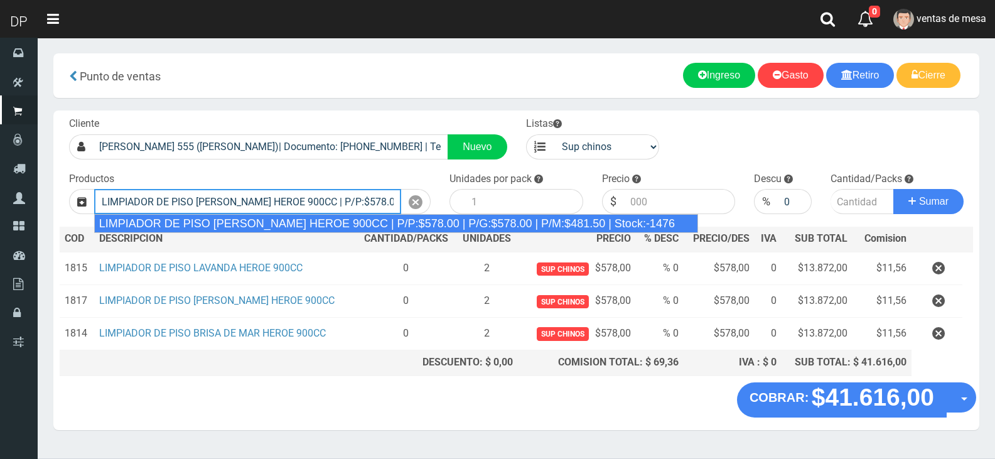
type input "LIMPIADOR DE PISO LIMON DEL PRADO HEROE 900CC | P/P:$578.00 | P/G:$578.00 | P/M…"
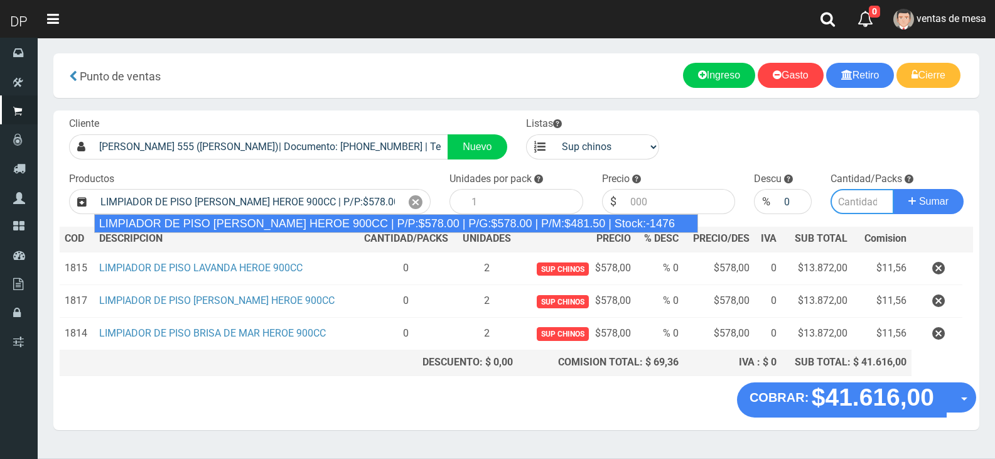
type input "12"
type input "578.00"
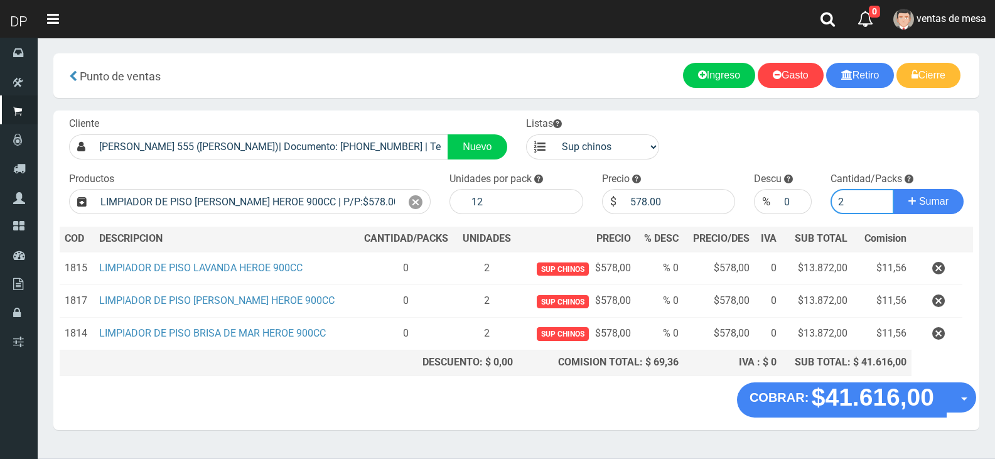
type input "2"
click at [893, 189] on button "Sumar" at bounding box center [928, 201] width 70 height 25
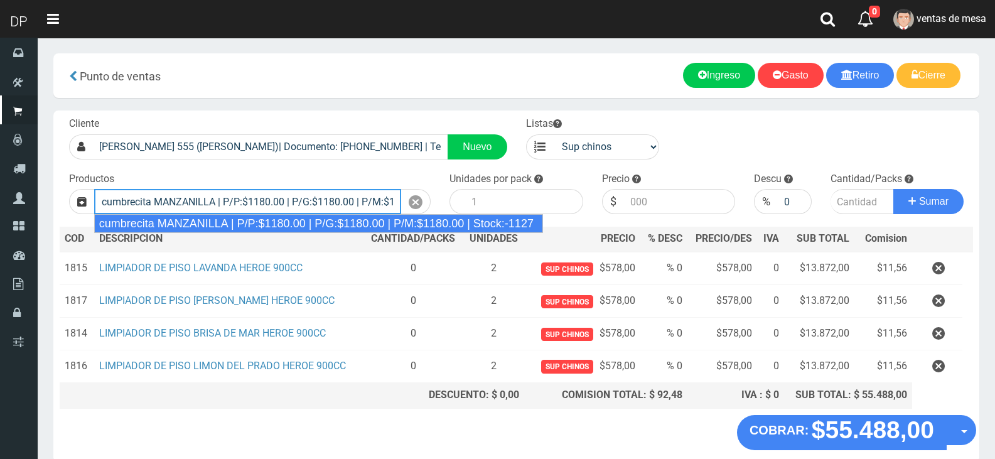
type input "cumbrecita MANZANILLA | P/P:$1180.00 | P/G:$1180.00 | P/M:$1180.00 | Stock:-1127"
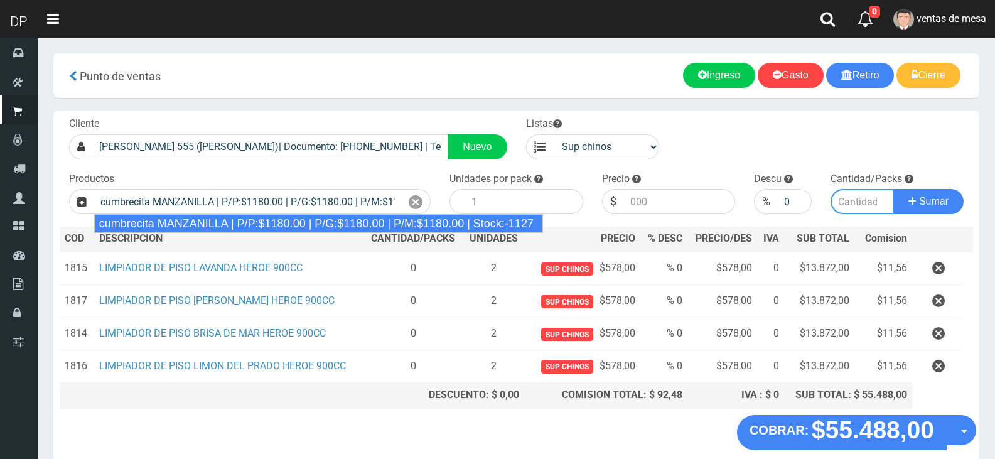
type input "10"
type input "1180.00"
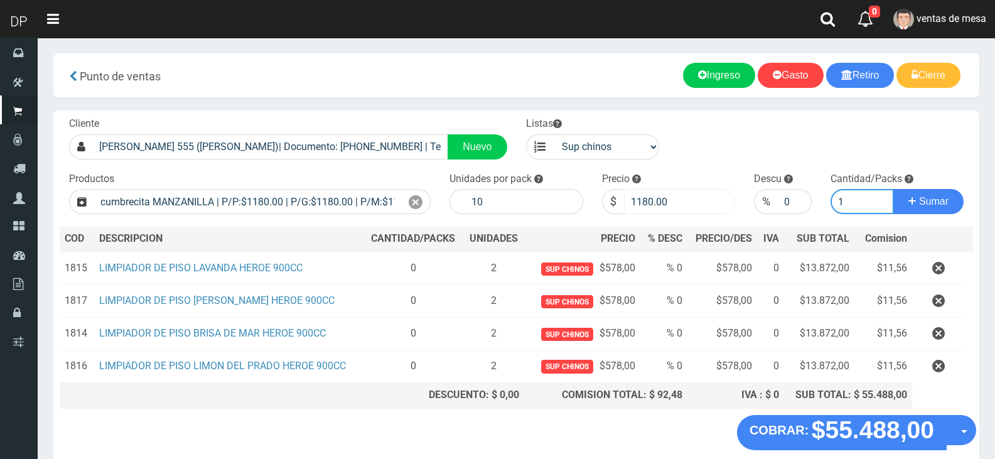
type input "1"
click at [642, 191] on input "1180.00" at bounding box center [680, 201] width 112 height 25
click at [643, 193] on input "1180.00" at bounding box center [680, 201] width 112 height 25
type input "1115"
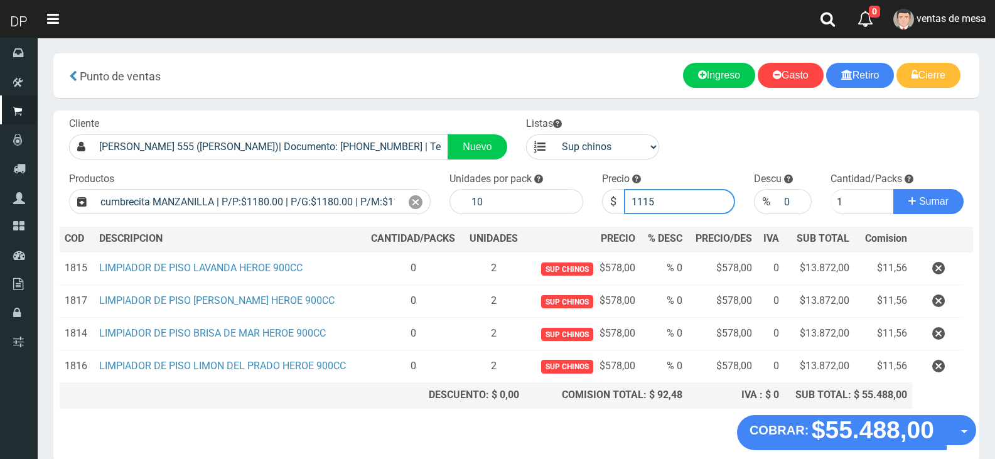
click at [893, 189] on button "Sumar" at bounding box center [928, 201] width 70 height 25
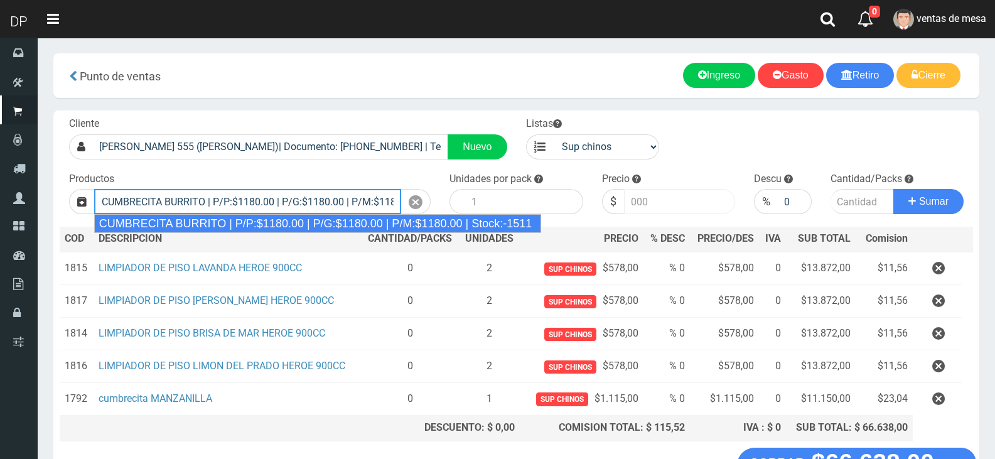
type input "CUMBRECITA BURRITO | P/P:$1180.00 | P/G:$1180.00 | P/M:$1180.00 | Stock:-1511"
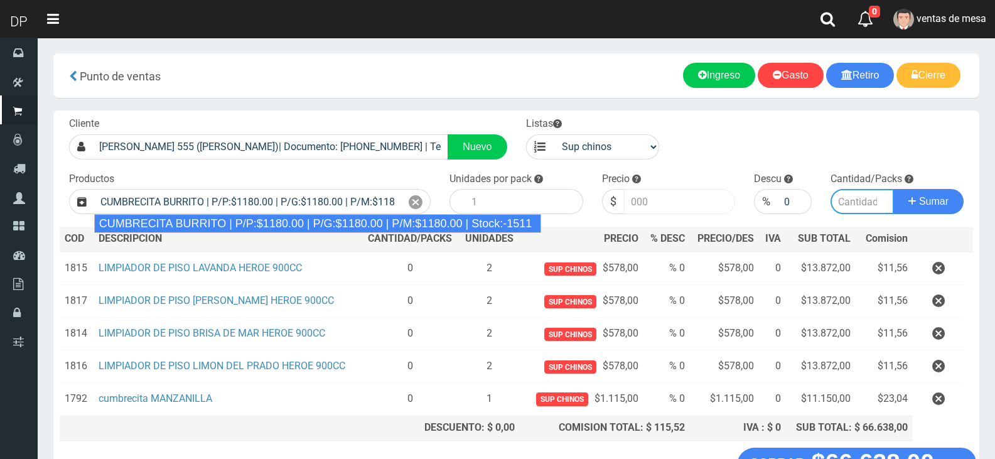
type input "10"
type input "1180.00"
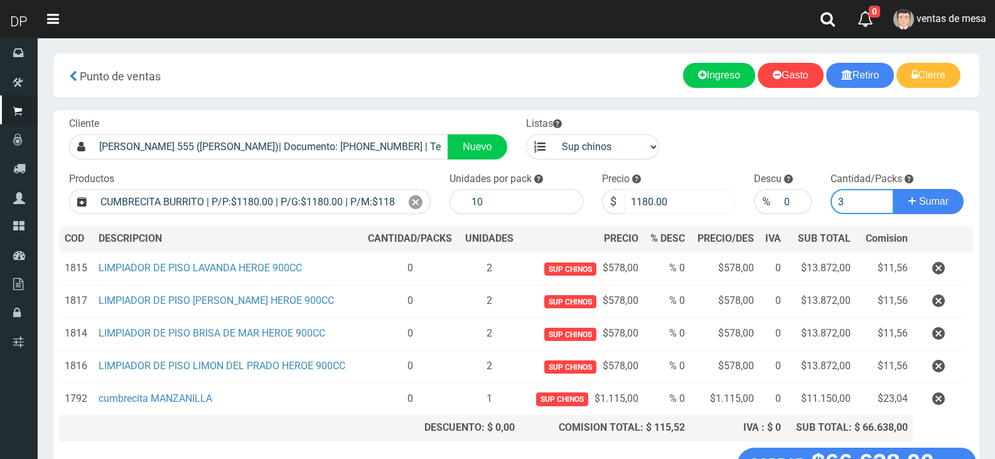
type input "3"
click at [696, 204] on input "1180.00" at bounding box center [680, 201] width 112 height 25
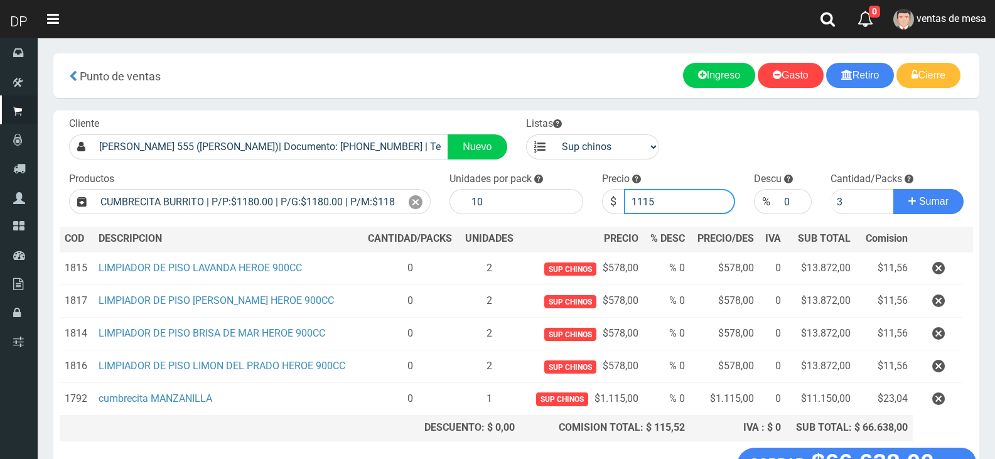
type input "1115"
click at [893, 189] on button "Sumar" at bounding box center [928, 201] width 70 height 25
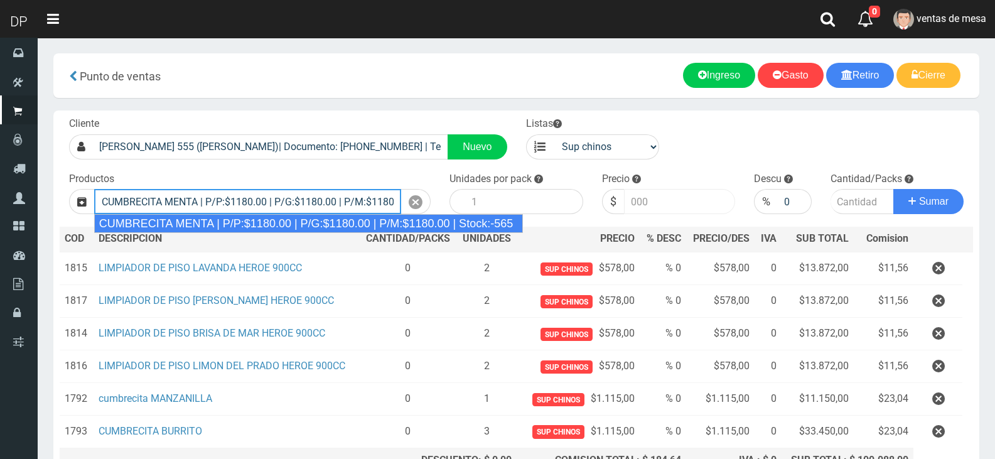
type input "CUMBRECITA MENTA | P/P:$1180.00 | P/G:$1180.00 | P/M:$1180.00 | Stock:-565"
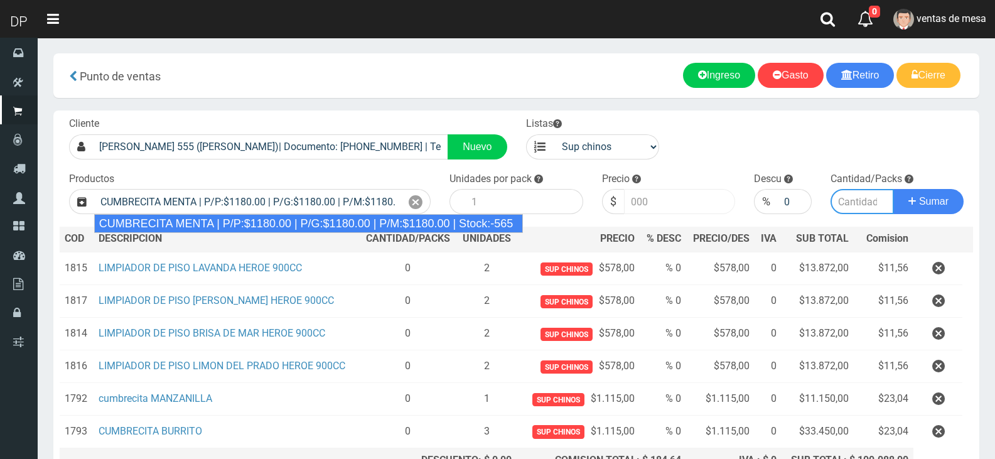
type input "10"
type input "1180.00"
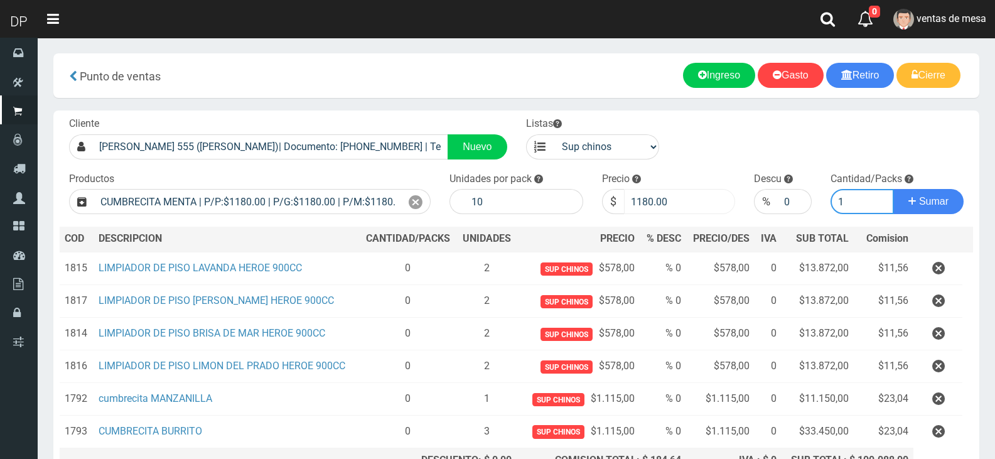
type input "1"
click at [696, 193] on input "1180.00" at bounding box center [680, 201] width 112 height 25
type input "1115"
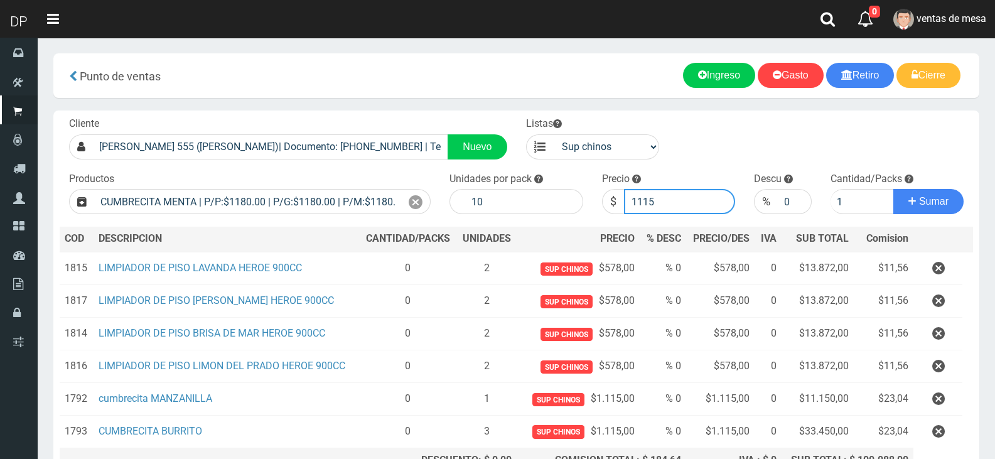
click at [893, 189] on button "Sumar" at bounding box center [928, 201] width 70 height 25
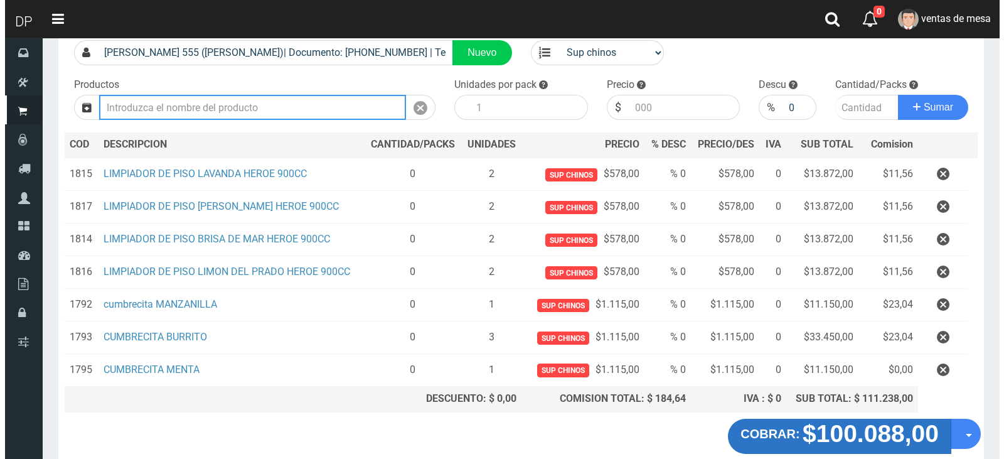
scroll to position [159, 0]
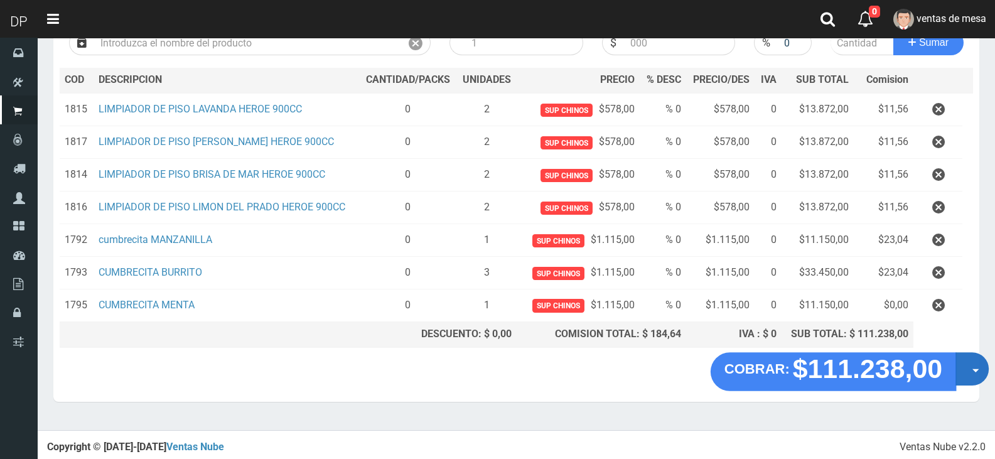
click at [968, 378] on button "Opciones" at bounding box center [971, 368] width 33 height 33
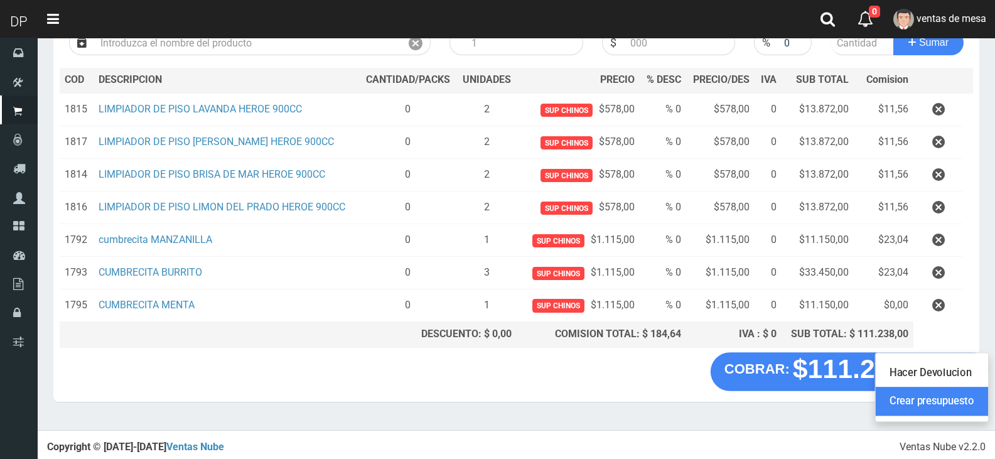
click at [955, 404] on link "Crear presupuesto" at bounding box center [932, 401] width 112 height 29
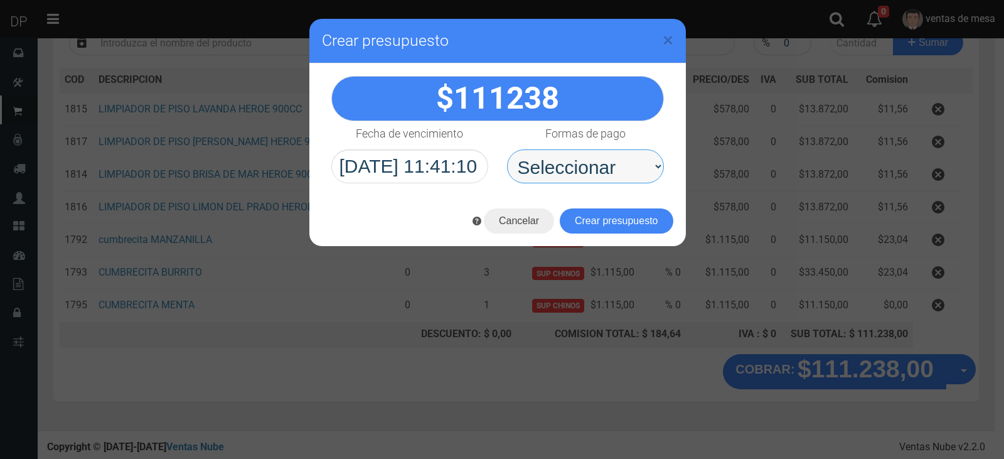
drag, startPoint x: 627, startPoint y: 159, endPoint x: 615, endPoint y: 180, distance: 23.9
click at [615, 154] on select "Seleccionar Efectivo Tarjeta de Crédito Depósito Débito" at bounding box center [585, 166] width 157 height 34
click at [507, 149] on select "Seleccionar Efectivo Tarjeta de Crédito Depósito Débito" at bounding box center [585, 166] width 157 height 34
drag, startPoint x: 613, startPoint y: 170, endPoint x: 613, endPoint y: 180, distance: 10.1
click at [613, 171] on select "Seleccionar Efectivo Tarjeta de Crédito Depósito Débito" at bounding box center [585, 166] width 157 height 34
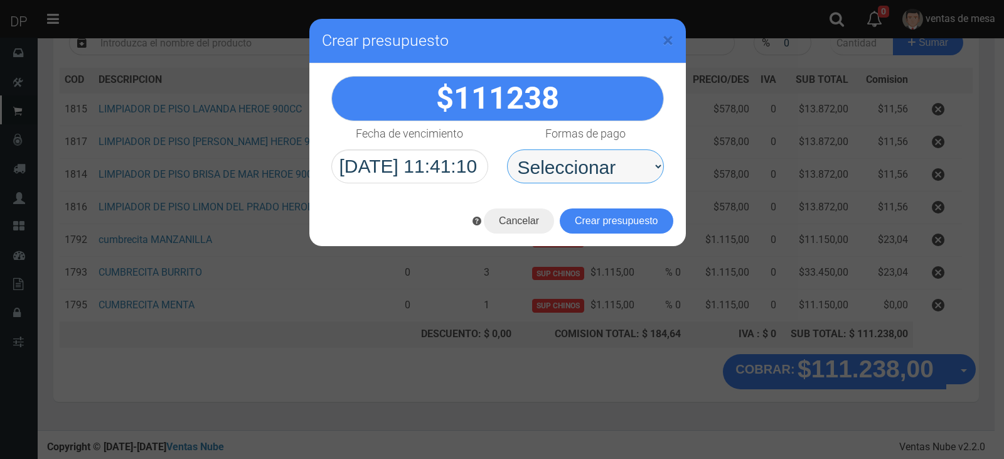
select select "Efectivo"
click at [507, 149] on select "Seleccionar Efectivo Tarjeta de Crédito Depósito Débito" at bounding box center [585, 166] width 157 height 34
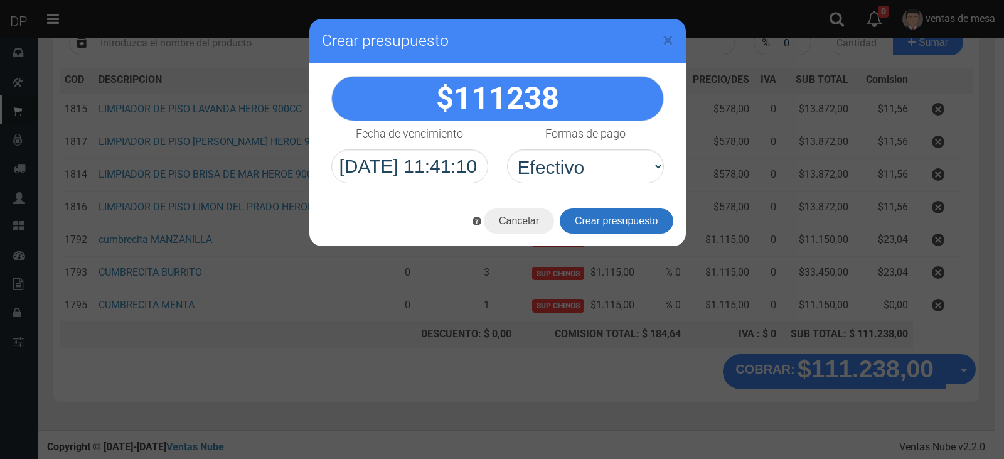
click at [612, 220] on button "Crear presupuesto" at bounding box center [617, 220] width 114 height 25
click at [0, 0] on div "Cargando..." at bounding box center [0, 0] width 0 height 0
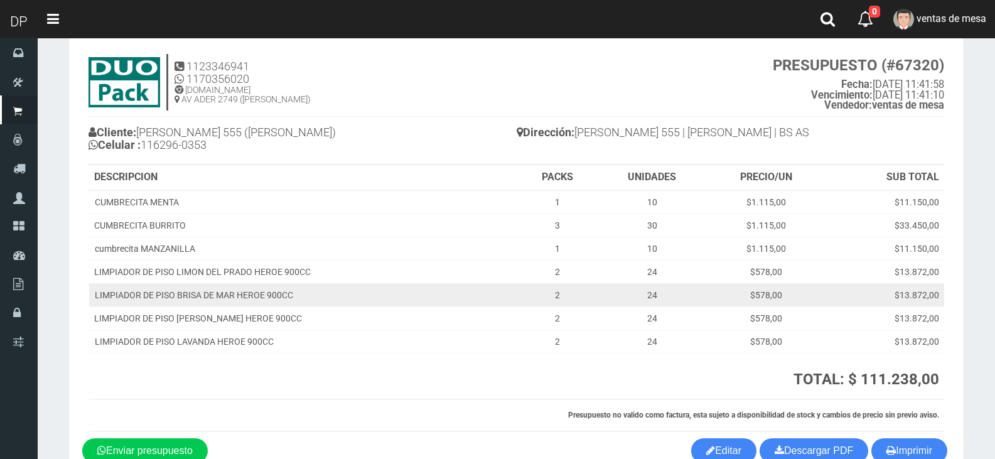
scroll to position [63, 0]
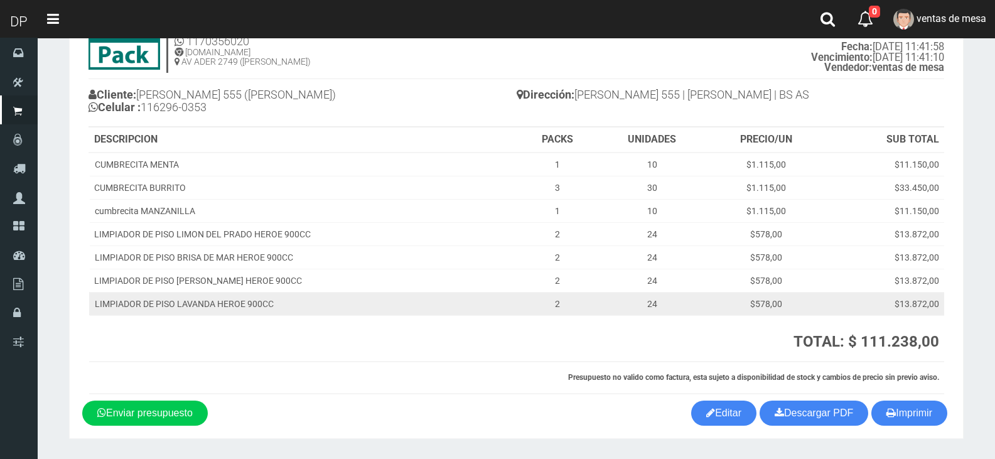
click at [516, 301] on td "LIMPIADOR DE PISO LAVANDA HEROE 900CC" at bounding box center [303, 303] width 429 height 23
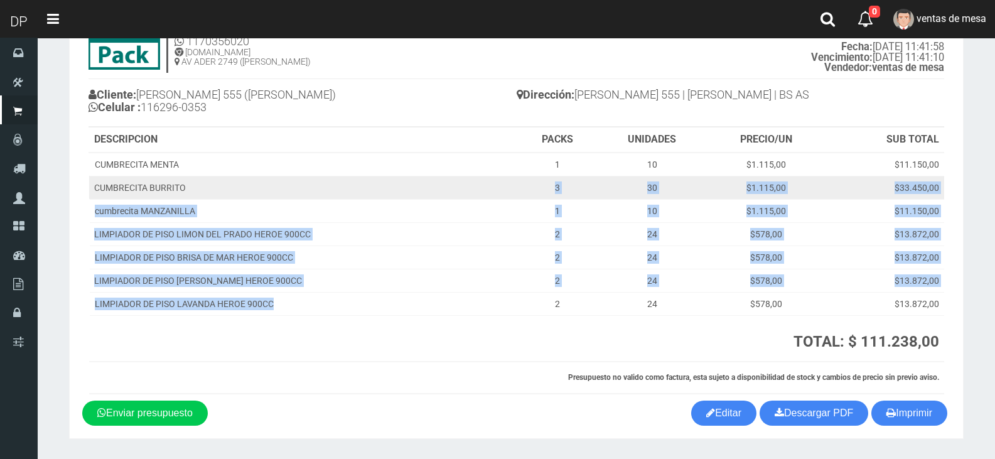
drag, startPoint x: 516, startPoint y: 301, endPoint x: 382, endPoint y: 178, distance: 181.7
click at [382, 178] on tbody "CUMBRECITA MENTA 1 10 $1.115,00 $11.150,00 CUMBRECITA BURRITO 3 30 $1.115,00 $3…" at bounding box center [516, 234] width 855 height 163
click at [382, 178] on td "CUMBRECITA BURRITO" at bounding box center [303, 187] width 429 height 23
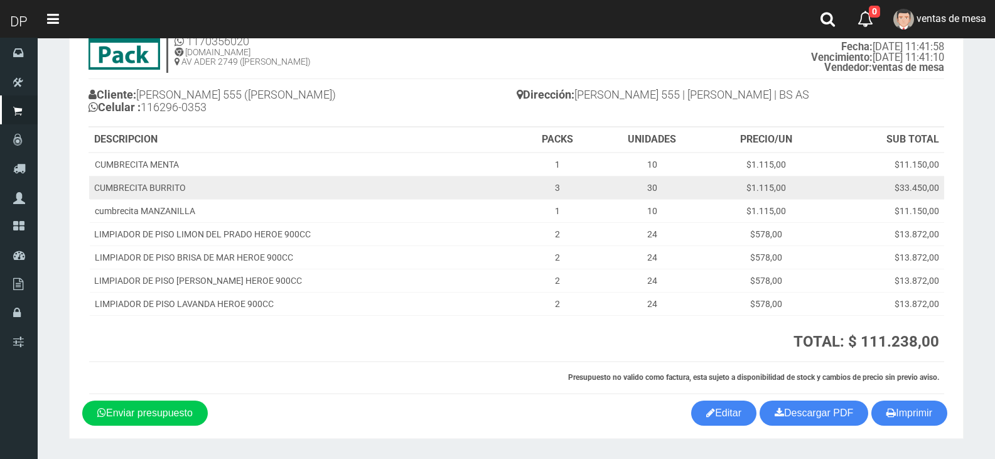
click at [394, 185] on td "CUMBRECITA BURRITO" at bounding box center [303, 187] width 429 height 23
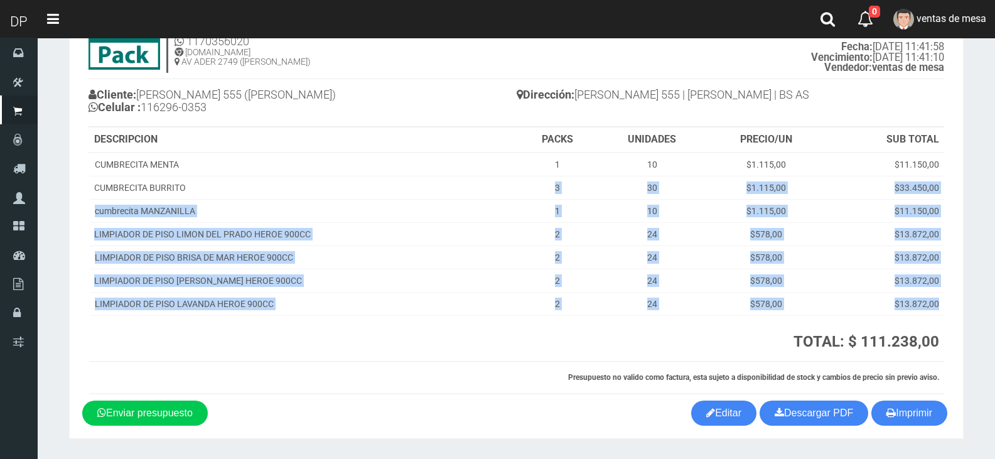
drag, startPoint x: 405, startPoint y: 196, endPoint x: 523, endPoint y: 325, distance: 174.6
click at [523, 325] on table "DESCRIPCION PACKS UNIDADES PRECIO/UN SUB TOTAL CUMBRECITA MENTA 1 10 $1.115,00 …" at bounding box center [515, 260] width 855 height 267
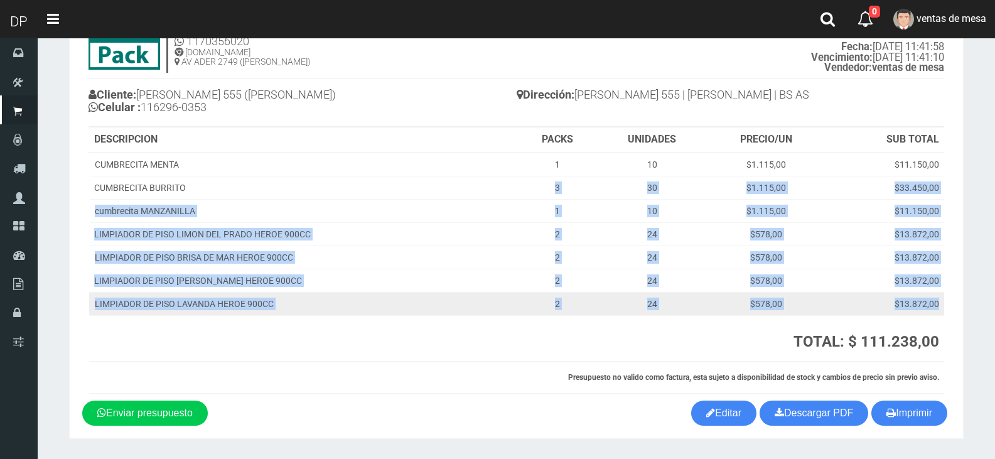
click at [527, 311] on td "2" at bounding box center [557, 303] width 78 height 23
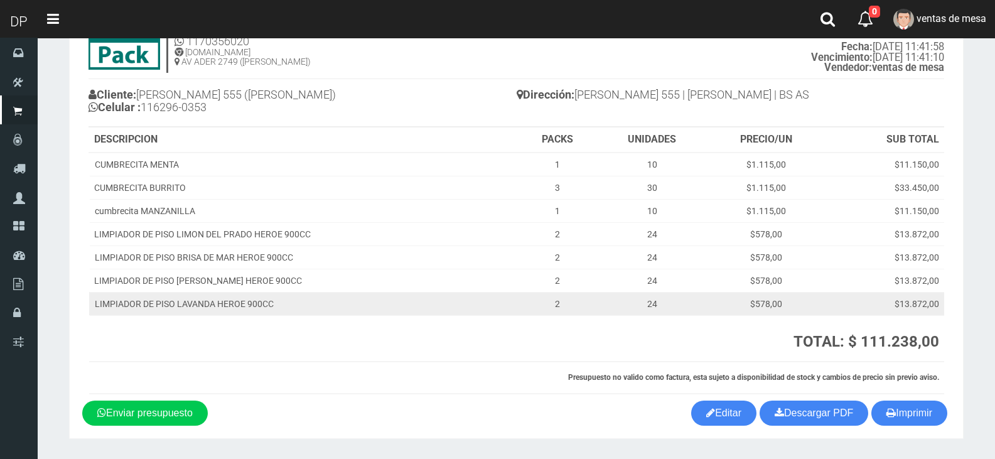
click at [526, 299] on td "2" at bounding box center [557, 303] width 78 height 23
click at [645, 308] on td "24" at bounding box center [652, 303] width 110 height 23
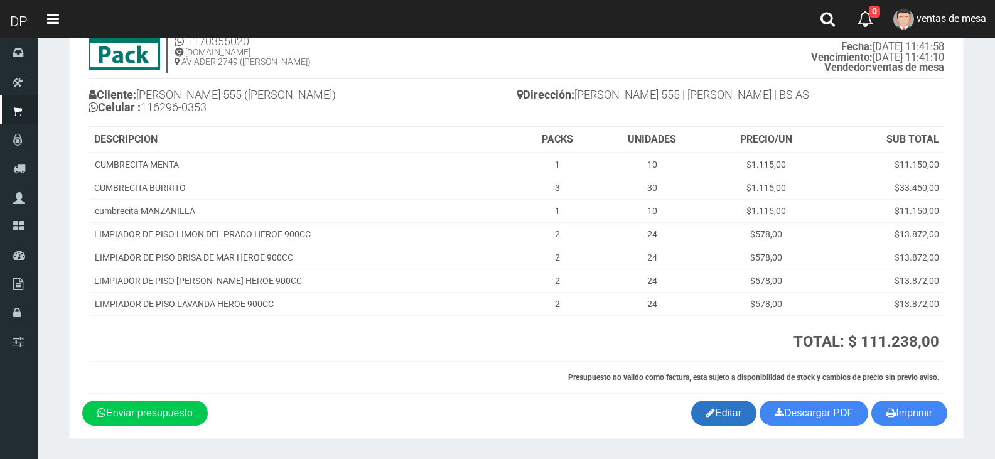
click at [735, 422] on link "Editar" at bounding box center [723, 412] width 65 height 25
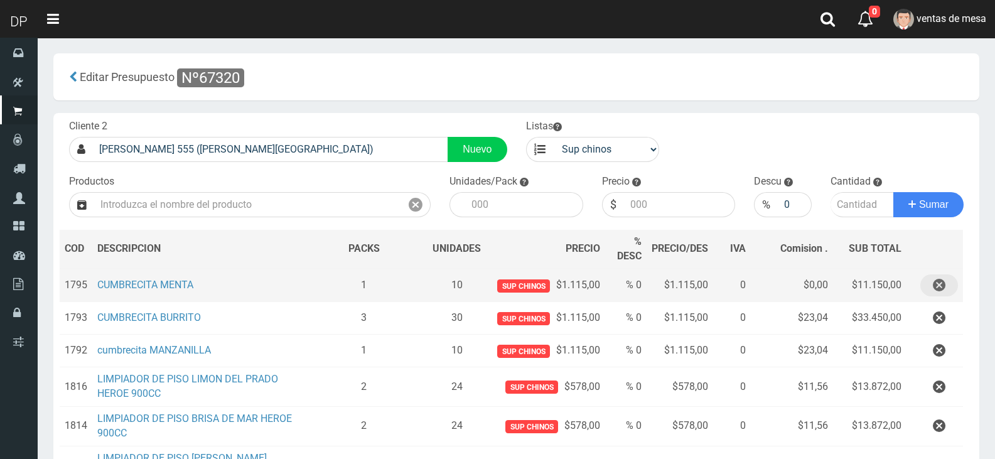
click at [945, 289] on button "button" at bounding box center [939, 285] width 38 height 22
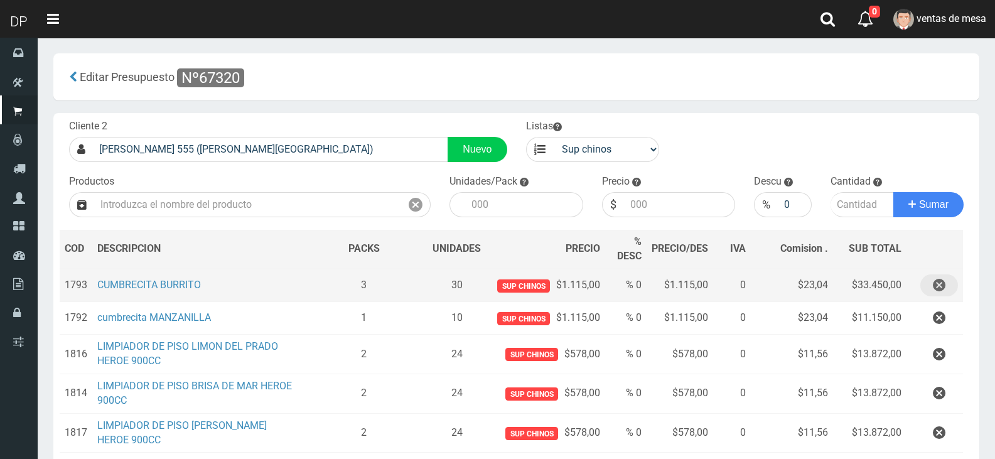
click at [945, 289] on button "button" at bounding box center [939, 285] width 38 height 22
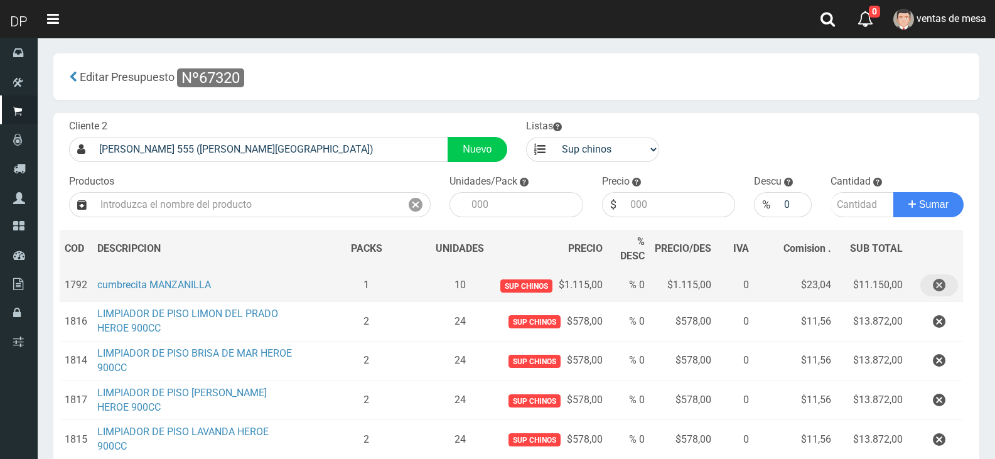
click at [943, 284] on icon "button" at bounding box center [939, 285] width 13 height 22
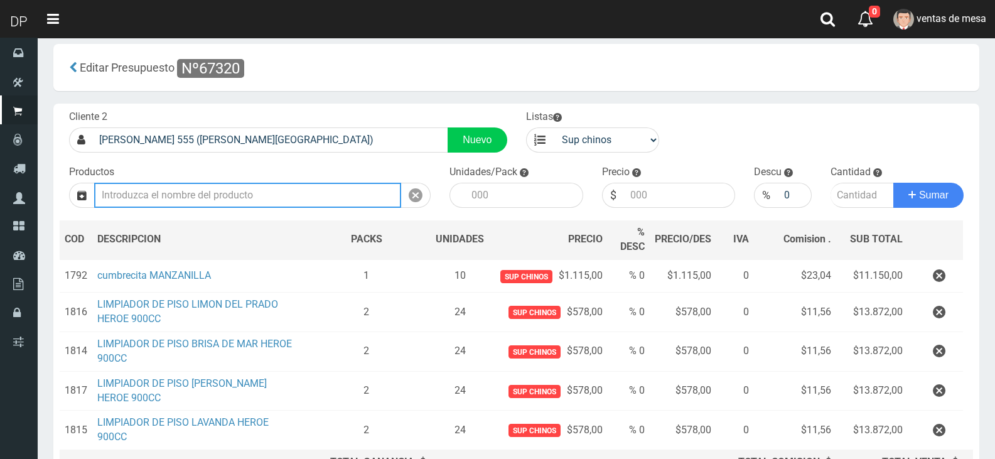
scroll to position [114, 0]
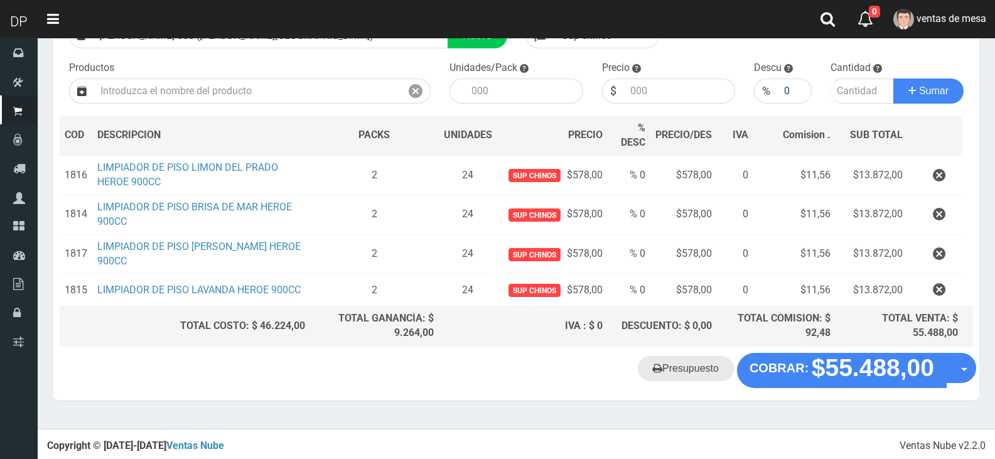
click at [662, 367] on link "Presupuesto" at bounding box center [686, 368] width 96 height 25
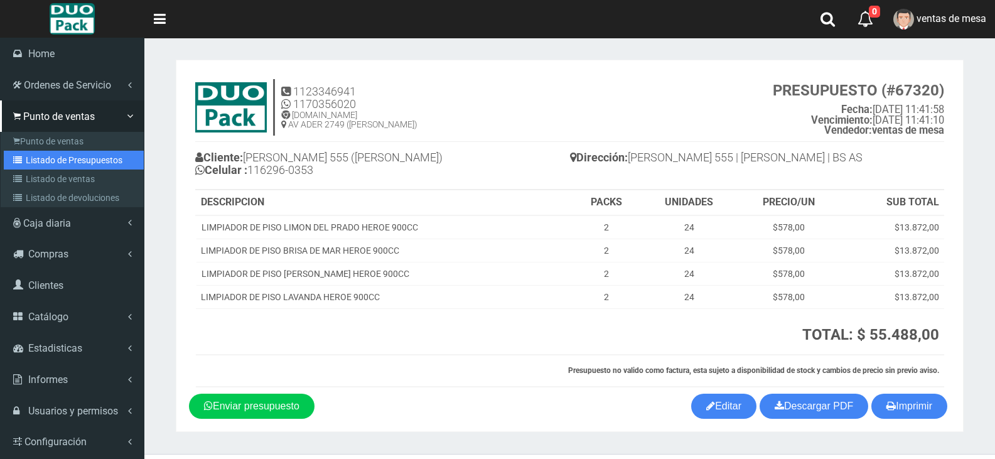
click at [47, 154] on link "Listado de Presupuestos" at bounding box center [74, 160] width 140 height 19
